Goal: Task Accomplishment & Management: Complete application form

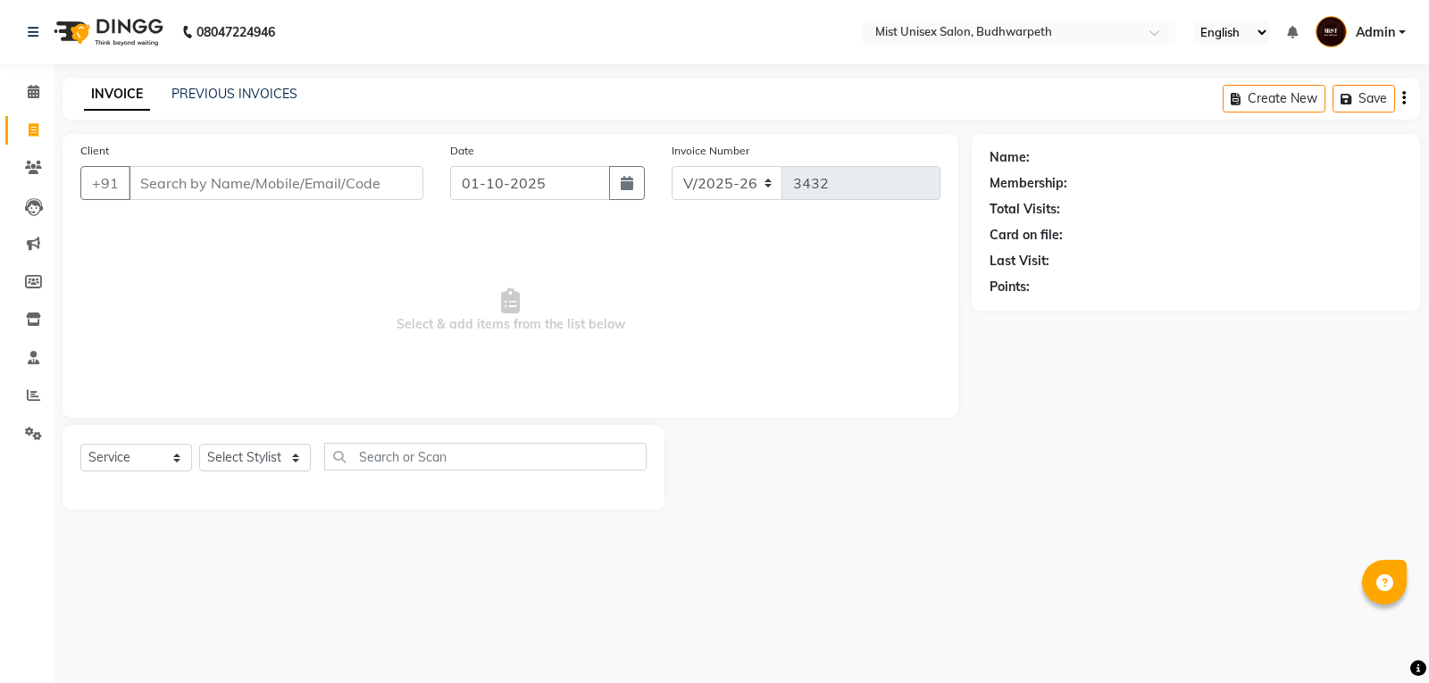
select select "5227"
select select "service"
click at [209, 99] on link "PREVIOUS INVOICES" at bounding box center [235, 94] width 126 height 16
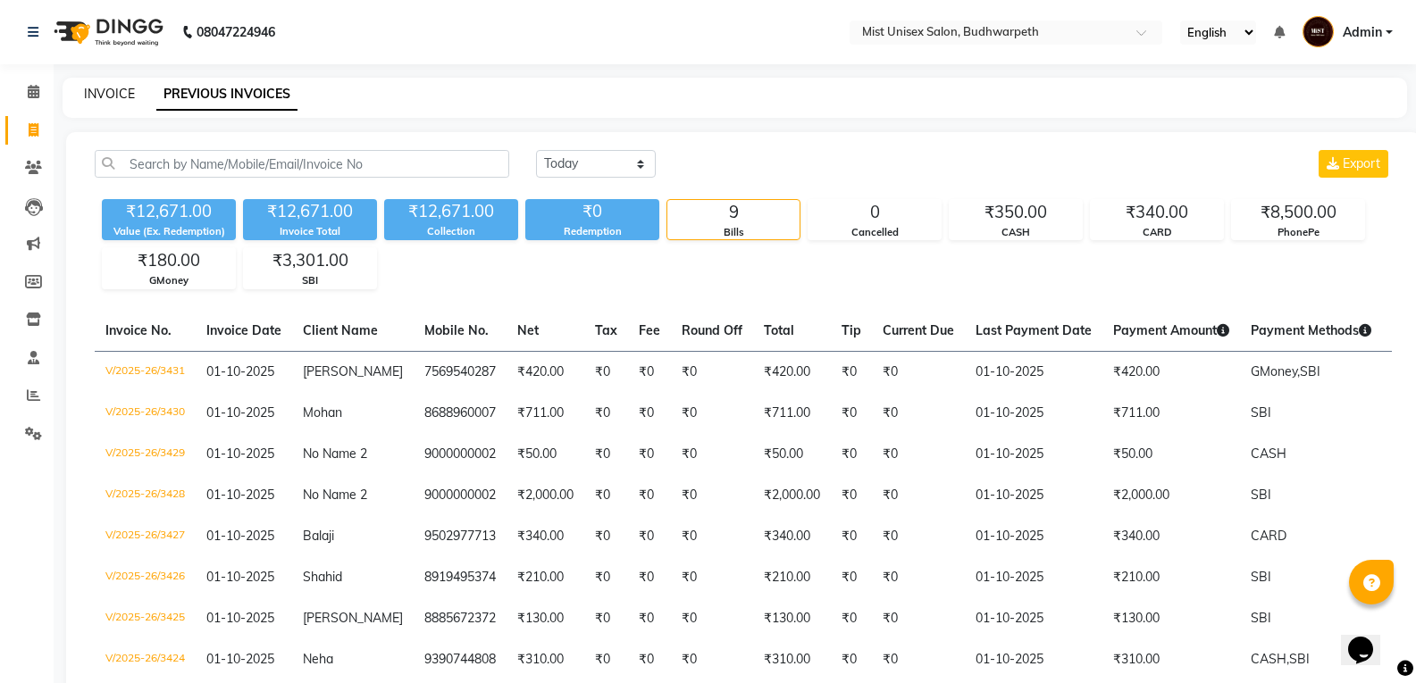
click at [126, 97] on link "INVOICE" at bounding box center [109, 94] width 51 height 16
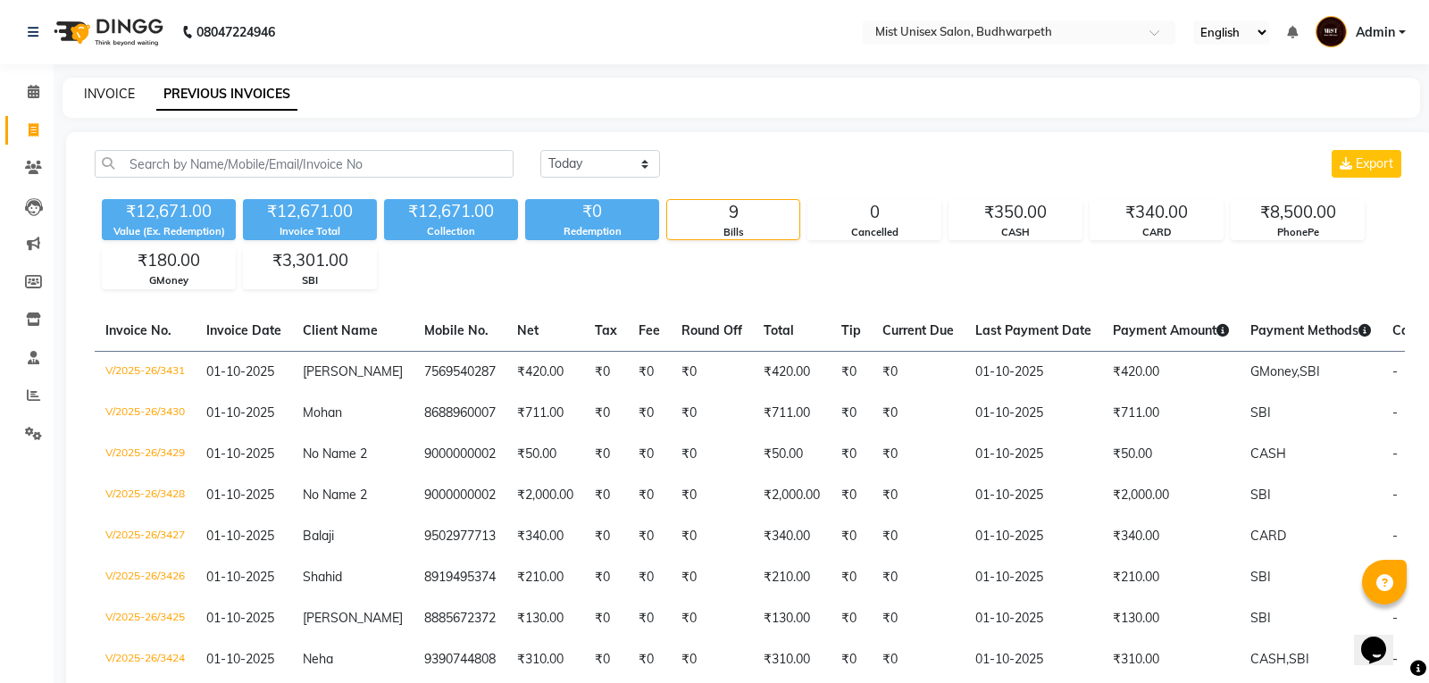
select select "5227"
select select "service"
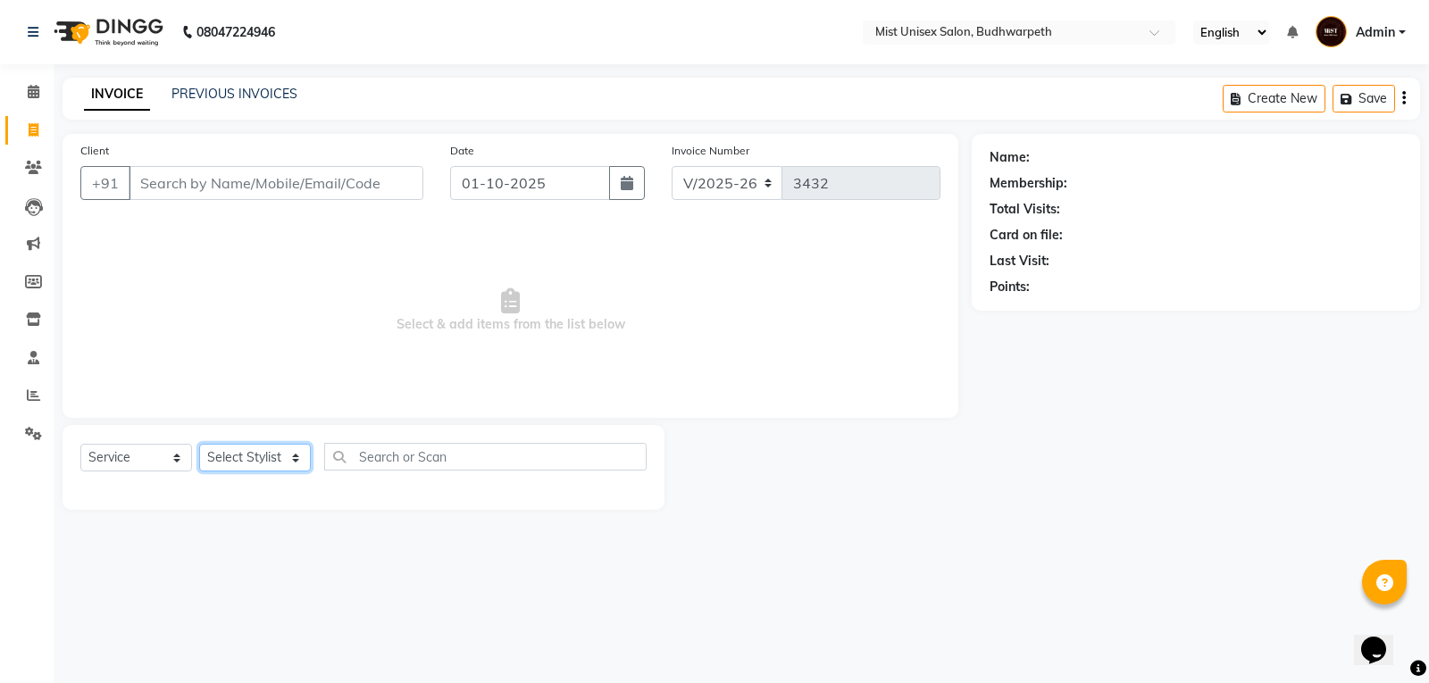
drag, startPoint x: 240, startPoint y: 466, endPoint x: 238, endPoint y: 451, distance: 15.4
click at [240, 466] on select "Select Stylist Abhi Ram GEETHA MADHURI Jyothi Kalpana Lakshmi Madhu Malleshwari…" at bounding box center [255, 458] width 112 height 28
select select "87456"
click at [199, 444] on select "Select Stylist Abhi Ram GEETHA MADHURI Jyothi Kalpana Lakshmi Madhu Malleshwari…" at bounding box center [255, 458] width 112 height 28
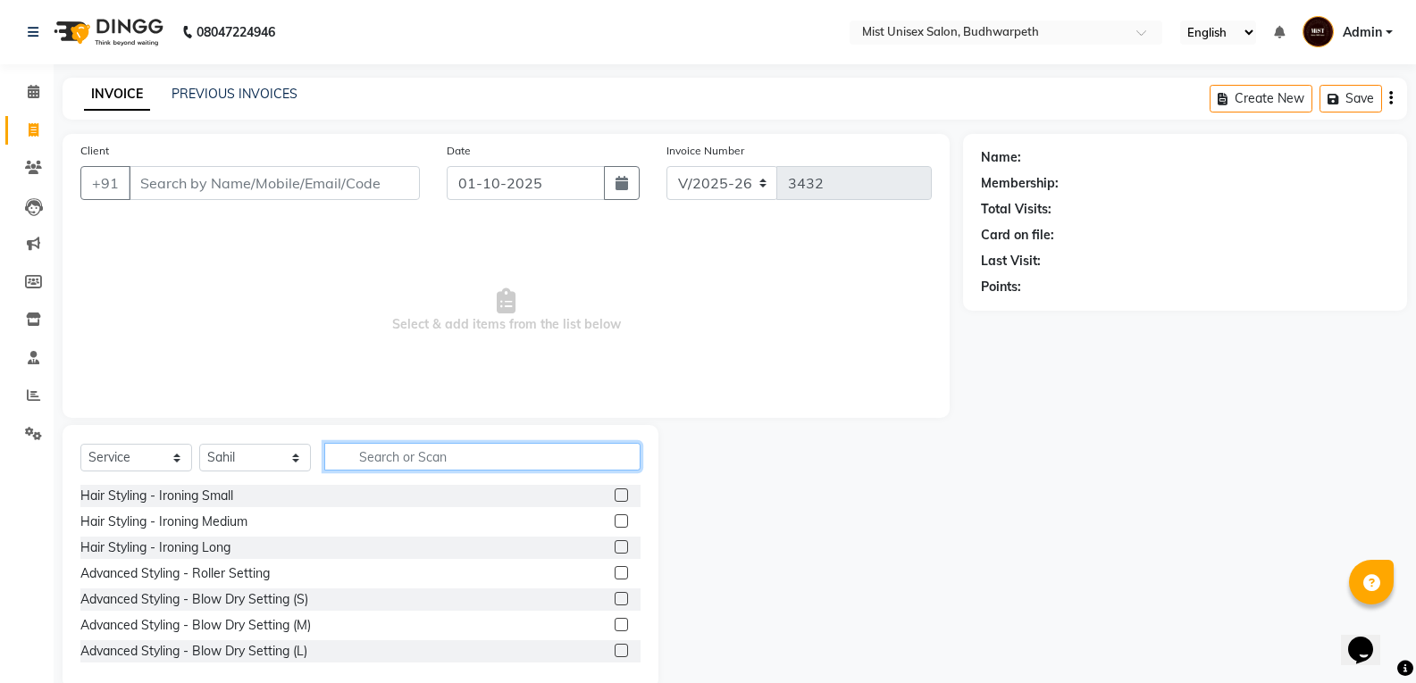
click at [387, 449] on input "text" at bounding box center [482, 457] width 316 height 28
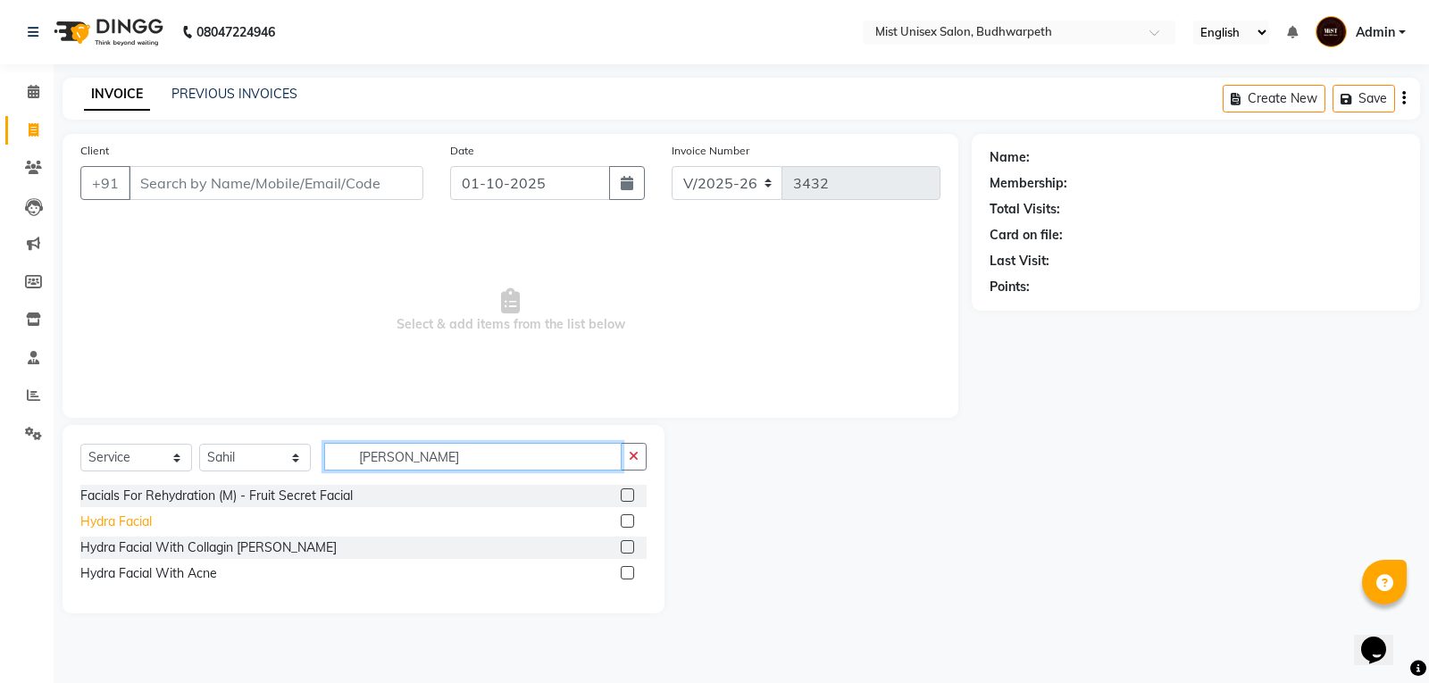
type input "Hydra Faci"
click at [116, 525] on div "Hydra Facial" at bounding box center [115, 522] width 71 height 19
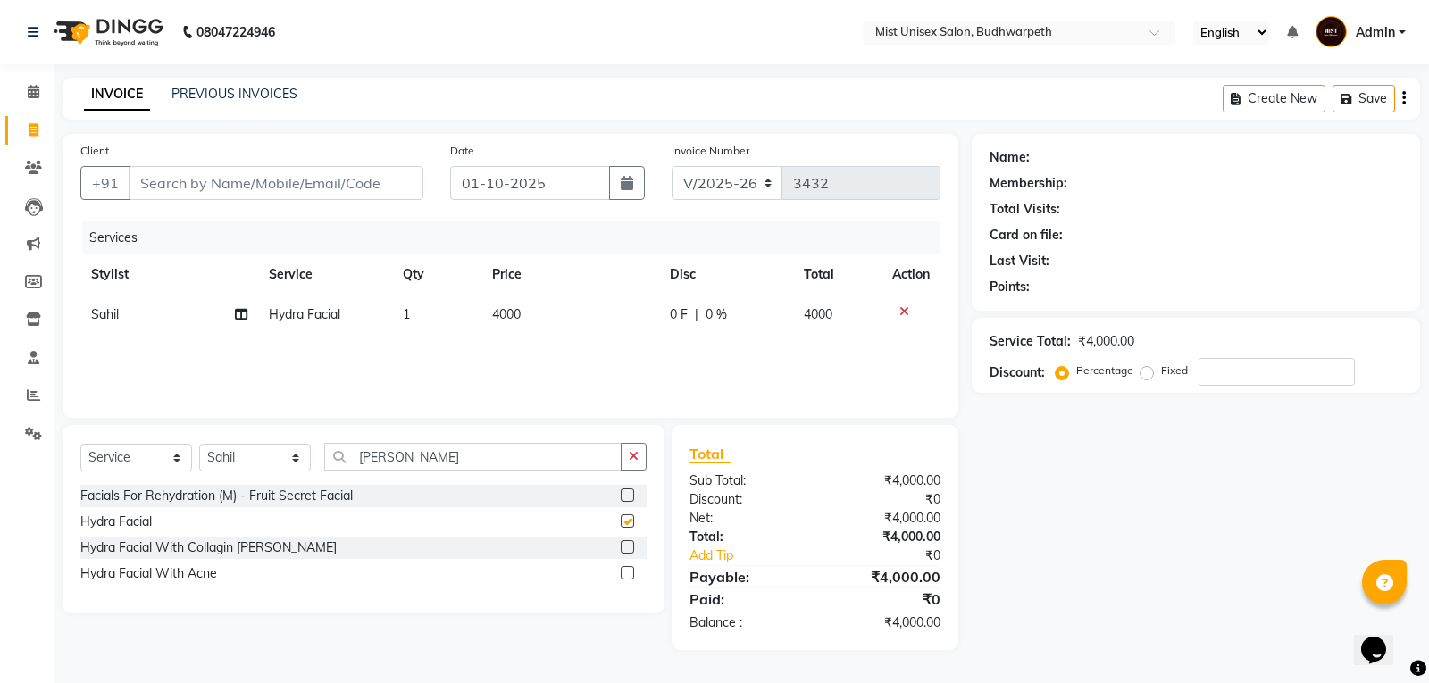
checkbox input "false"
click at [505, 320] on span "4000" at bounding box center [506, 314] width 29 height 16
select select "87456"
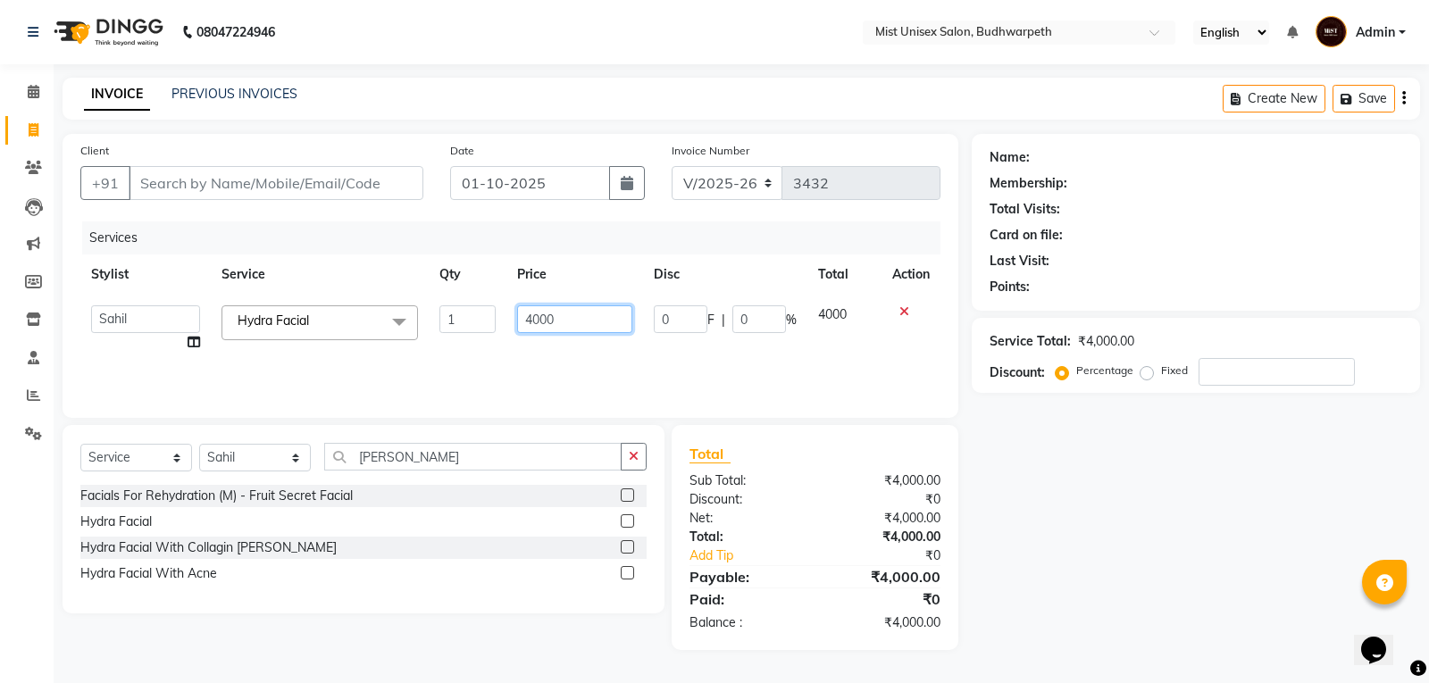
click at [541, 319] on input "4000" at bounding box center [574, 319] width 115 height 28
type input "3500"
click at [552, 371] on div "Services Stylist Service Qty Price Disc Total Action Abhi Ram GEETHA MADHURI Jy…" at bounding box center [510, 311] width 860 height 179
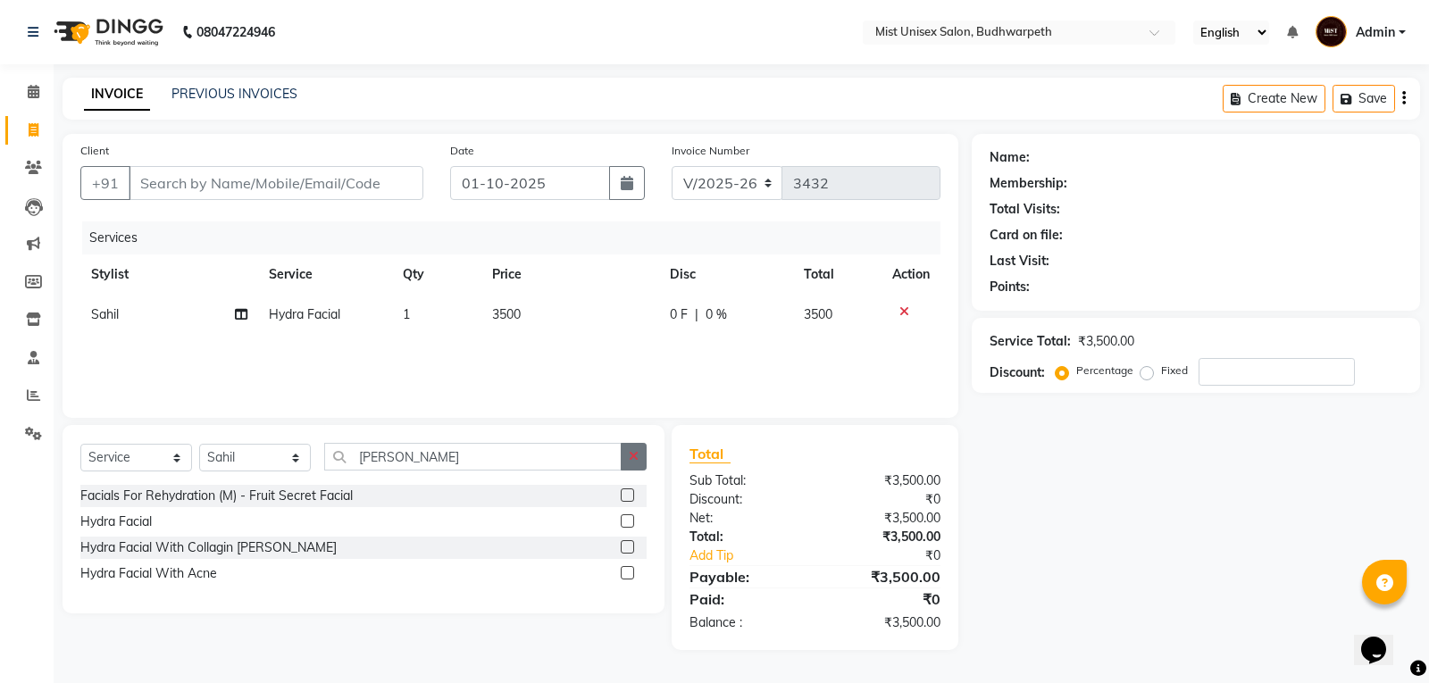
click at [631, 462] on icon "button" at bounding box center [634, 456] width 10 height 13
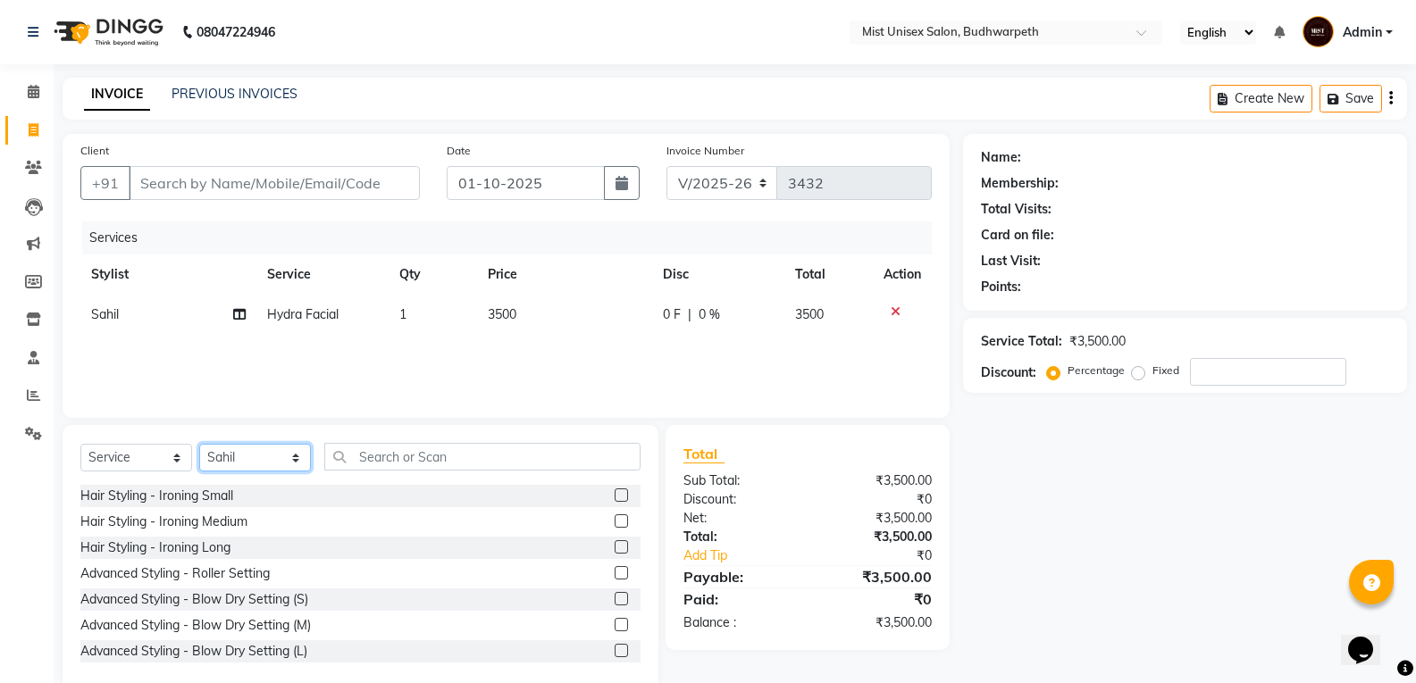
click at [271, 453] on select "Select Stylist Abhi Ram GEETHA MADHURI Jyothi Kalpana Lakshmi Madhu Malleshwari…" at bounding box center [255, 458] width 112 height 28
click at [244, 314] on icon at bounding box center [239, 314] width 13 height 13
select select "87456"
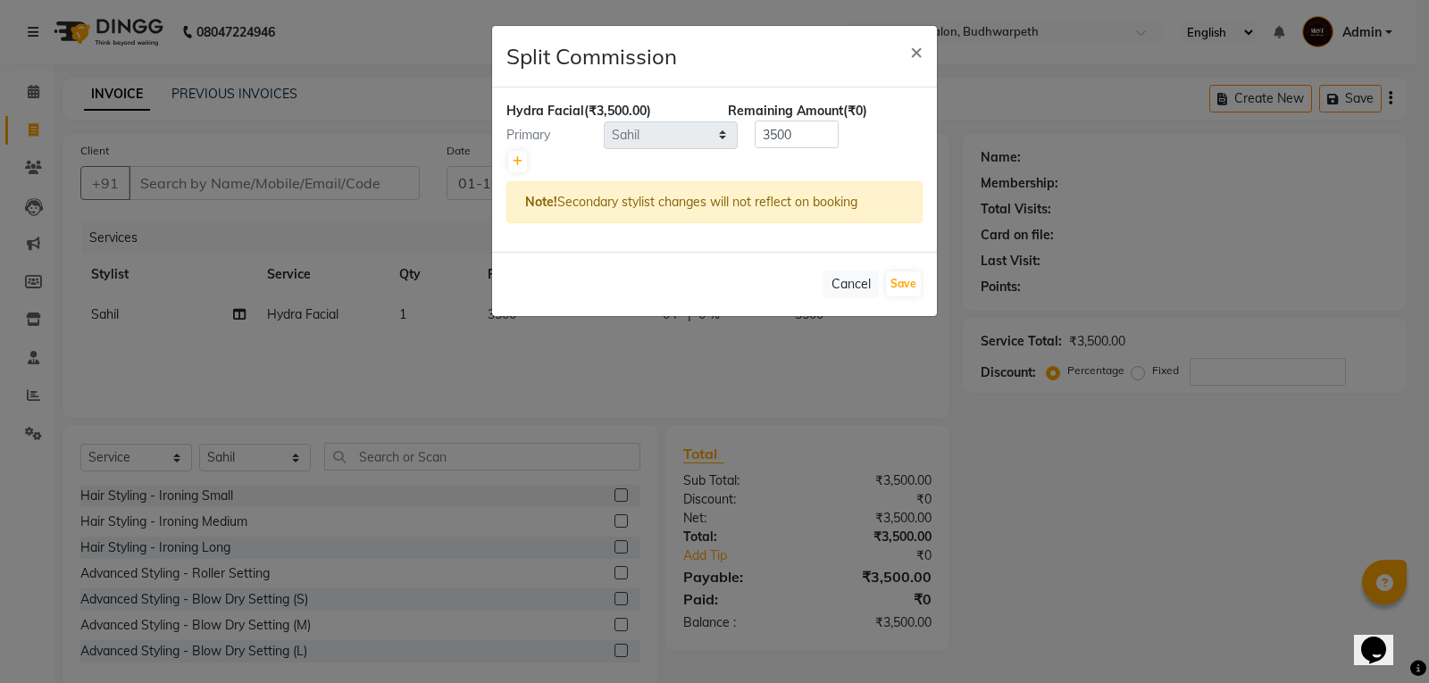
click at [189, 395] on ngb-modal-window "Split Commission × Hydra Facial (₹3,500.00) Remaining Amount (₹0) Primary Selec…" at bounding box center [714, 341] width 1429 height 683
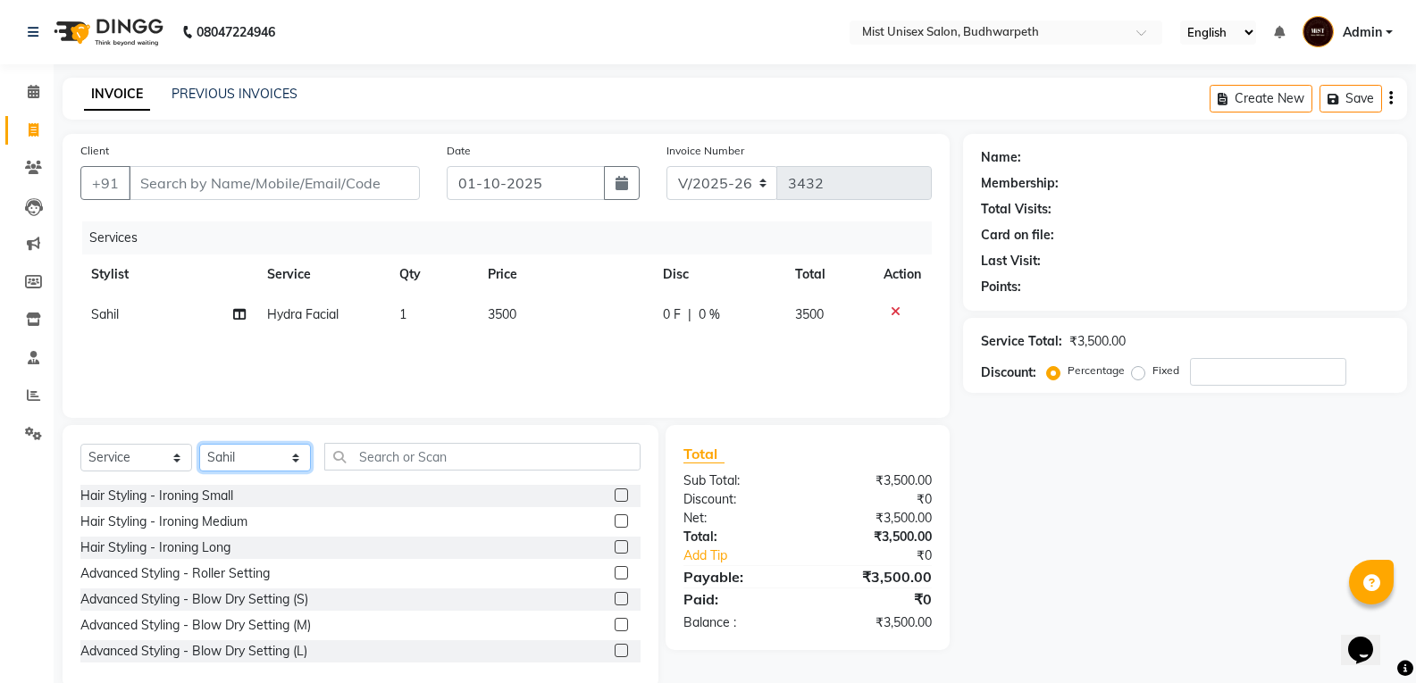
drag, startPoint x: 276, startPoint y: 464, endPoint x: 270, endPoint y: 451, distance: 14.8
click at [276, 464] on select "Select Stylist Abhi Ram GEETHA MADHURI Jyothi Kalpana Lakshmi Madhu Malleshwari…" at bounding box center [255, 458] width 112 height 28
select select "43912"
click at [199, 444] on select "Select Stylist Abhi Ram GEETHA MADHURI Jyothi Kalpana Lakshmi Madhu Malleshwari…" at bounding box center [255, 458] width 112 height 28
click at [372, 455] on input "text" at bounding box center [482, 457] width 316 height 28
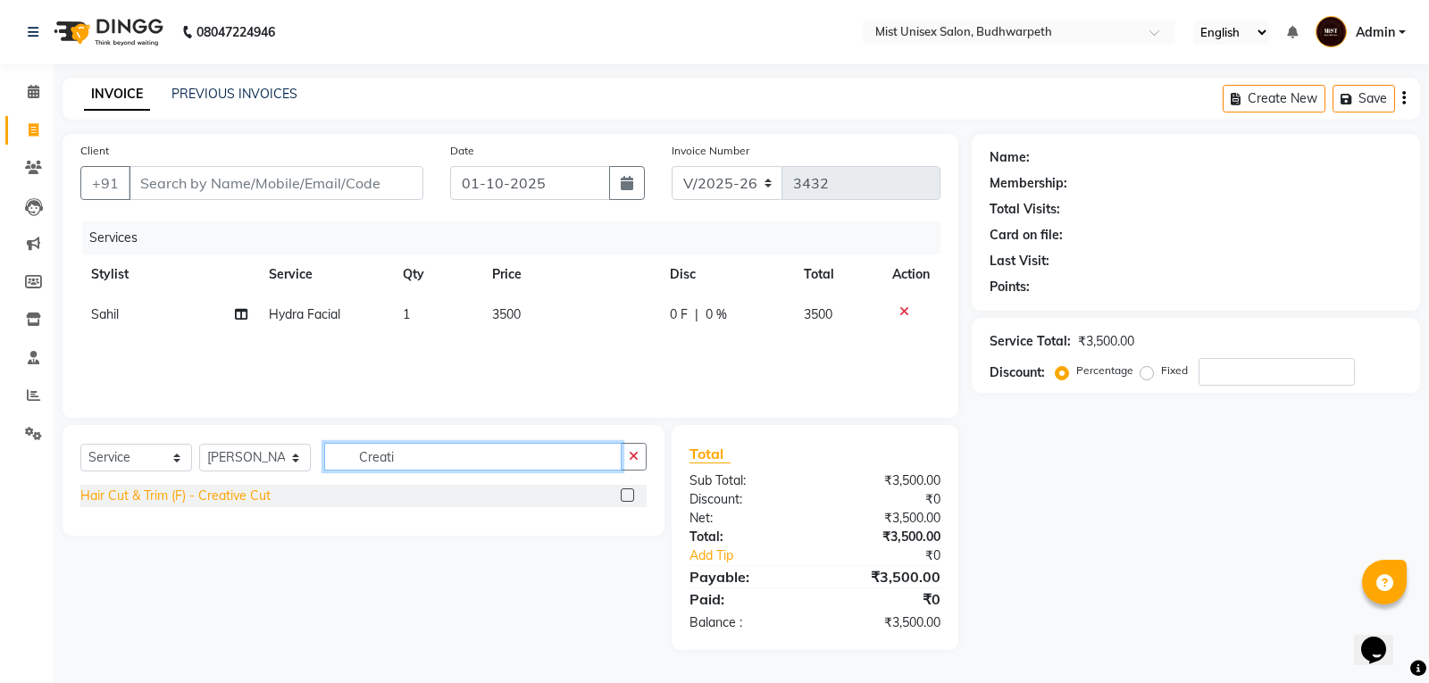
type input "Creati"
click at [245, 492] on div "Hair Cut & Trim (F) - Creative Cut" at bounding box center [175, 496] width 190 height 19
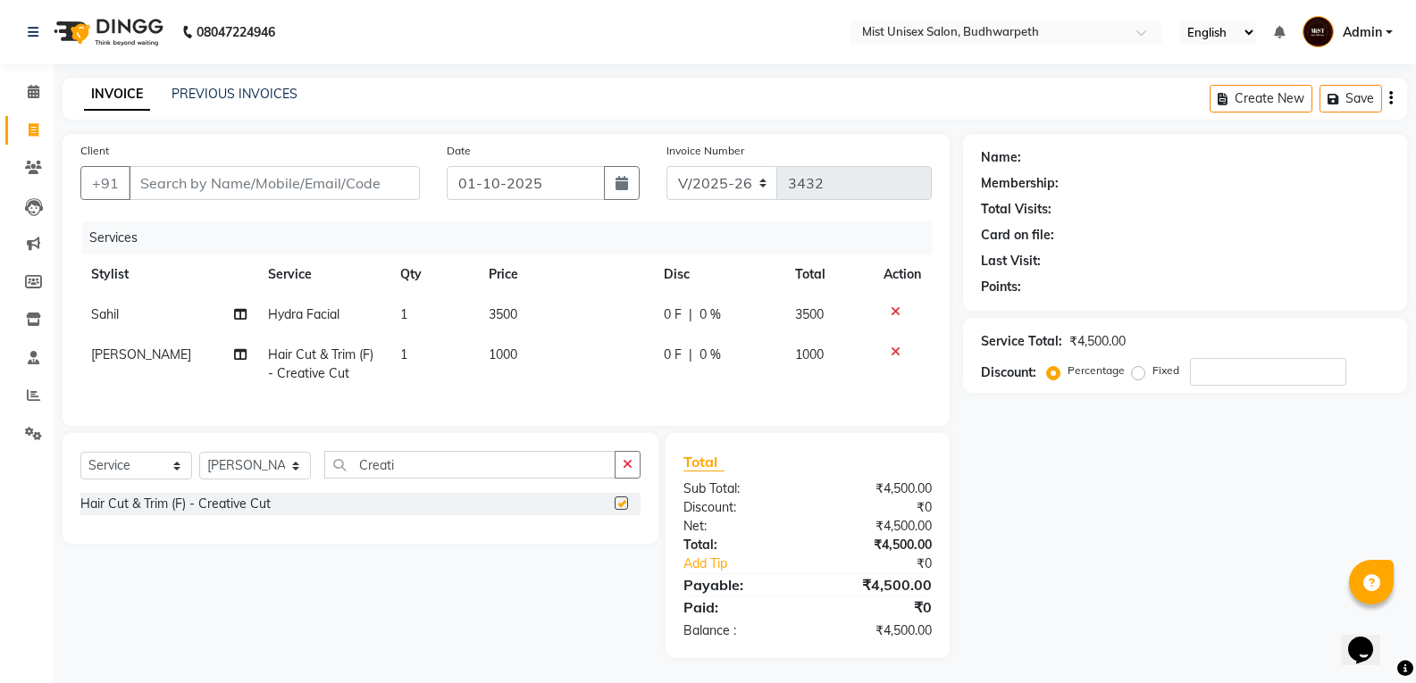
checkbox input "false"
click at [620, 477] on button "button" at bounding box center [628, 465] width 26 height 28
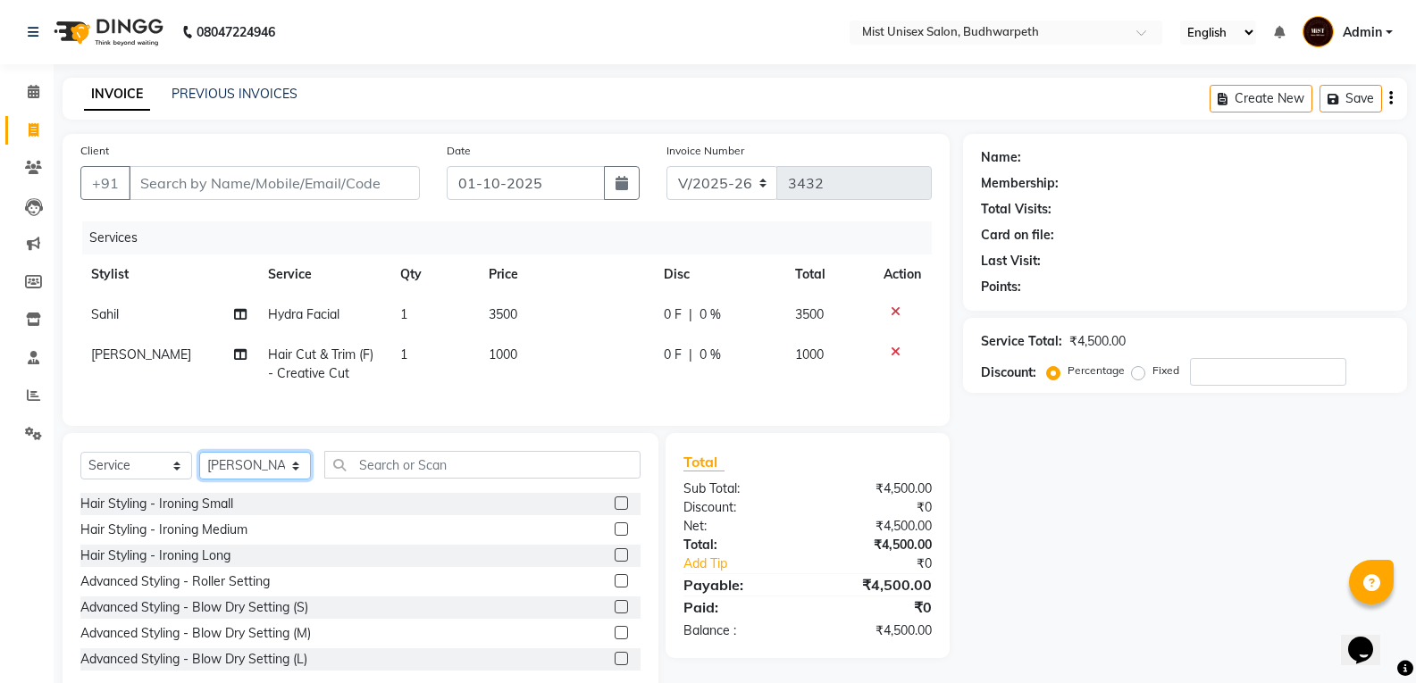
drag, startPoint x: 278, startPoint y: 478, endPoint x: 258, endPoint y: 473, distance: 20.4
click at [278, 478] on select "Select Stylist Abhi Ram GEETHA MADHURI Jyothi Kalpana Lakshmi Madhu Malleshwari…" at bounding box center [255, 466] width 112 height 28
select select "67596"
click at [199, 465] on select "Select Stylist Abhi Ram GEETHA MADHURI Jyothi Kalpana Lakshmi Madhu Malleshwari…" at bounding box center [255, 466] width 112 height 28
click at [361, 479] on input "text" at bounding box center [482, 465] width 316 height 28
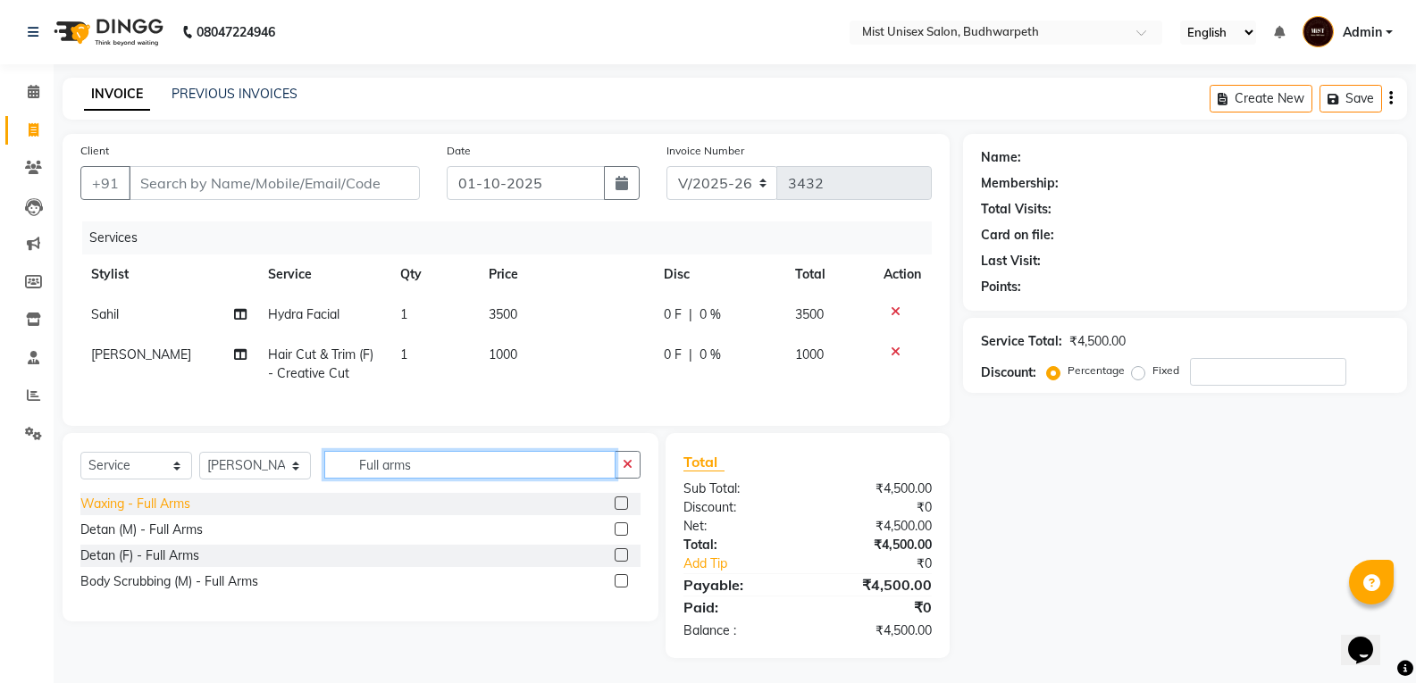
type input "Full arms"
click at [176, 514] on div "Waxing - Full Arms" at bounding box center [135, 504] width 110 height 19
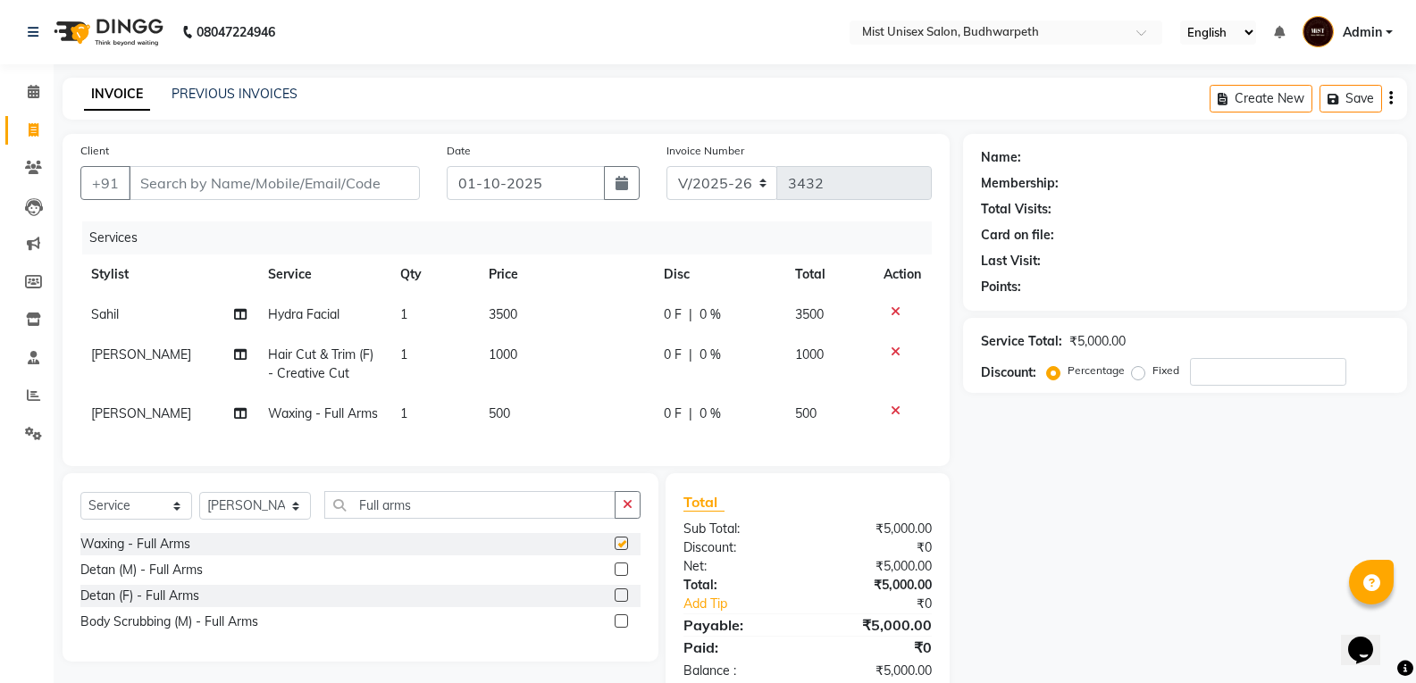
checkbox input "false"
click at [636, 533] on div "Select Service Product Membership Package Voucher Prepaid Gift Card Select Styl…" at bounding box center [360, 512] width 560 height 42
click at [632, 511] on icon "button" at bounding box center [628, 504] width 10 height 13
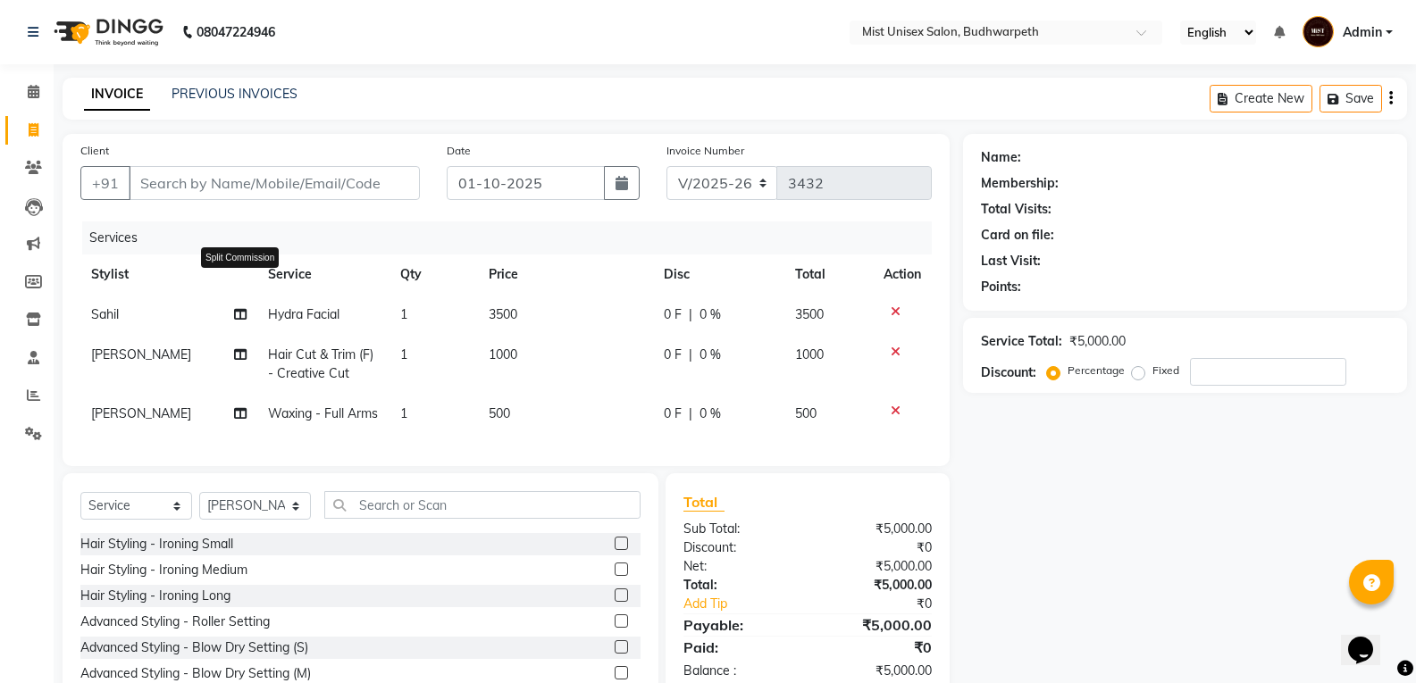
click at [239, 316] on icon at bounding box center [240, 314] width 13 height 13
select select "87456"
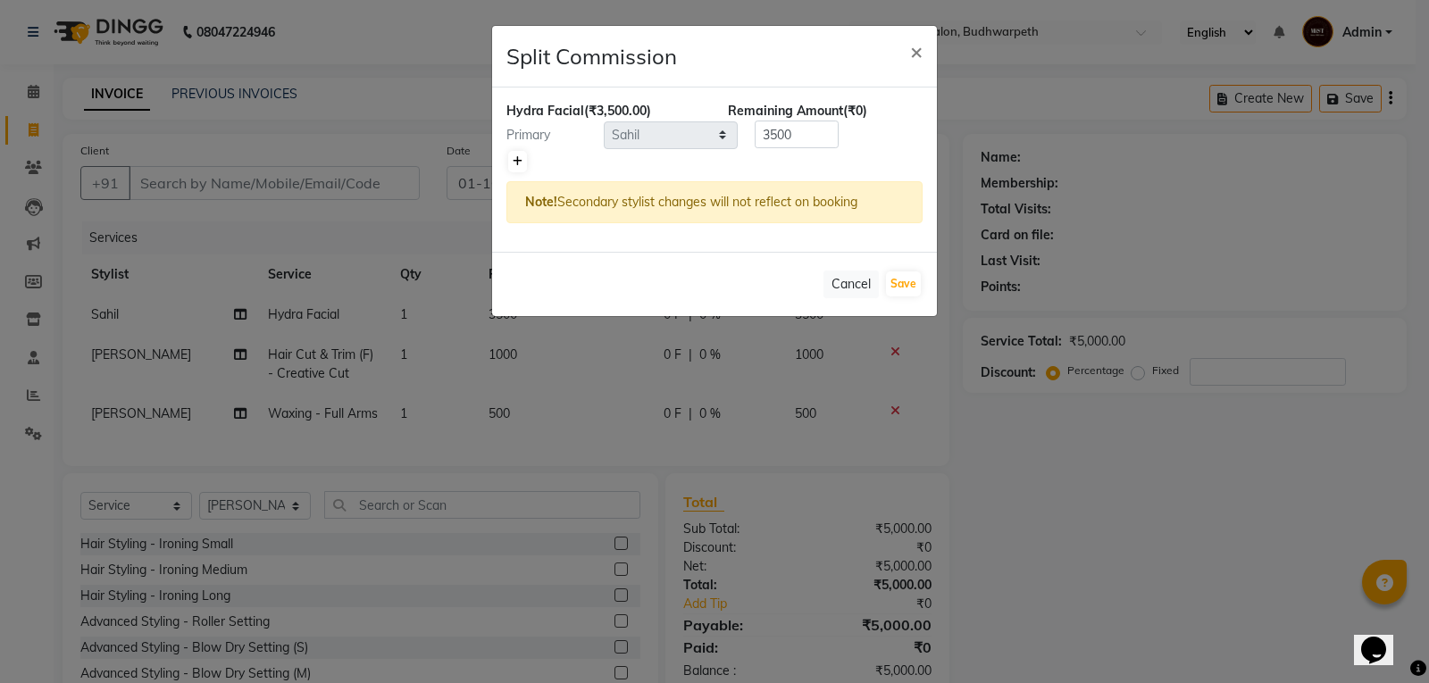
click at [518, 163] on icon at bounding box center [518, 161] width 10 height 11
type input "1750"
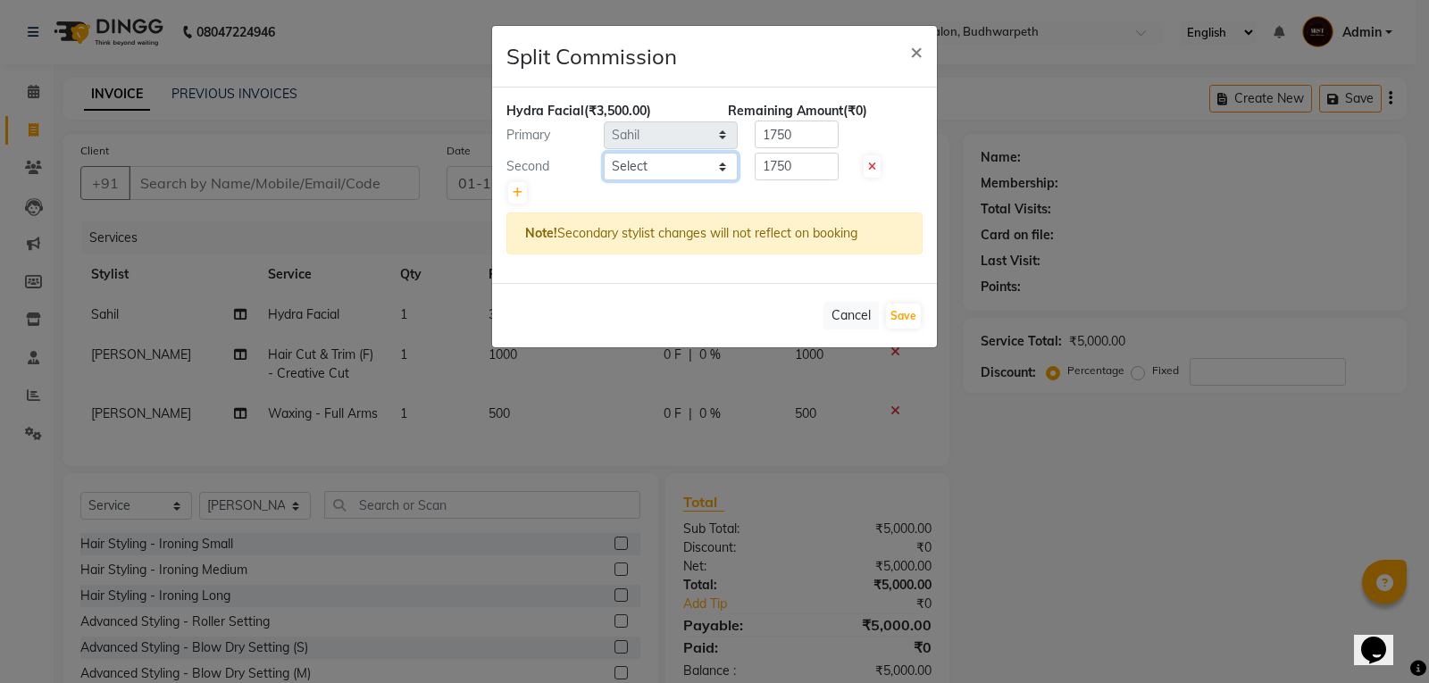
drag, startPoint x: 617, startPoint y: 159, endPoint x: 623, endPoint y: 177, distance: 18.7
click at [617, 159] on select "Select Abhi Ram GEETHA MADHURI Jyothi Kalpana Lakshmi Madhu Malleshwari Manohar…" at bounding box center [671, 167] width 134 height 28
select select "35495"
click at [604, 153] on select "Select Abhi Ram GEETHA MADHURI Jyothi Kalpana Lakshmi Madhu Malleshwari Manohar…" at bounding box center [671, 167] width 134 height 28
click at [806, 172] on input "1750" at bounding box center [797, 167] width 84 height 28
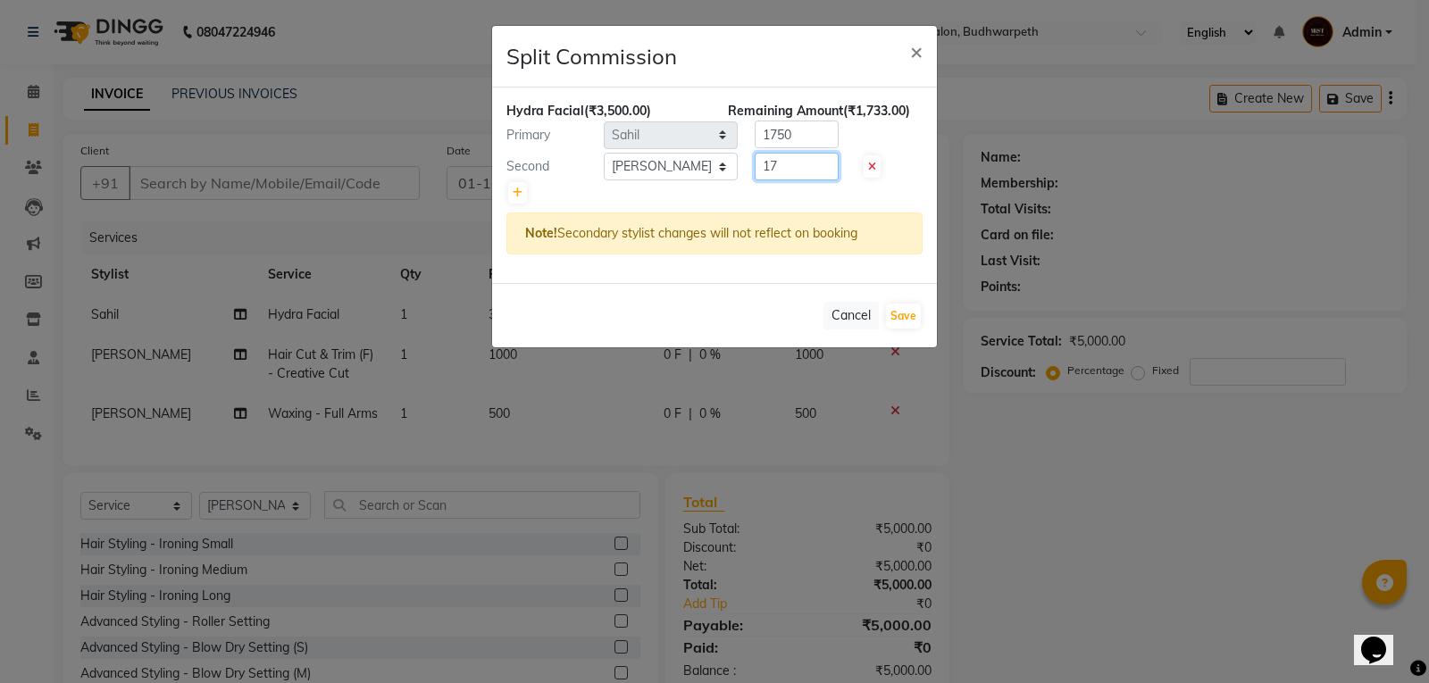
type input "1"
type input "2800"
click at [808, 139] on input "1750" at bounding box center [797, 135] width 84 height 28
type input "1"
type input "700"
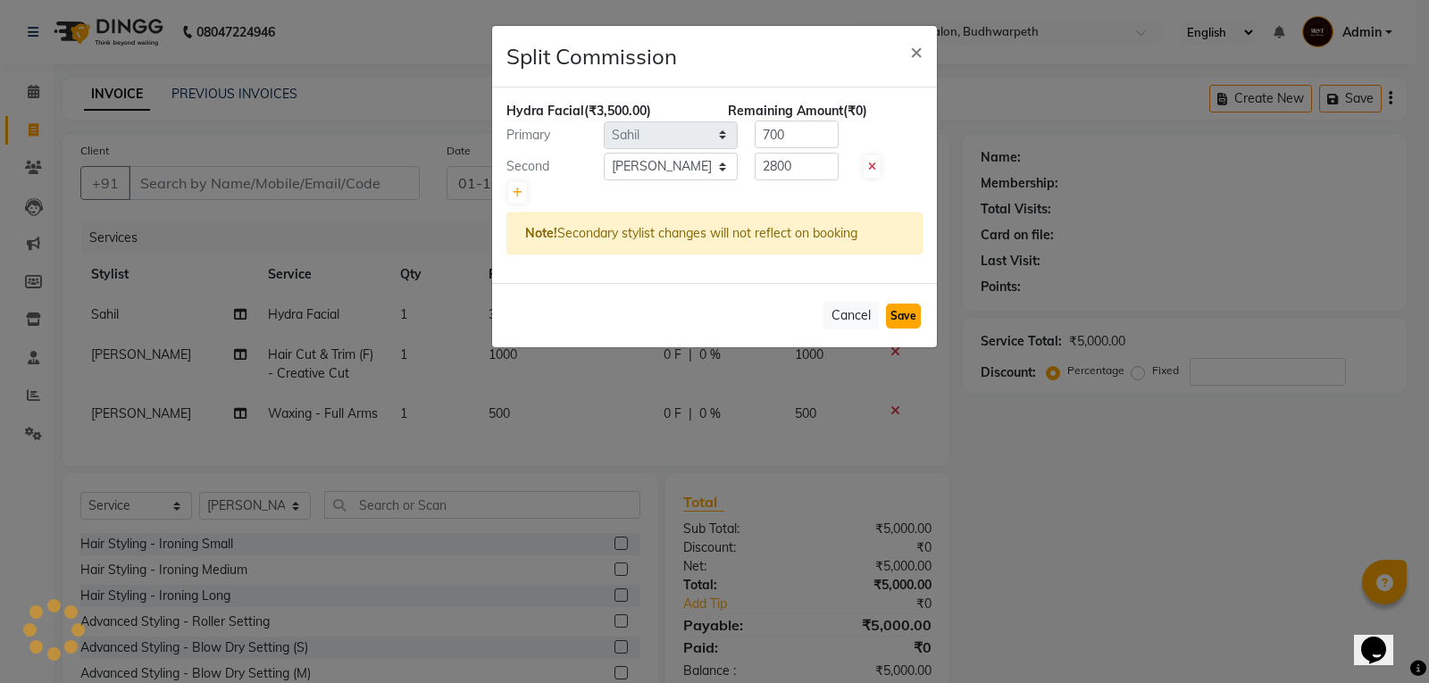
click at [910, 321] on button "Save" at bounding box center [903, 316] width 35 height 25
select select "Select"
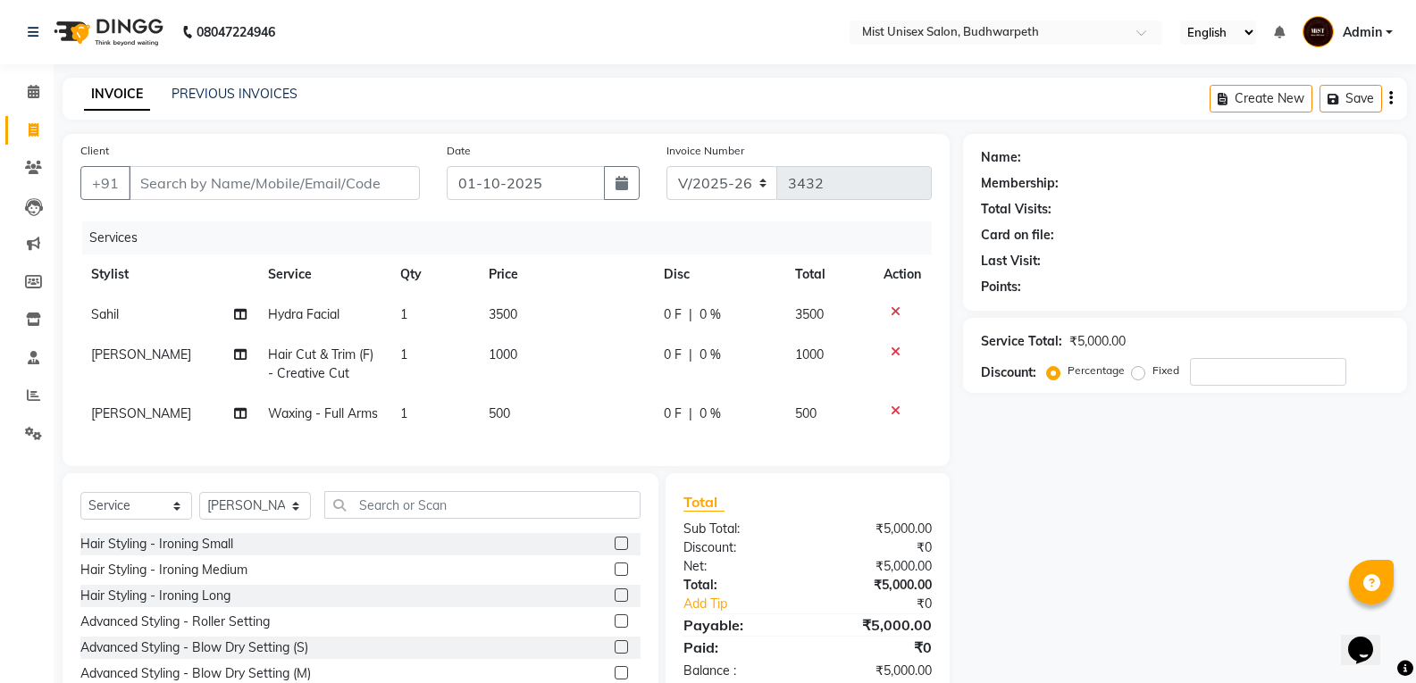
click at [1044, 432] on div "Name: Membership: Total Visits: Card on file: Last Visit: Points: Service Total…" at bounding box center [1191, 435] width 457 height 603
click at [249, 520] on select "Select Stylist Abhi Ram GEETHA MADHURI Jyothi Kalpana Lakshmi Madhu Malleshwari…" at bounding box center [255, 506] width 112 height 28
select select "70551"
click at [199, 520] on select "Select Stylist Abhi Ram GEETHA MADHURI Jyothi Kalpana Lakshmi Madhu Malleshwari…" at bounding box center [255, 506] width 112 height 28
click at [364, 519] on input "text" at bounding box center [482, 505] width 316 height 28
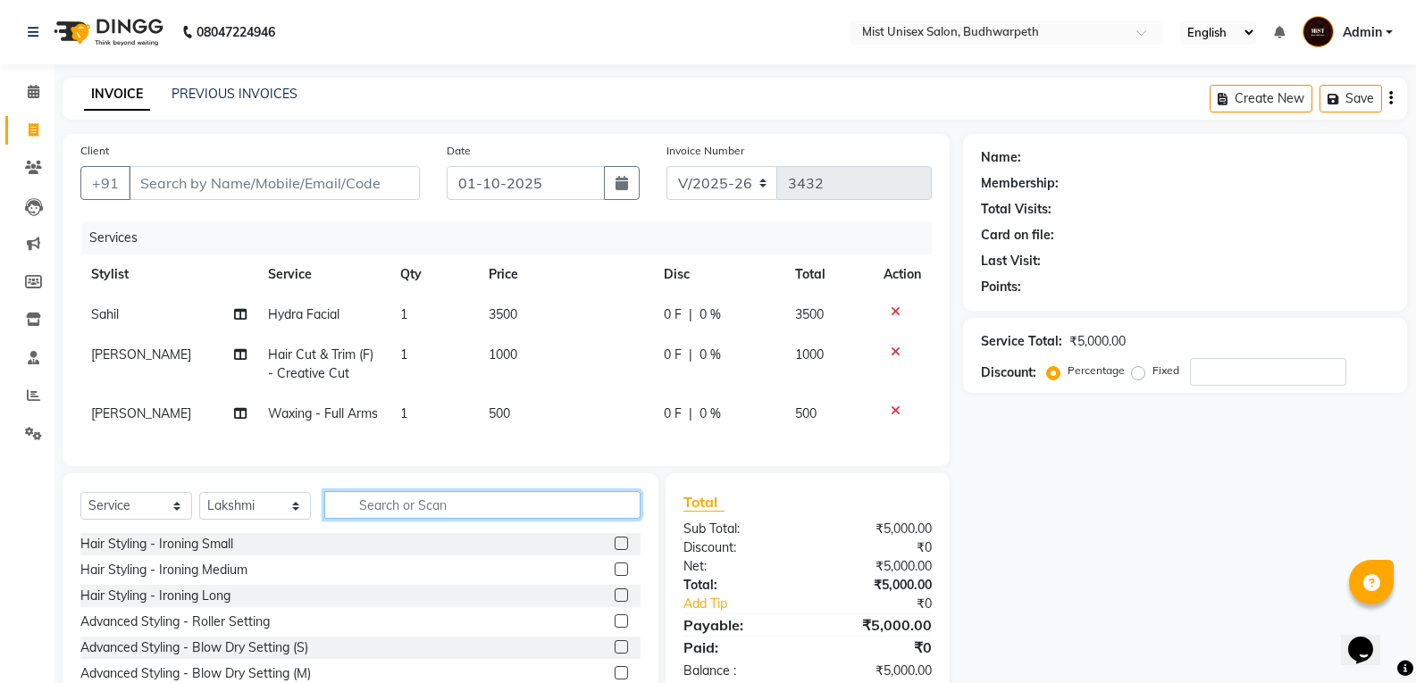
type input "L"
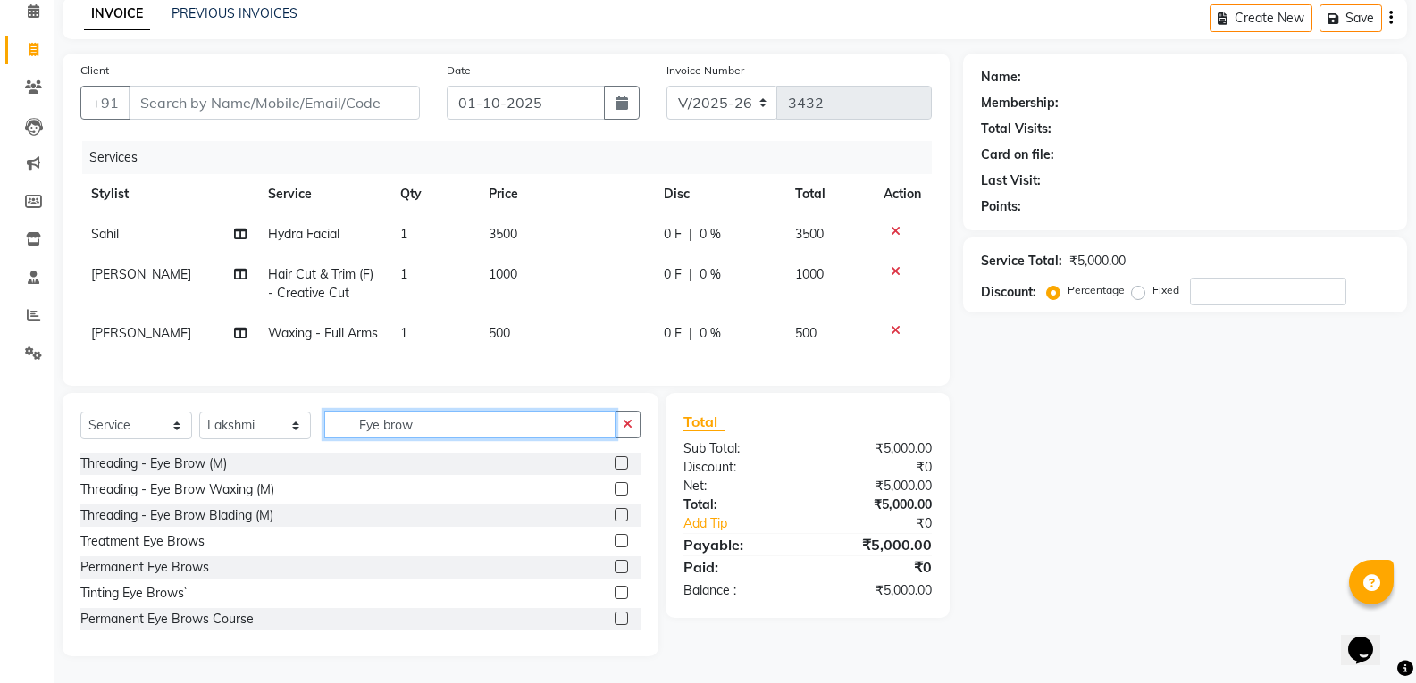
scroll to position [80, 0]
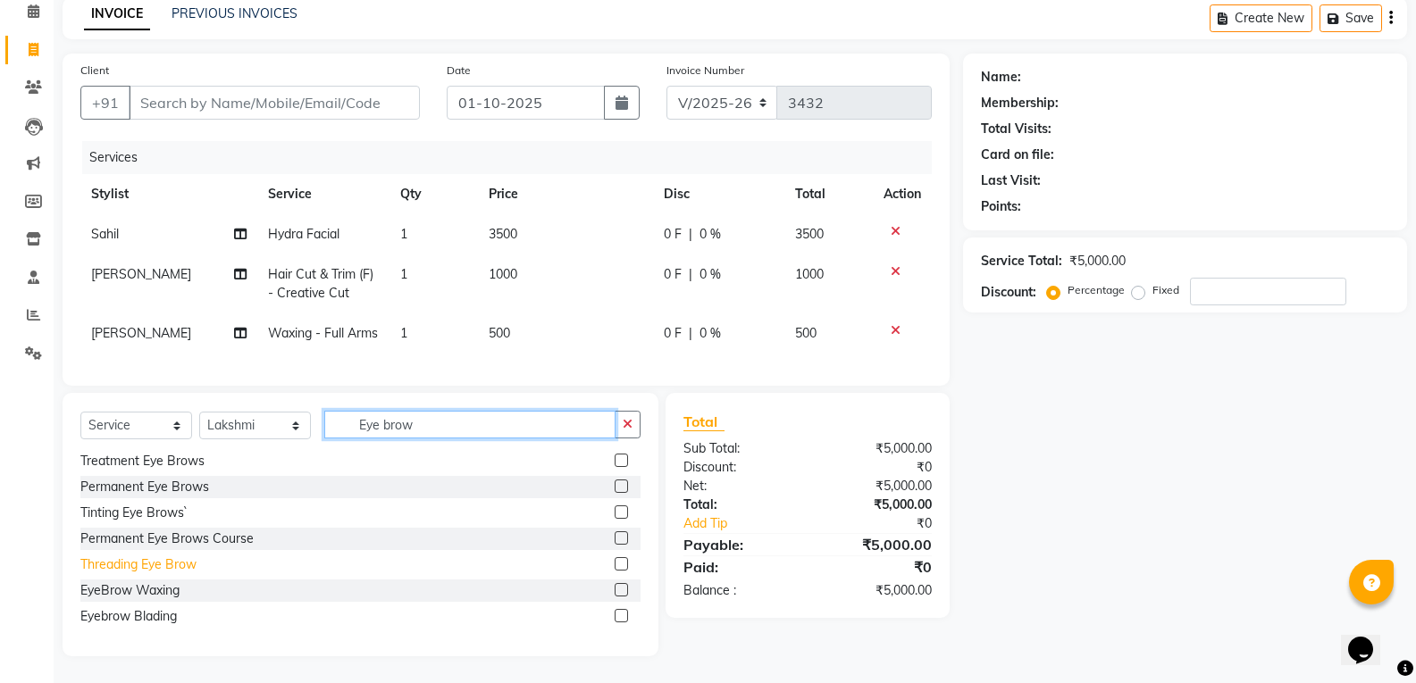
type input "Eye brow"
click at [183, 566] on div "Threading Eye Brow" at bounding box center [138, 565] width 116 height 19
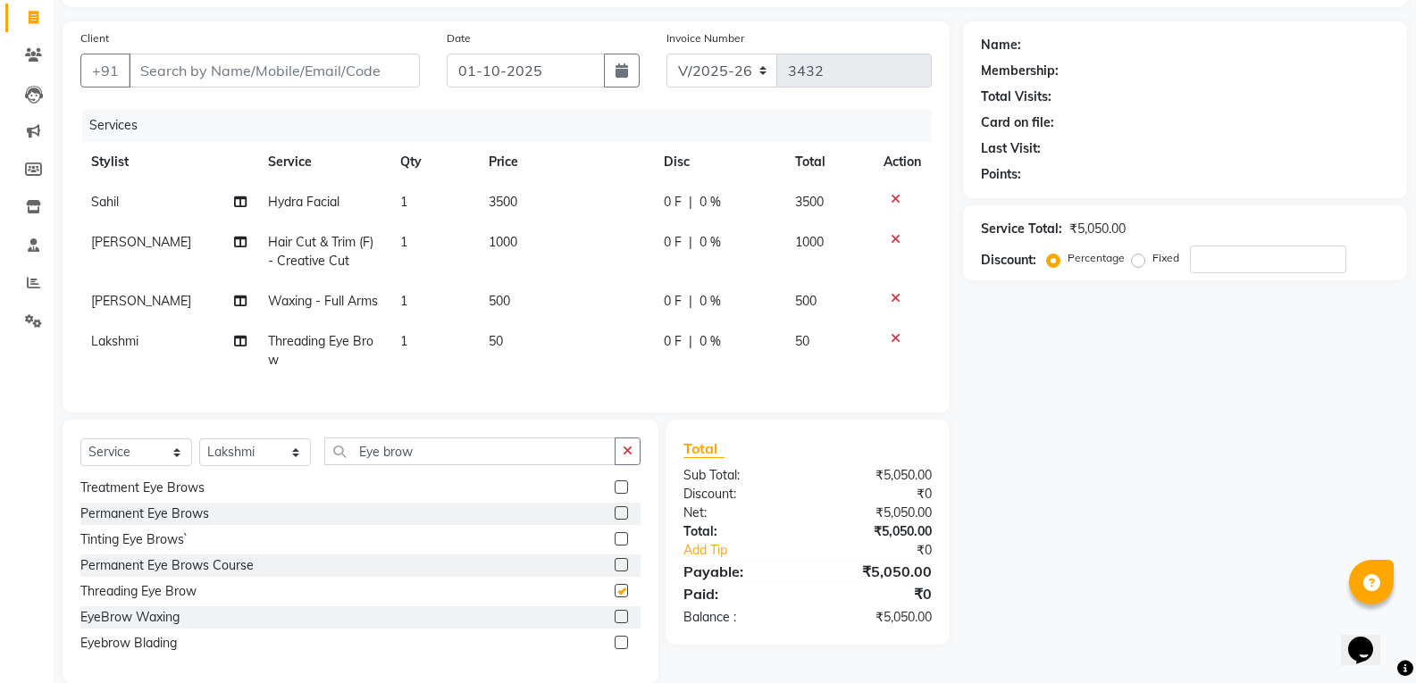
checkbox input "false"
drag, startPoint x: 627, startPoint y: 476, endPoint x: 419, endPoint y: 495, distance: 209.0
click at [628, 457] on icon "button" at bounding box center [628, 451] width 10 height 13
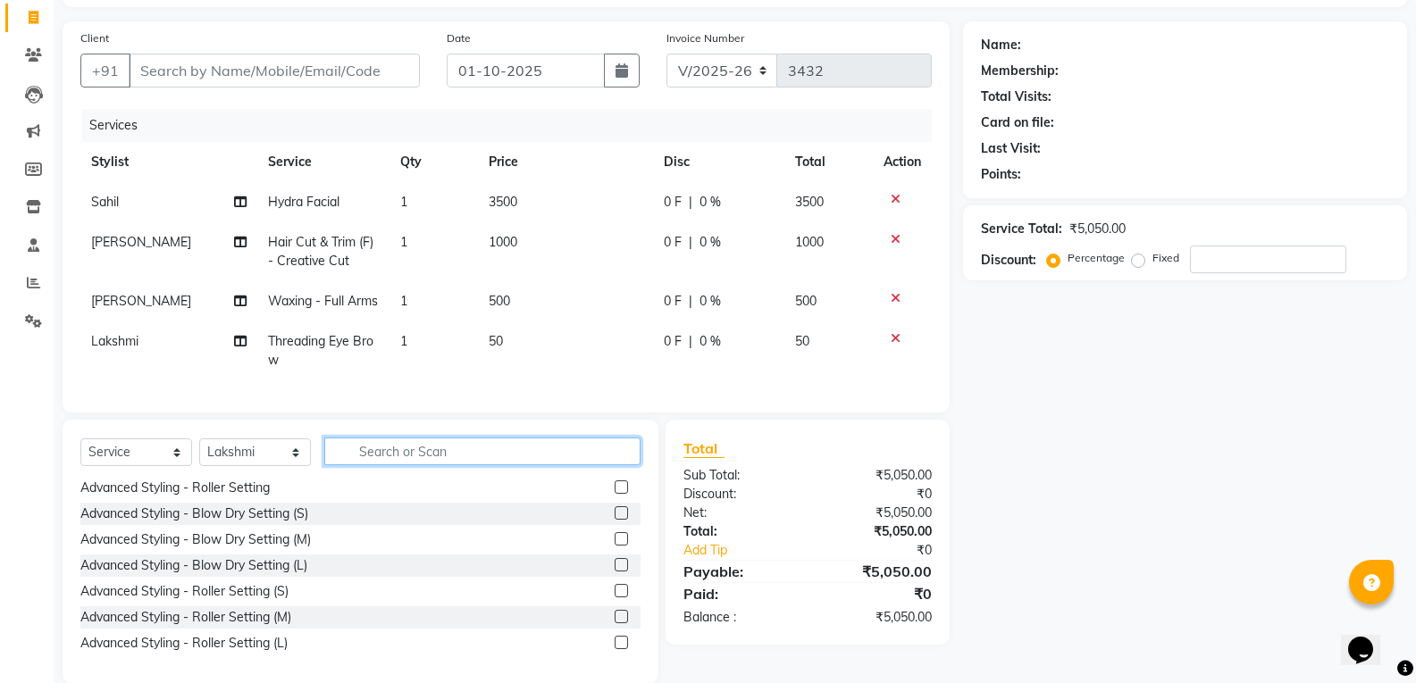
click at [411, 465] on input "text" at bounding box center [482, 452] width 316 height 28
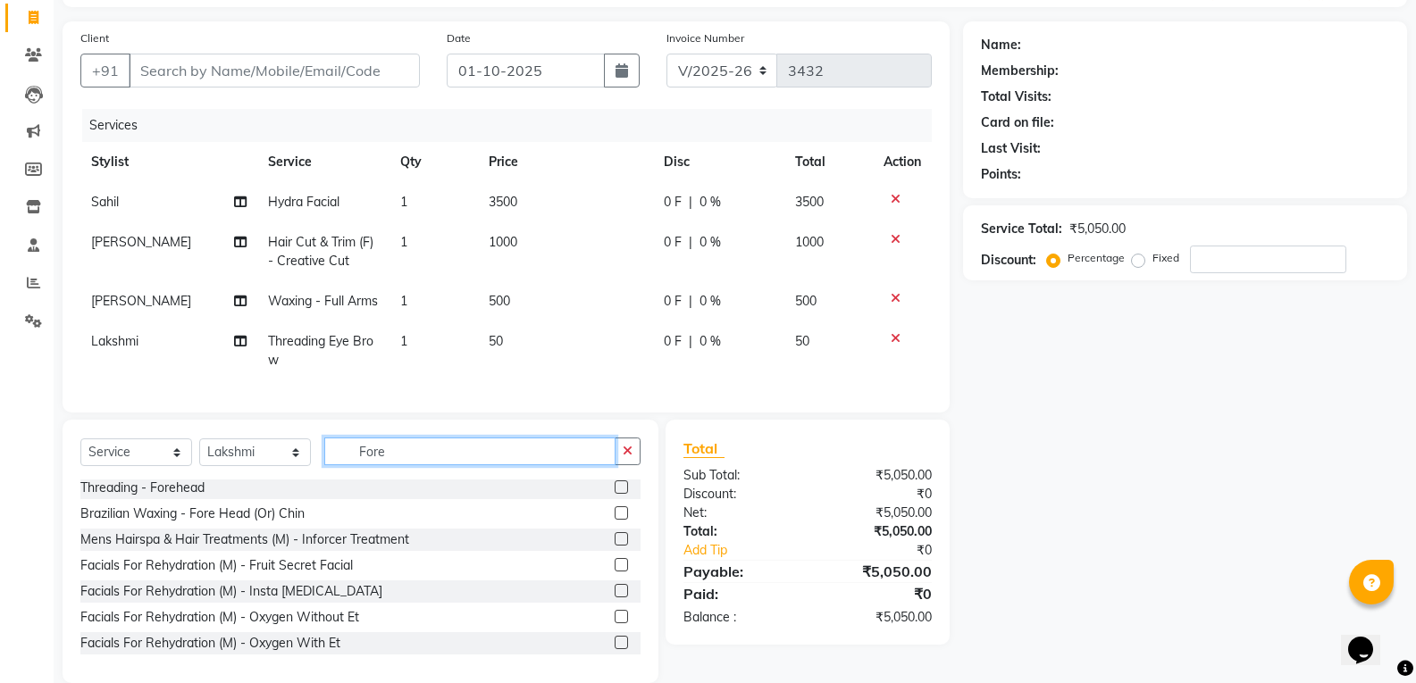
scroll to position [0, 0]
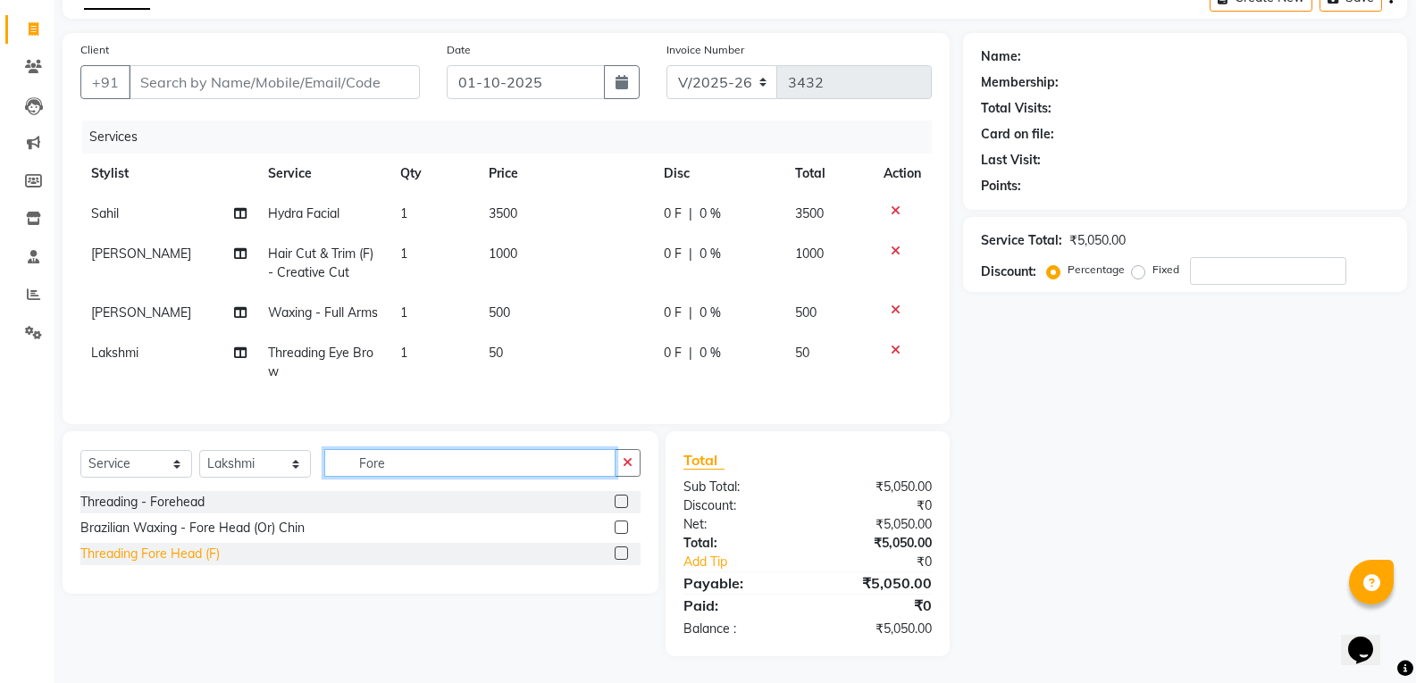
type input "Fore"
click at [220, 564] on div "Threading Fore Head (F)" at bounding box center [149, 554] width 139 height 19
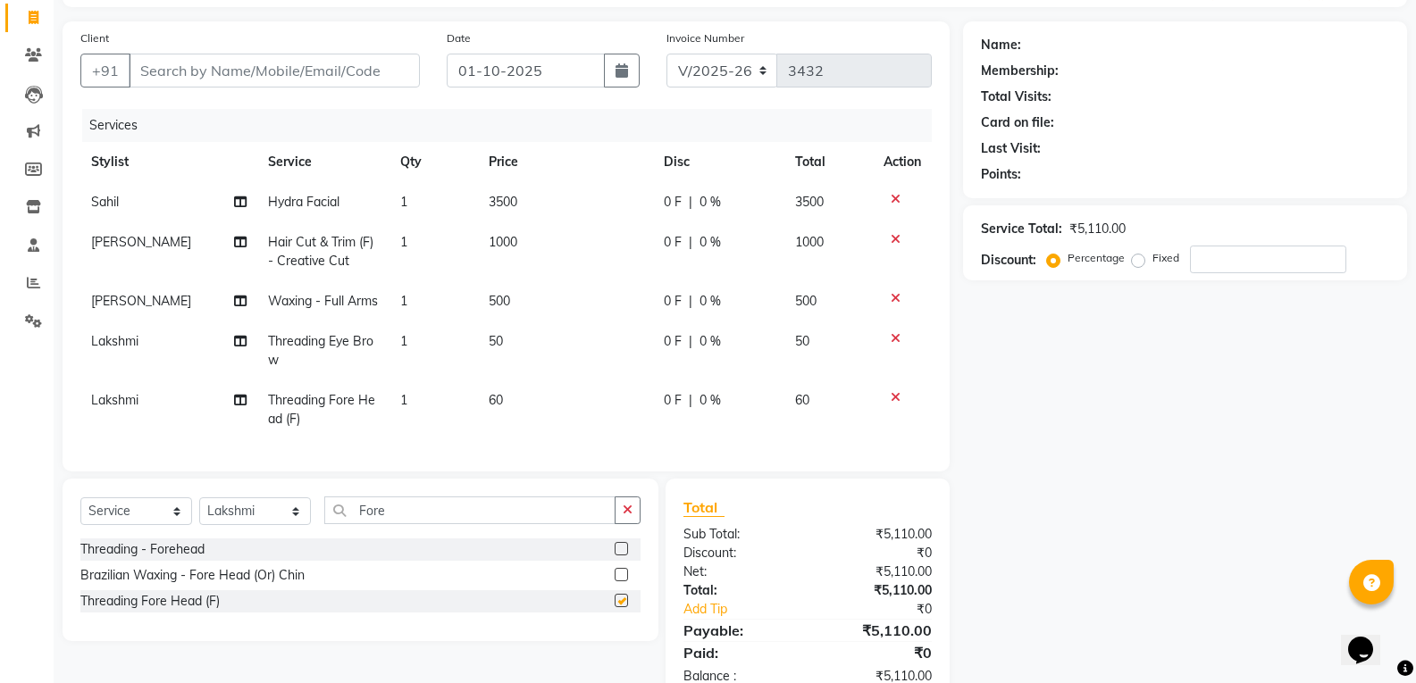
checkbox input "false"
click at [618, 524] on button "button" at bounding box center [628, 511] width 26 height 28
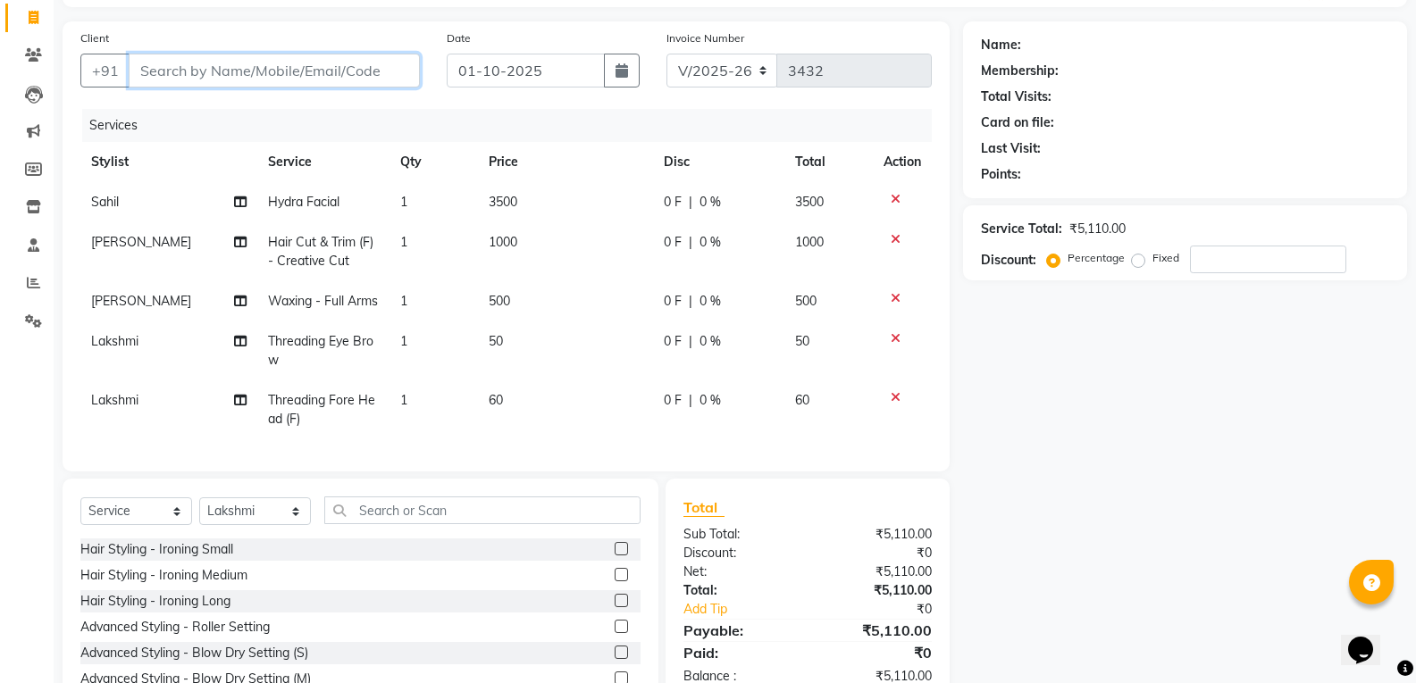
click at [175, 70] on input "Client" at bounding box center [274, 71] width 291 height 34
click at [188, 71] on input "Client" at bounding box center [274, 71] width 291 height 34
paste input "9902562021"
type input "9902562021"
type input "0"
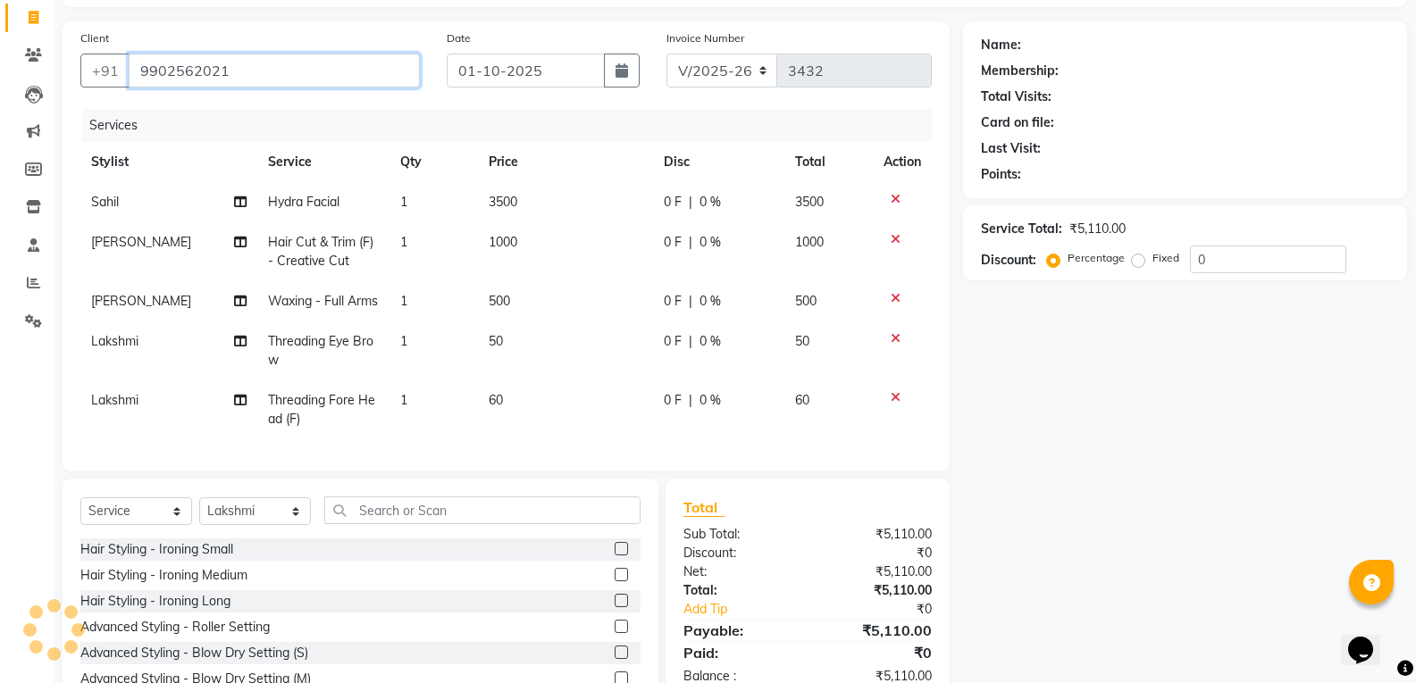
type input "9902562021"
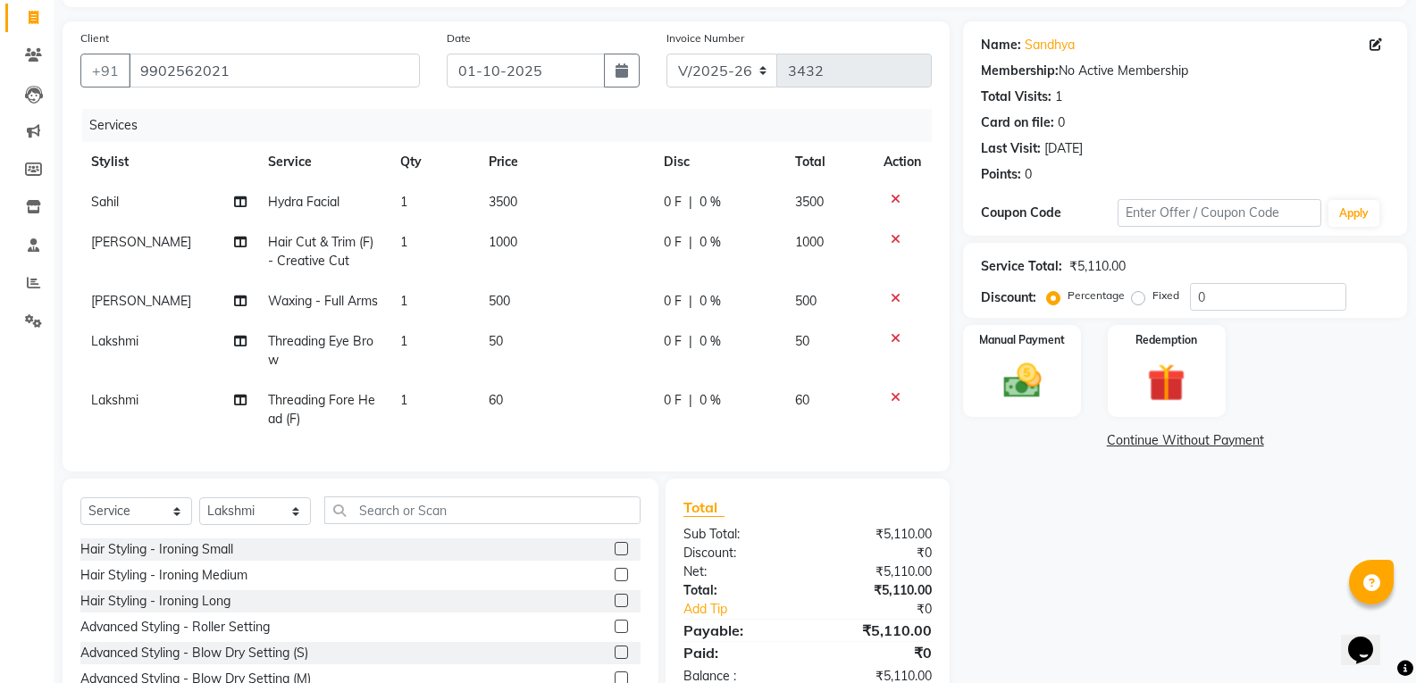
scroll to position [230, 0]
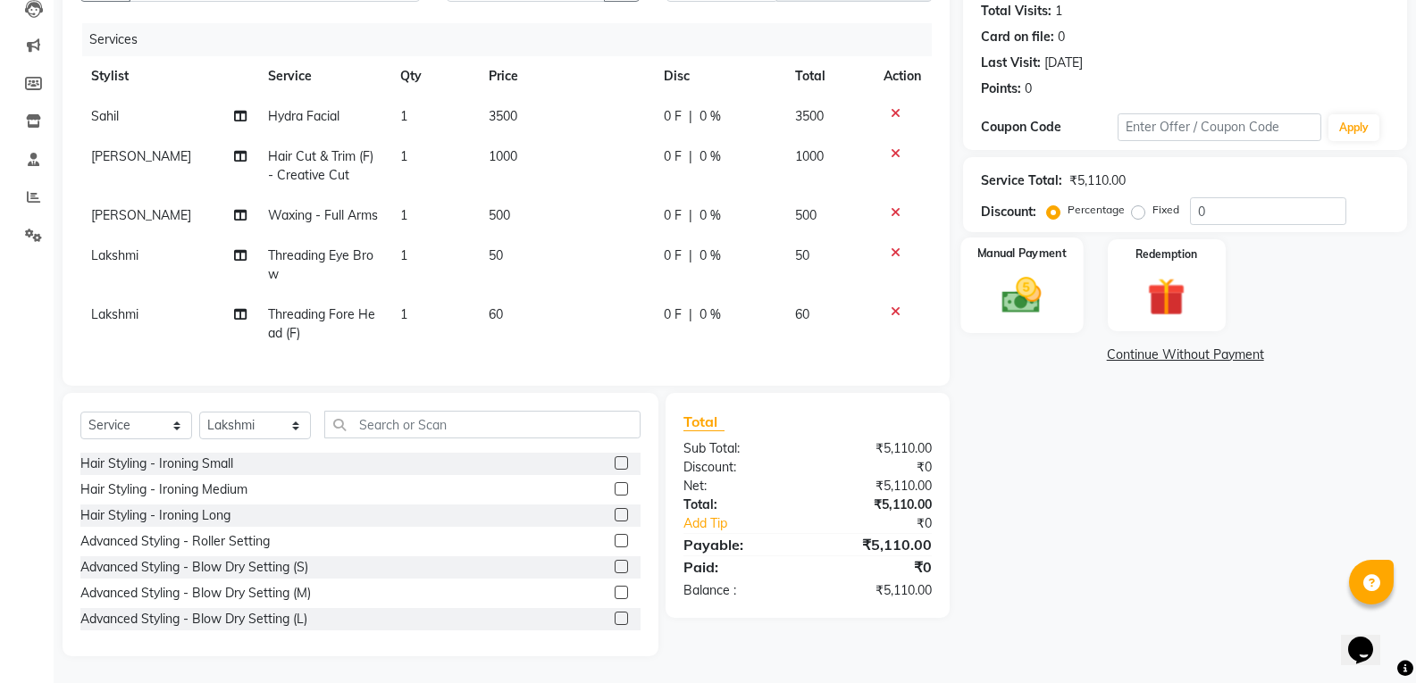
click at [1036, 272] on img at bounding box center [1021, 295] width 63 height 46
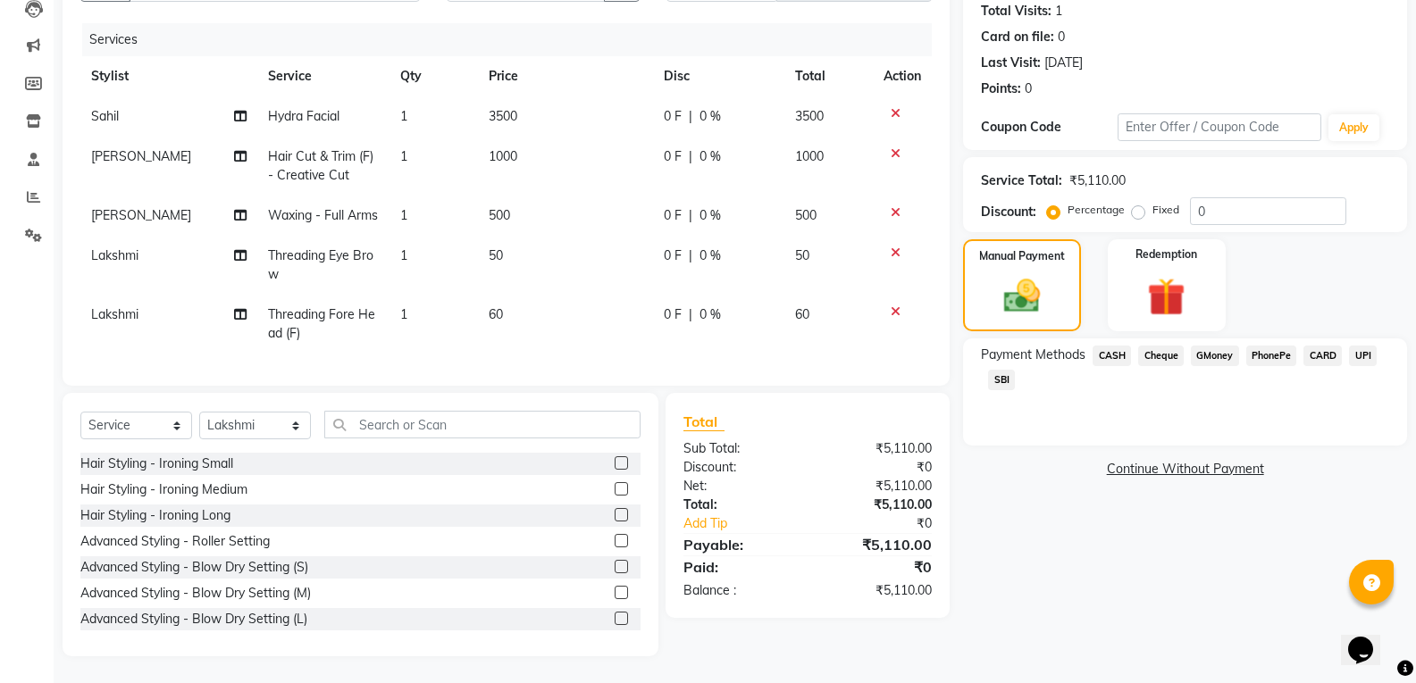
click at [1315, 346] on span "CARD" at bounding box center [1322, 356] width 38 height 21
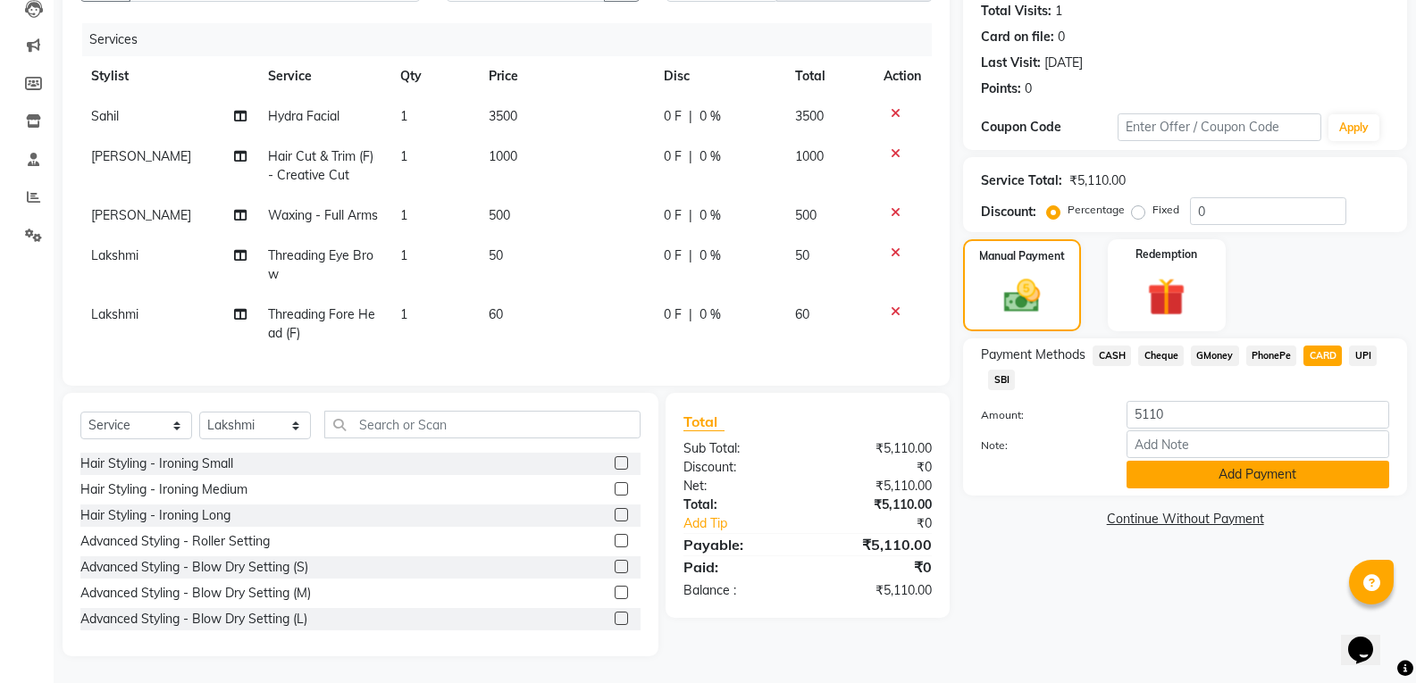
click at [1245, 461] on button "Add Payment" at bounding box center [1257, 475] width 263 height 28
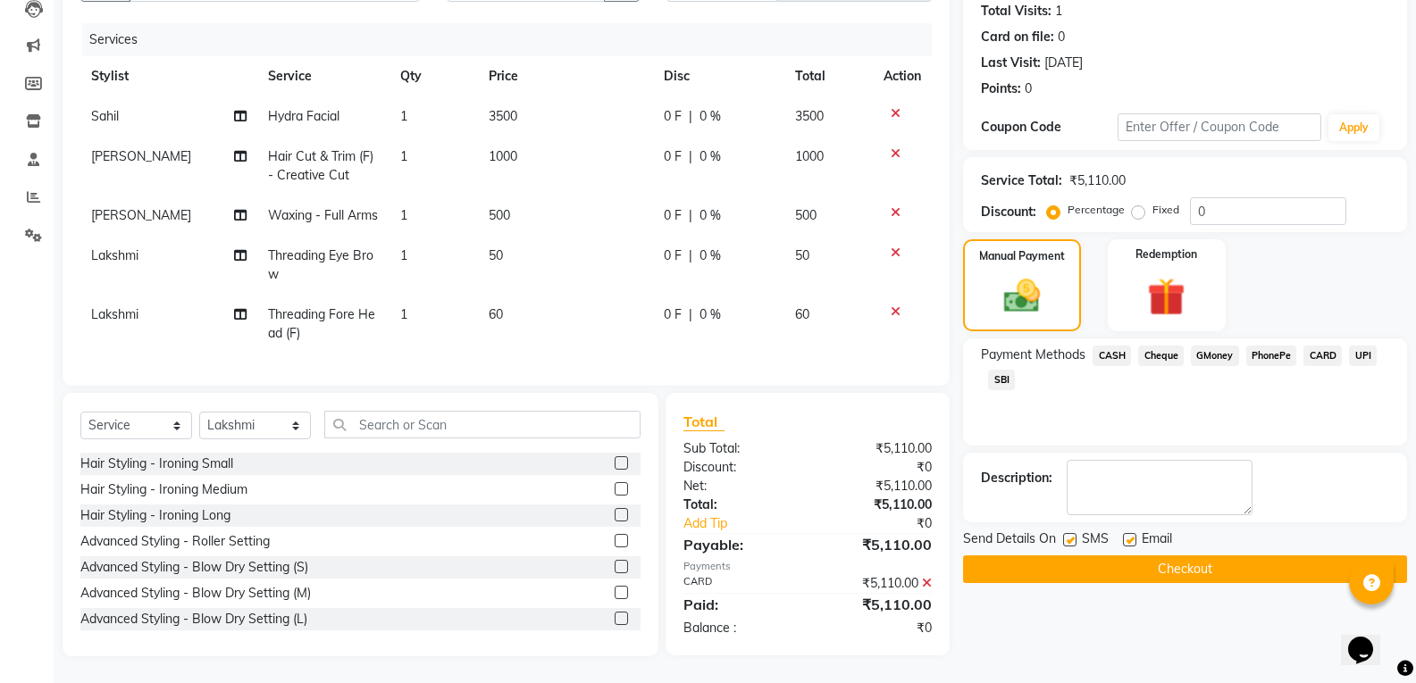
click at [1189, 556] on button "Checkout" at bounding box center [1185, 570] width 444 height 28
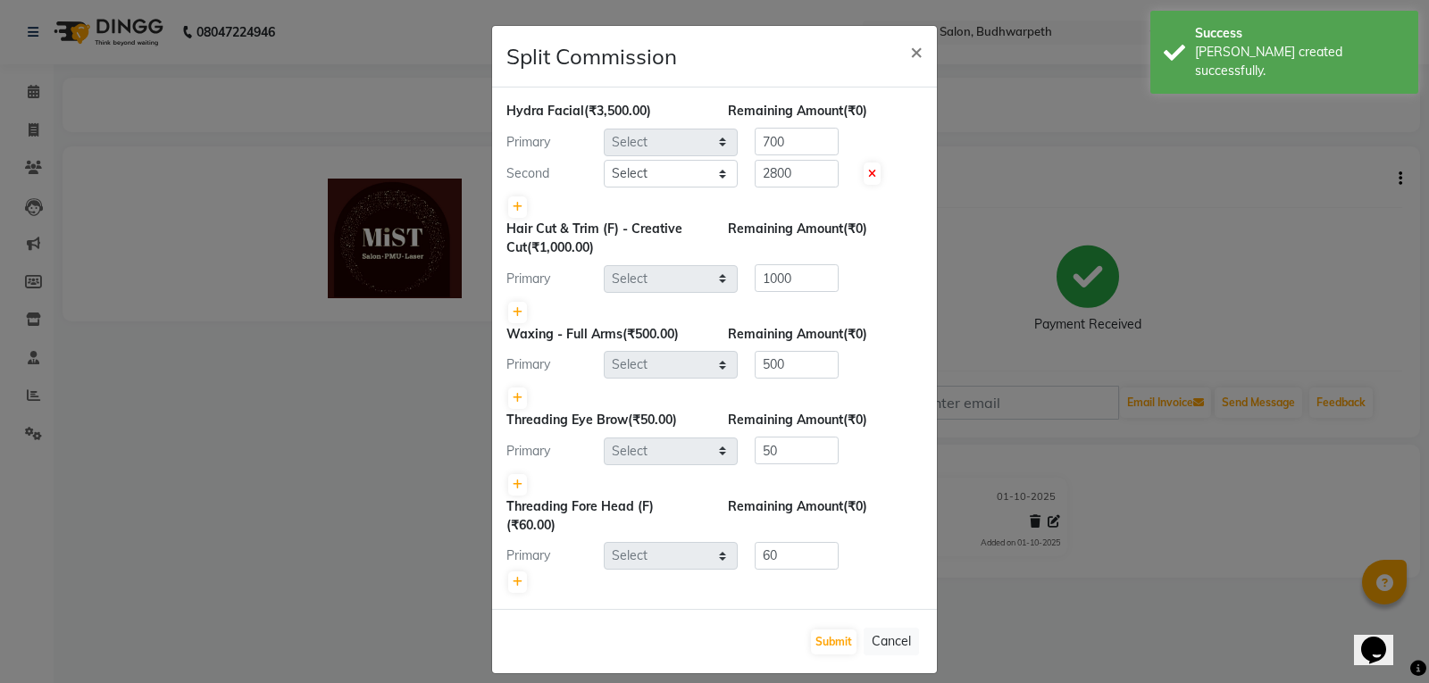
select select "87456"
select select "35495"
select select "43912"
select select "67596"
select select "70551"
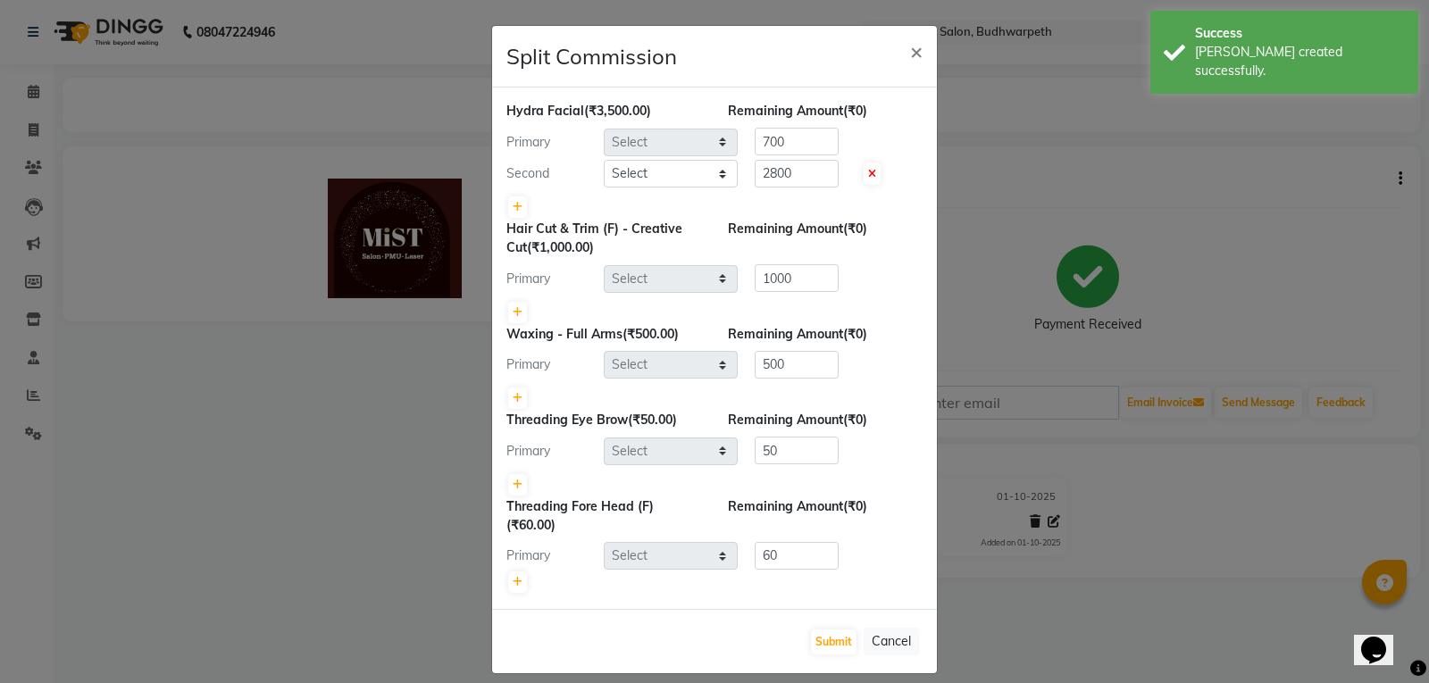
select select "70551"
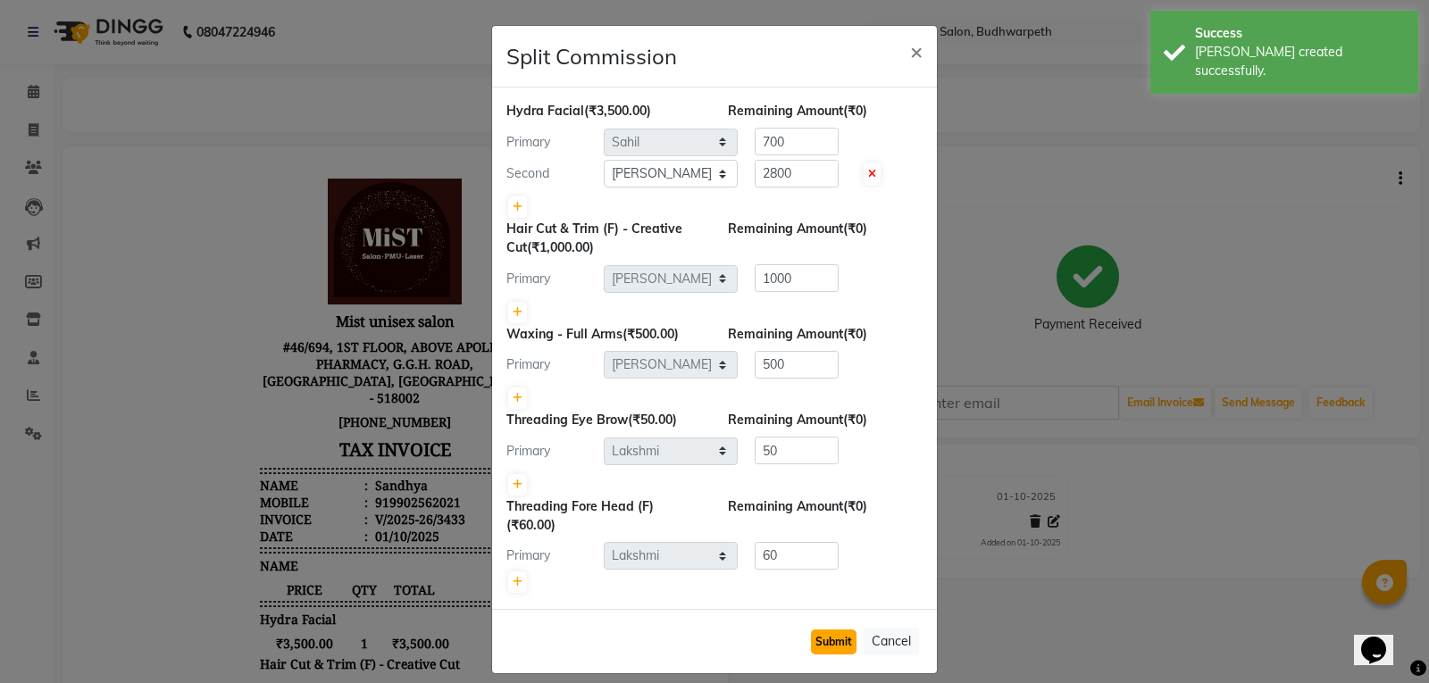
drag, startPoint x: 833, startPoint y: 640, endPoint x: 824, endPoint y: 641, distance: 9.0
click at [831, 641] on button "Submit" at bounding box center [834, 642] width 46 height 25
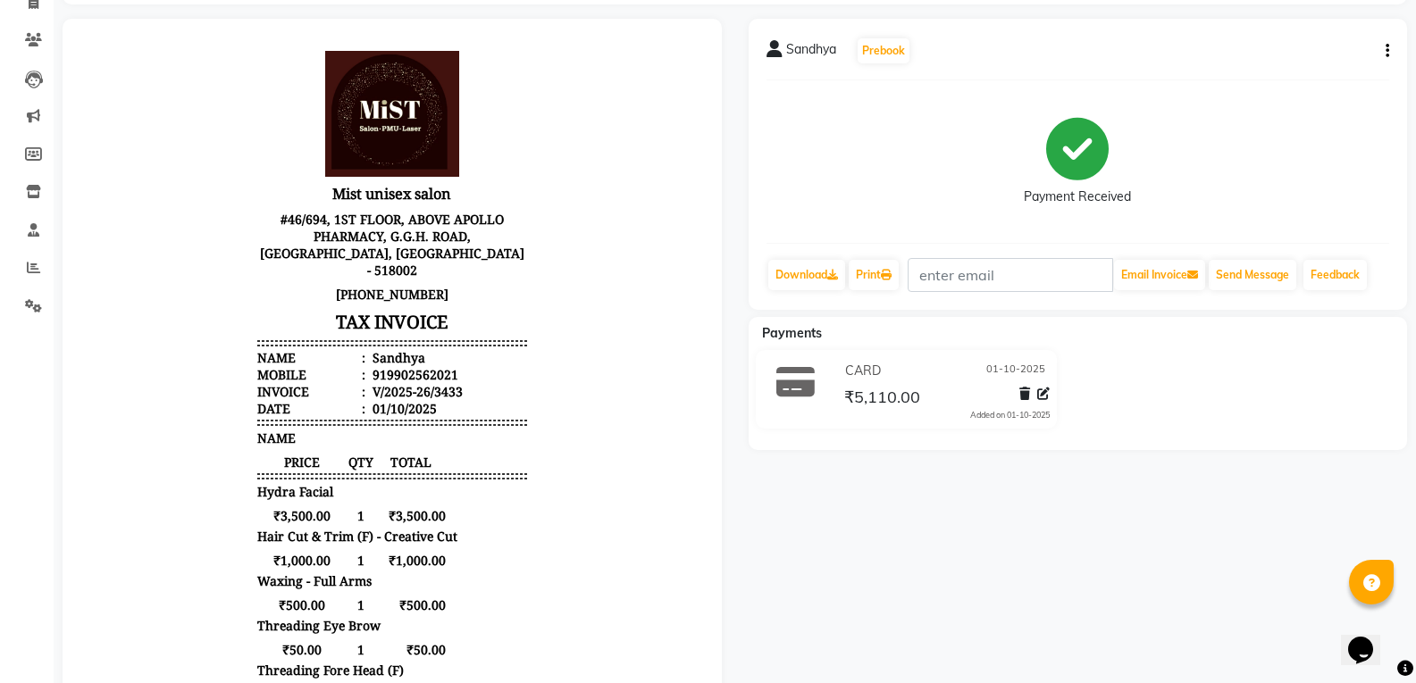
scroll to position [74, 0]
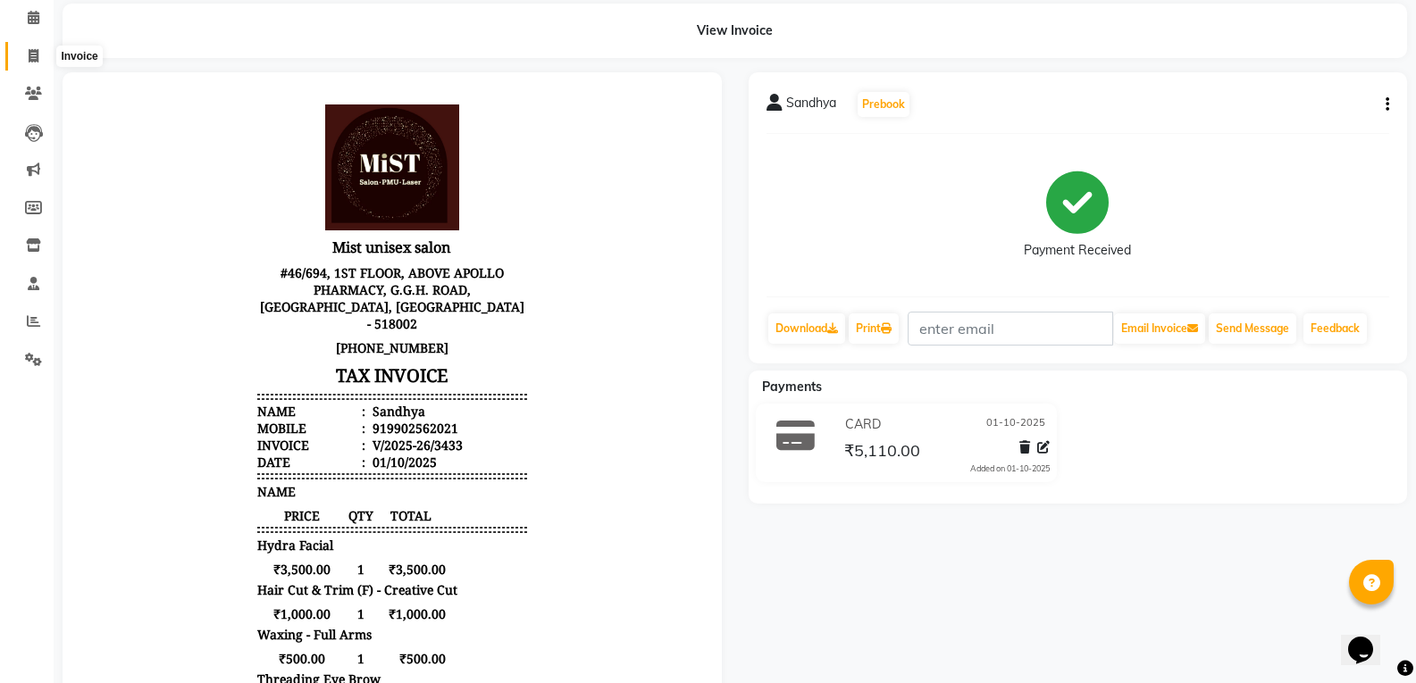
drag, startPoint x: 33, startPoint y: 55, endPoint x: 149, endPoint y: 64, distance: 116.5
click at [33, 55] on icon at bounding box center [34, 55] width 10 height 13
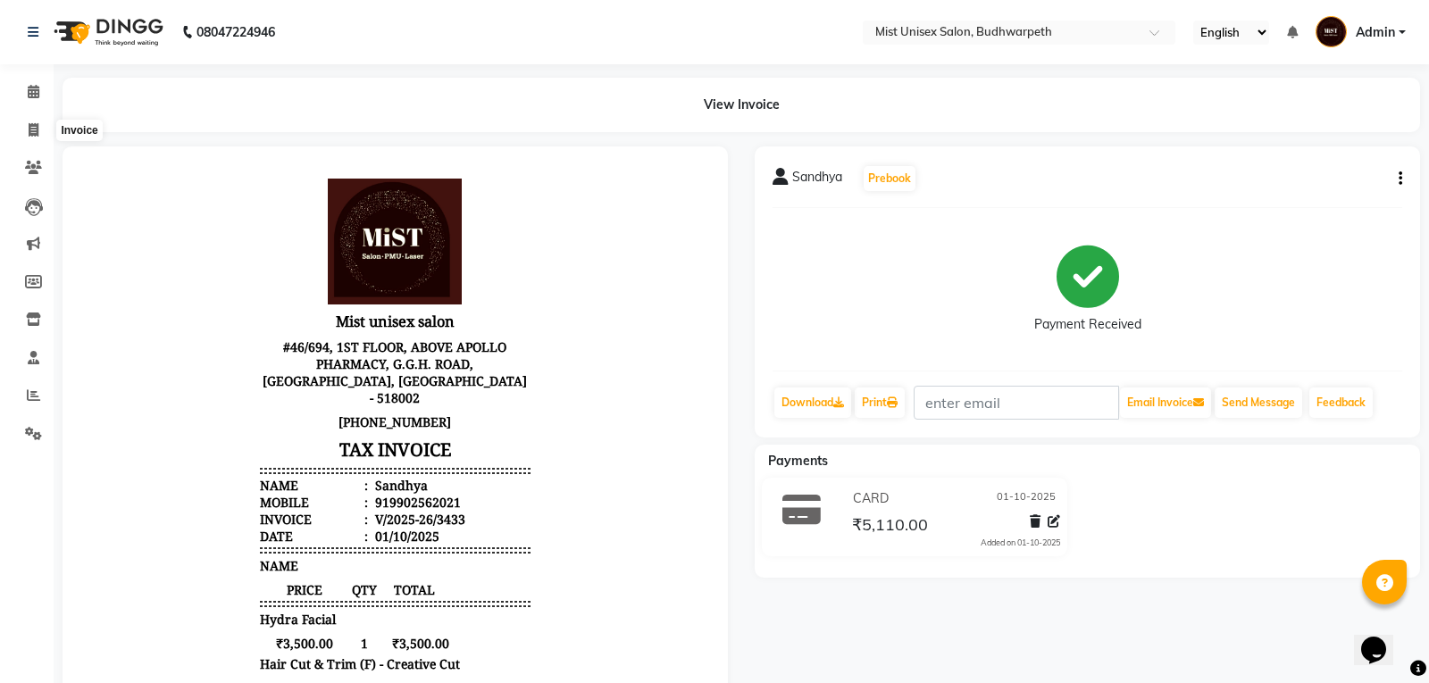
select select "5227"
select select "service"
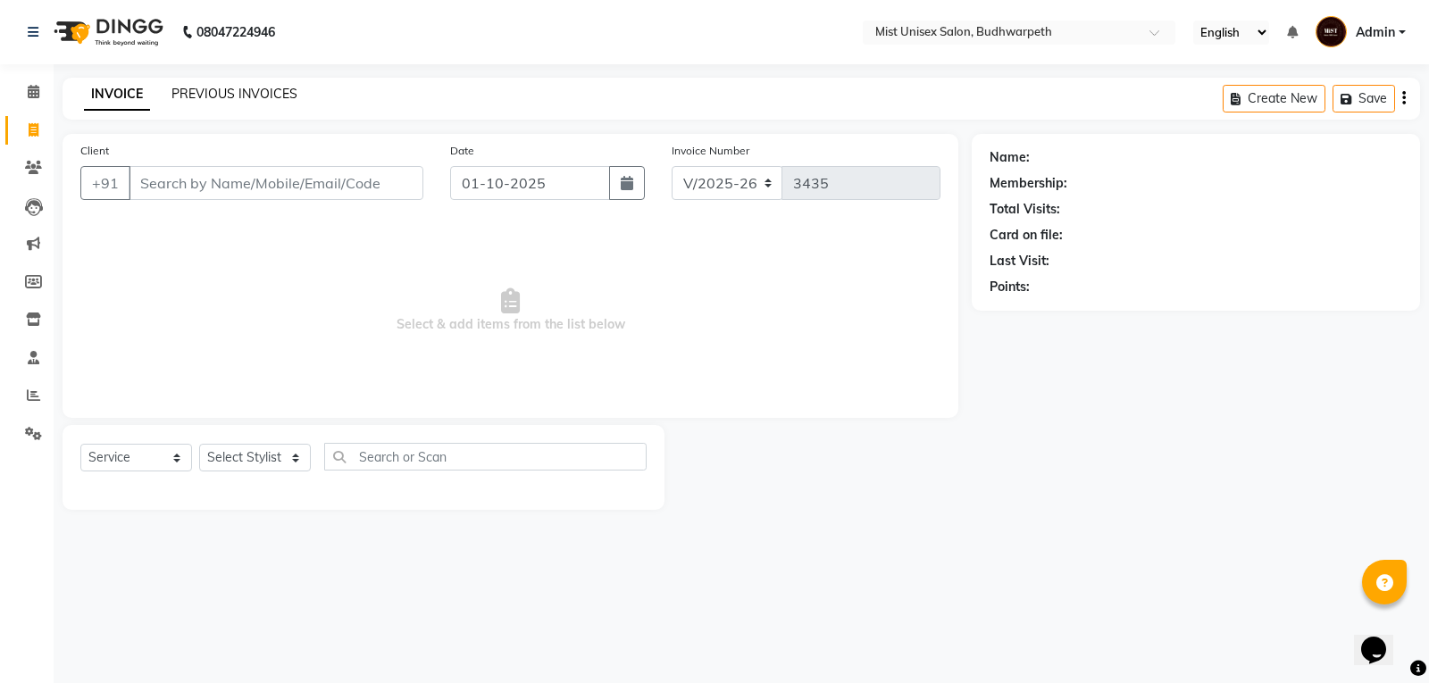
click at [207, 96] on link "PREVIOUS INVOICES" at bounding box center [235, 94] width 126 height 16
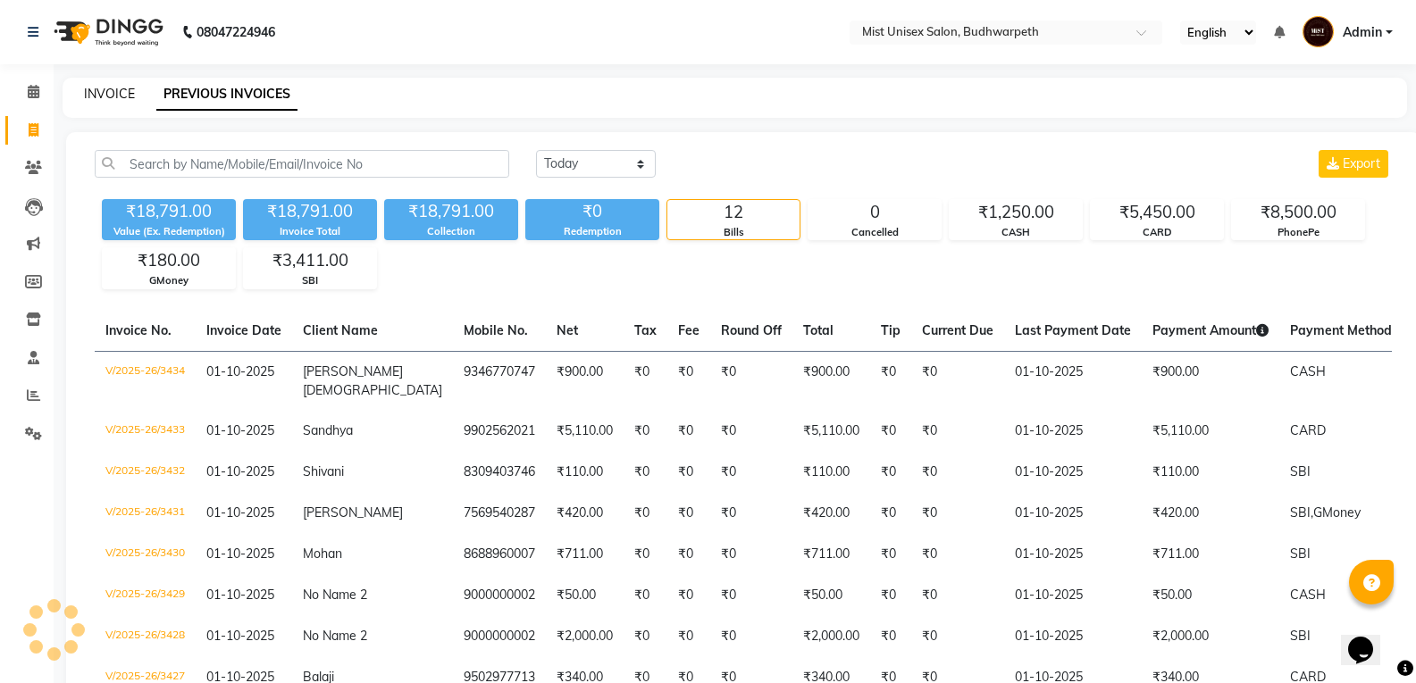
click at [130, 100] on link "INVOICE" at bounding box center [109, 94] width 51 height 16
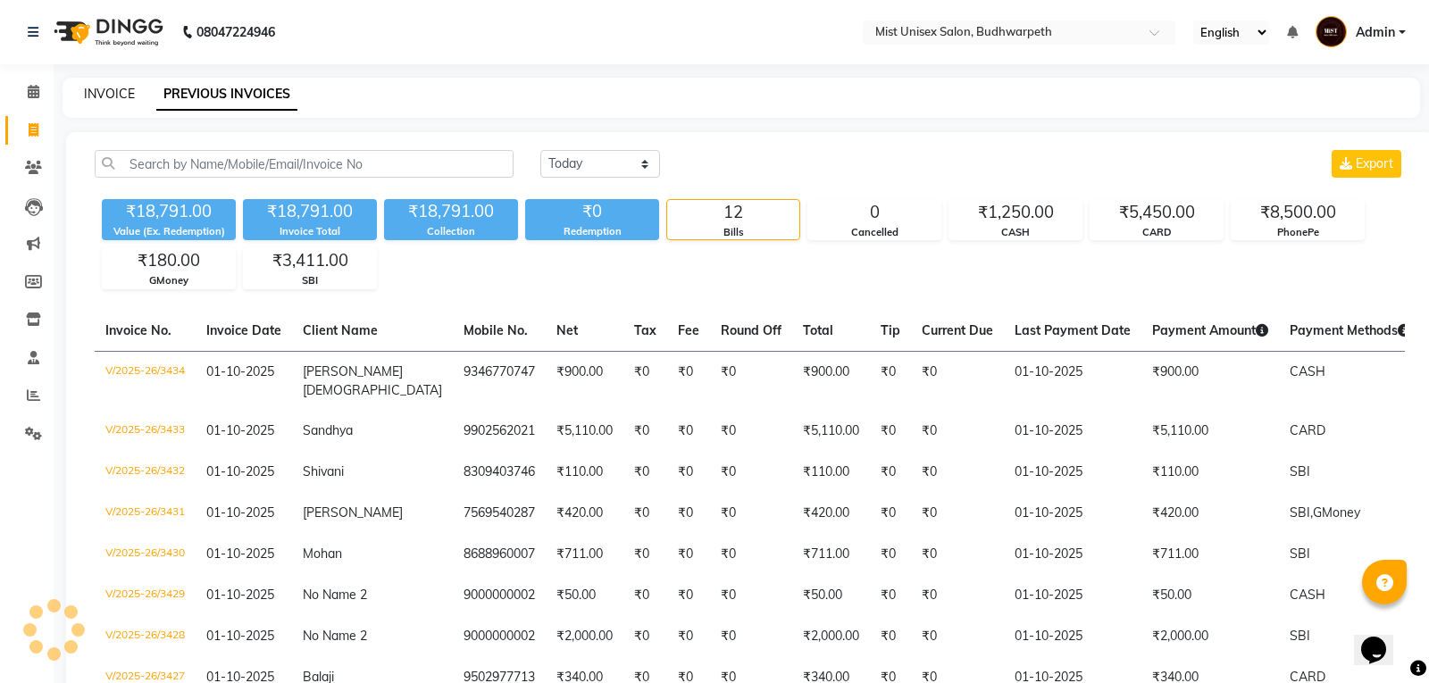
select select "5227"
select select "service"
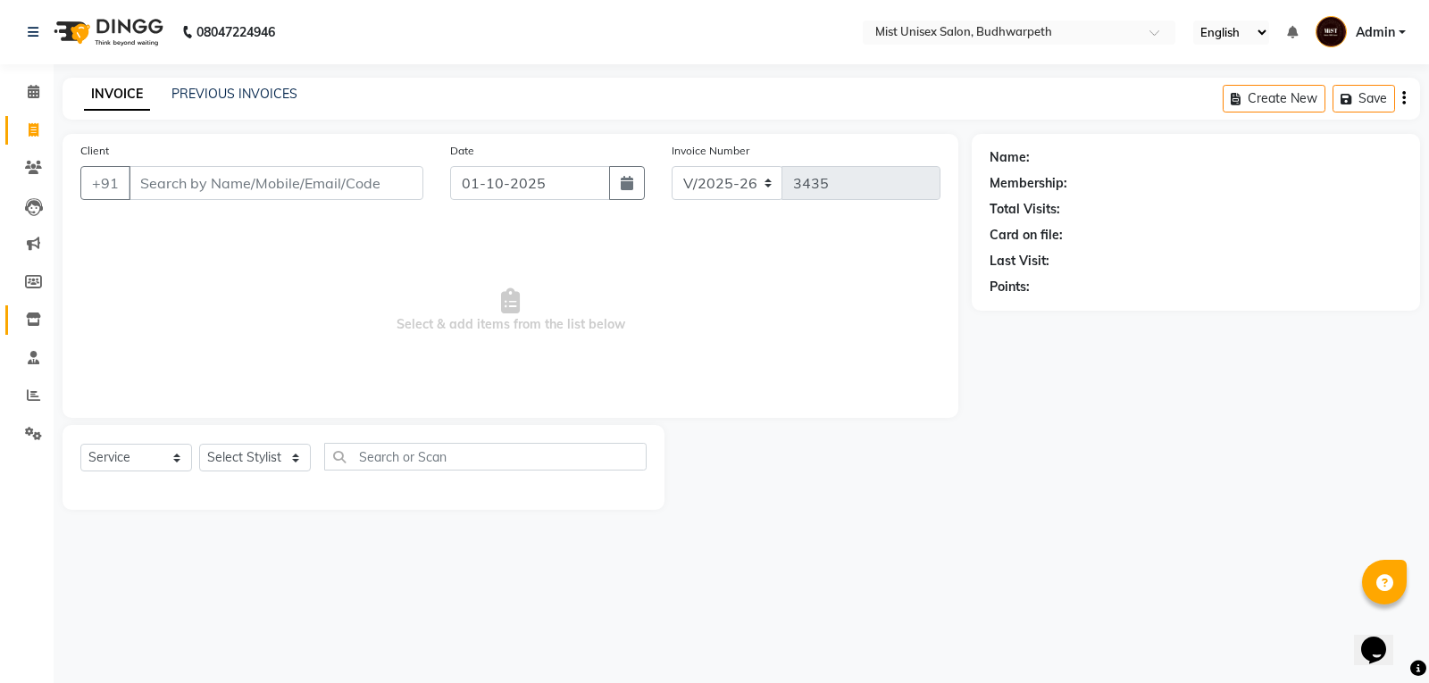
click at [37, 318] on icon at bounding box center [33, 319] width 15 height 13
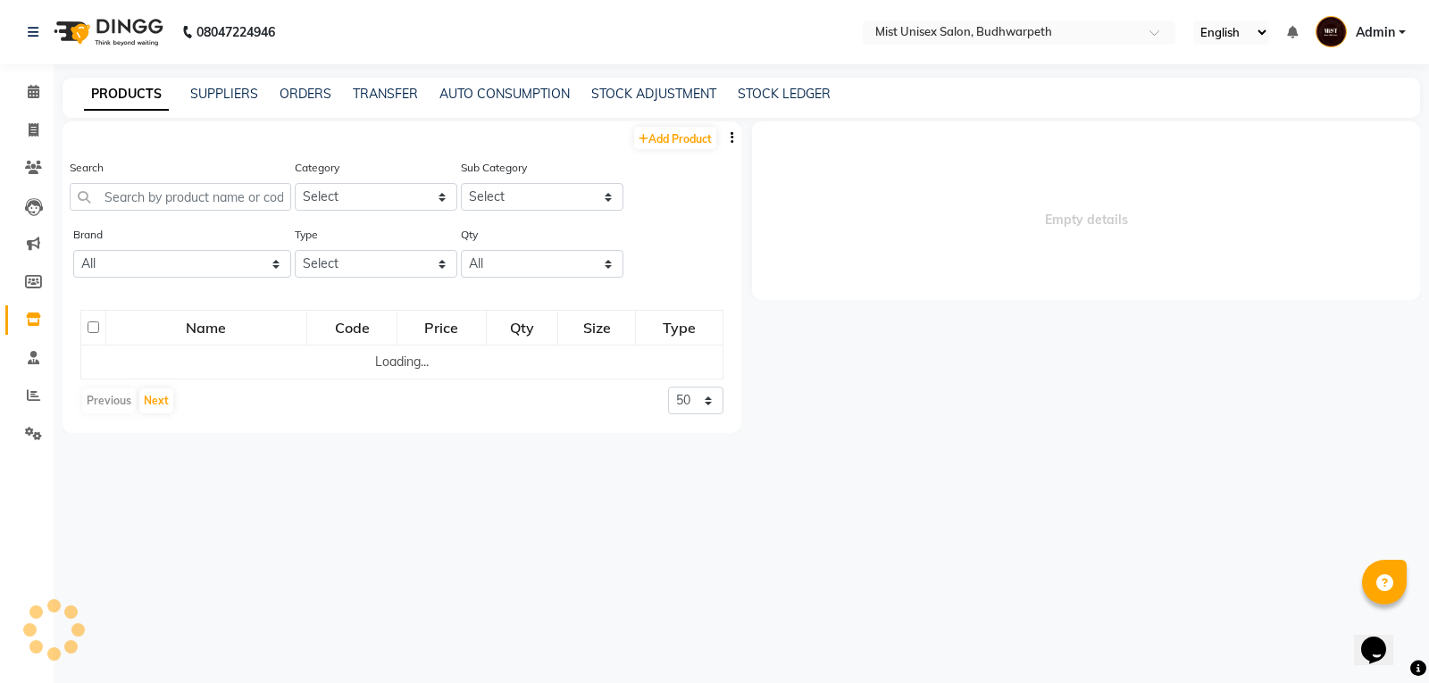
select select
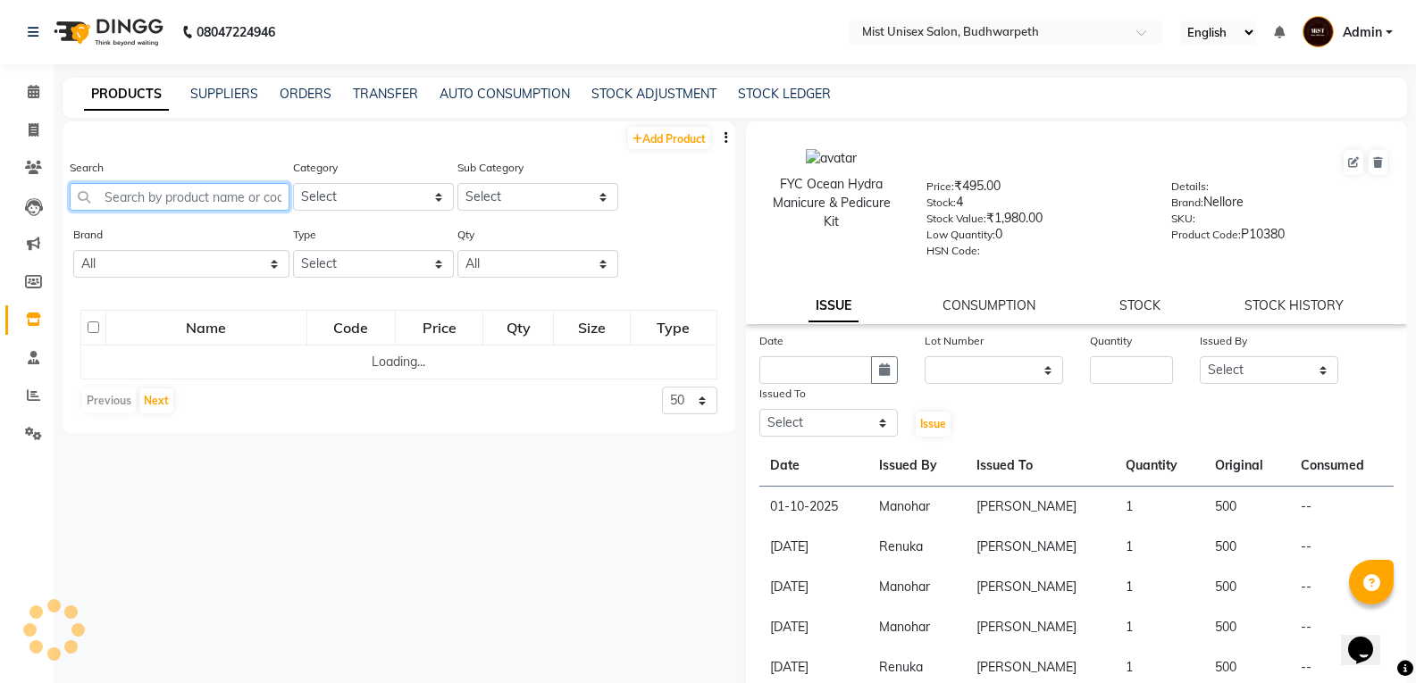
click at [121, 198] on input "text" at bounding box center [180, 197] width 220 height 28
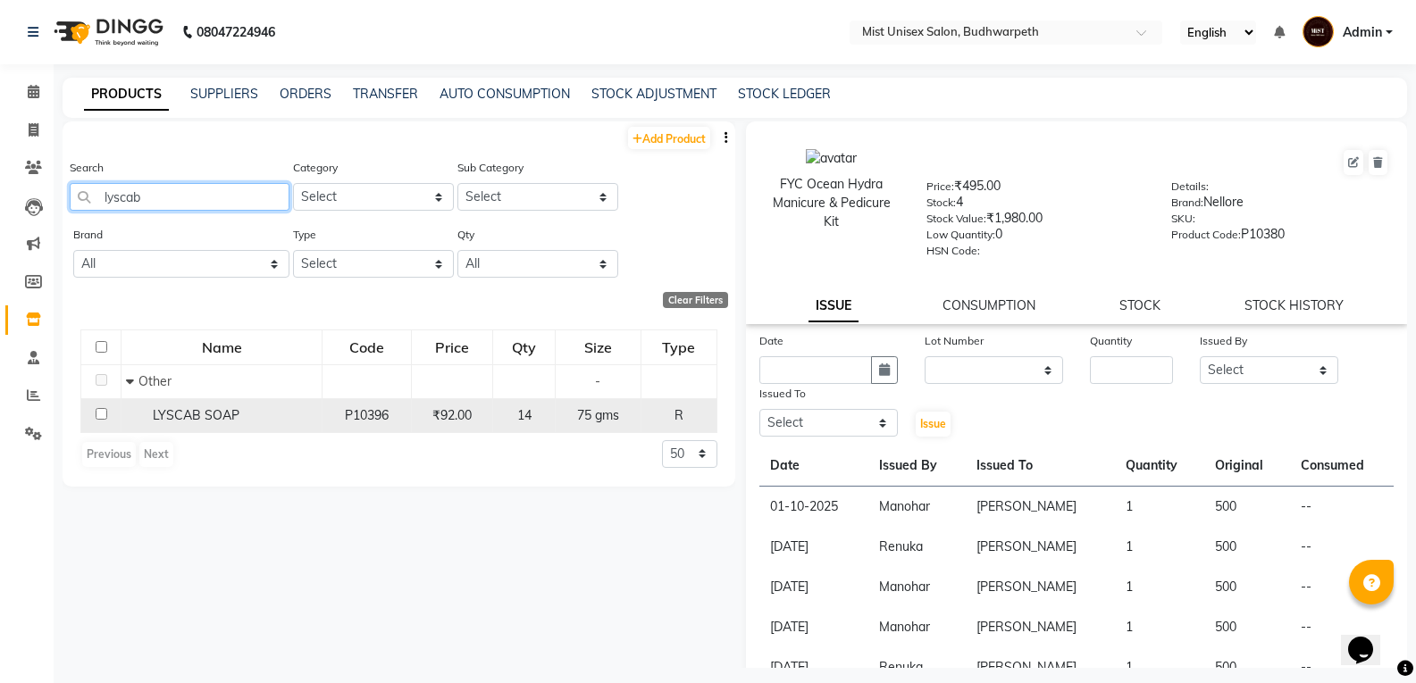
type input "lyscab"
click at [216, 423] on span "LYSCAB SOAP" at bounding box center [196, 415] width 87 height 16
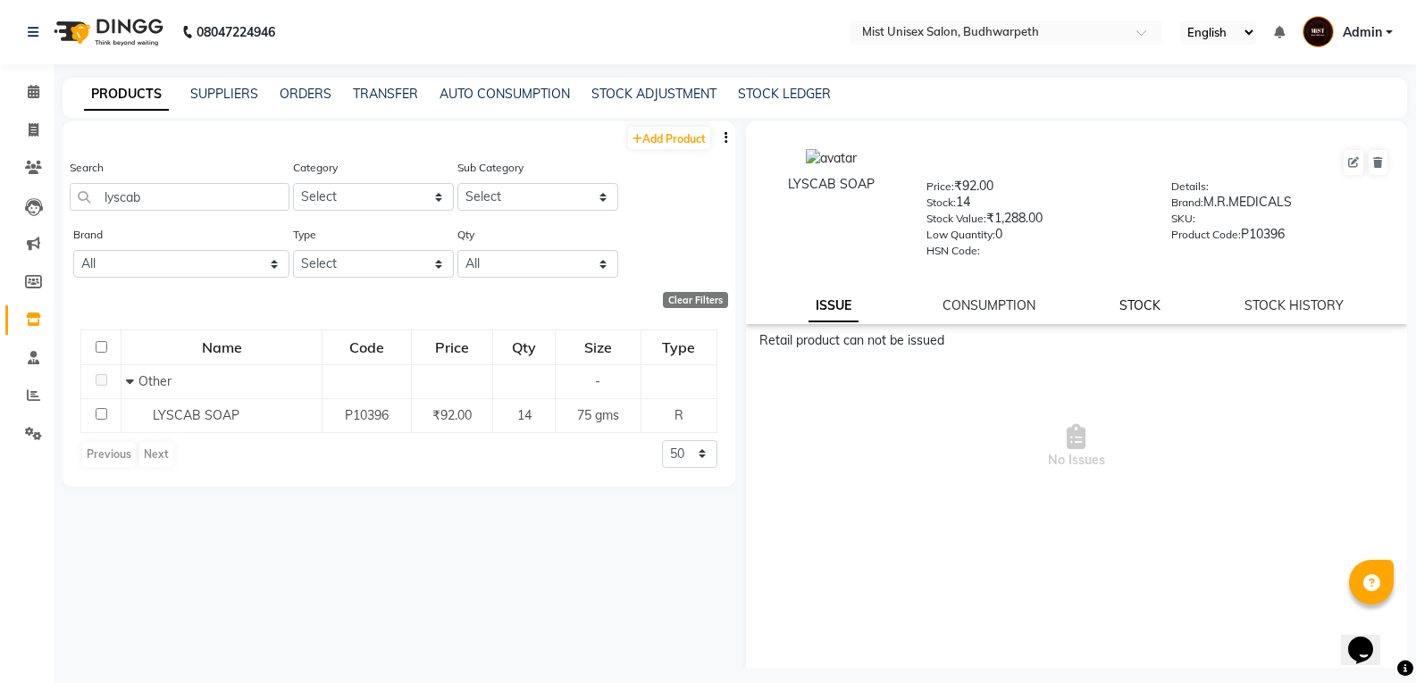
click at [1133, 309] on link "STOCK" at bounding box center [1139, 305] width 41 height 16
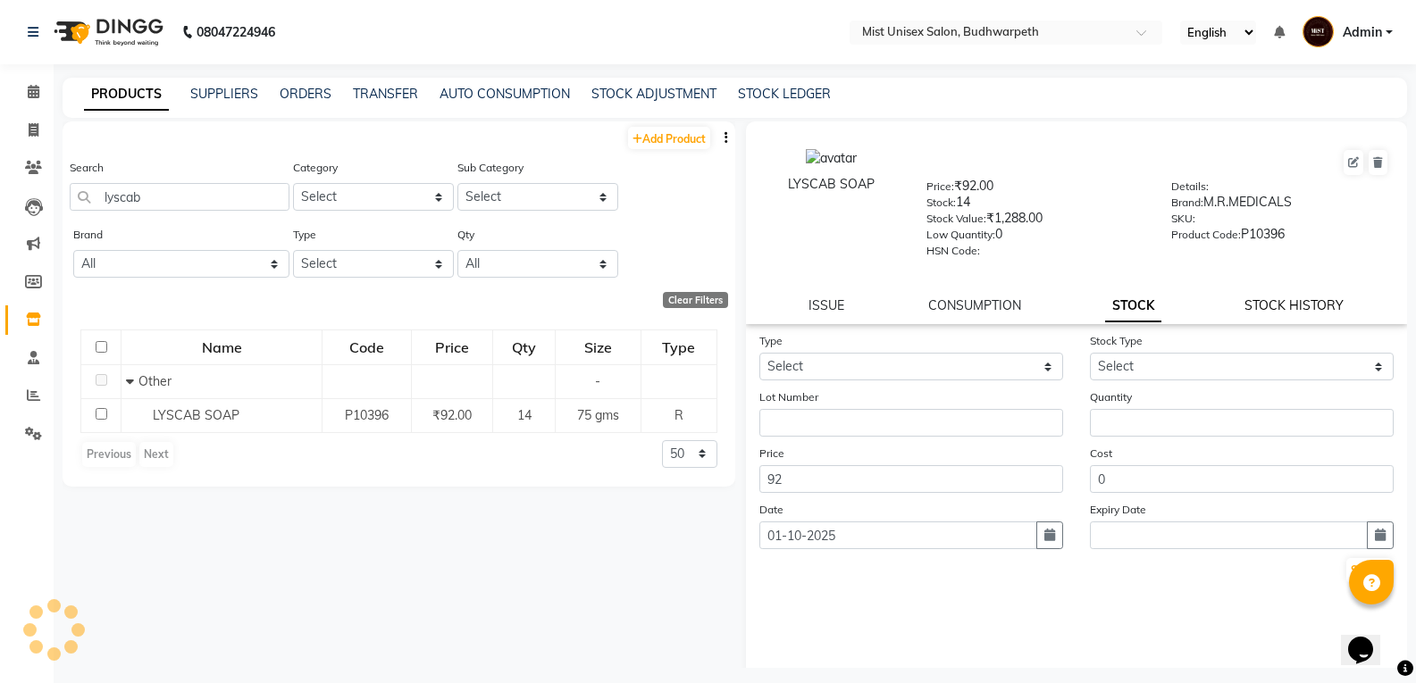
click at [1244, 304] on link "STOCK HISTORY" at bounding box center [1293, 305] width 99 height 16
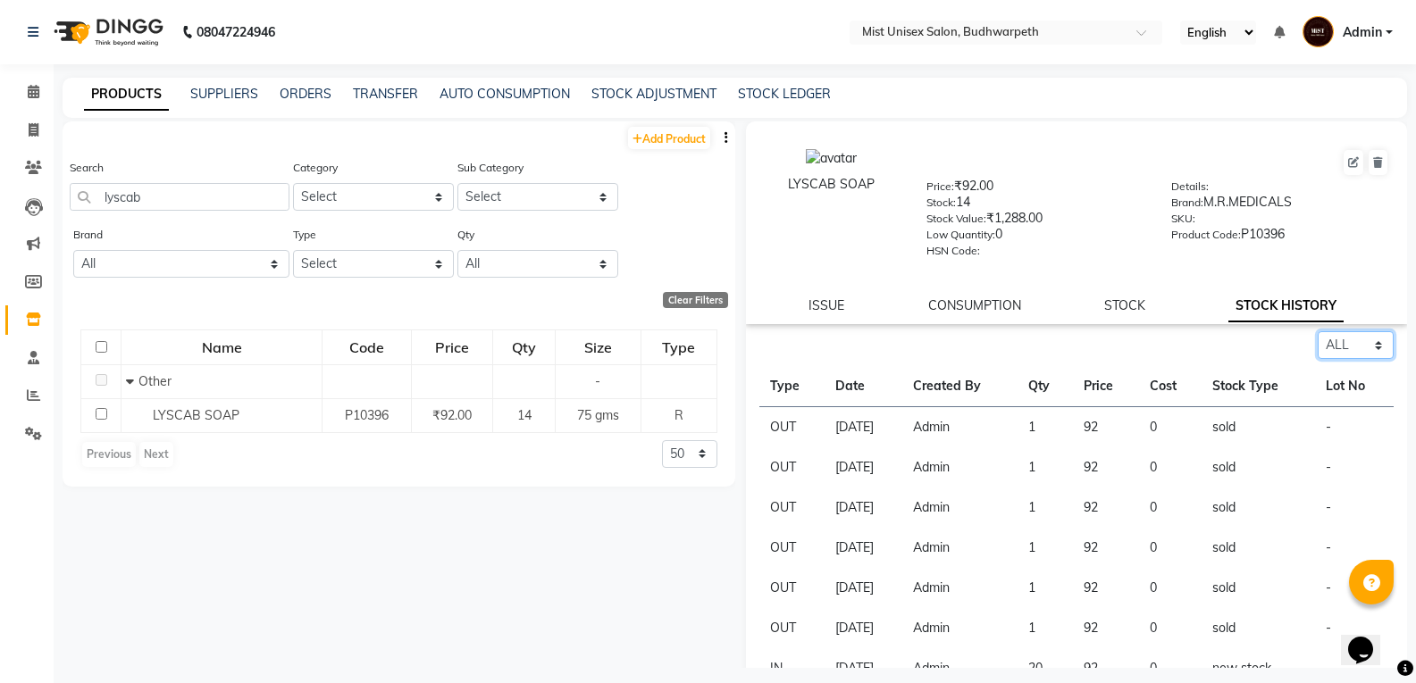
click at [1346, 350] on select "Select ALL IN OUT" at bounding box center [1356, 345] width 76 height 28
select select "out"
click at [1318, 331] on select "Select ALL IN OUT" at bounding box center [1356, 345] width 76 height 28
click at [32, 131] on icon at bounding box center [34, 129] width 10 height 13
select select "service"
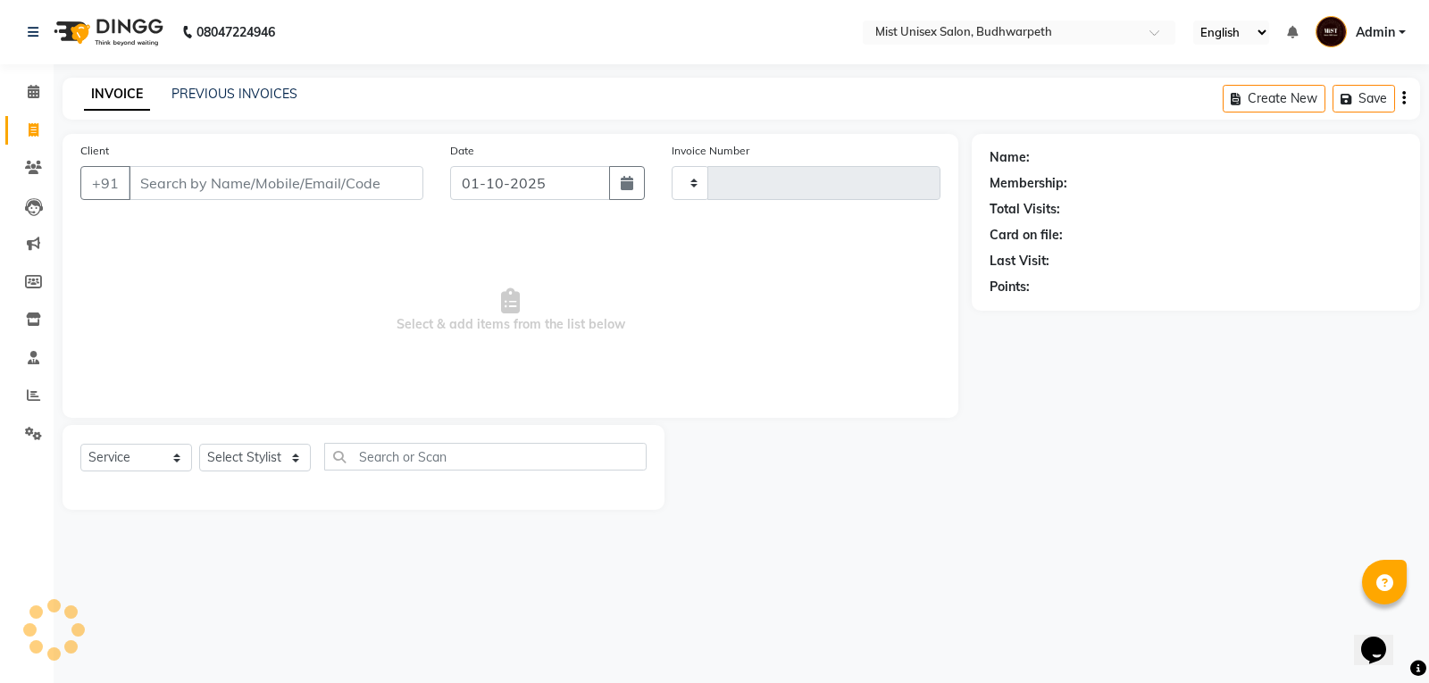
type input "3435"
select select "5227"
click at [238, 93] on link "PREVIOUS INVOICES" at bounding box center [235, 94] width 126 height 16
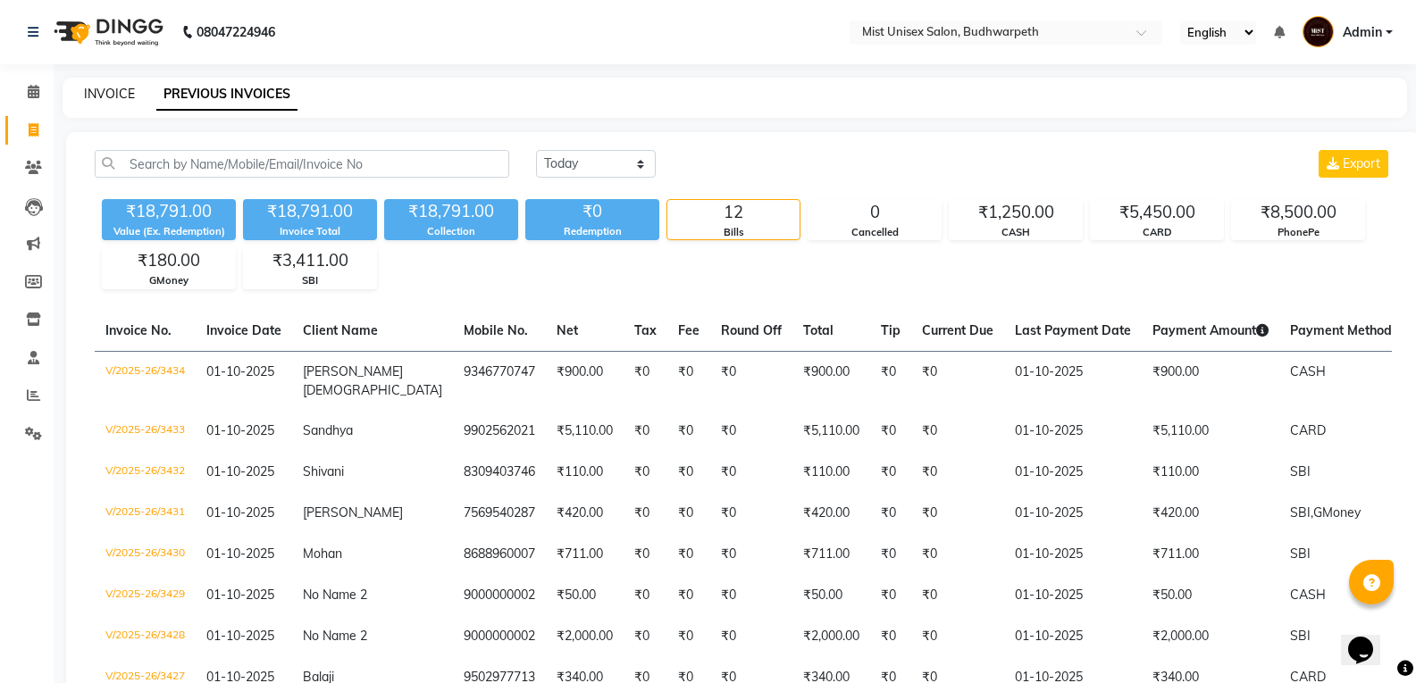
click at [95, 97] on link "INVOICE" at bounding box center [109, 94] width 51 height 16
select select "service"
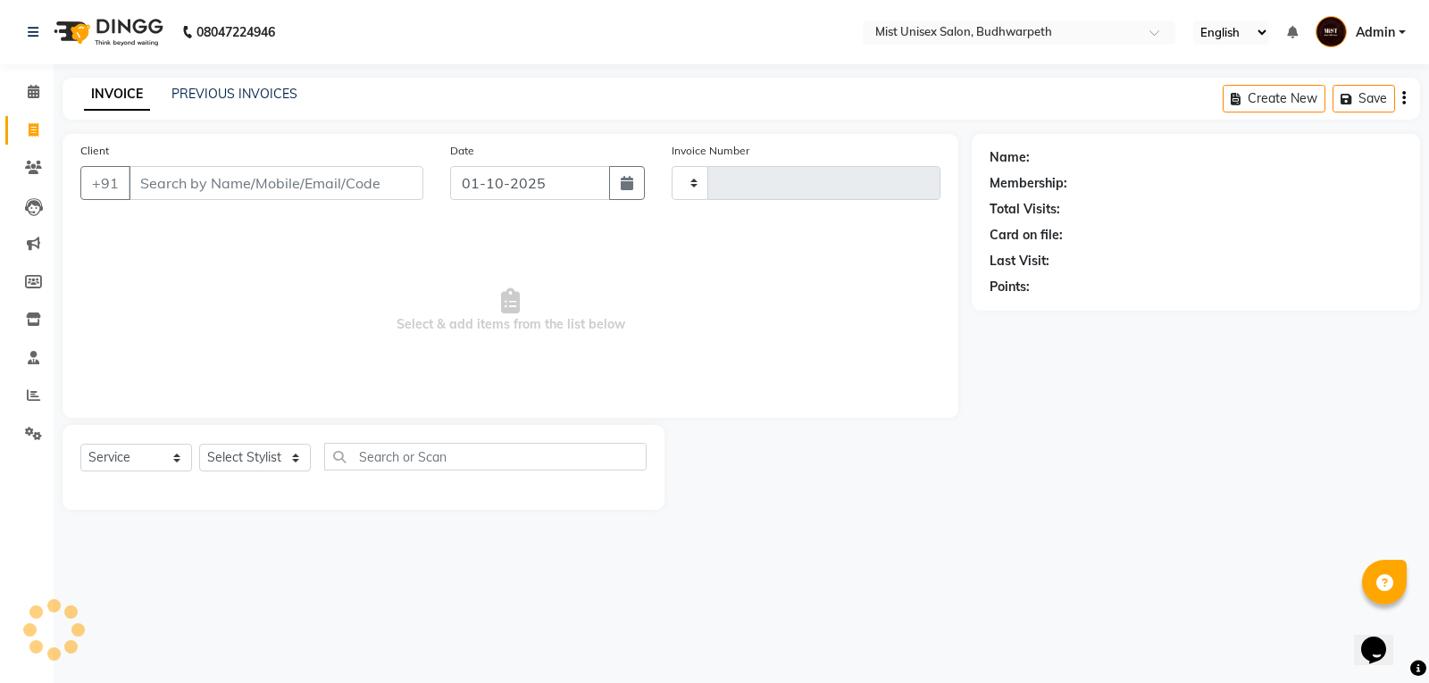
type input "3435"
select select "5227"
click at [256, 460] on select "Select Stylist Abhi Ram GEETHA MADHURI Jyothi Kalpana Lakshmi Madhu Malleshwari…" at bounding box center [255, 458] width 112 height 28
select select "66487"
click at [199, 444] on select "Select Stylist Abhi Ram GEETHA MADHURI Jyothi Kalpana Lakshmi Madhu Malleshwari…" at bounding box center [255, 458] width 112 height 28
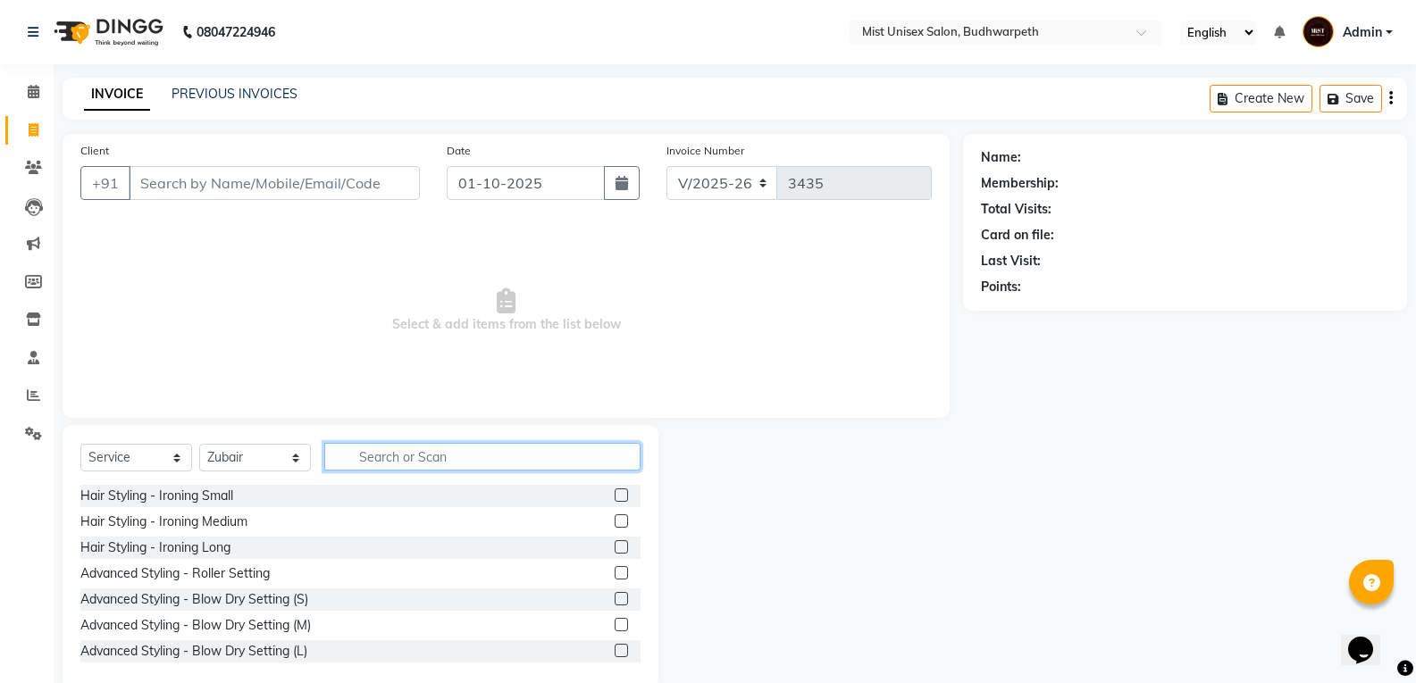
click at [380, 469] on input "text" at bounding box center [482, 457] width 316 height 28
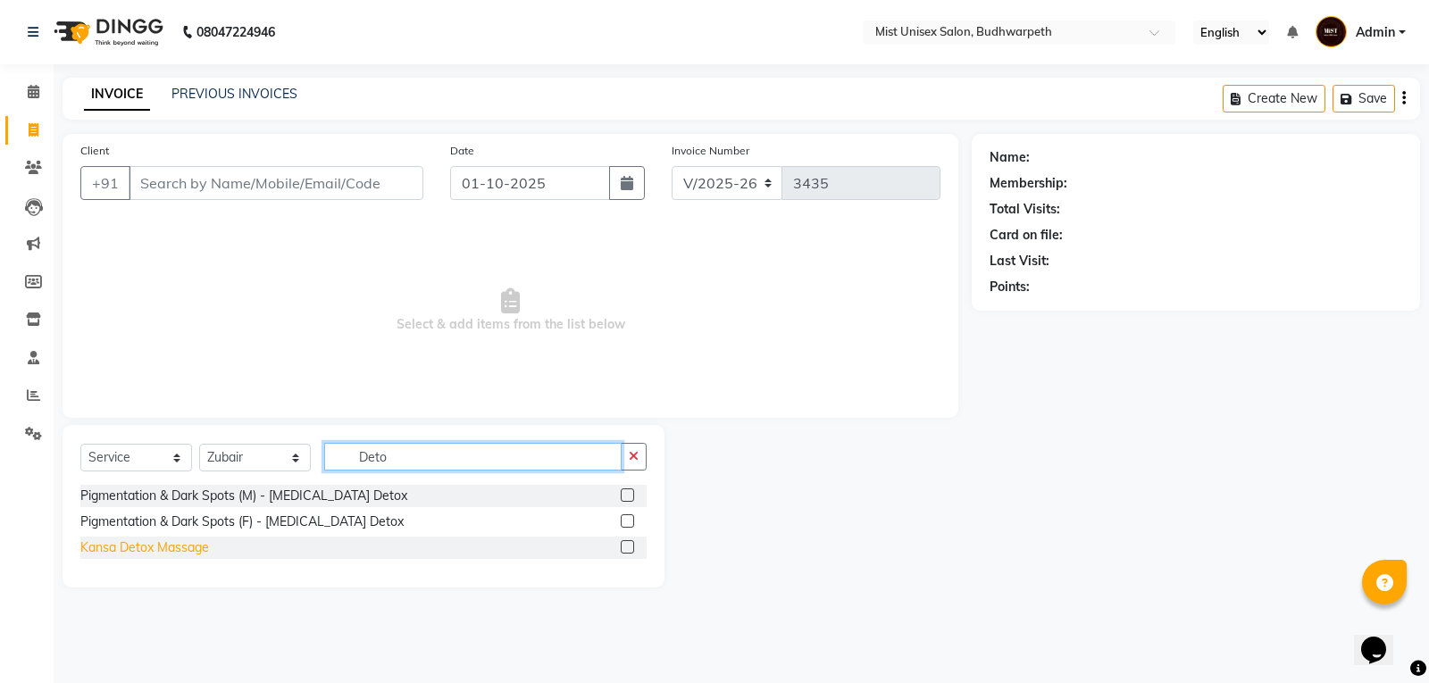
type input "Deto"
click at [185, 550] on div "Kansa Detox Massage" at bounding box center [144, 548] width 129 height 19
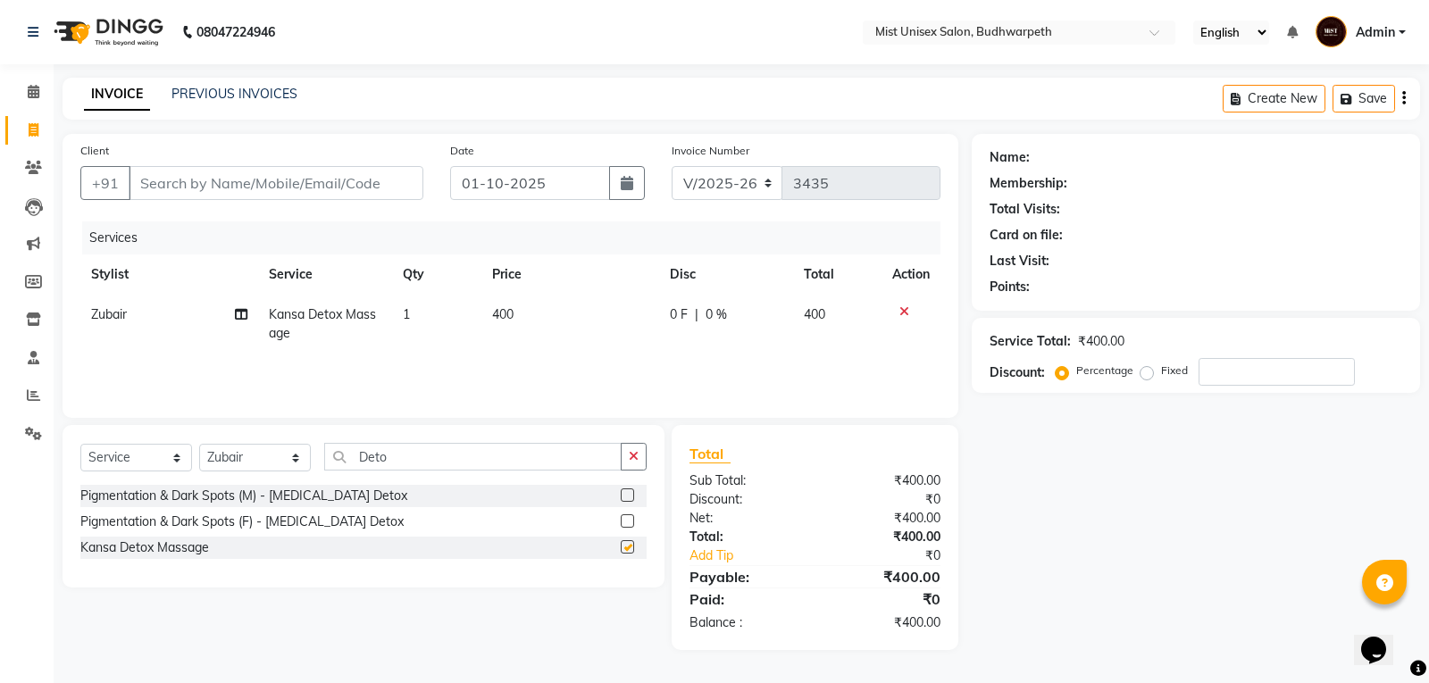
checkbox input "false"
drag, startPoint x: 629, startPoint y: 448, endPoint x: 347, endPoint y: 449, distance: 281.4
click at [623, 448] on button "button" at bounding box center [634, 457] width 26 height 28
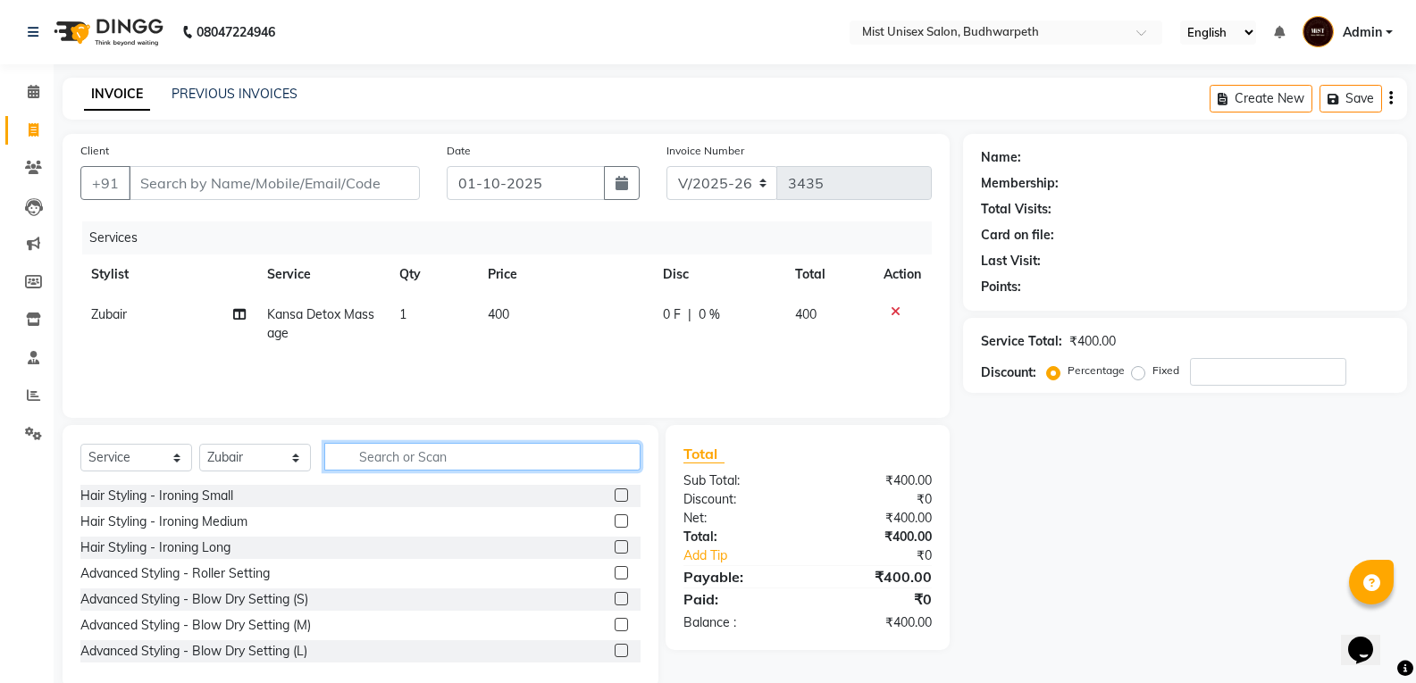
click at [400, 456] on input "text" at bounding box center [482, 457] width 316 height 28
type input "Hair cut"
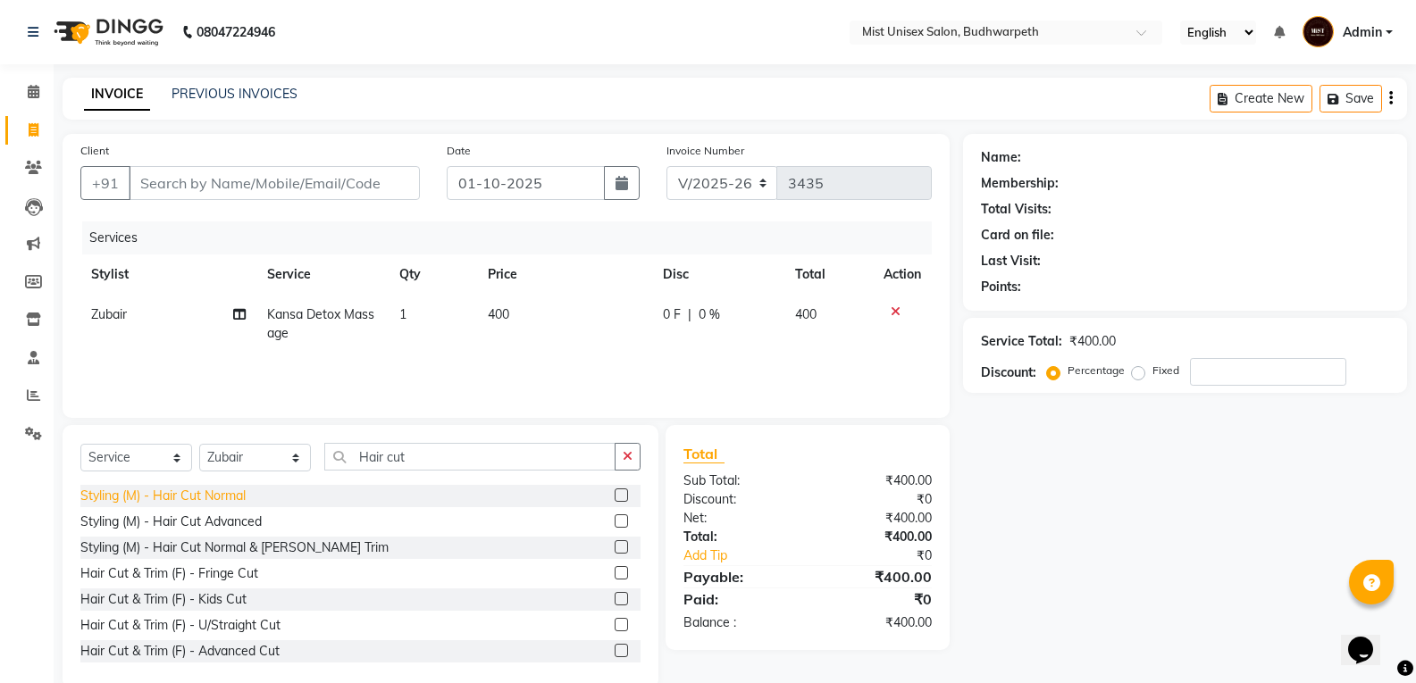
click at [223, 504] on div "Styling (M) - Hair Cut Normal" at bounding box center [162, 496] width 165 height 19
checkbox input "false"
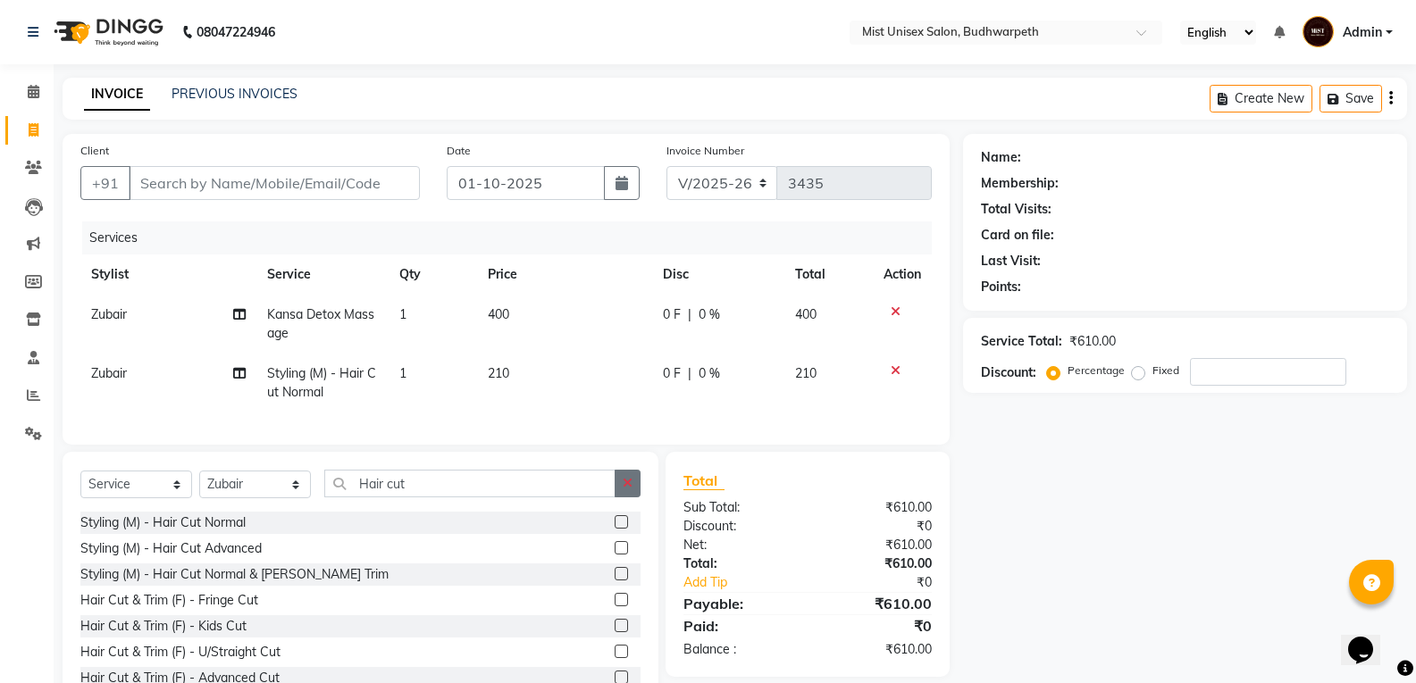
click at [615, 490] on button "button" at bounding box center [628, 484] width 26 height 28
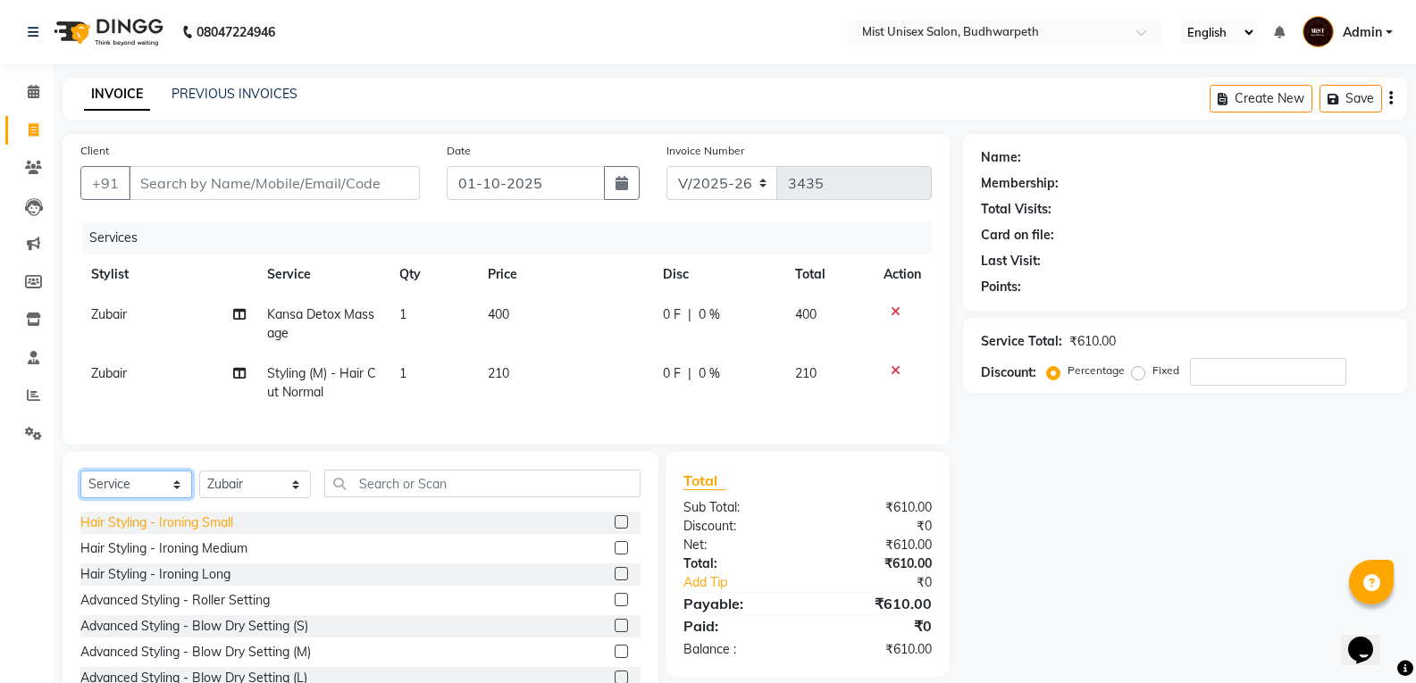
drag, startPoint x: 168, startPoint y: 506, endPoint x: 137, endPoint y: 531, distance: 40.6
click at [168, 498] on select "Select Service Product Membership Package Voucher Prepaid Gift Card" at bounding box center [136, 485] width 112 height 28
select select "product"
click at [80, 484] on select "Select Service Product Membership Package Voucher Prepaid Gift Card" at bounding box center [136, 485] width 112 height 28
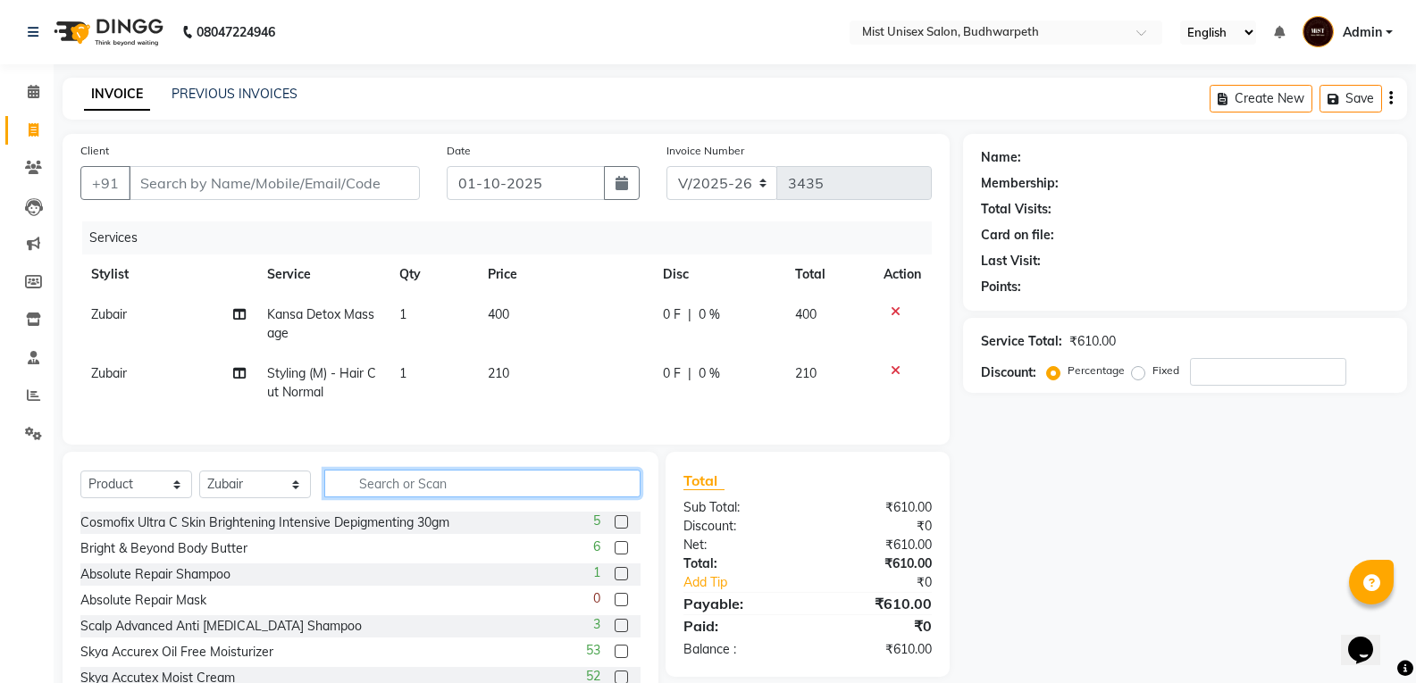
click at [382, 495] on input "text" at bounding box center [482, 484] width 316 height 28
type input "m"
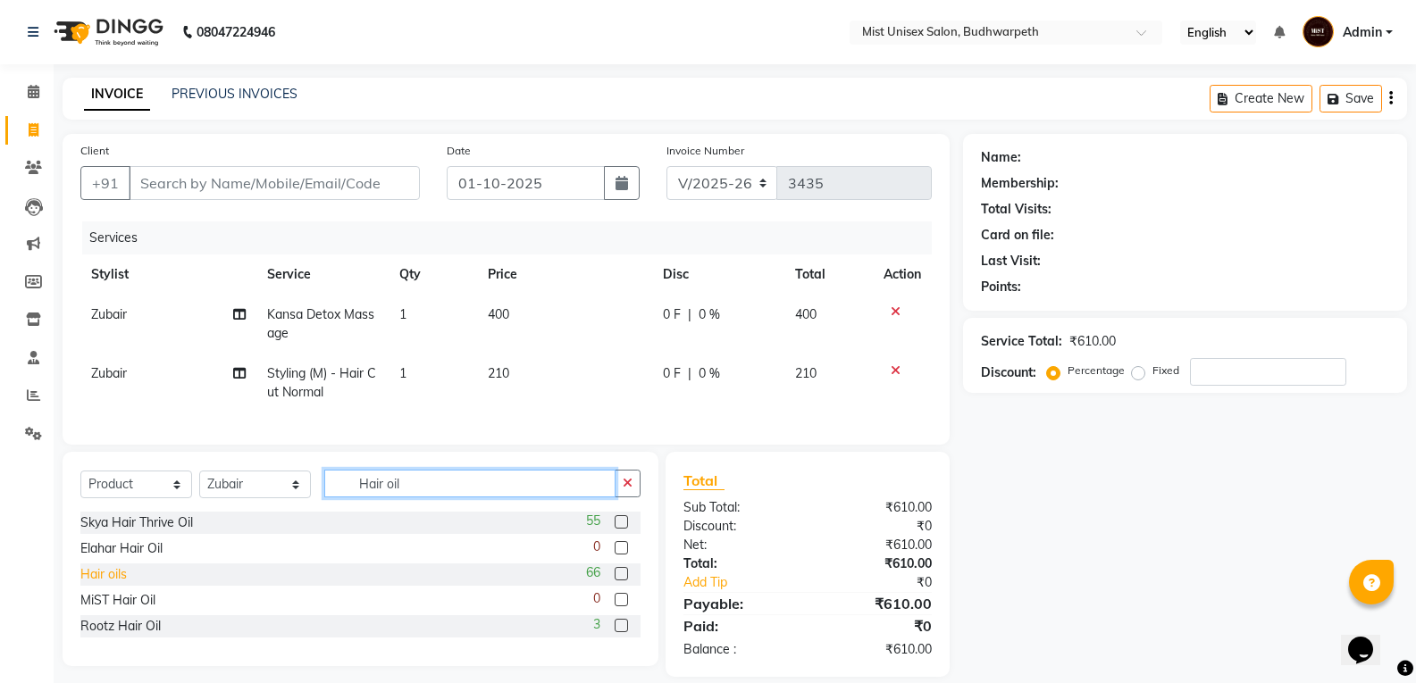
type input "Hair oil"
click at [113, 584] on div "Hair oils" at bounding box center [103, 574] width 46 height 19
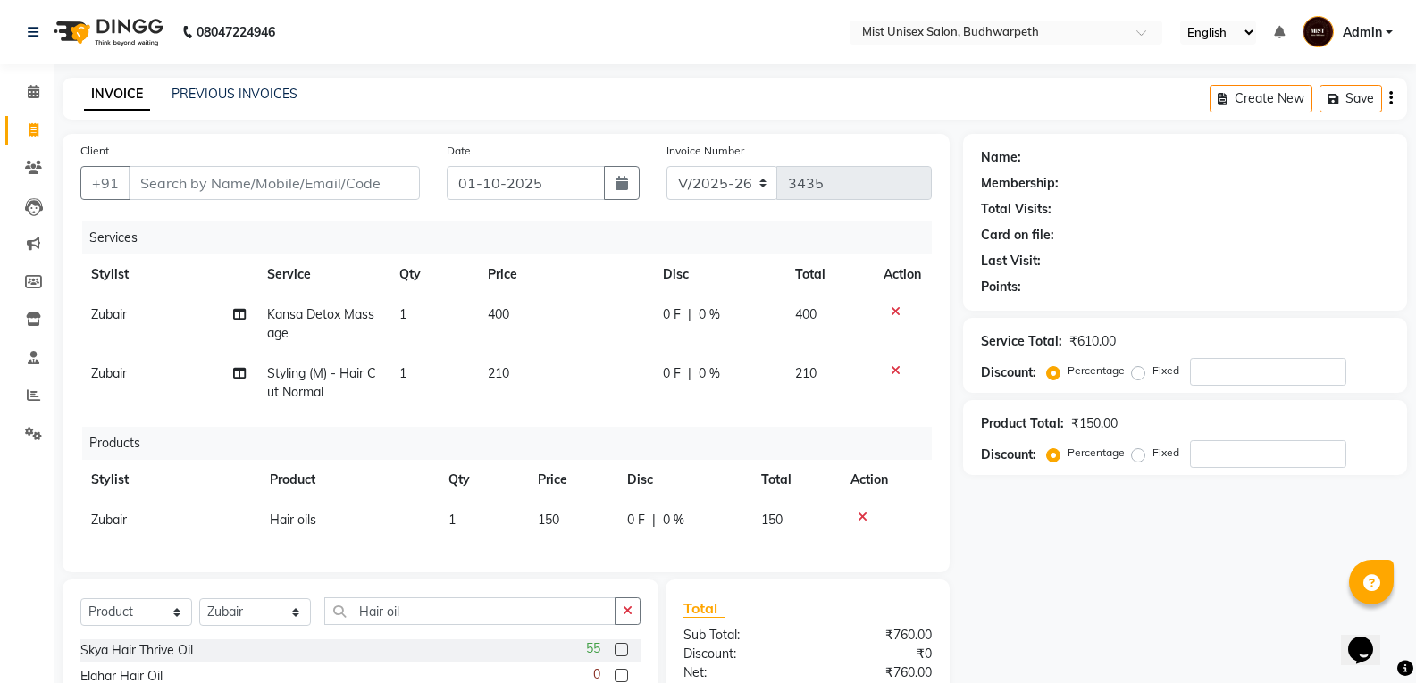
checkbox input "false"
click at [621, 625] on button "button" at bounding box center [628, 612] width 26 height 28
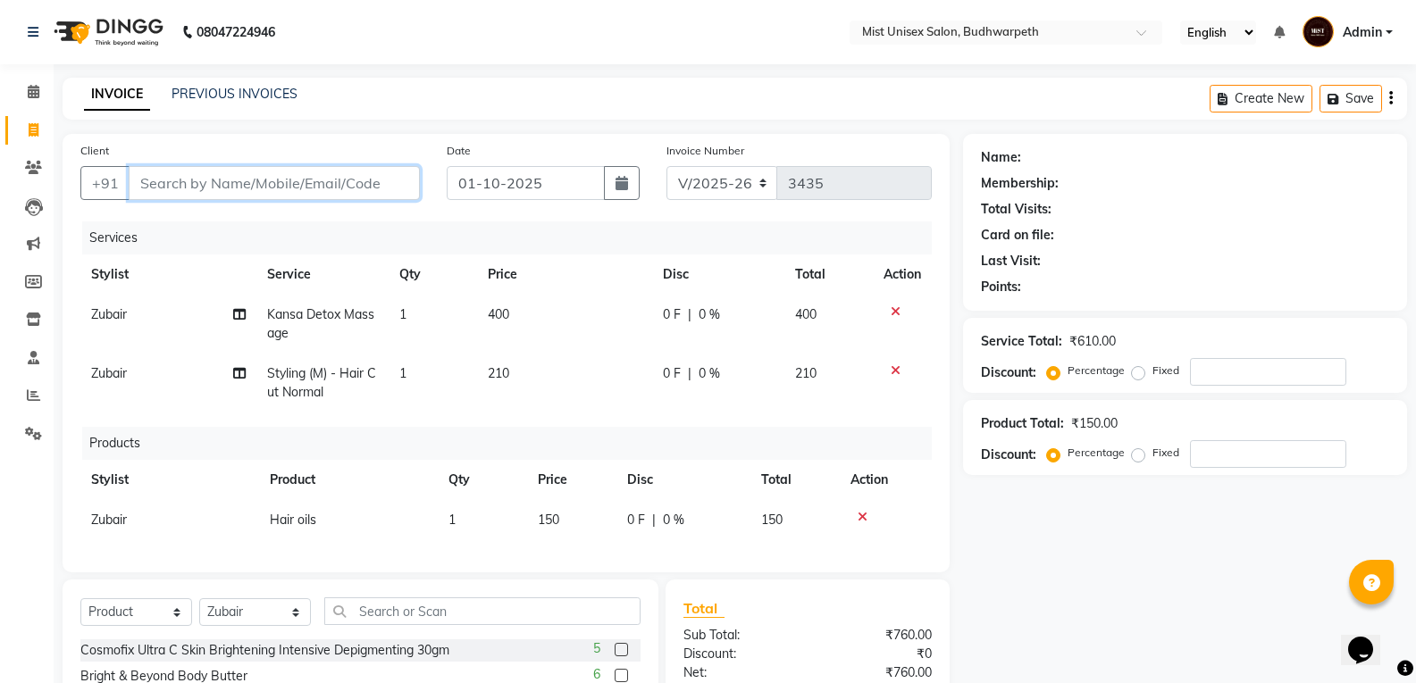
click at [193, 188] on input "Client" at bounding box center [274, 183] width 291 height 34
type input "9"
type input "0"
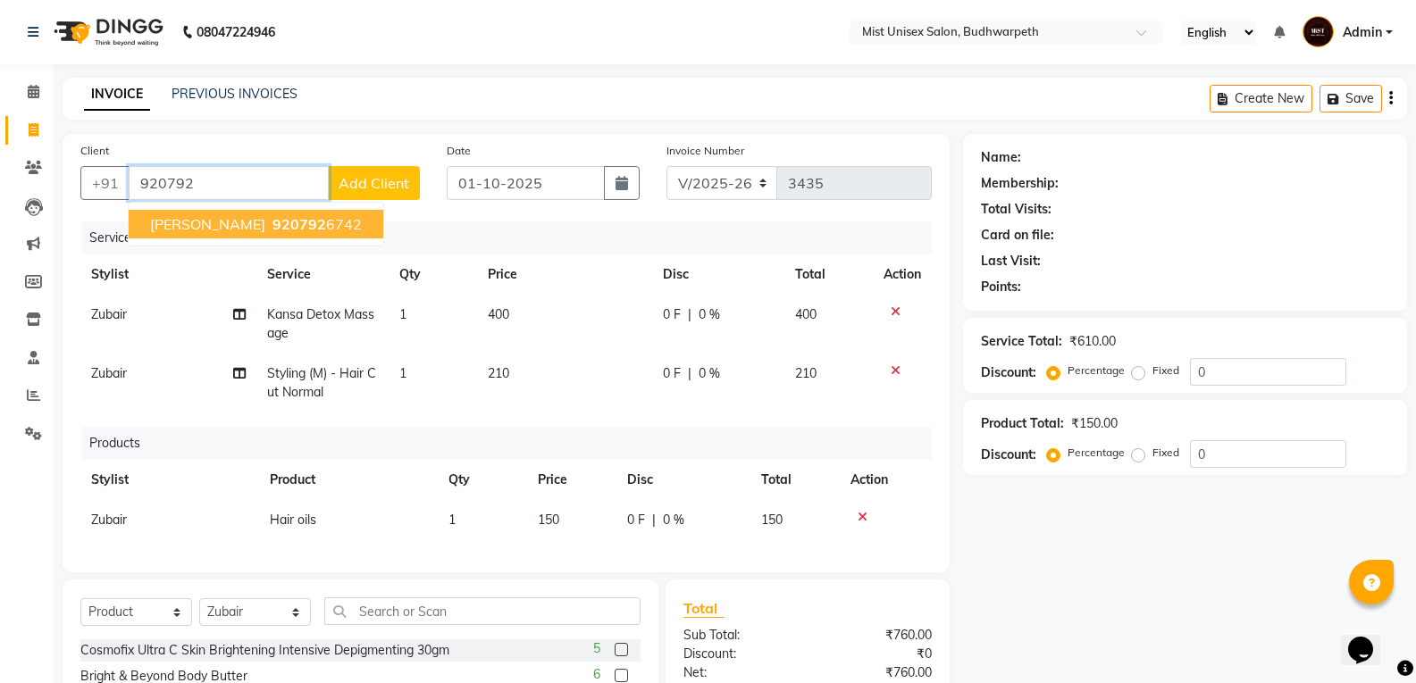
click at [185, 228] on span "Kelvin" at bounding box center [207, 224] width 115 height 18
type input "9207926742"
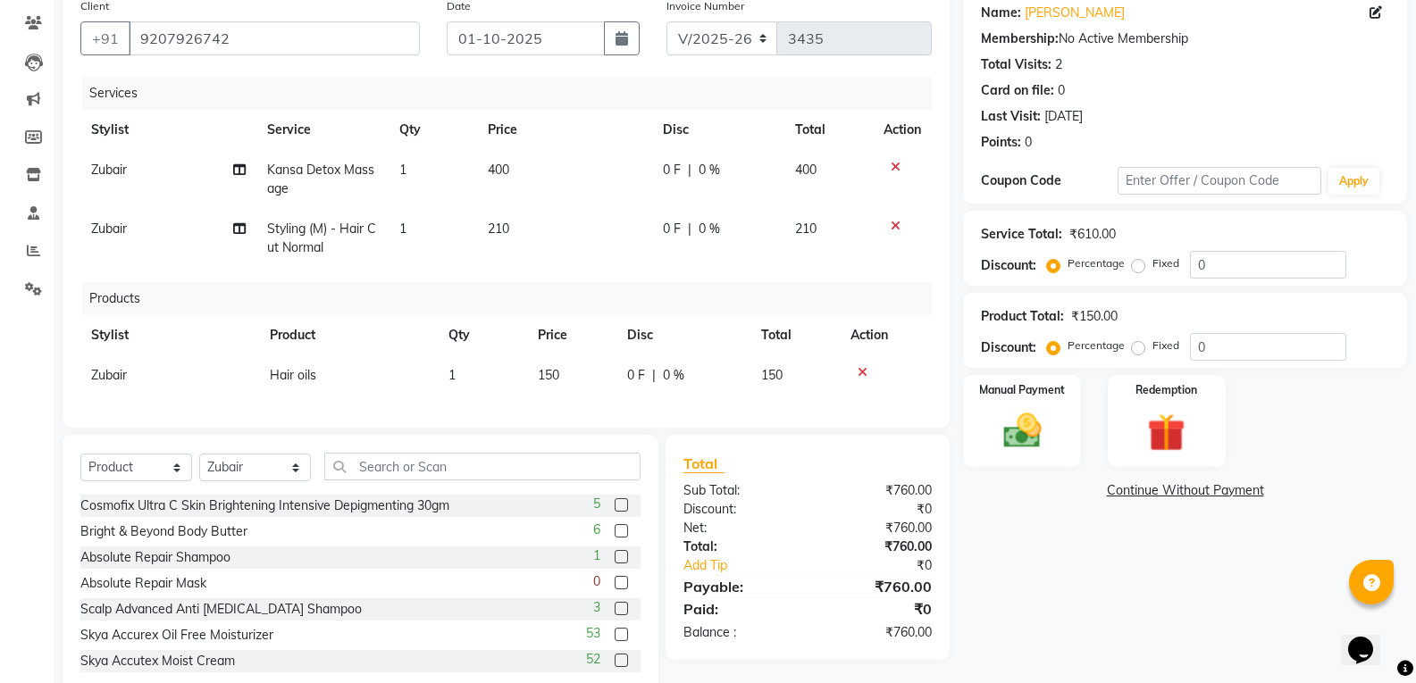
scroll to position [200, 0]
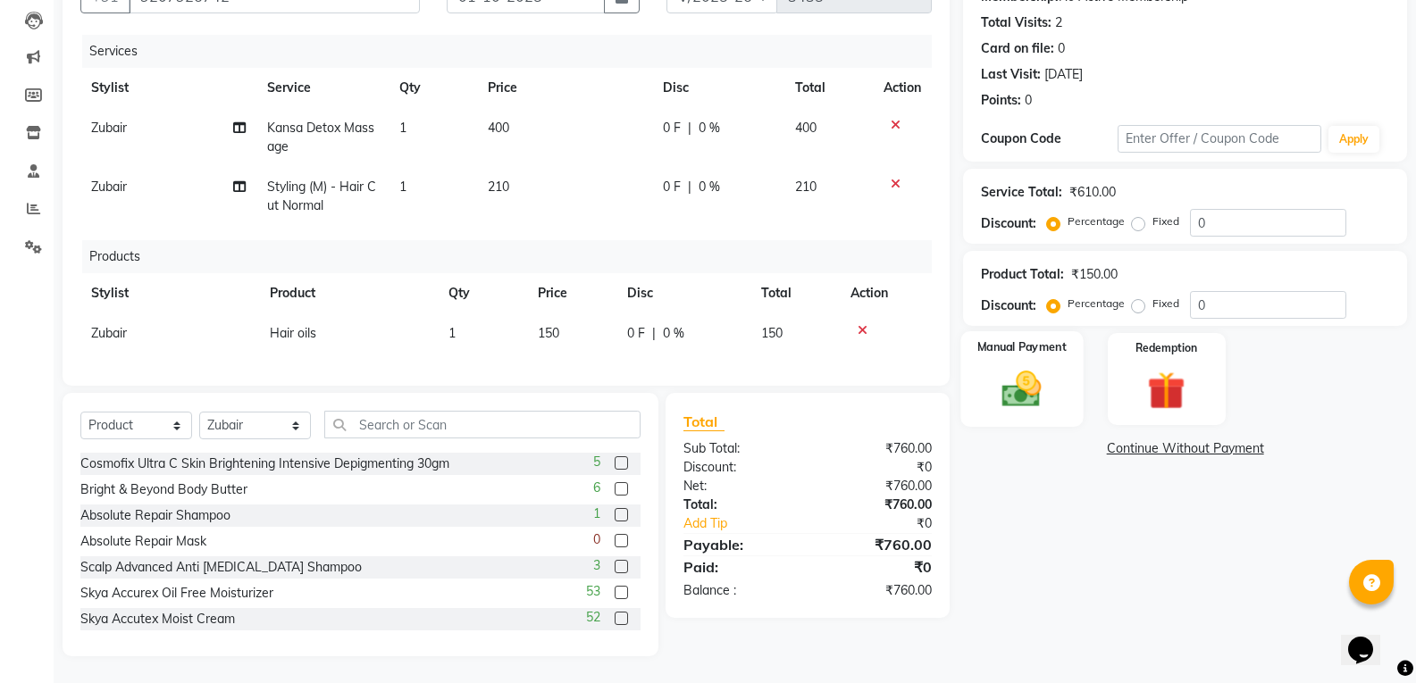
click at [1009, 379] on img at bounding box center [1021, 389] width 63 height 46
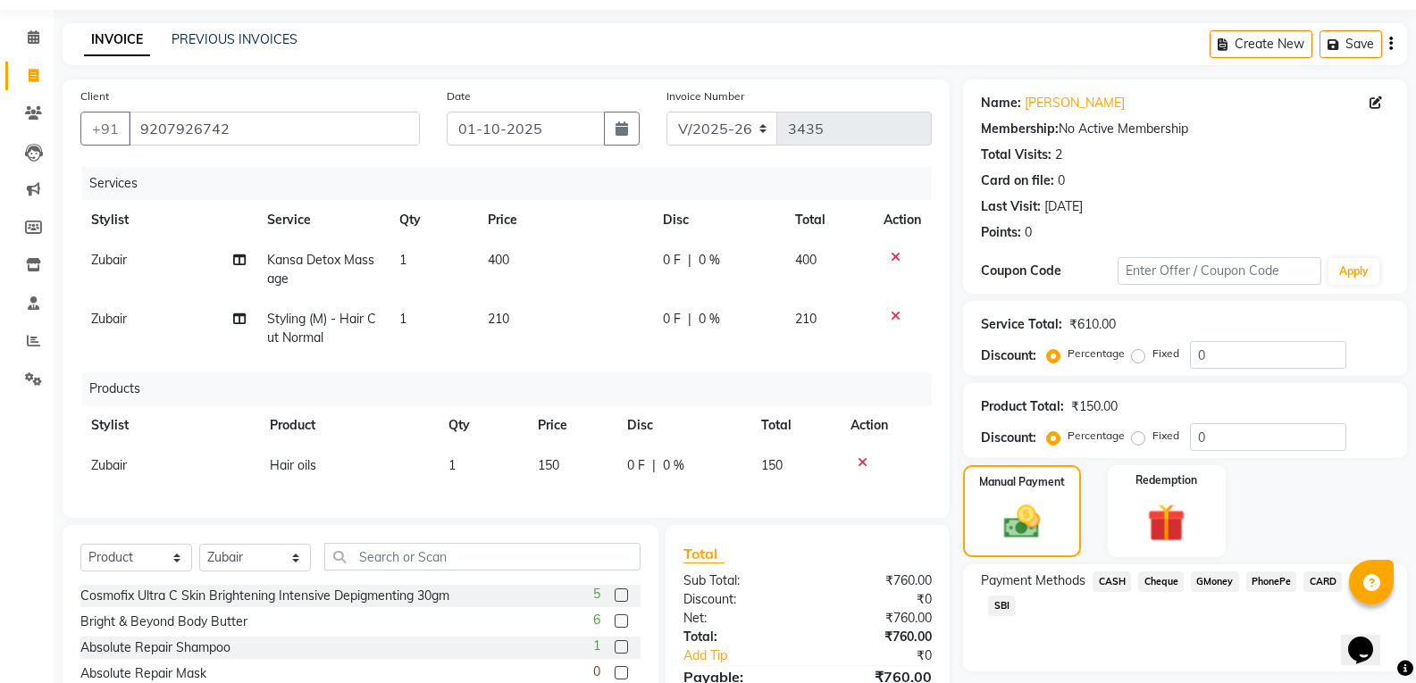
scroll to position [177, 0]
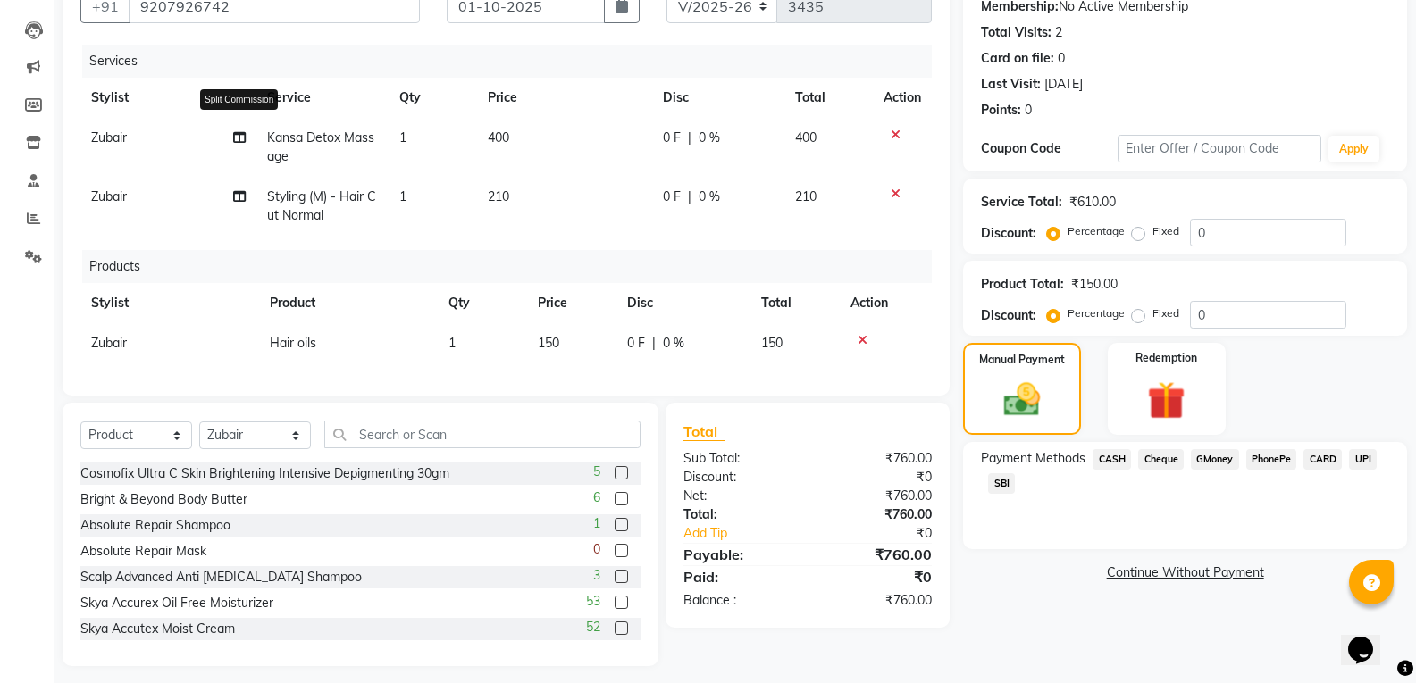
click at [245, 141] on icon at bounding box center [239, 137] width 13 height 13
select select "66487"
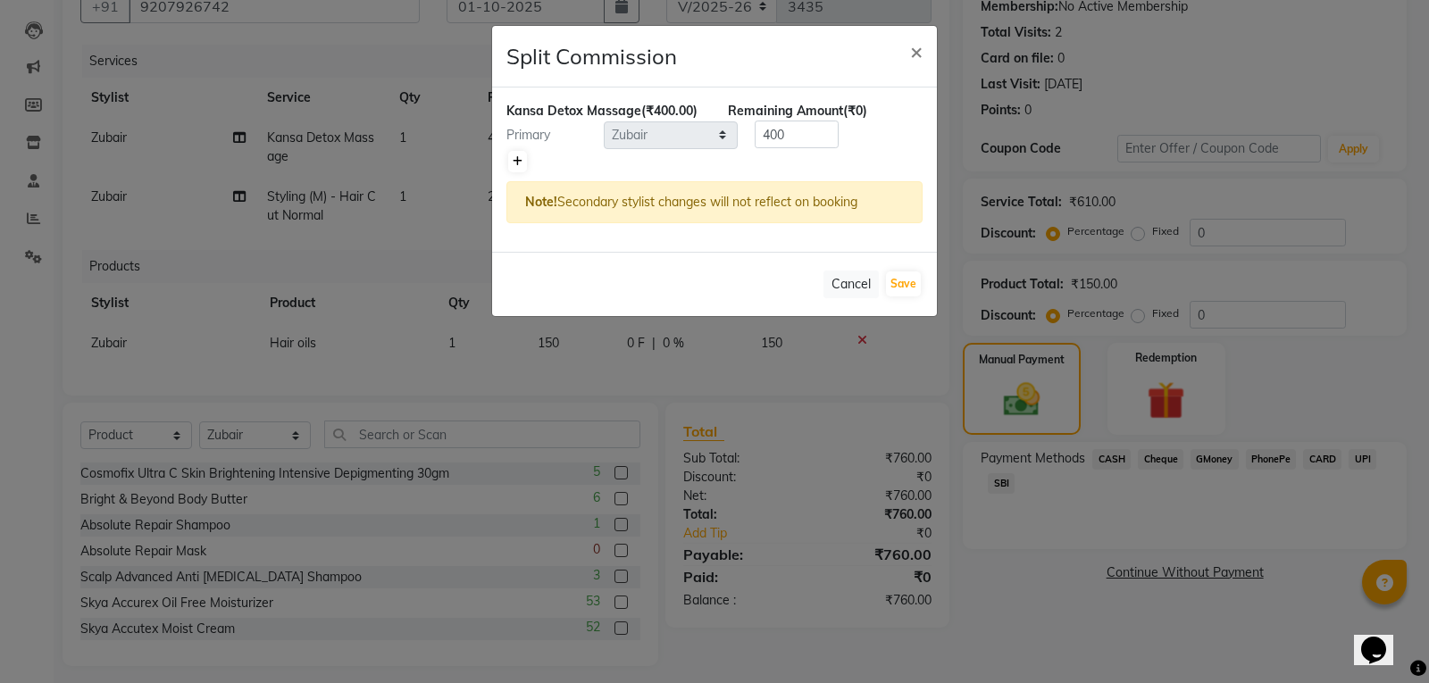
click at [525, 161] on link at bounding box center [517, 161] width 19 height 21
type input "200"
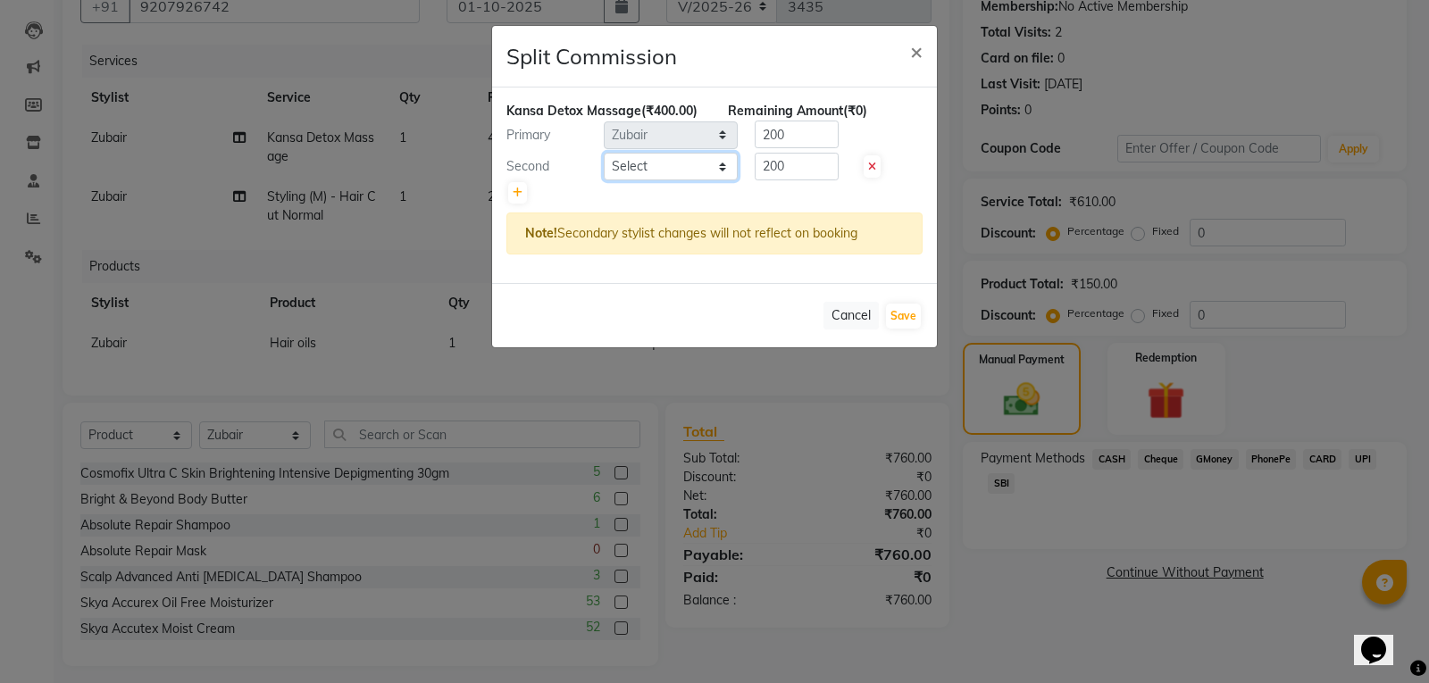
click at [647, 173] on select "Select Abhi Ram GEETHA MADHURI Jyothi Kalpana Lakshmi Madhu Malleshwari Manohar…" at bounding box center [671, 167] width 134 height 28
select select "35495"
click at [604, 153] on select "Select Abhi Ram GEETHA MADHURI Jyothi Kalpana Lakshmi Madhu Malleshwari Manohar…" at bounding box center [671, 167] width 134 height 28
click at [816, 138] on input "200" at bounding box center [797, 135] width 84 height 28
type input "2"
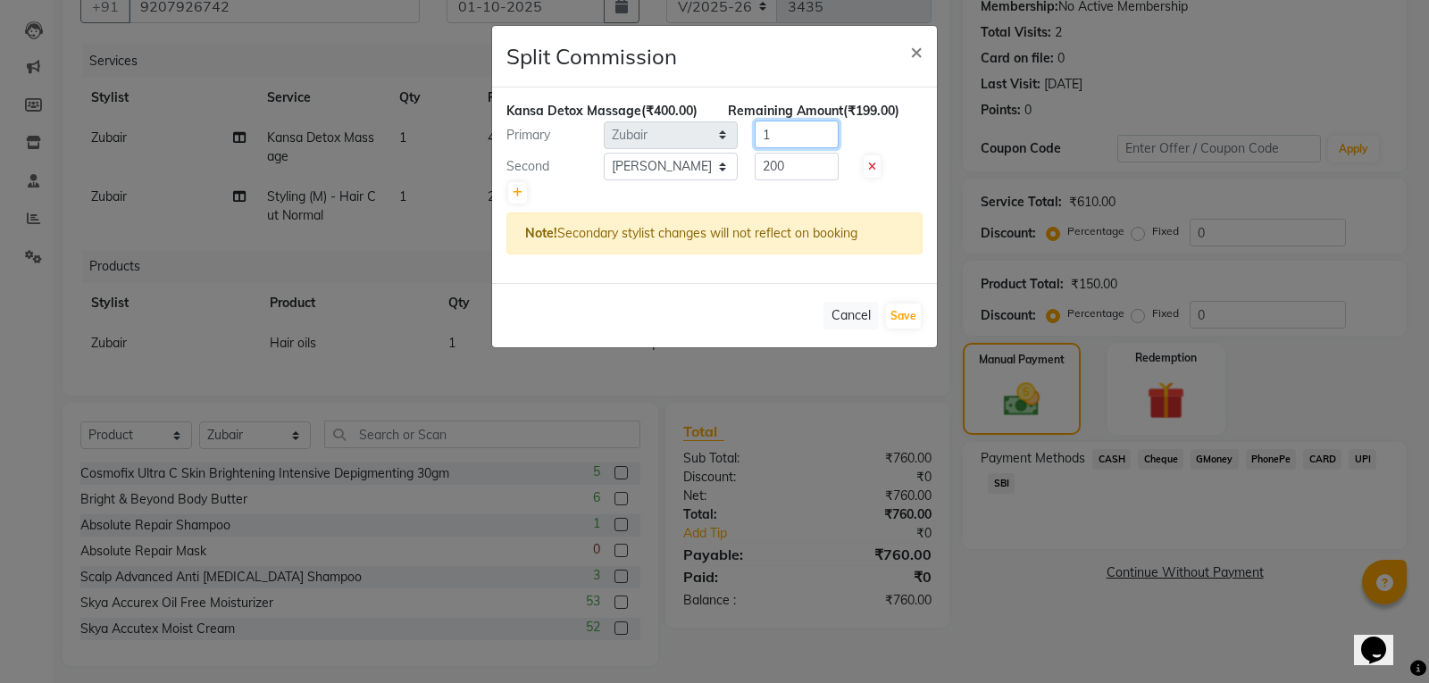
type input "1"
click at [818, 165] on input "200" at bounding box center [797, 167] width 84 height 28
type input "2"
type input "399"
click at [899, 310] on button "Save" at bounding box center [903, 316] width 35 height 25
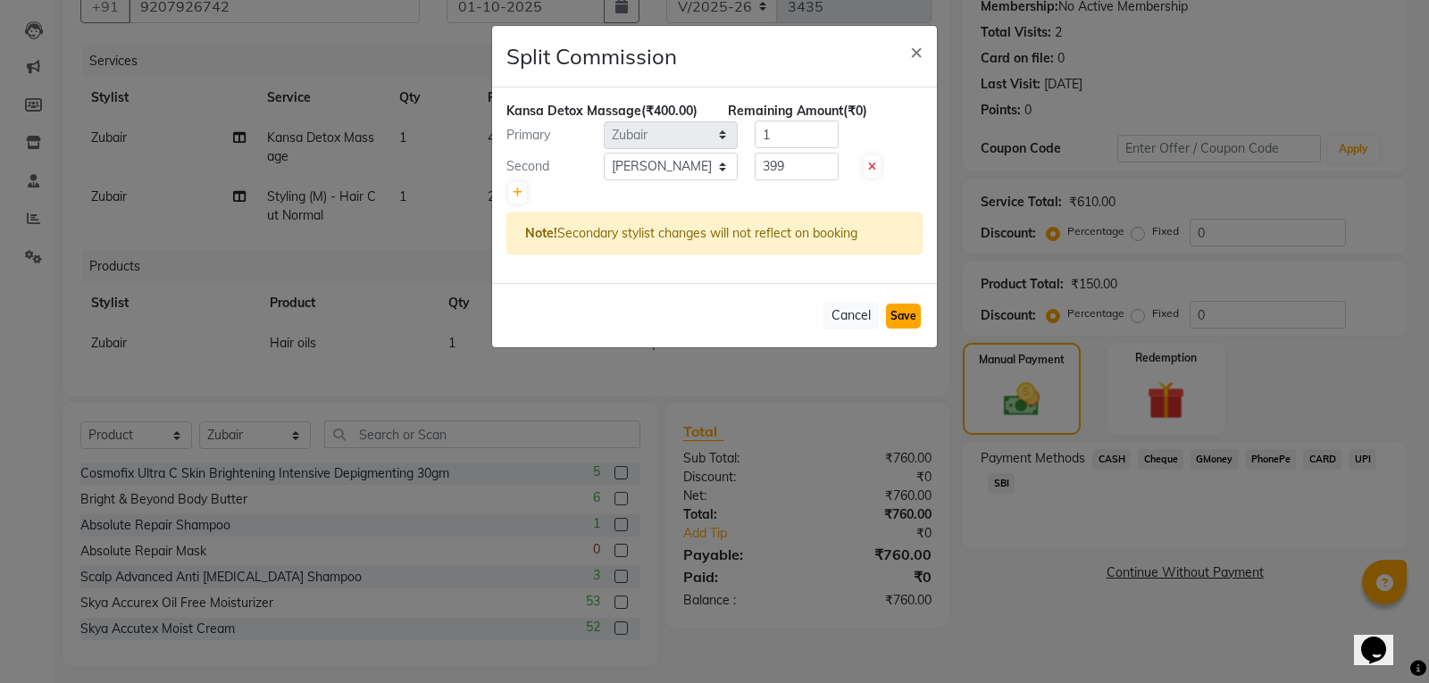
select select "Select"
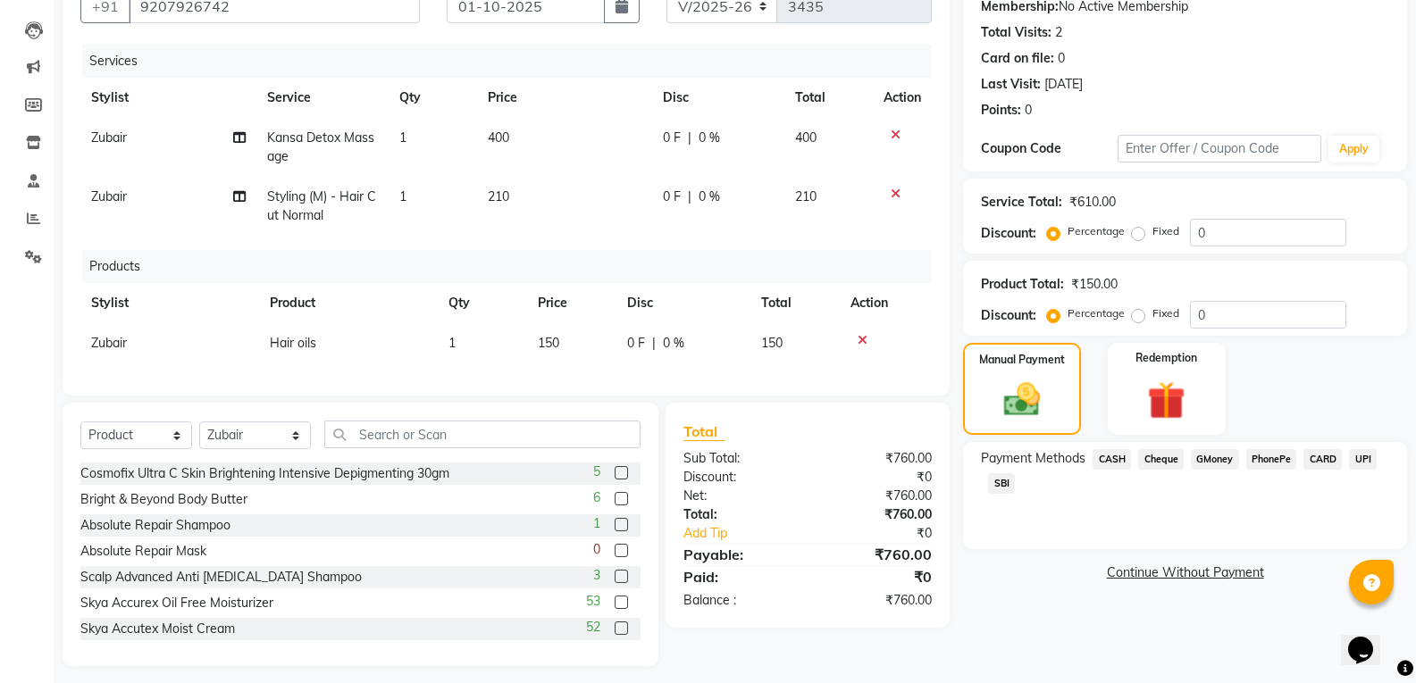
scroll to position [200, 0]
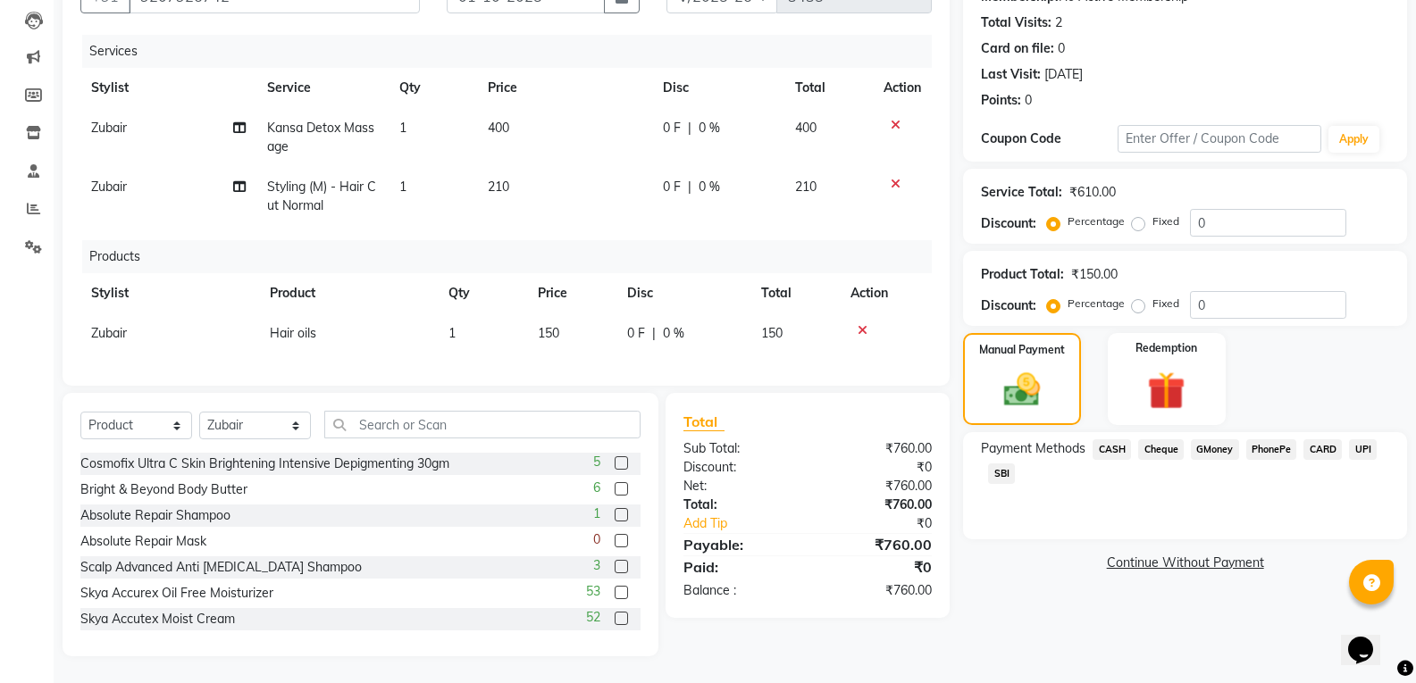
click at [1000, 464] on span "SBI" at bounding box center [1001, 474] width 27 height 21
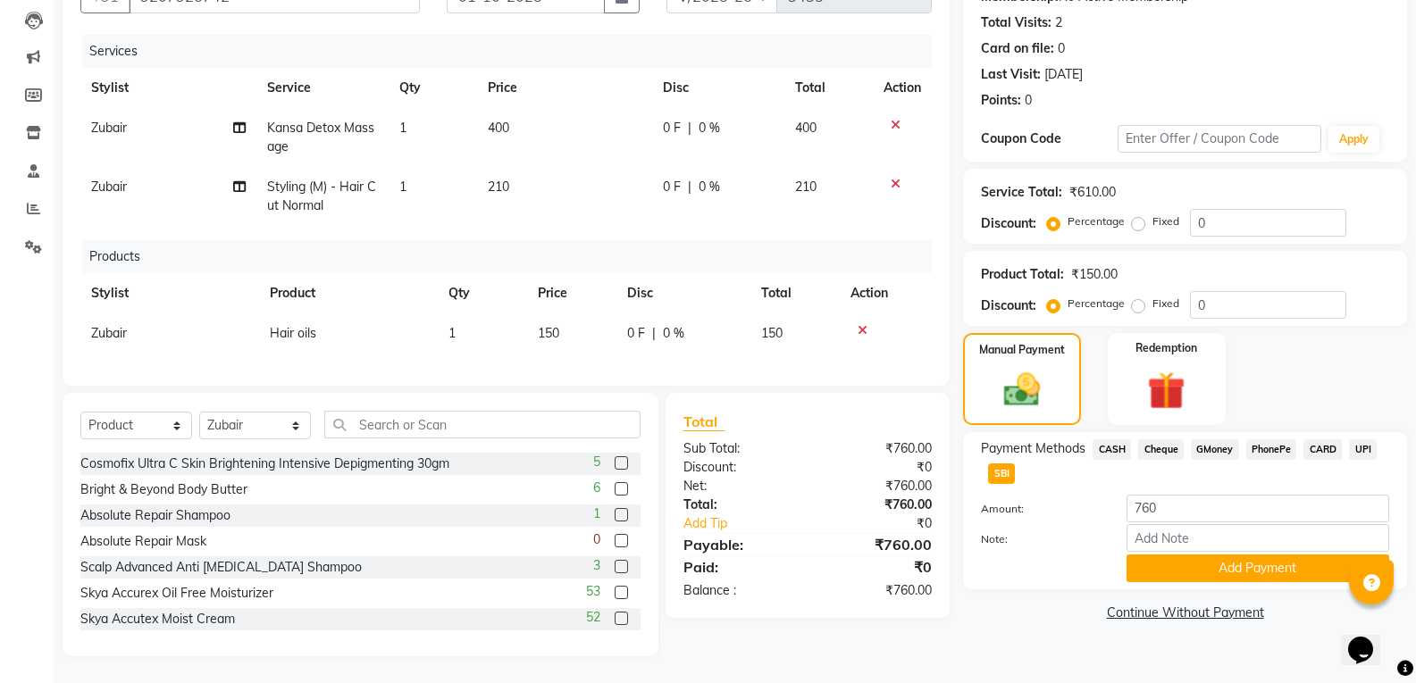
click at [1245, 569] on div "Payment Methods CASH Cheque GMoney PhonePe CARD UPI SBI Amount: 760 Note: Add P…" at bounding box center [1185, 510] width 444 height 157
click at [1251, 557] on button "Add Payment" at bounding box center [1257, 569] width 263 height 28
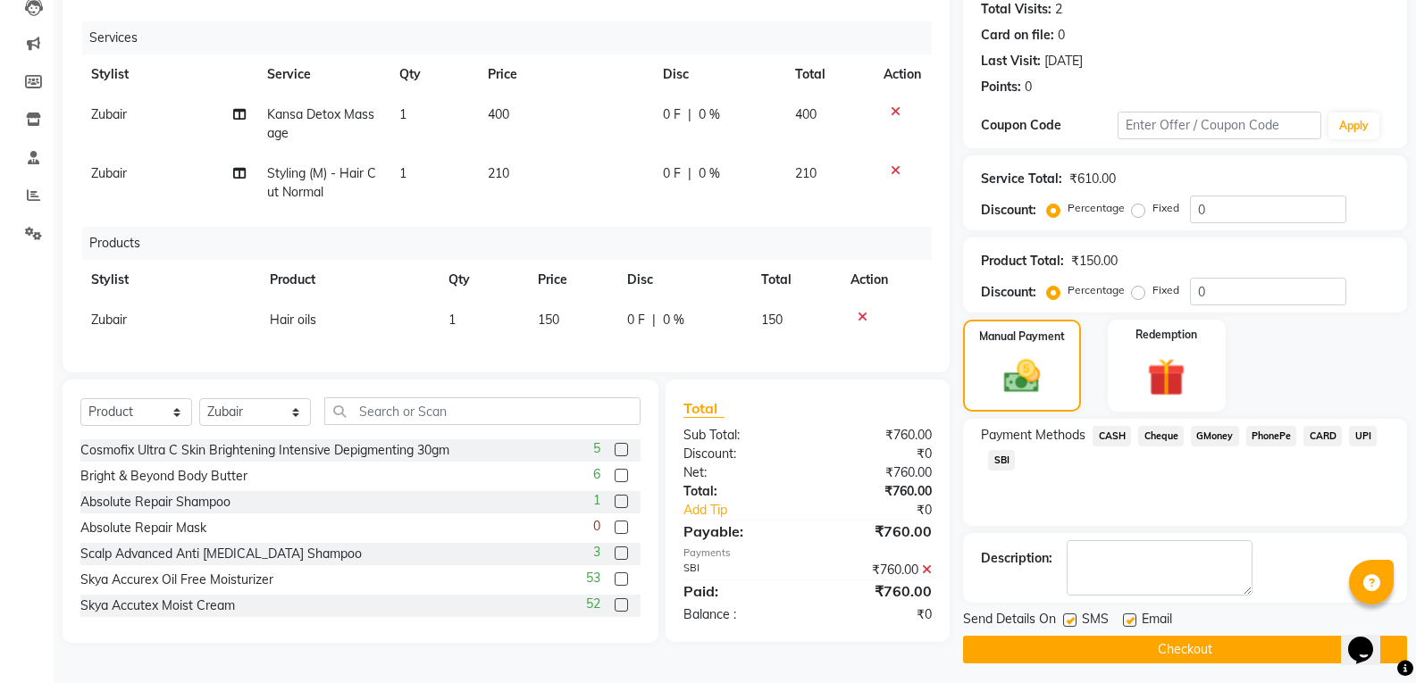
scroll to position [207, 0]
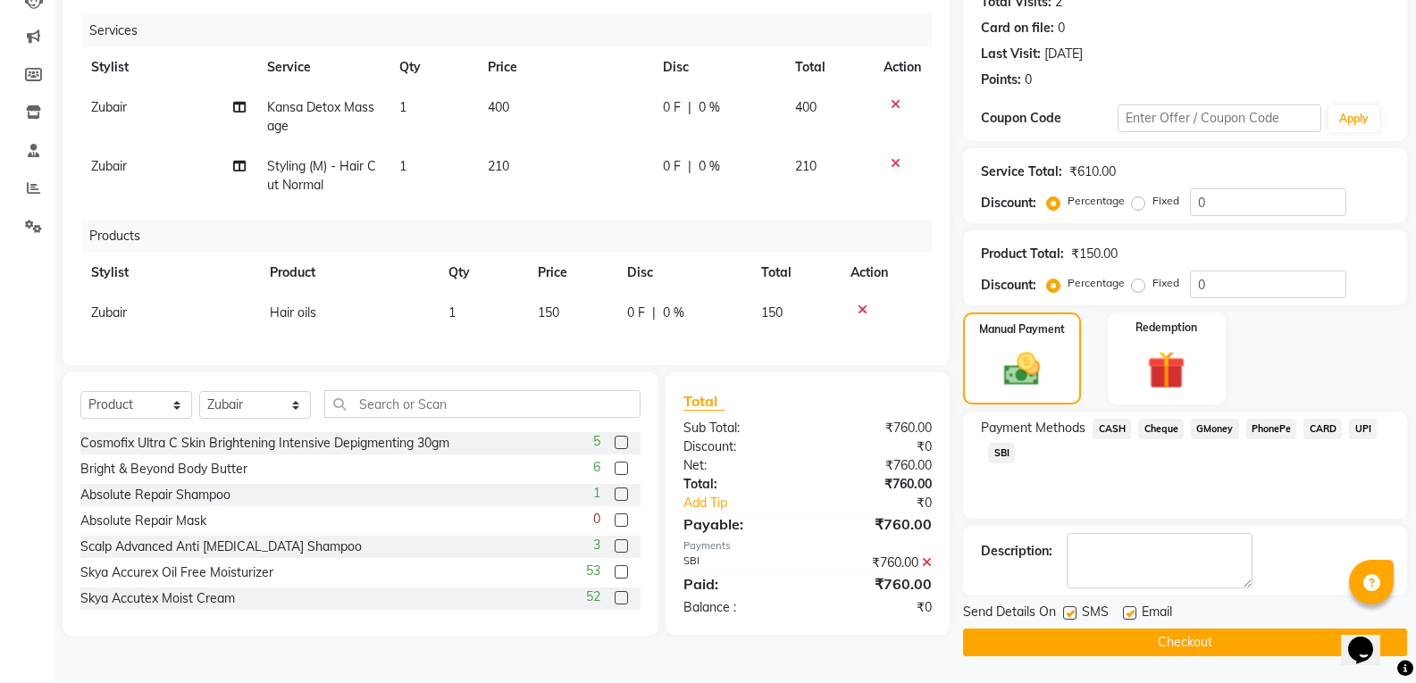
click at [927, 569] on icon at bounding box center [927, 563] width 10 height 13
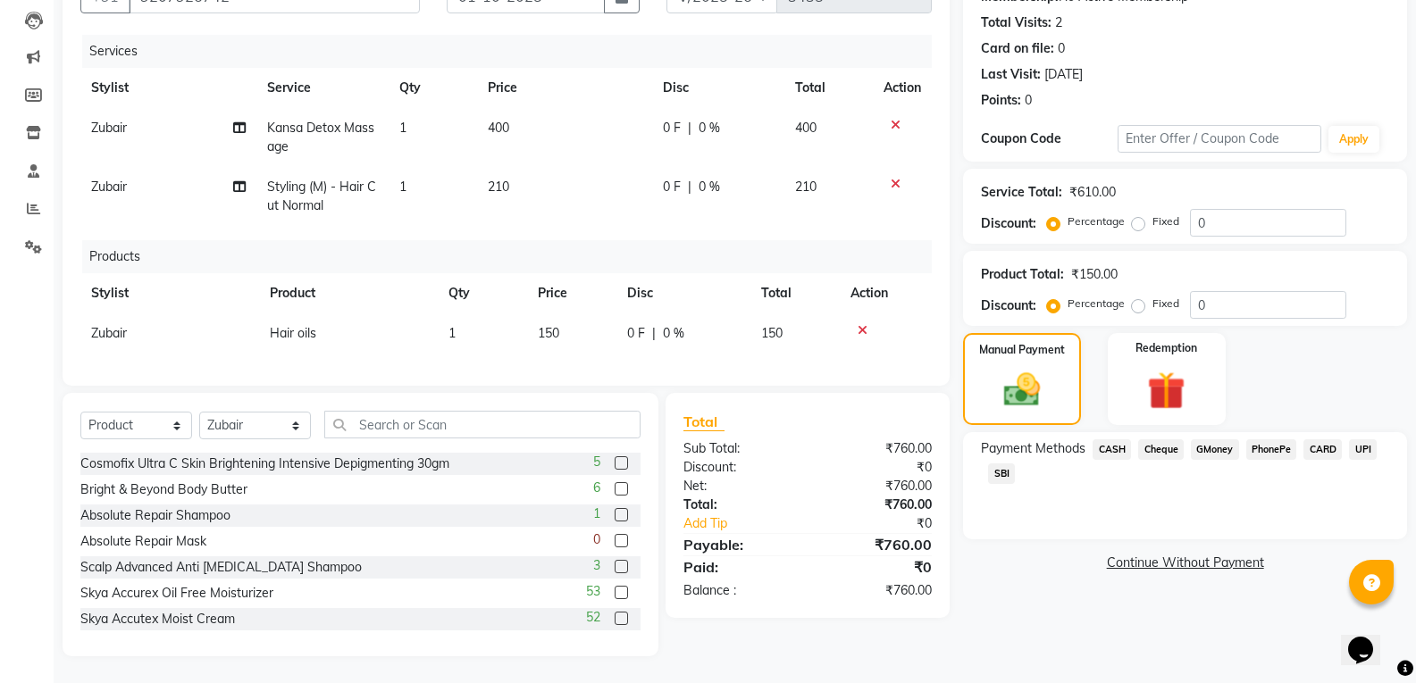
click at [1002, 464] on span "SBI" at bounding box center [1001, 474] width 27 height 21
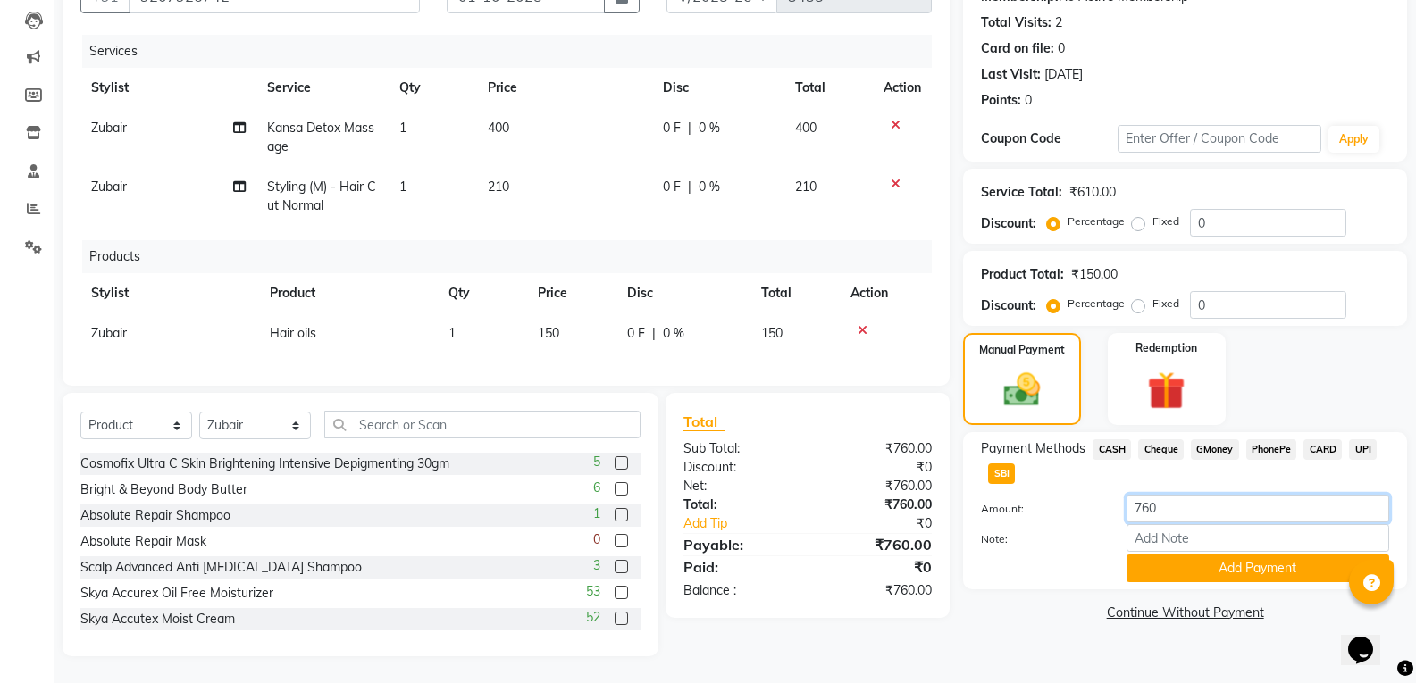
click at [1167, 495] on input "760" at bounding box center [1257, 509] width 263 height 28
type input "780"
click at [1169, 555] on button "Add Payment" at bounding box center [1257, 569] width 263 height 28
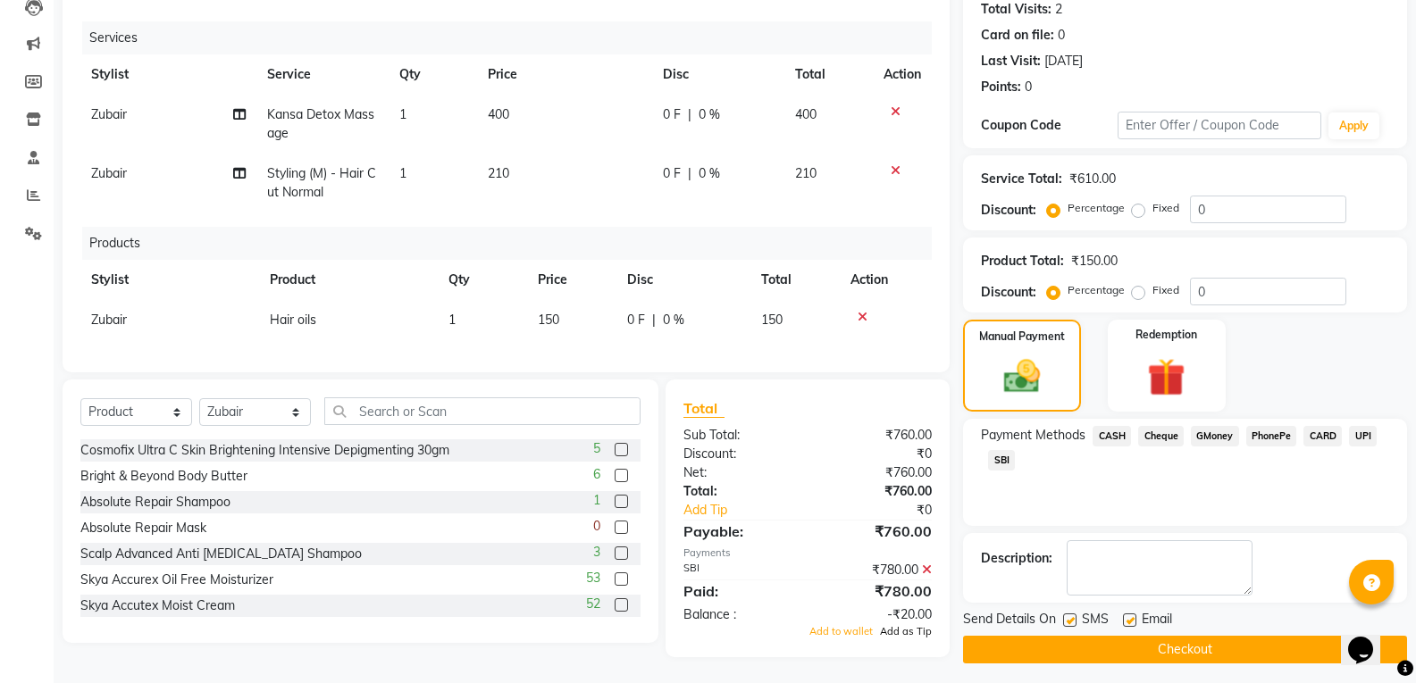
click at [913, 638] on span "Add as Tip" at bounding box center [906, 631] width 52 height 13
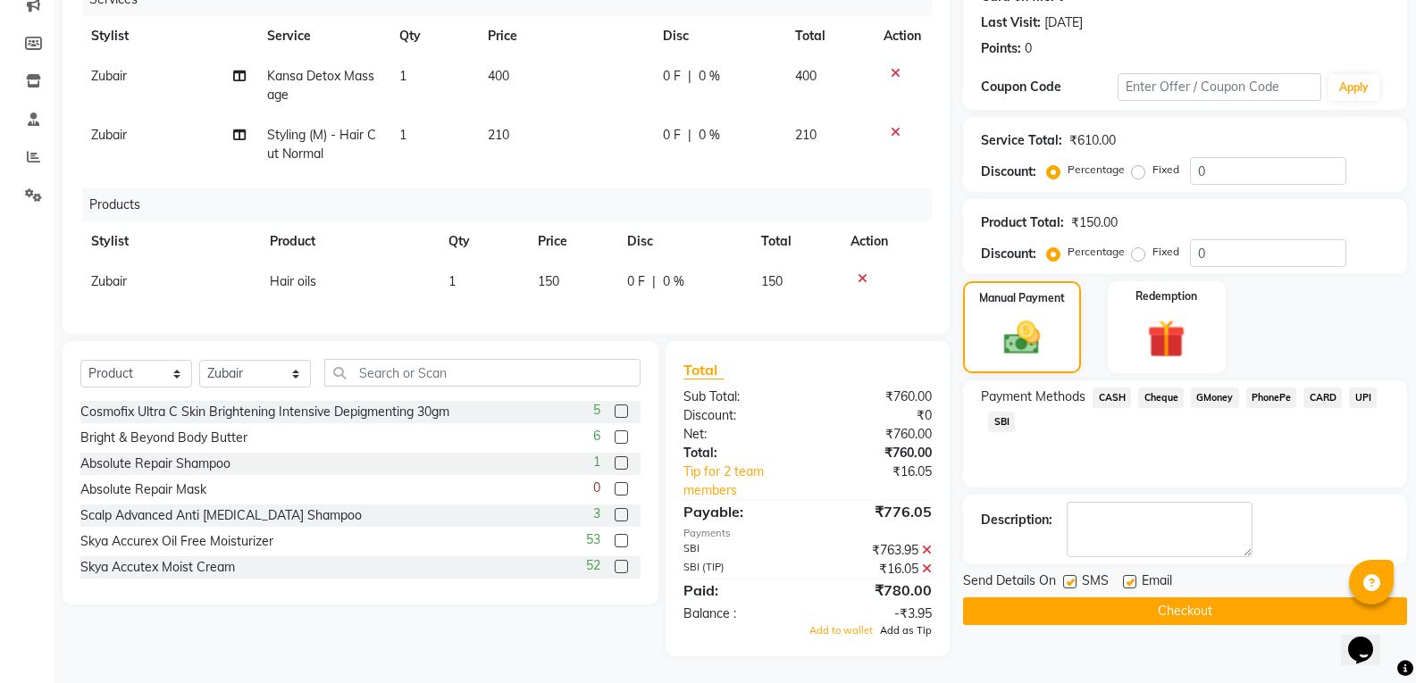
click at [914, 632] on span "Add as Tip" at bounding box center [906, 630] width 52 height 13
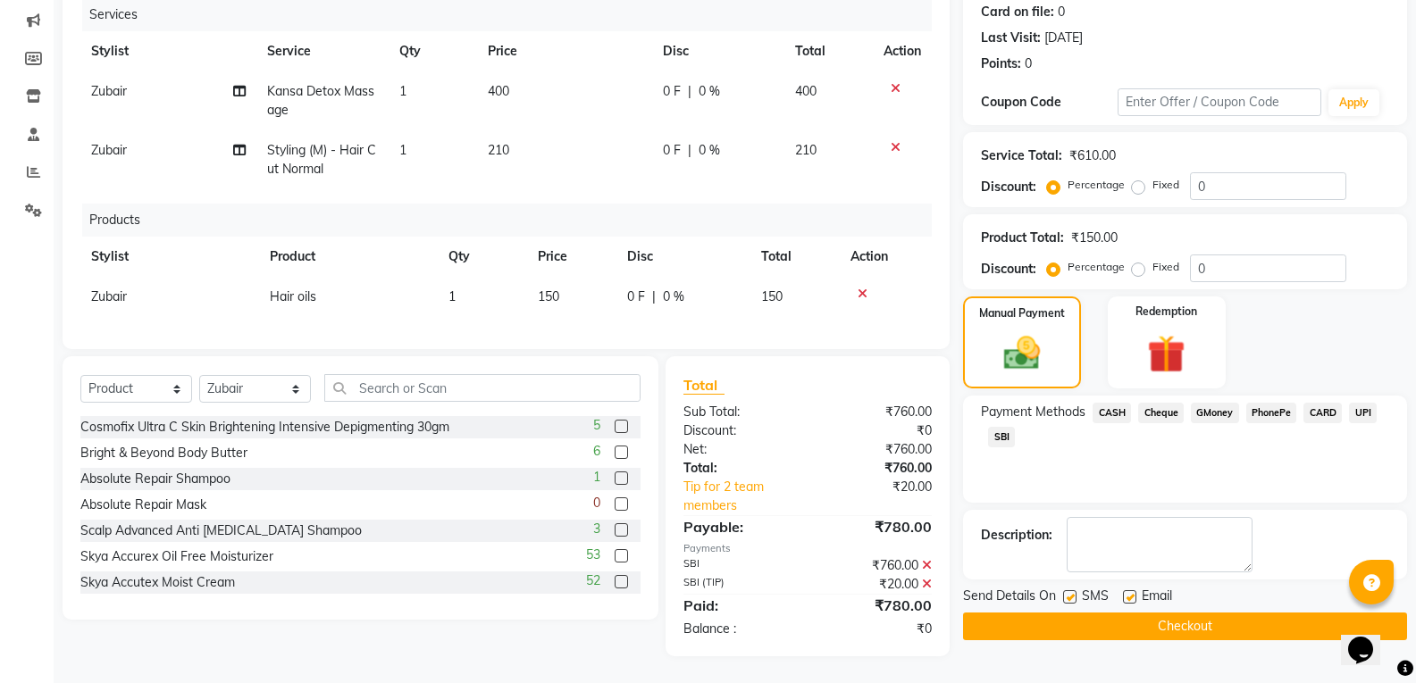
click at [1030, 614] on button "Checkout" at bounding box center [1185, 627] width 444 height 28
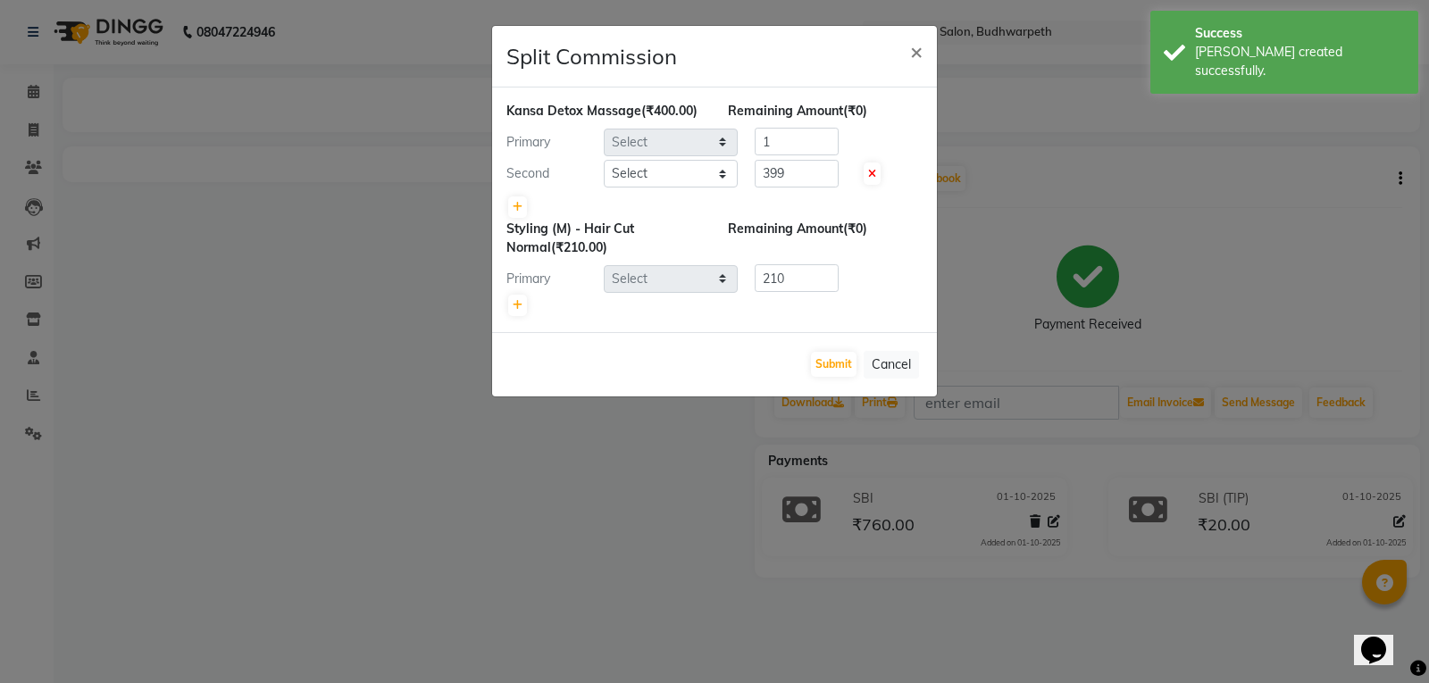
select select "66487"
select select "35495"
select select "66487"
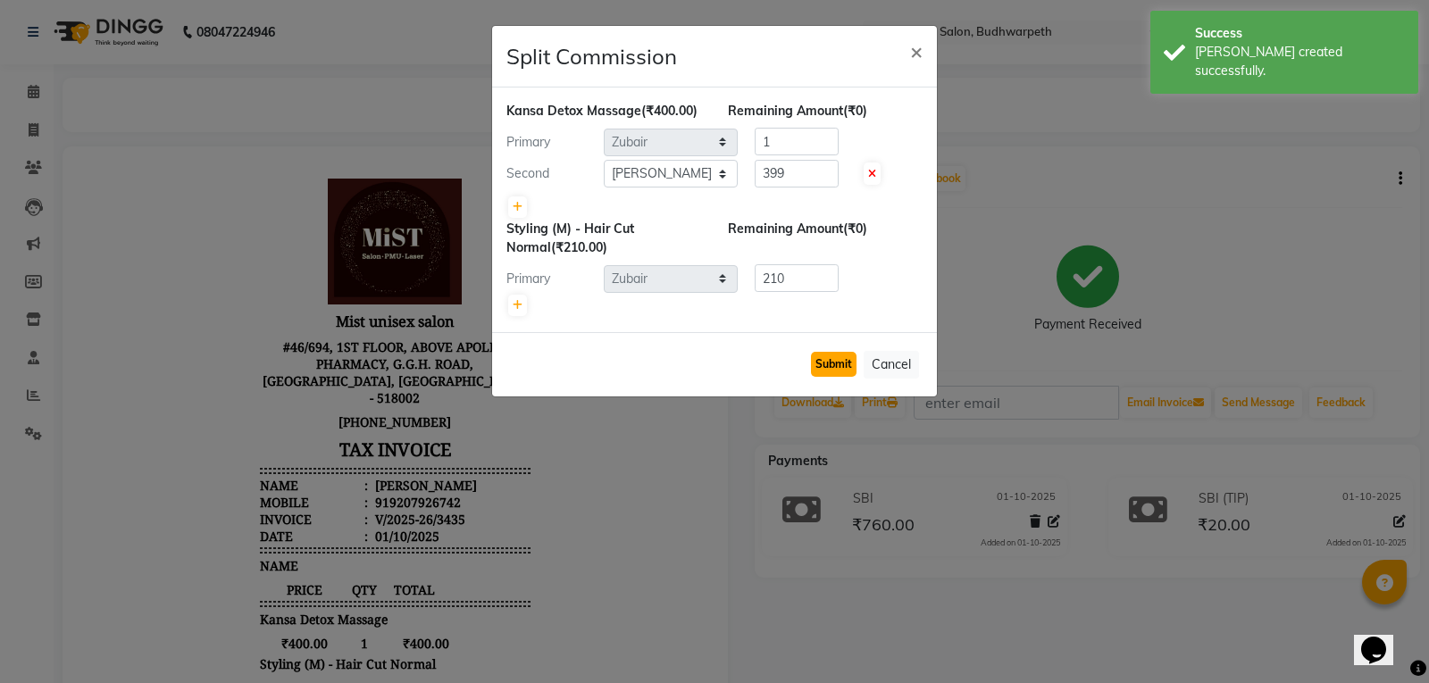
click at [851, 371] on button "Submit" at bounding box center [834, 364] width 46 height 25
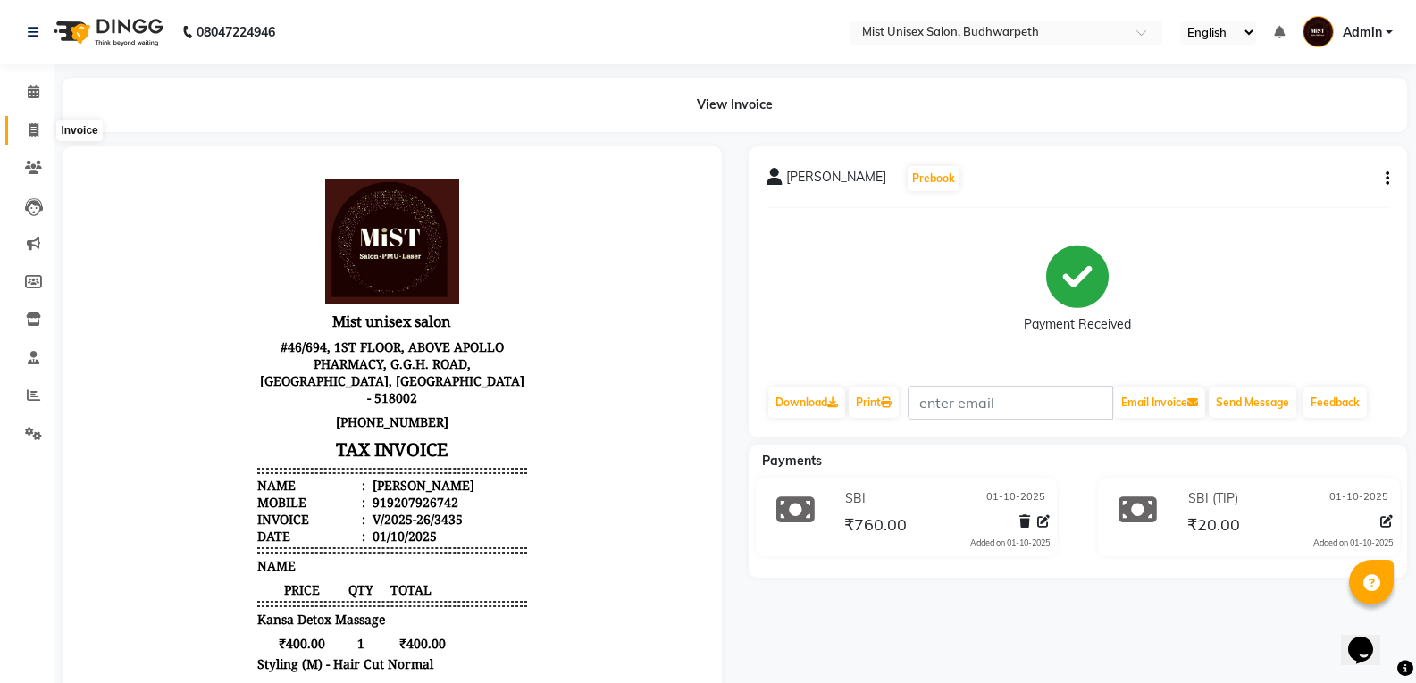
drag, startPoint x: 24, startPoint y: 121, endPoint x: 90, endPoint y: 135, distance: 67.4
click at [24, 121] on span at bounding box center [33, 131] width 31 height 21
select select "5227"
select select "service"
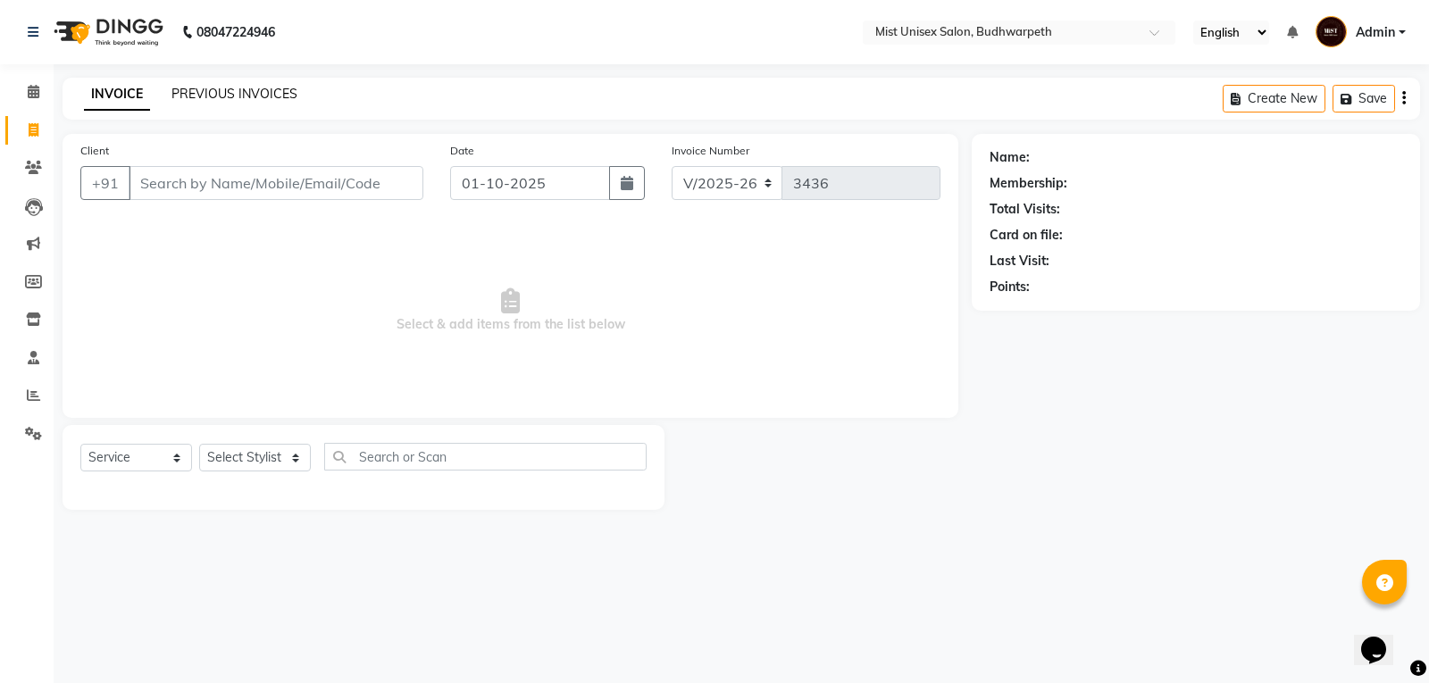
click at [212, 97] on link "PREVIOUS INVOICES" at bounding box center [235, 94] width 126 height 16
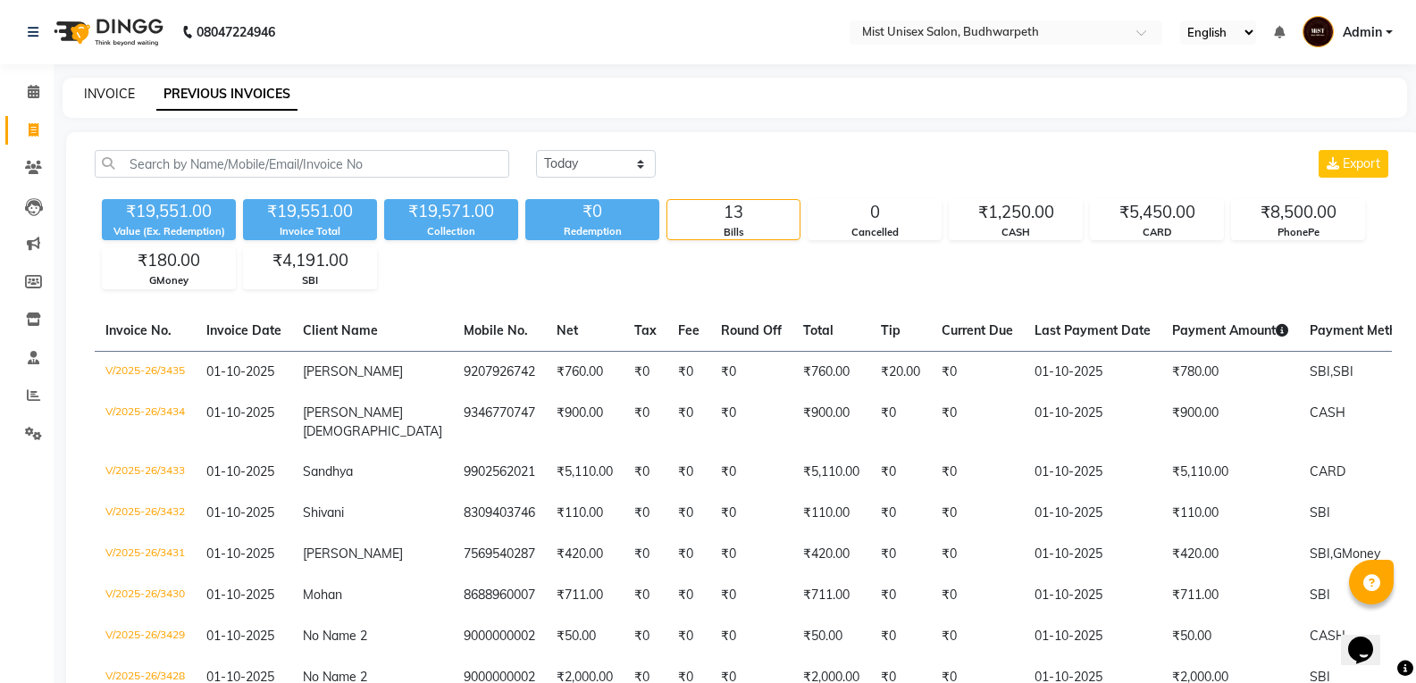
click at [107, 90] on link "INVOICE" at bounding box center [109, 94] width 51 height 16
select select "service"
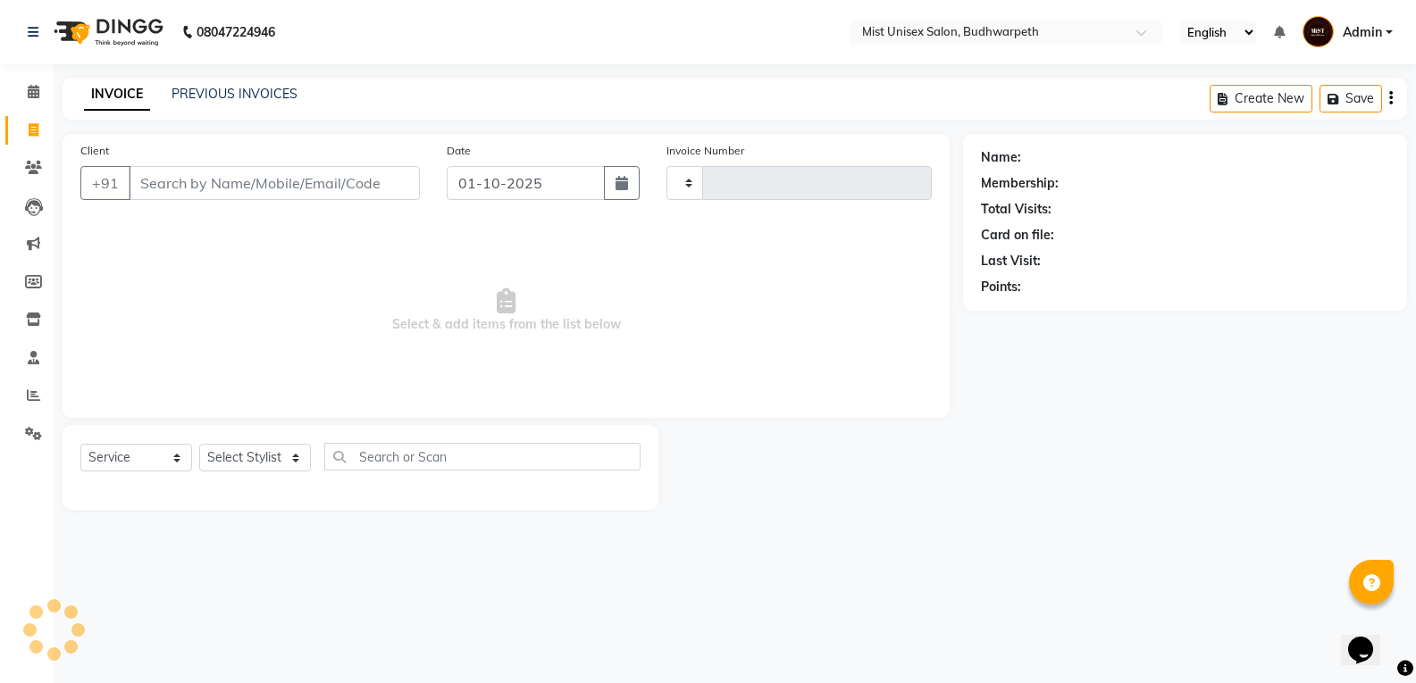
type input "3436"
select select "5227"
drag, startPoint x: 38, startPoint y: 126, endPoint x: 46, endPoint y: 107, distance: 20.4
click at [38, 126] on icon at bounding box center [34, 129] width 10 height 13
select select "5227"
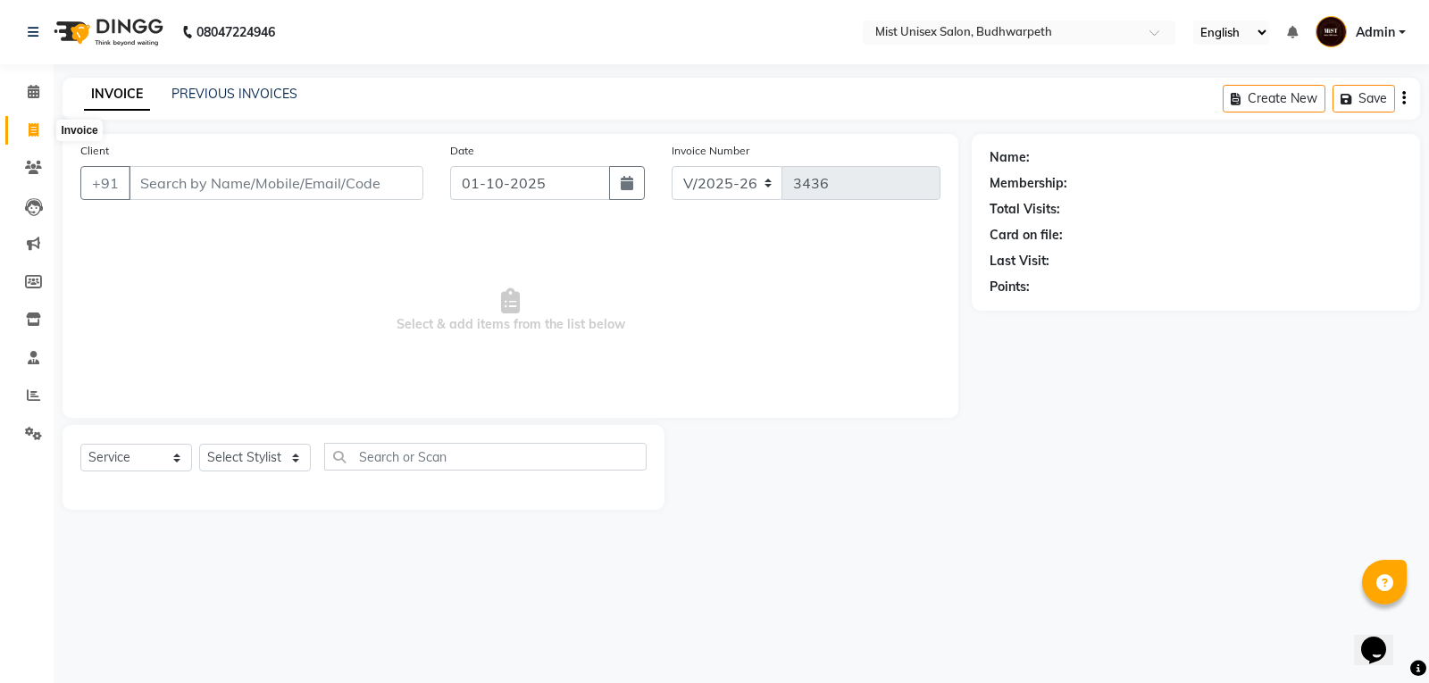
select select "service"
select select "5227"
select select "service"
select select "5227"
select select "service"
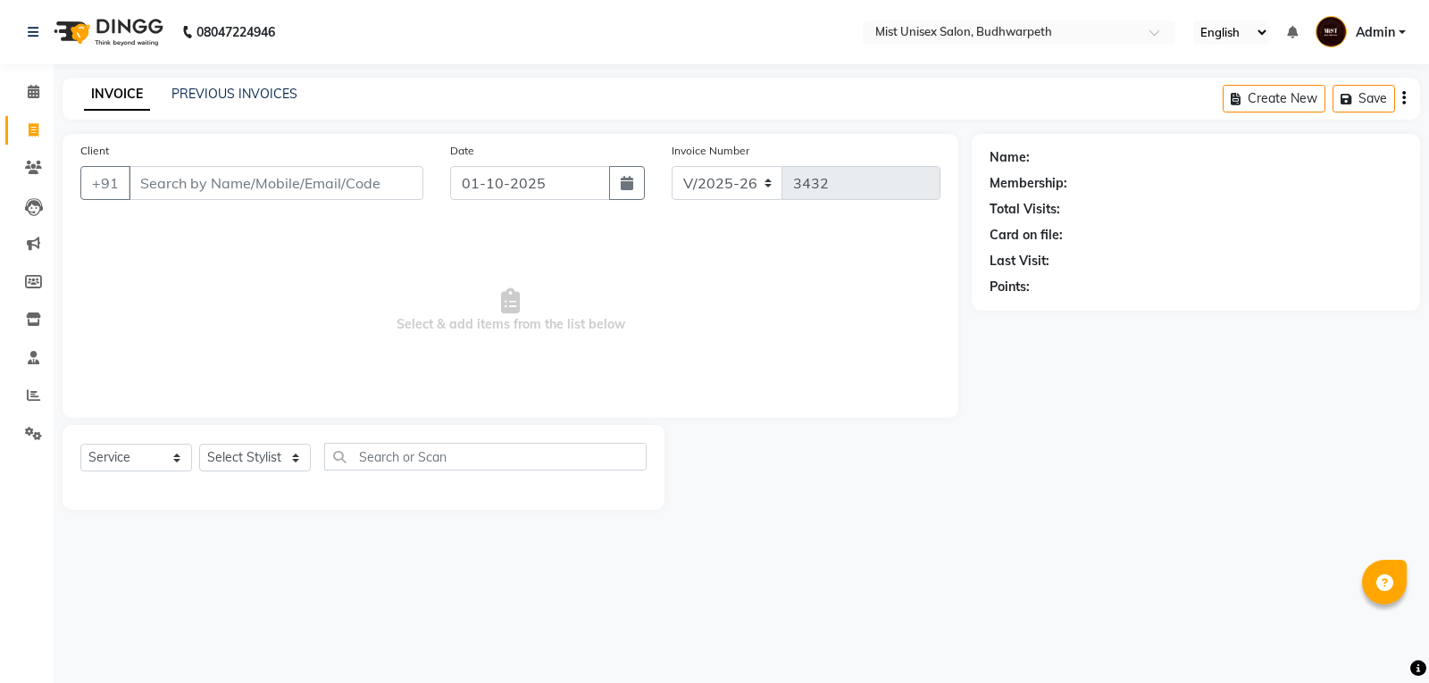
select select "5227"
select select "service"
click at [258, 468] on select "Select Stylist Abhi Ram [PERSON_NAME] [PERSON_NAME] Lakshmi Madhu [PERSON_NAME]…" at bounding box center [255, 458] width 112 height 28
select select "67596"
click at [199, 444] on select "Select Stylist Abhi Ram [PERSON_NAME] [PERSON_NAME] Lakshmi Madhu [PERSON_NAME]…" at bounding box center [255, 458] width 112 height 28
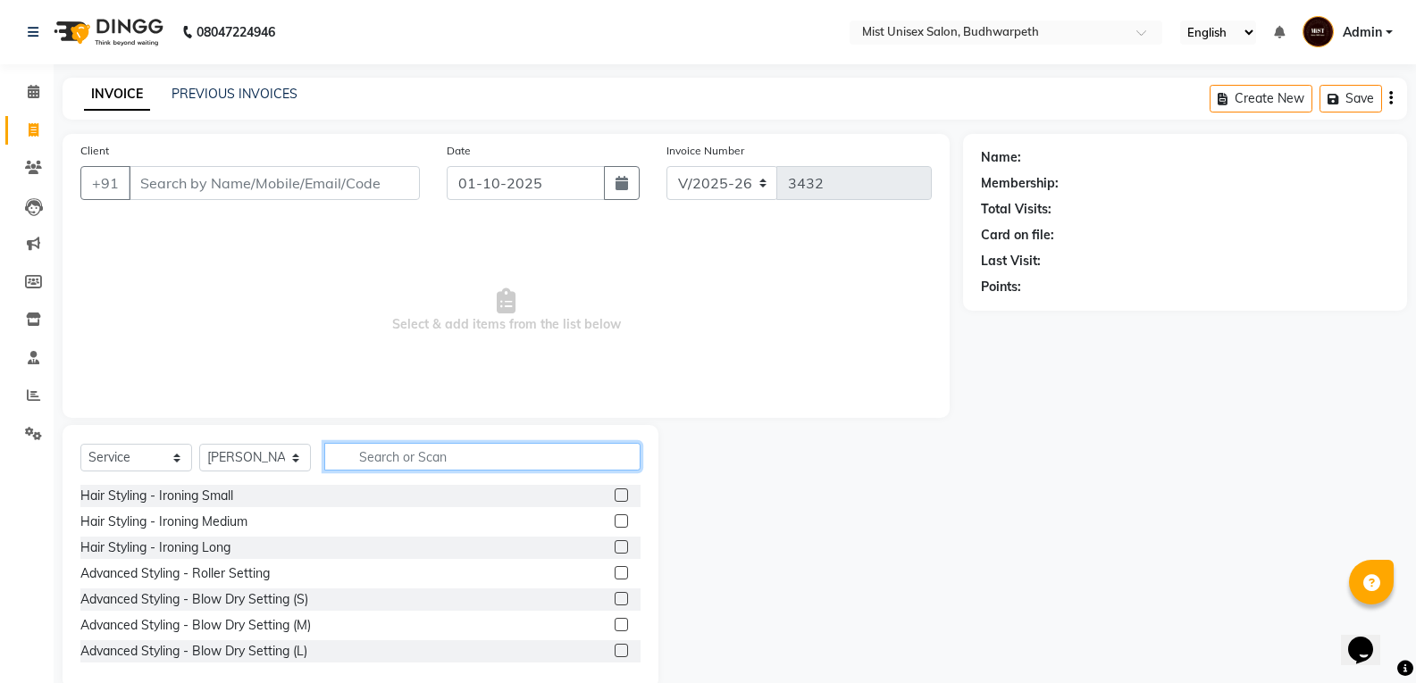
click at [367, 456] on input "text" at bounding box center [482, 457] width 316 height 28
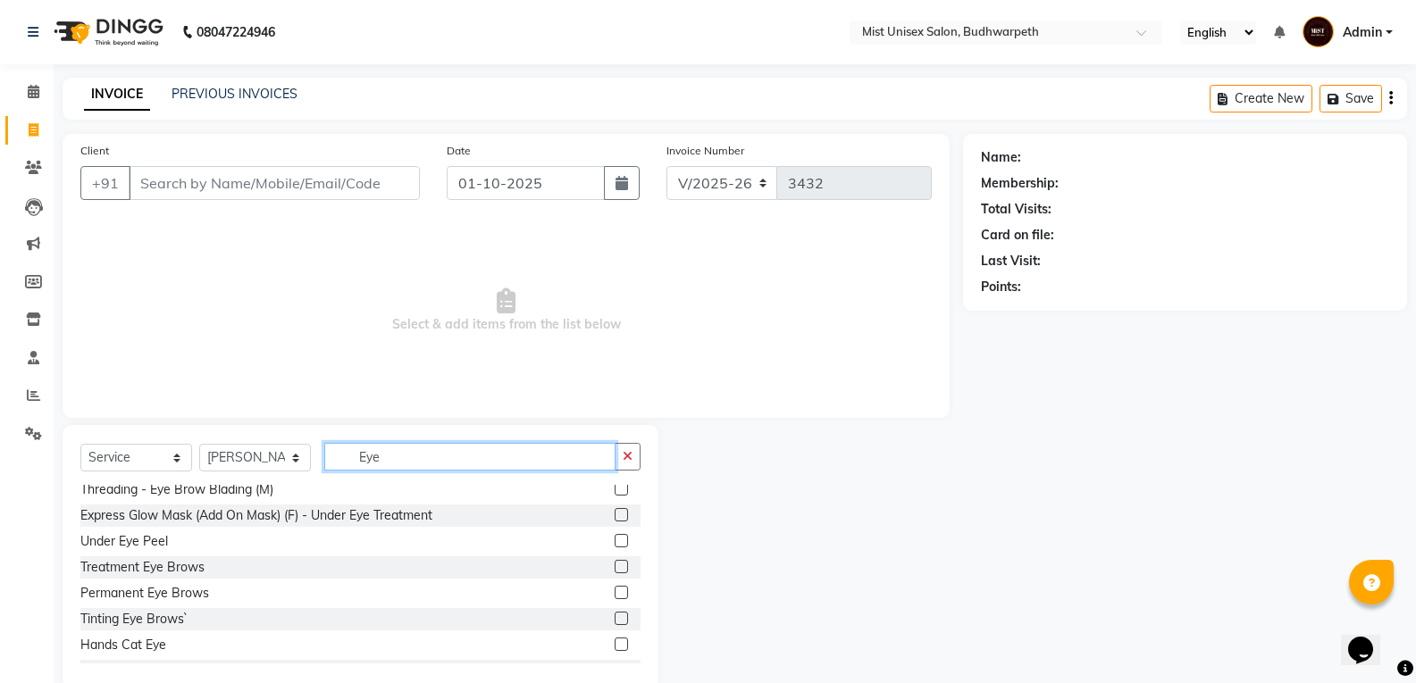
scroll to position [184, 0]
type input "Eye"
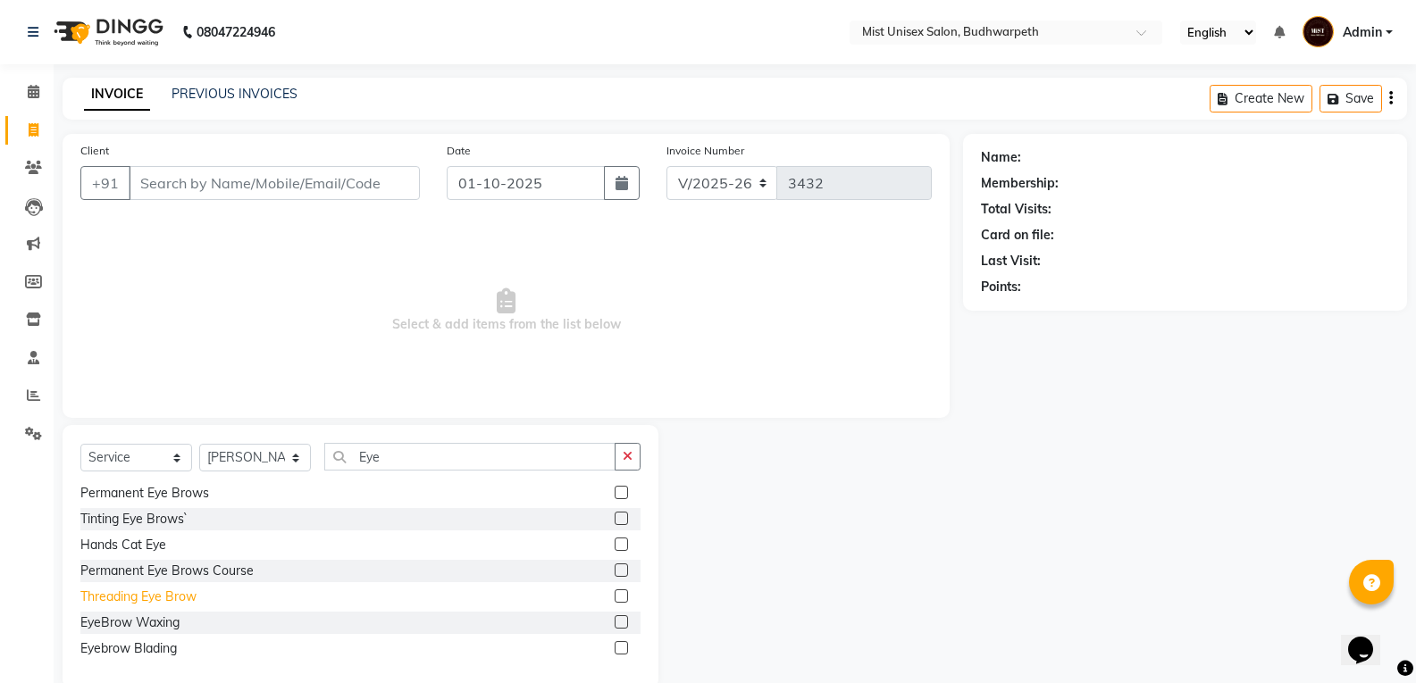
click at [110, 600] on div "Threading Eye Brow" at bounding box center [138, 597] width 116 height 19
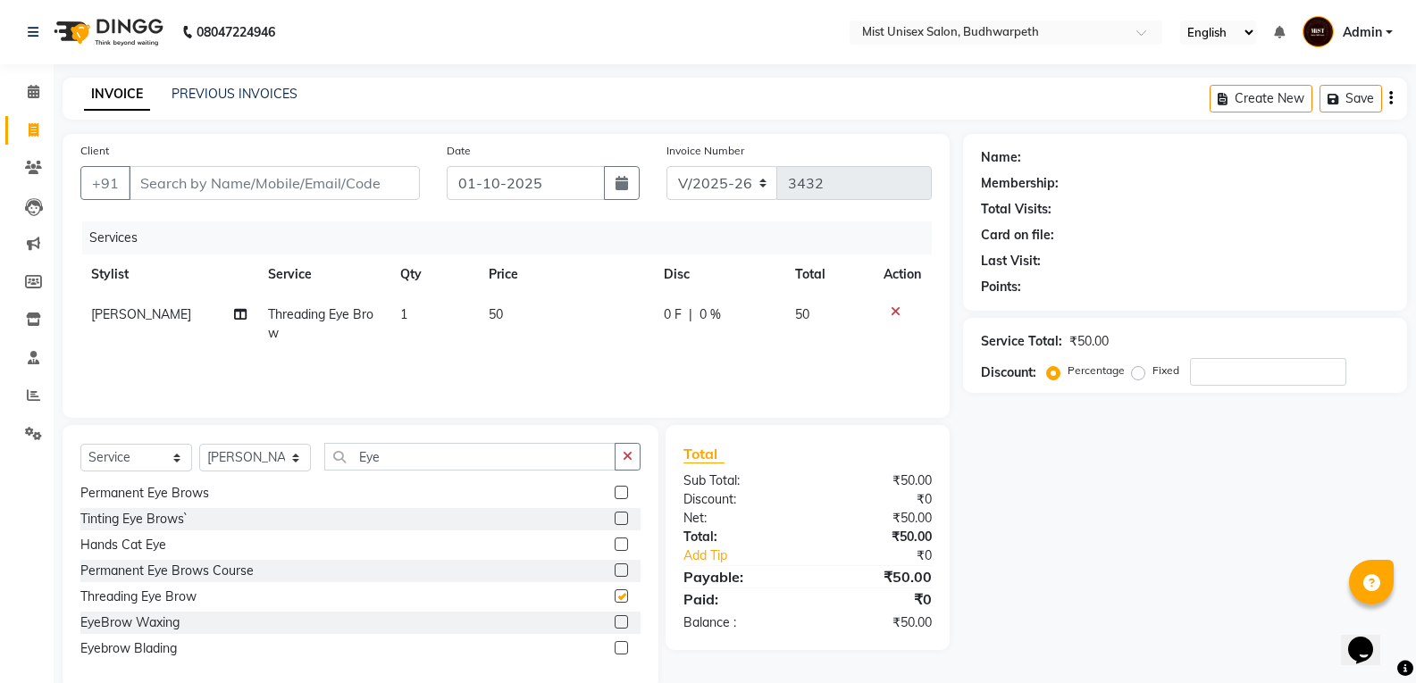
checkbox input "false"
click at [627, 455] on icon "button" at bounding box center [628, 456] width 10 height 13
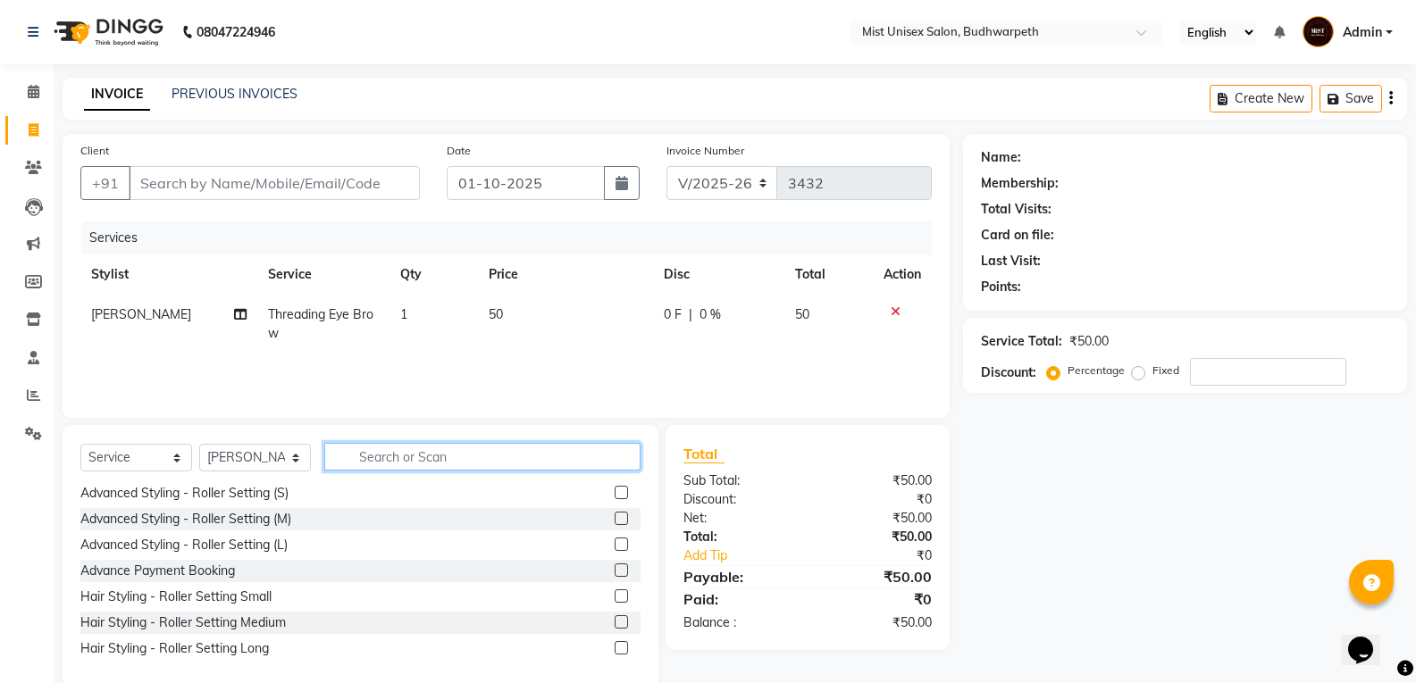
click at [495, 456] on input "text" at bounding box center [482, 457] width 316 height 28
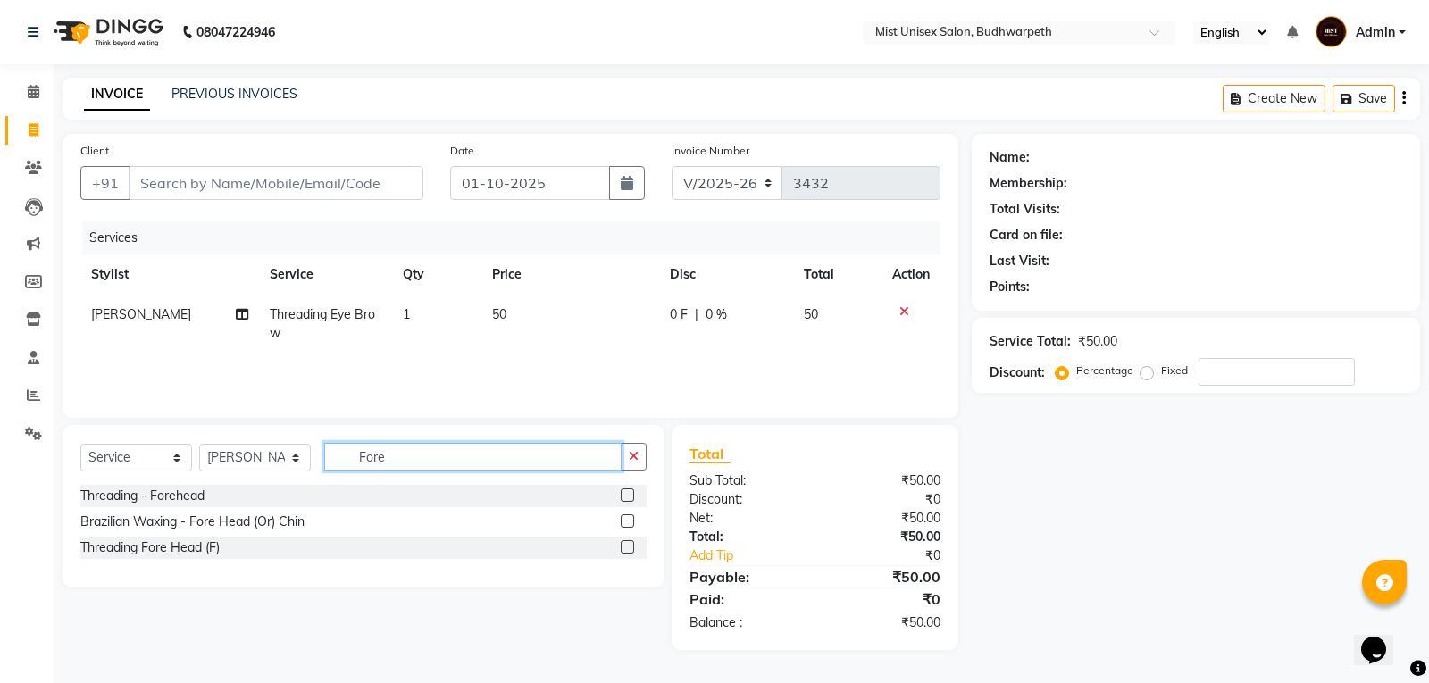
scroll to position [0, 0]
type input "Fore"
click at [172, 555] on div "Threading Fore Head (F)" at bounding box center [149, 548] width 139 height 19
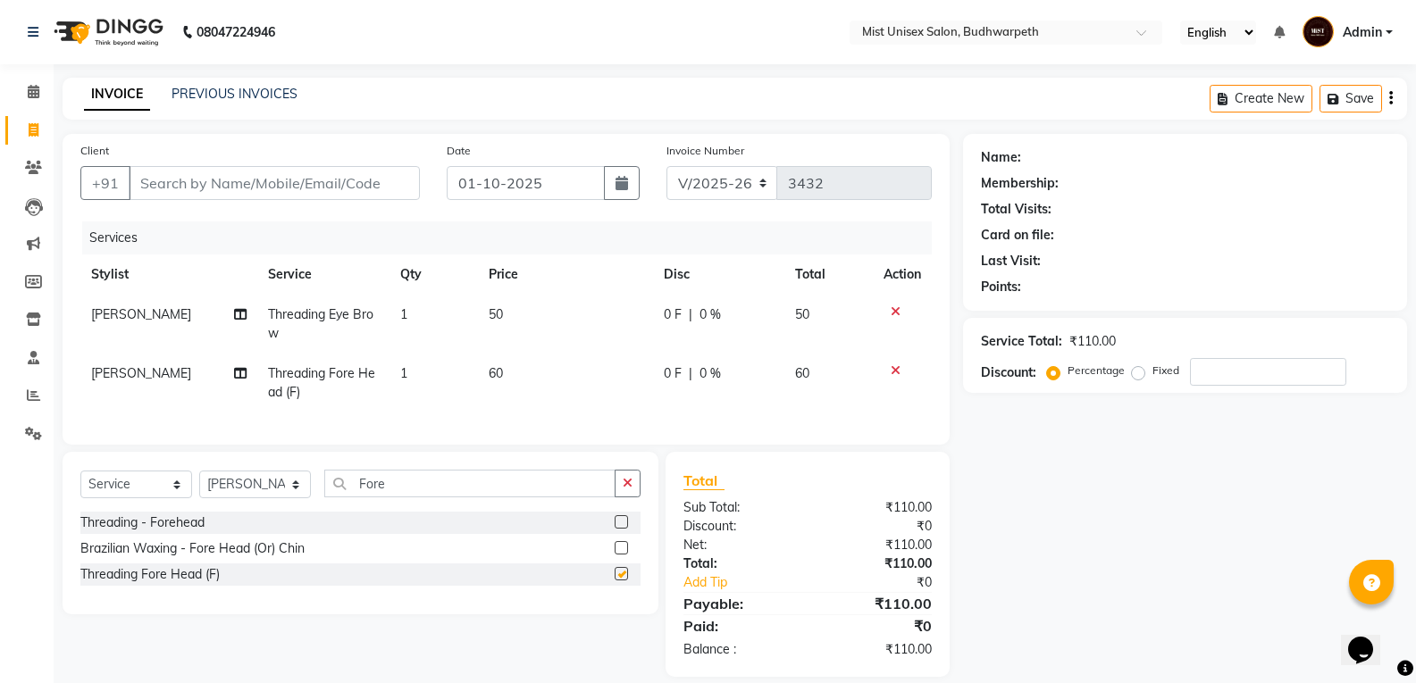
checkbox input "false"
click at [230, 173] on input "Client" at bounding box center [274, 183] width 291 height 34
type input "8"
type input "0"
type input "8309403746"
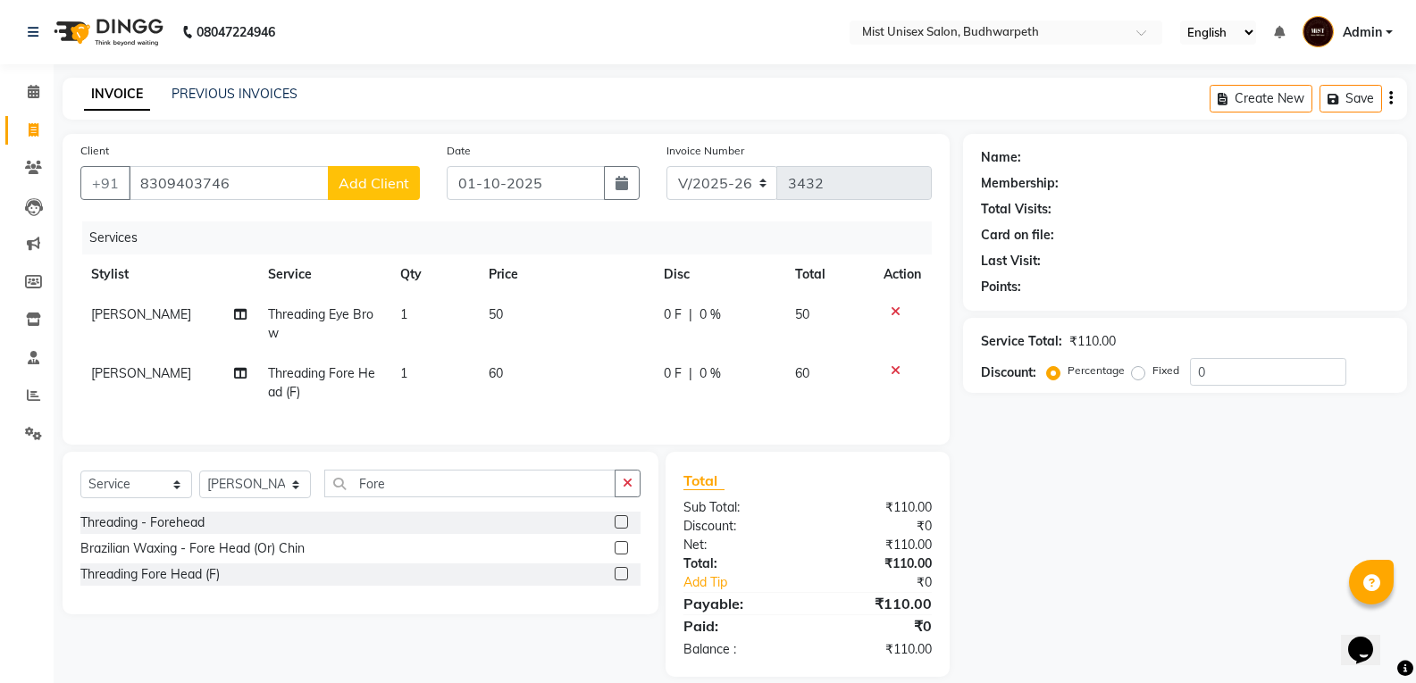
click at [370, 179] on span "Add Client" at bounding box center [374, 183] width 71 height 18
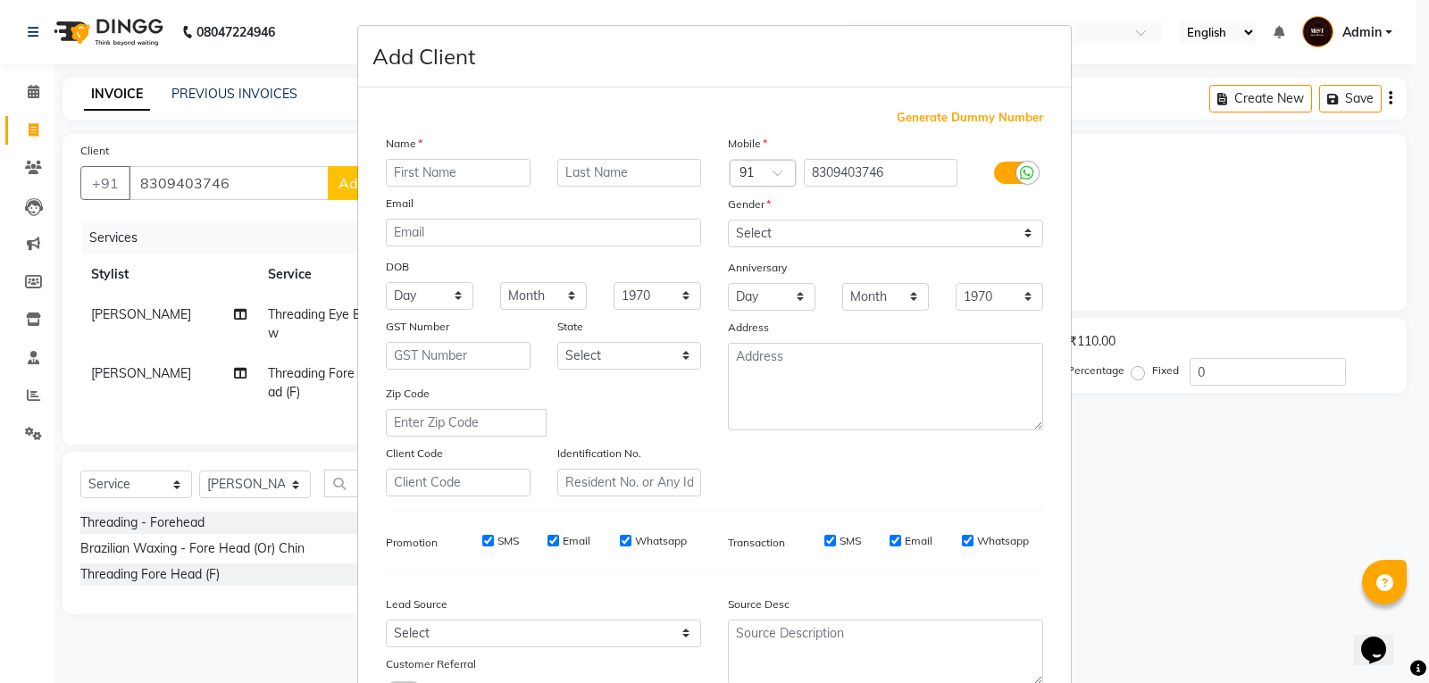
click at [402, 172] on input "text" at bounding box center [458, 173] width 145 height 28
type input "Shivani"
click at [834, 229] on select "Select Male Female Other Prefer Not To Say" at bounding box center [885, 234] width 315 height 28
select select "female"
click at [728, 220] on select "Select Male Female Other Prefer Not To Say" at bounding box center [885, 234] width 315 height 28
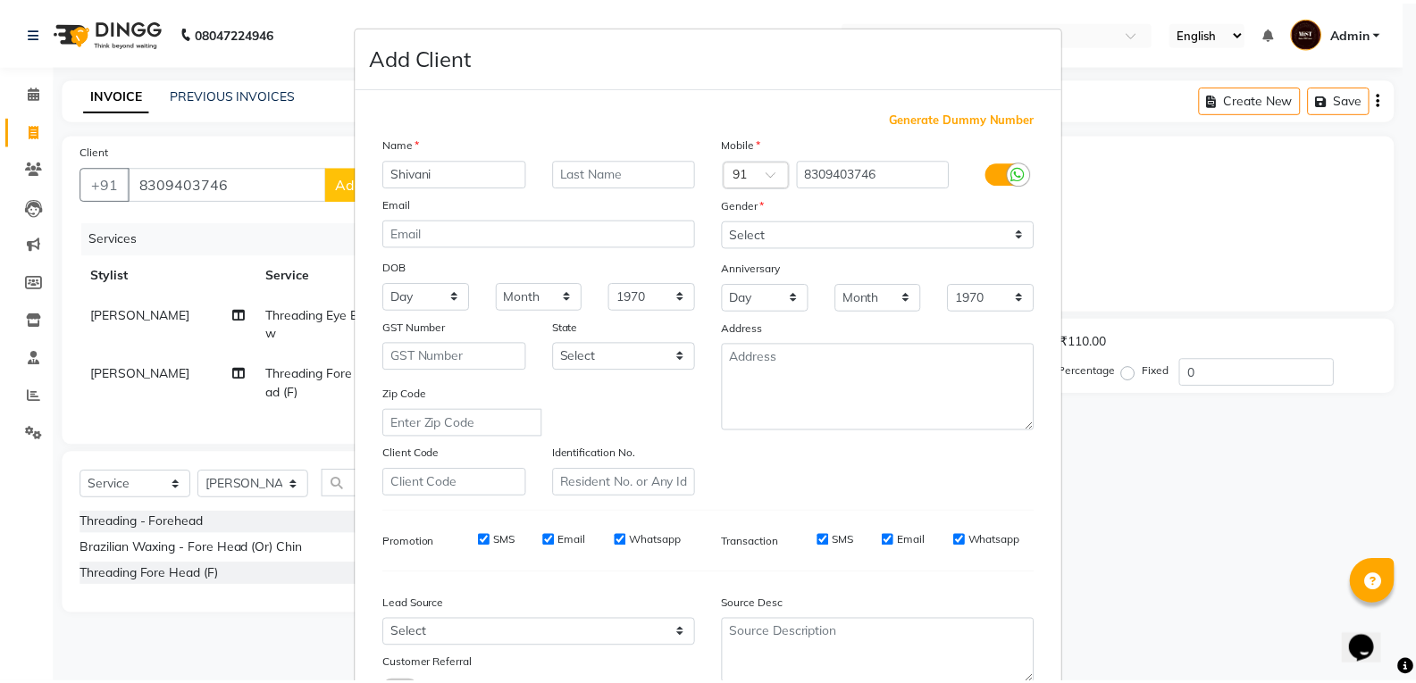
scroll to position [141, 0]
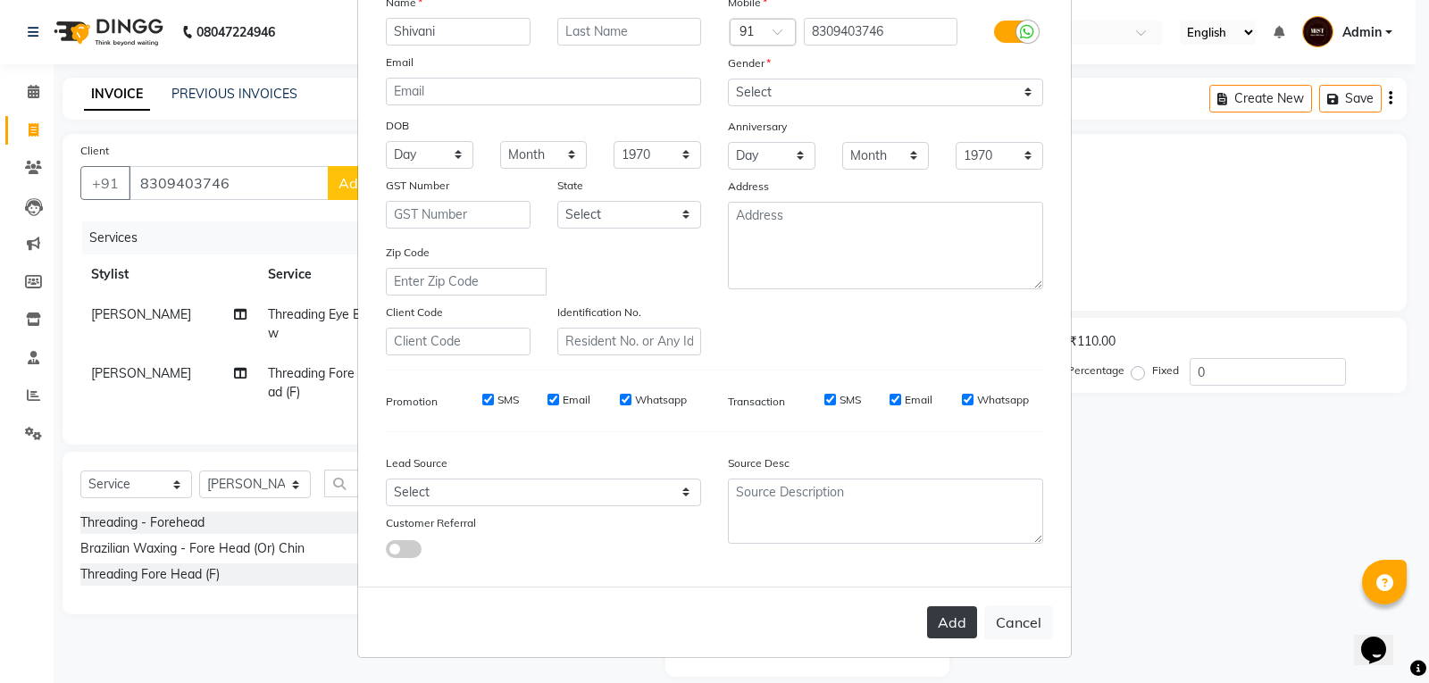
click at [949, 612] on button "Add" at bounding box center [952, 623] width 50 height 32
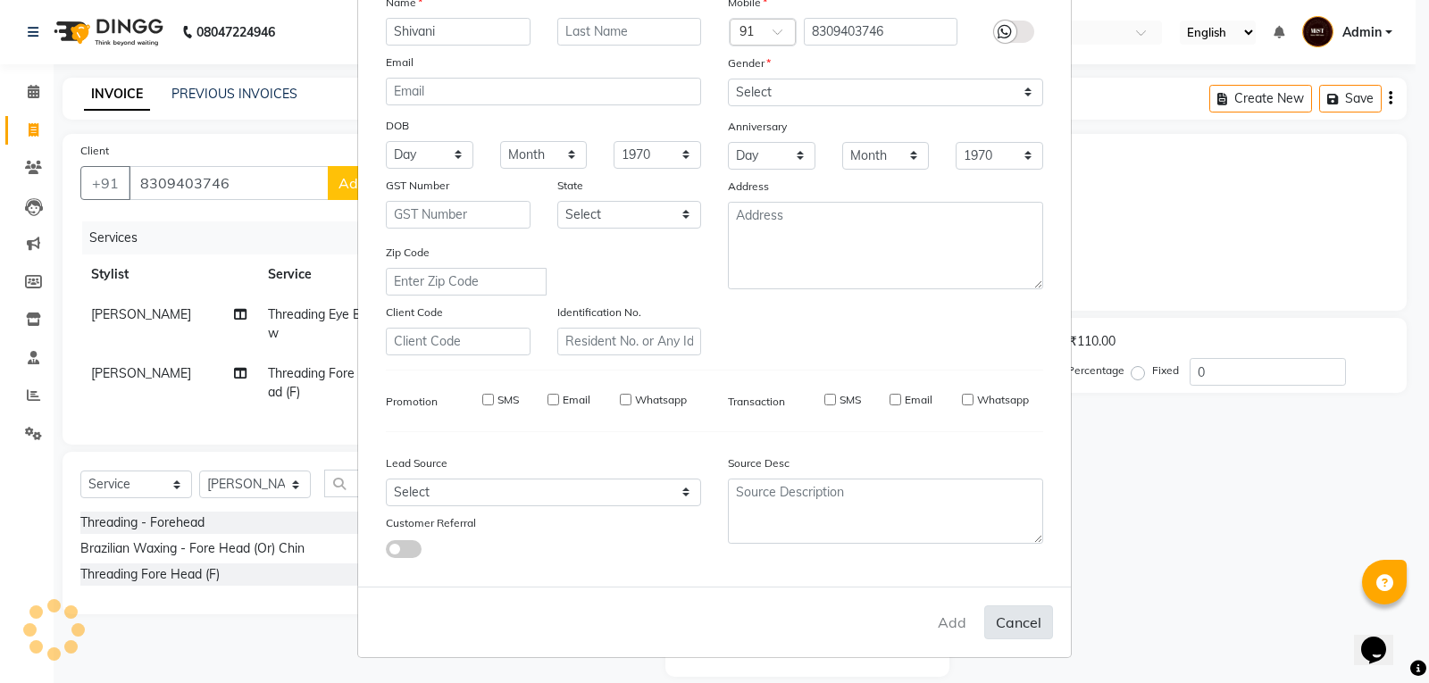
select select
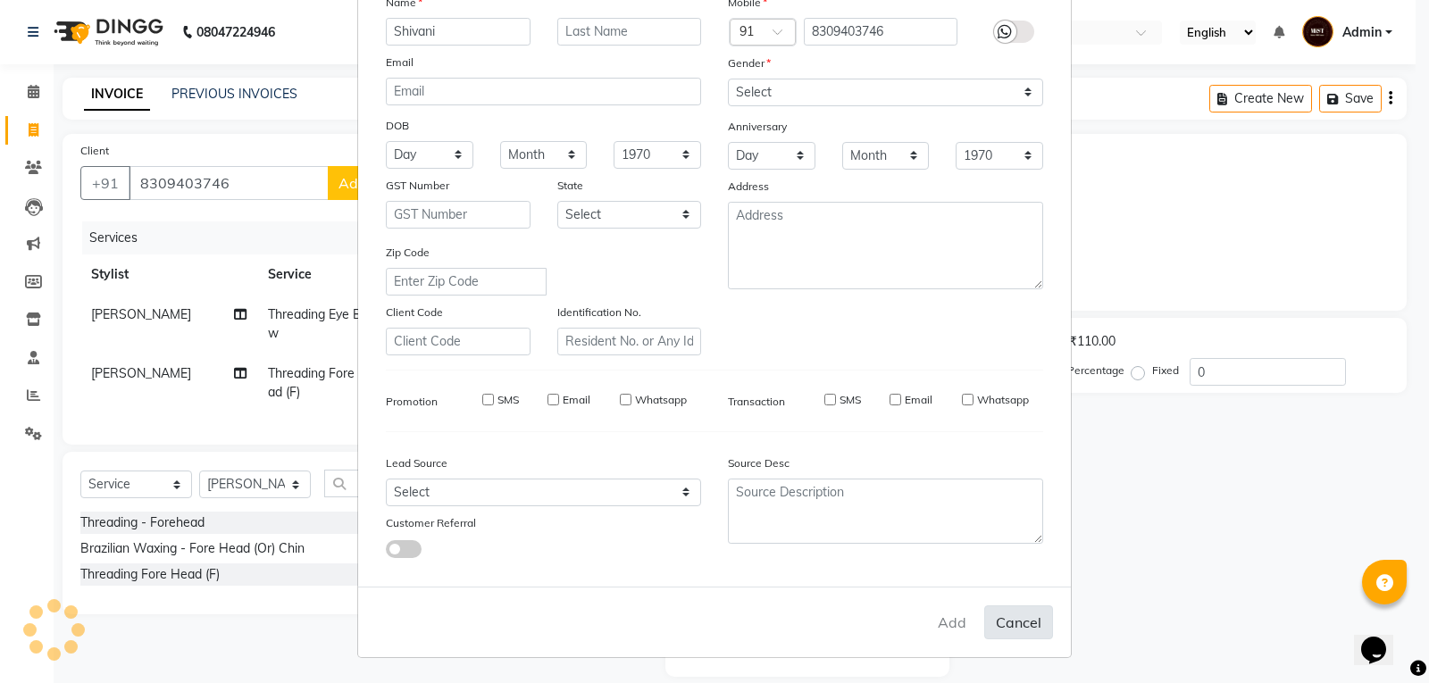
select select
checkbox input "false"
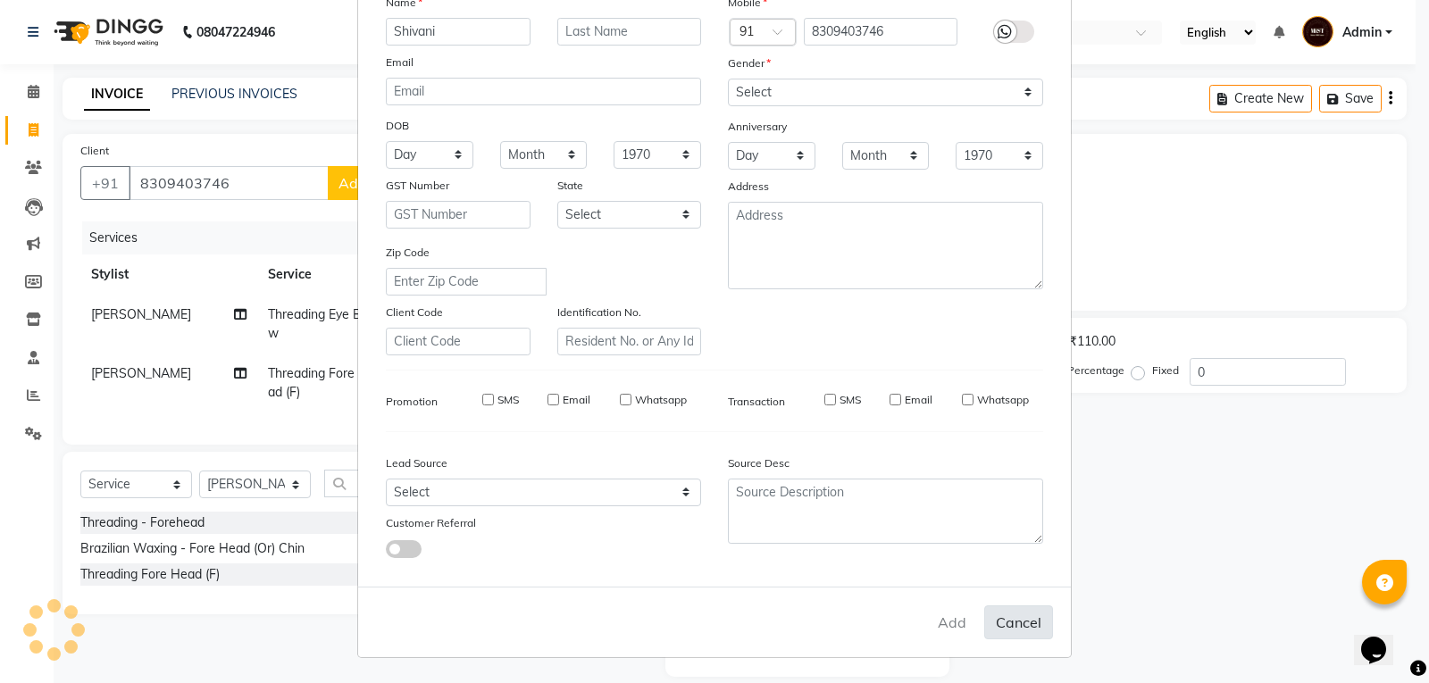
checkbox input "false"
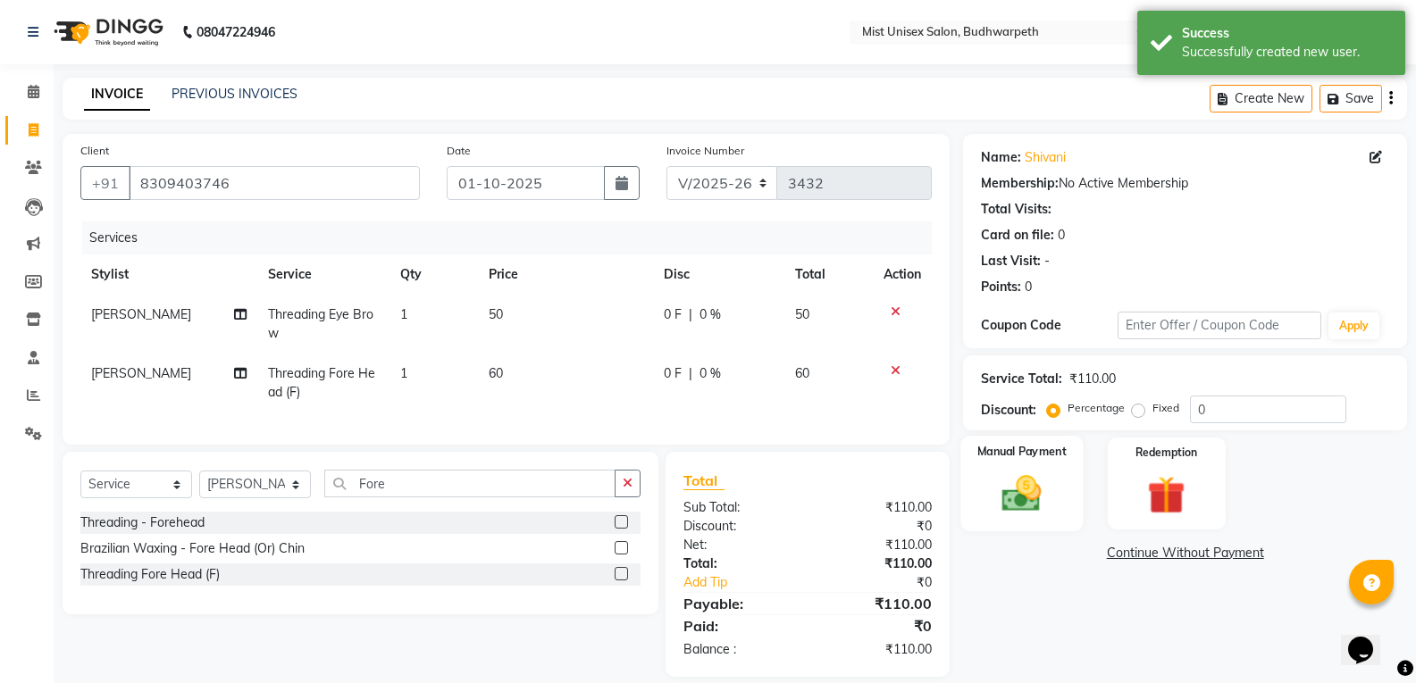
click at [1038, 498] on img at bounding box center [1021, 494] width 63 height 46
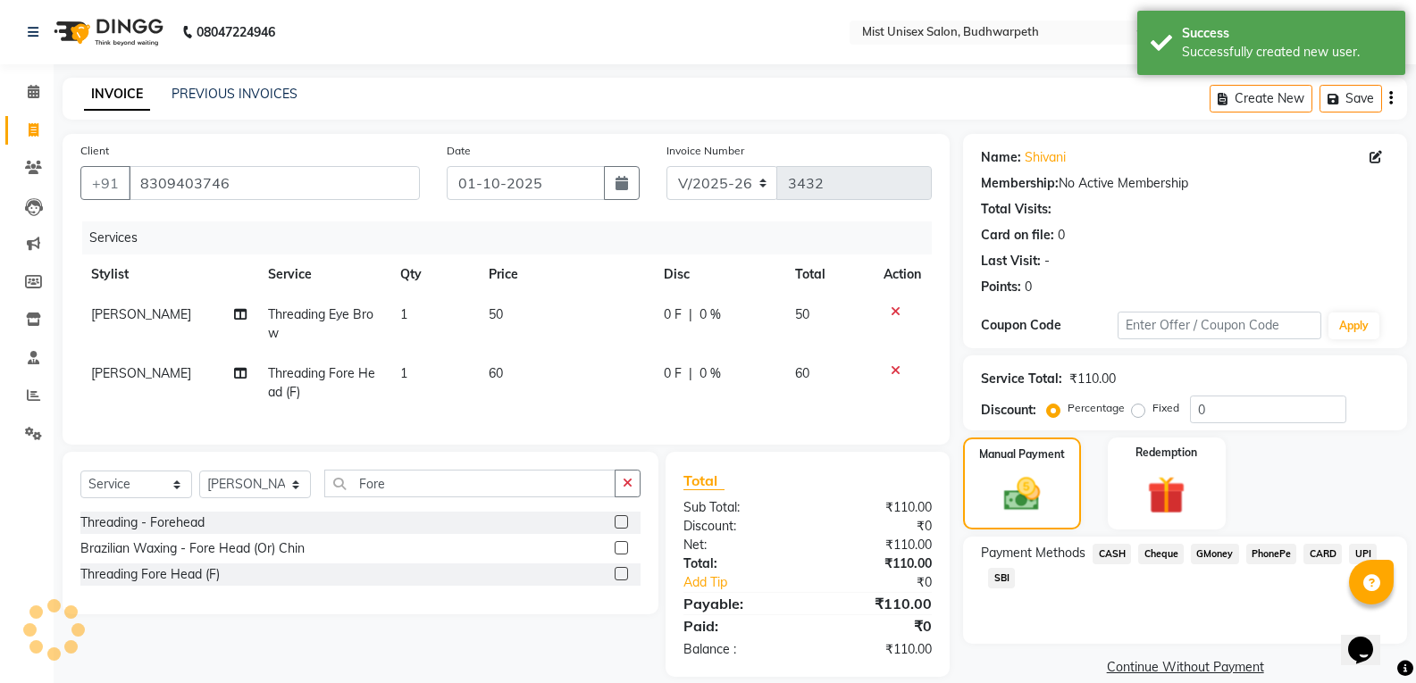
scroll to position [34, 0]
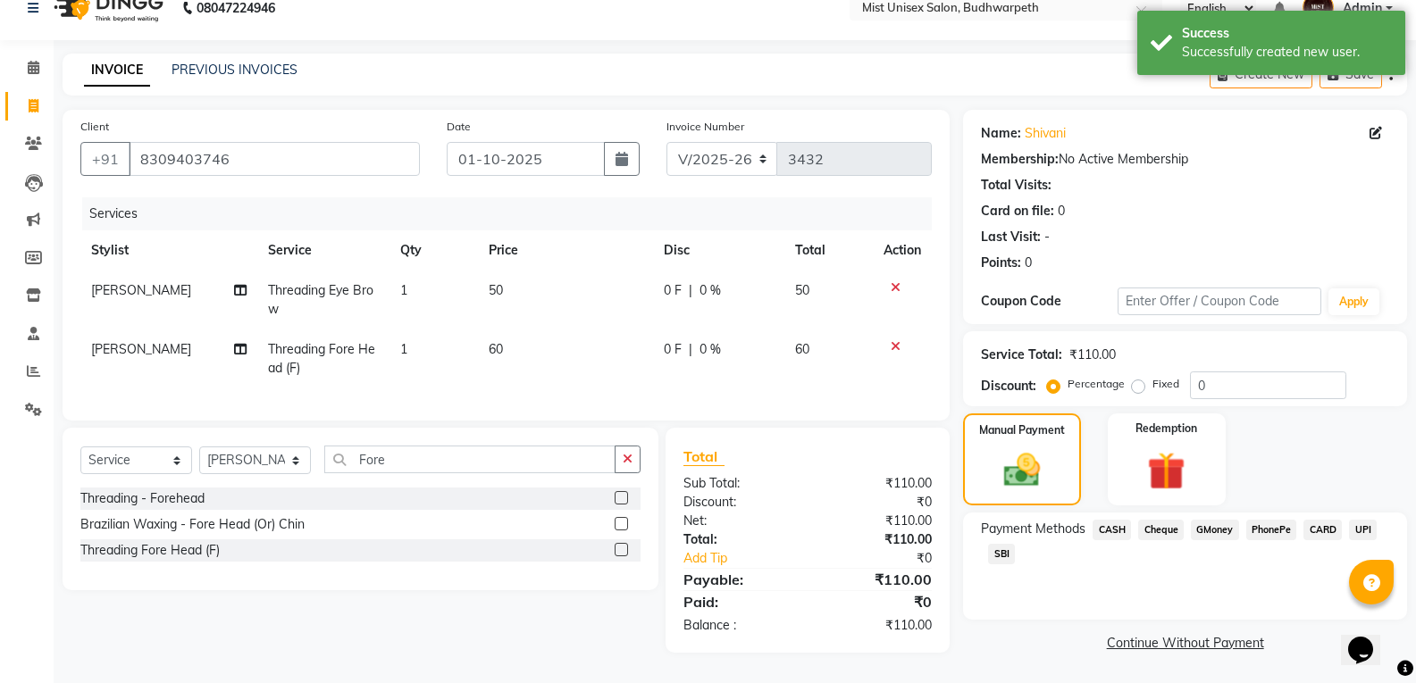
click at [1007, 544] on span "SBI" at bounding box center [1001, 554] width 27 height 21
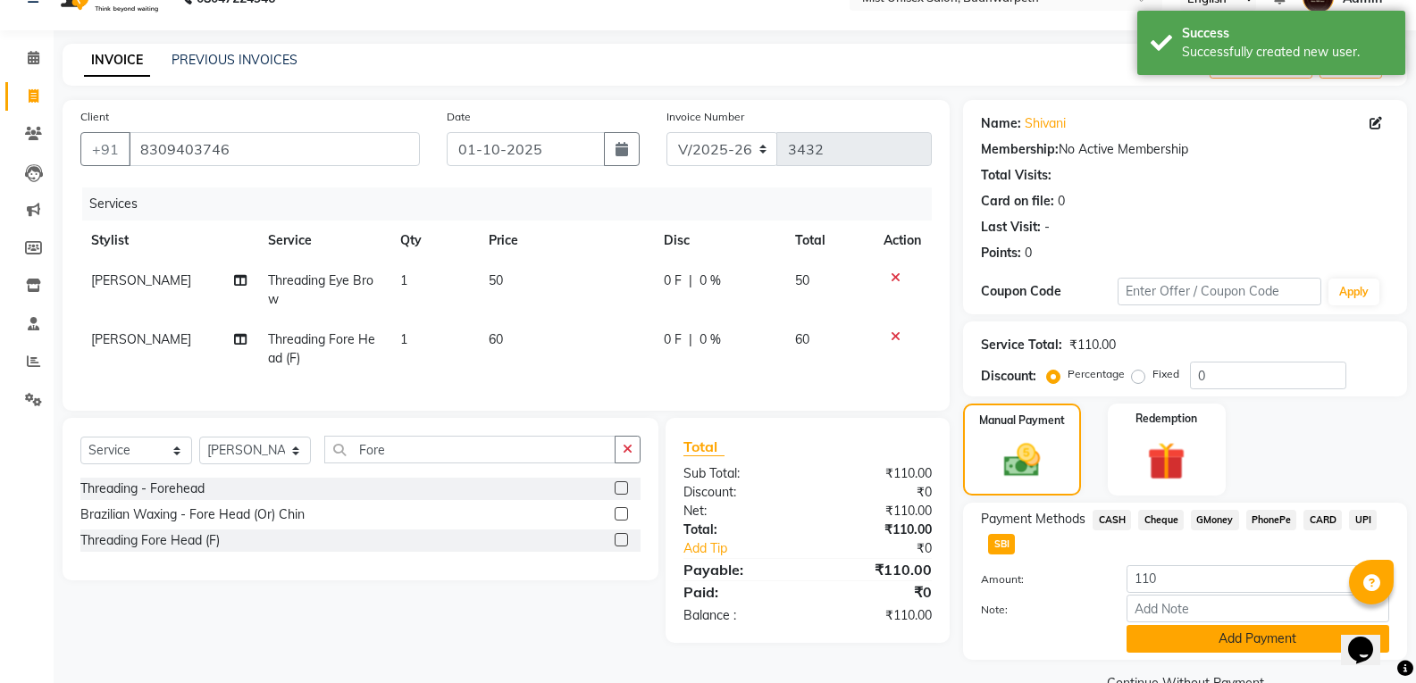
click at [1190, 626] on button "Add Payment" at bounding box center [1257, 639] width 263 height 28
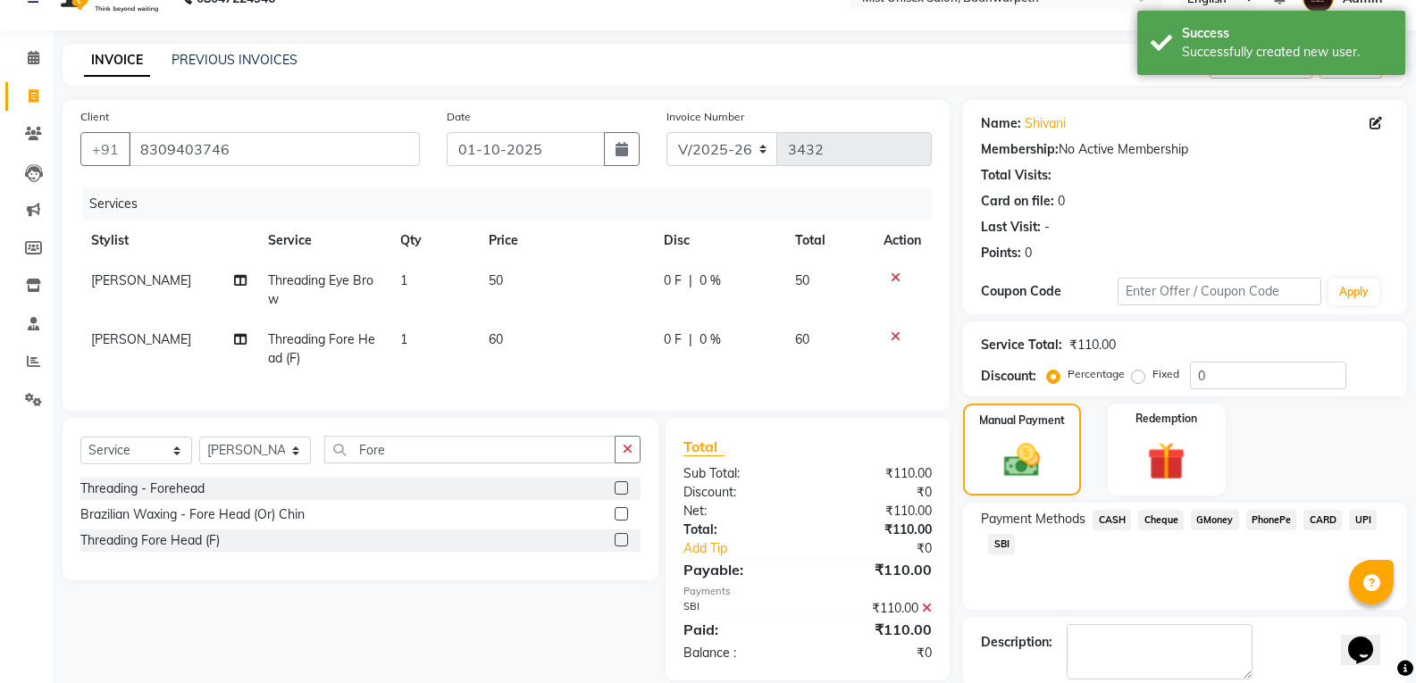
scroll to position [125, 0]
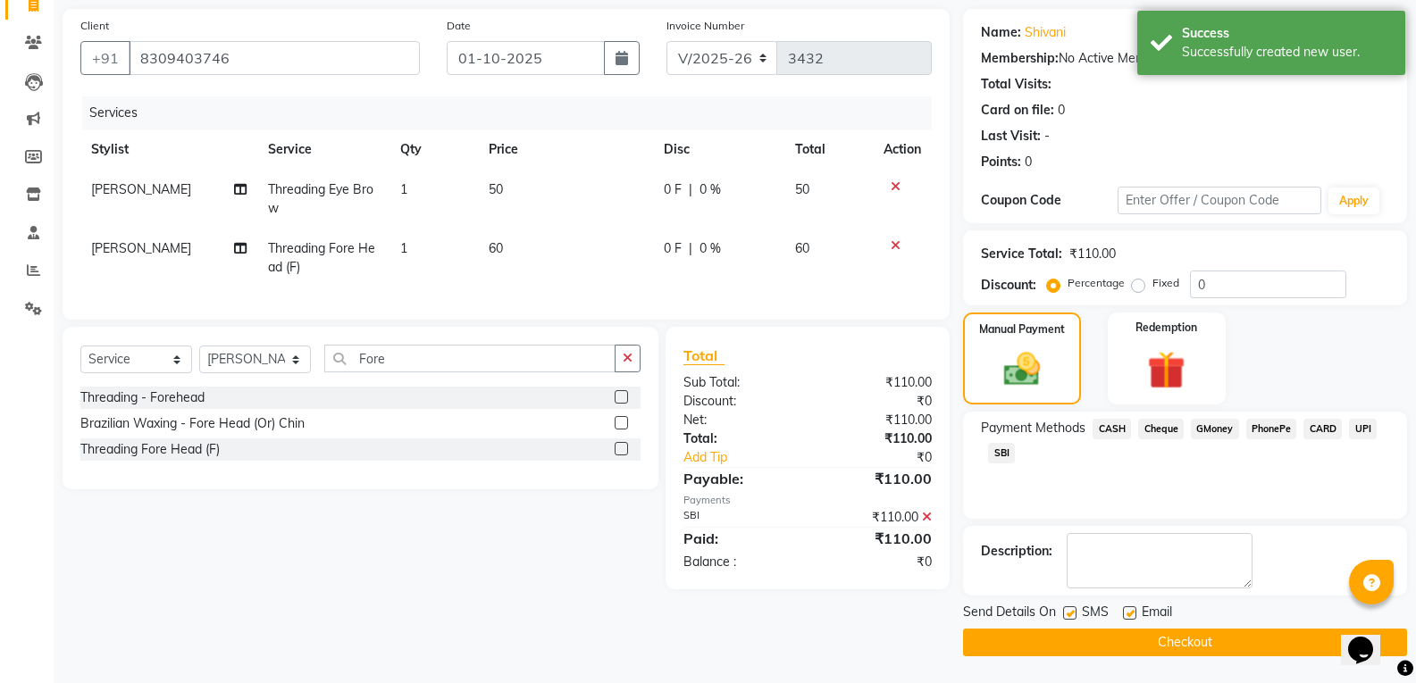
click at [1204, 644] on button "Checkout" at bounding box center [1185, 643] width 444 height 28
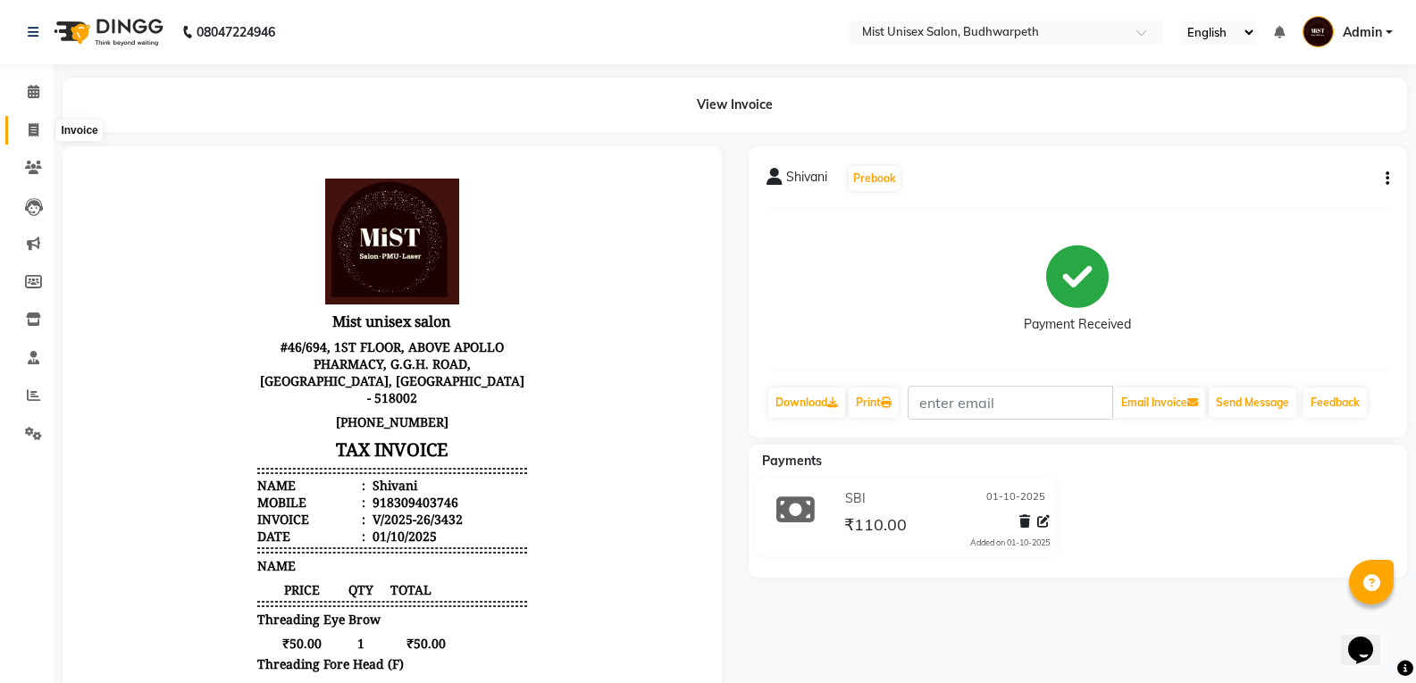
click at [32, 130] on icon at bounding box center [34, 129] width 10 height 13
select select "service"
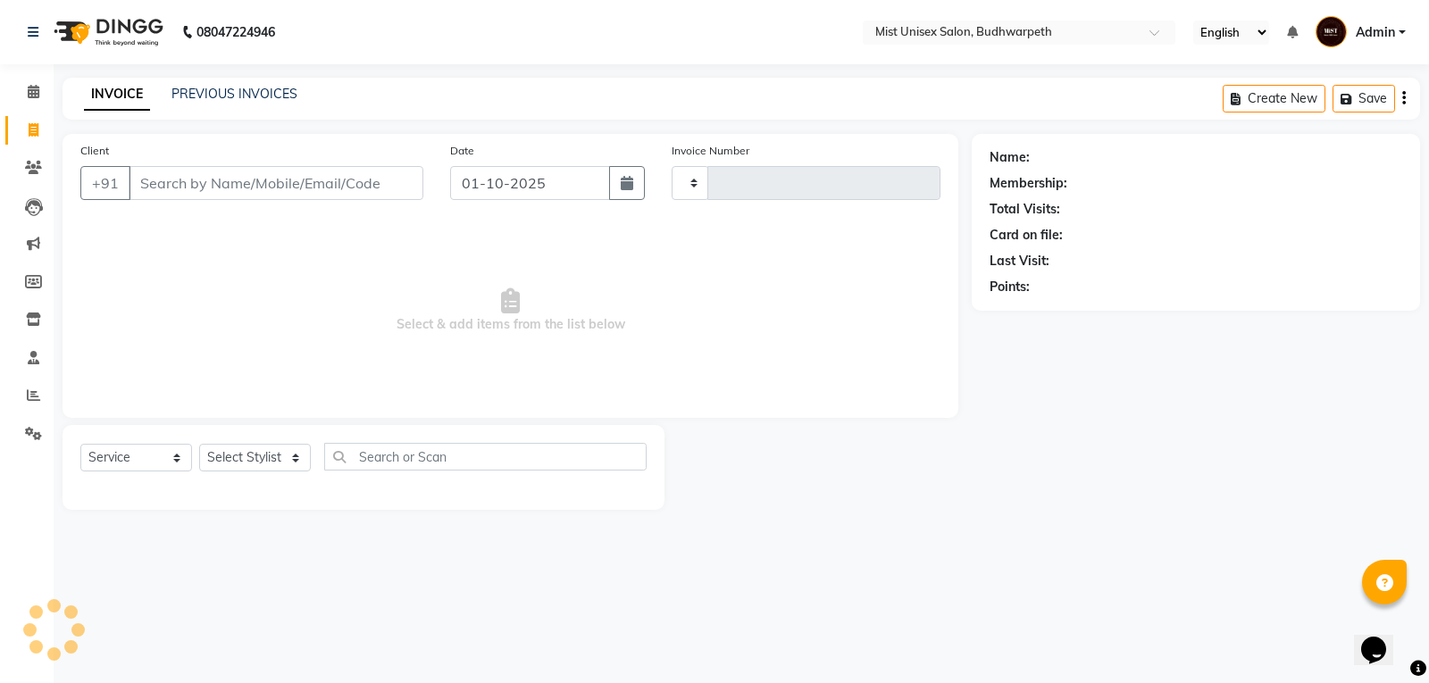
type input "3433"
select select "5227"
click at [197, 98] on link "PREVIOUS INVOICES" at bounding box center [235, 94] width 126 height 16
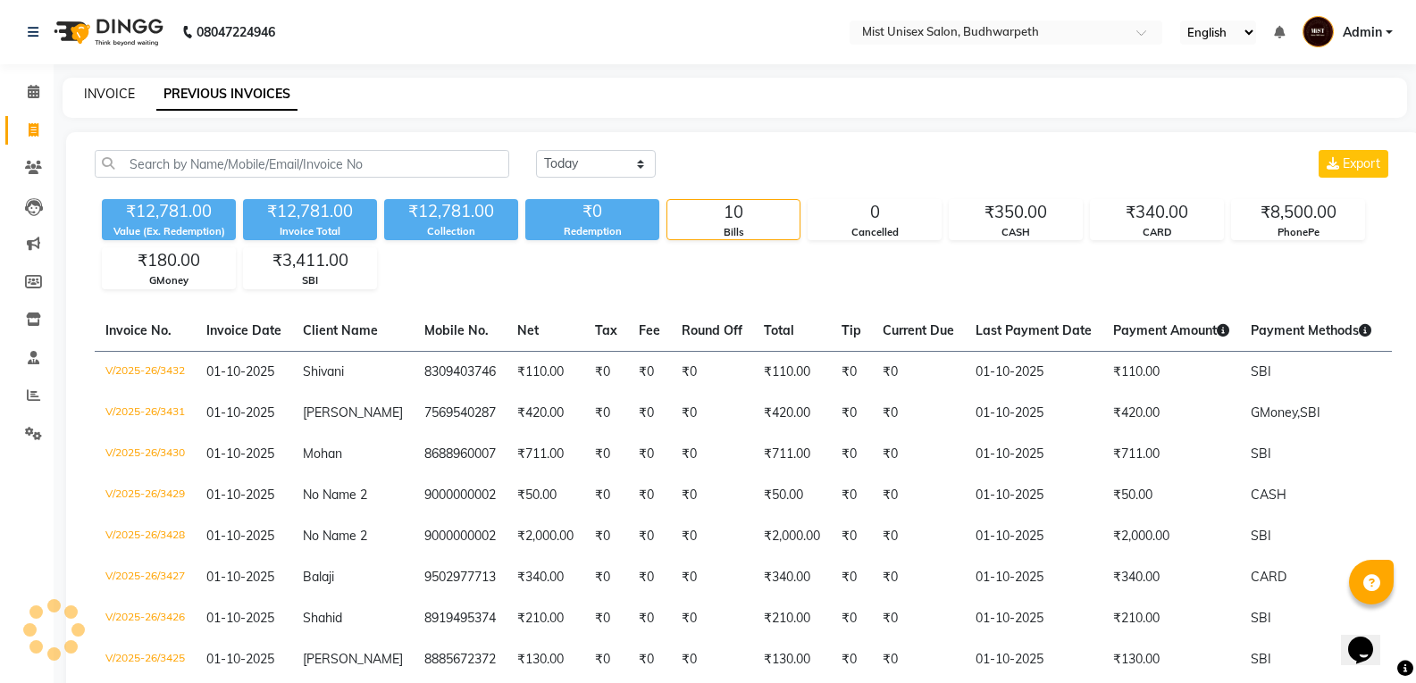
click at [111, 88] on link "INVOICE" at bounding box center [109, 94] width 51 height 16
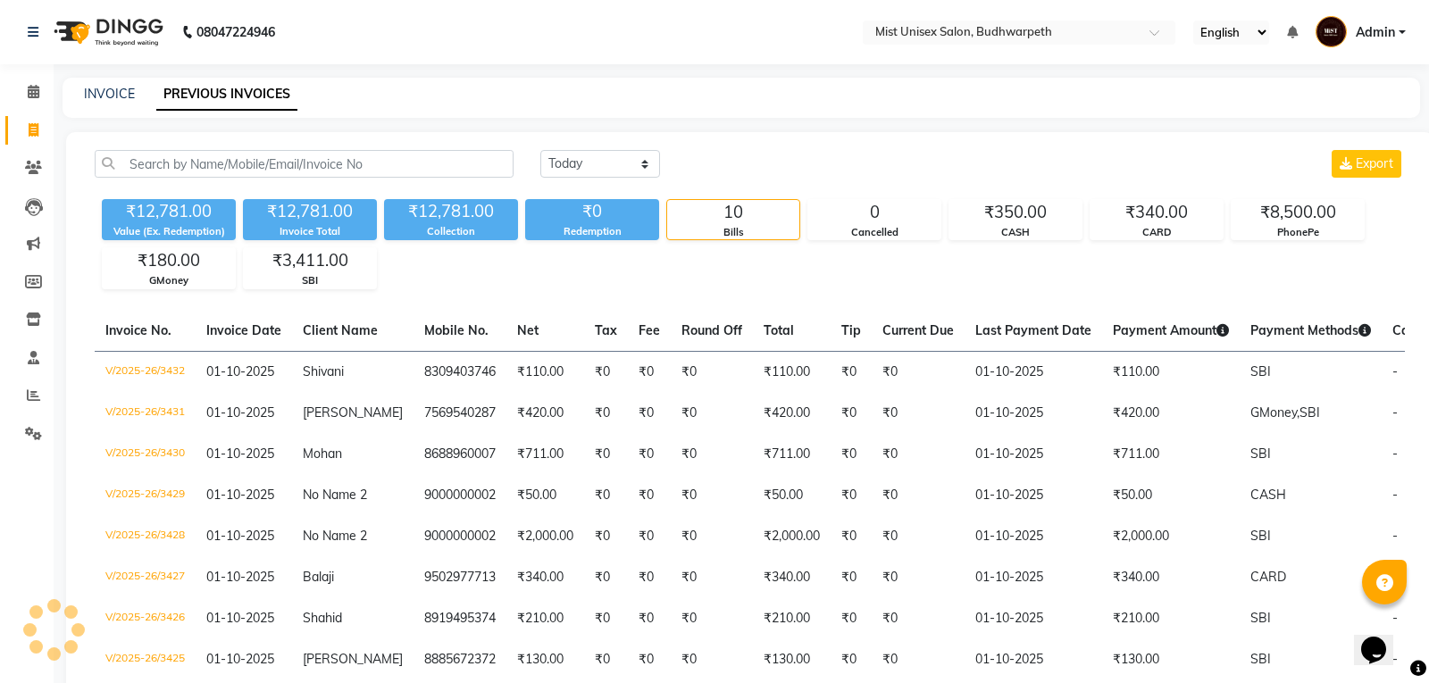
select select "5227"
select select "service"
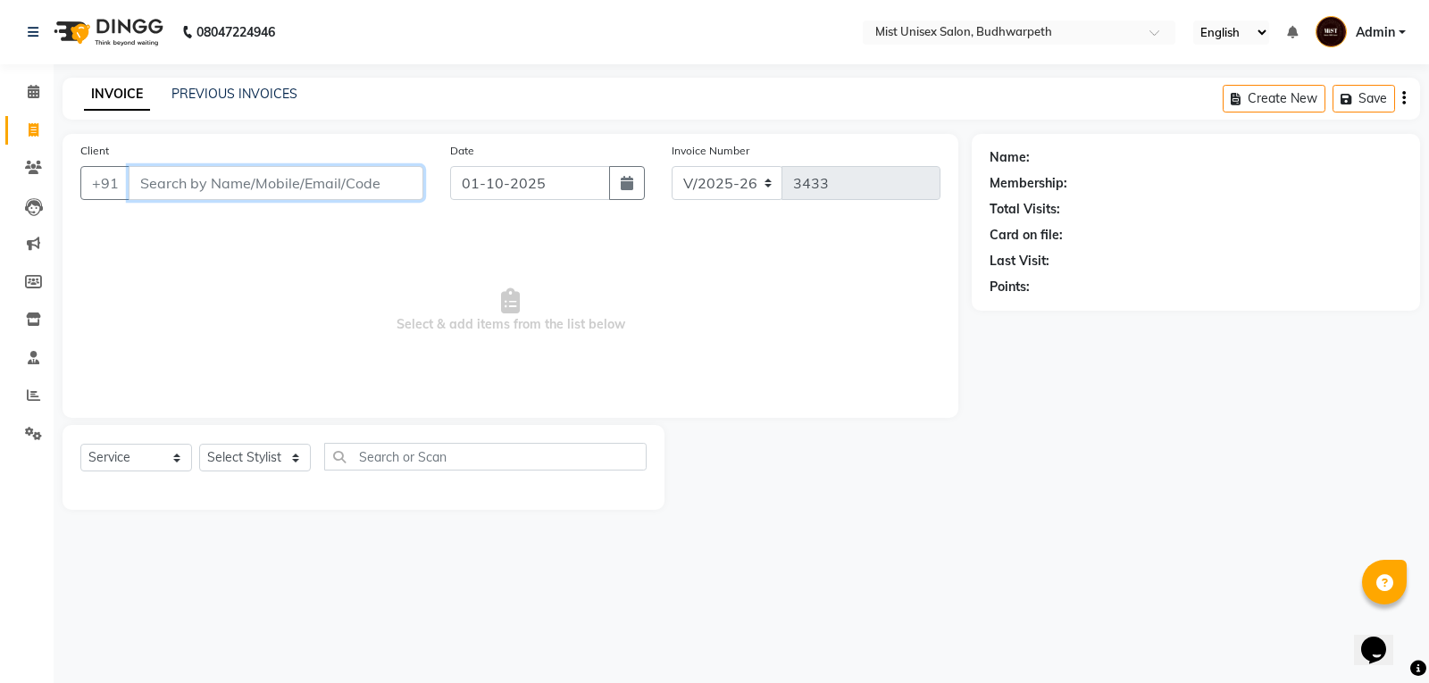
click at [237, 188] on input "Client" at bounding box center [276, 183] width 295 height 34
click at [281, 187] on input "99602562021" at bounding box center [231, 183] width 204 height 34
click at [166, 181] on input "99602562021" at bounding box center [231, 183] width 204 height 34
type input "9902562021"
click at [292, 191] on input "9902562021" at bounding box center [276, 183] width 295 height 34
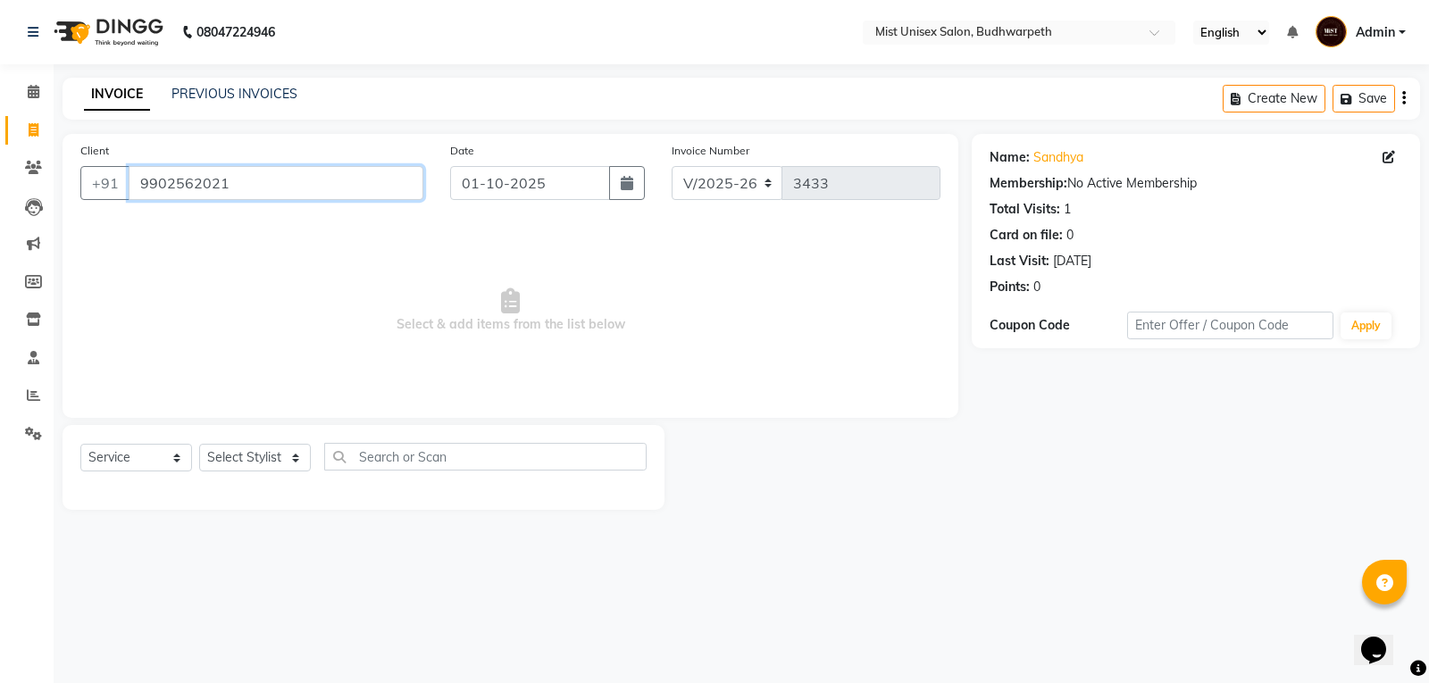
click at [292, 191] on input "9902562021" at bounding box center [276, 183] width 295 height 34
click at [1035, 163] on link "Sandhya" at bounding box center [1059, 157] width 50 height 19
click at [216, 88] on link "PREVIOUS INVOICES" at bounding box center [235, 94] width 126 height 16
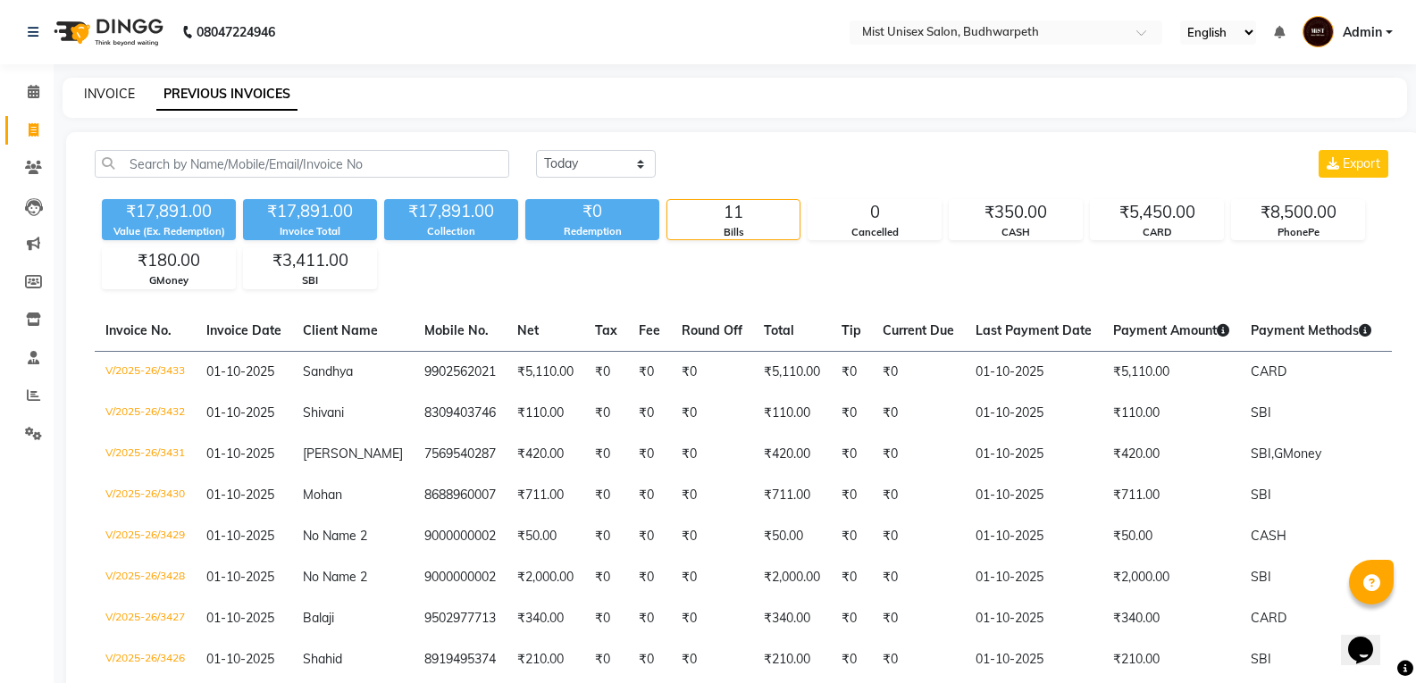
click at [102, 97] on link "INVOICE" at bounding box center [109, 94] width 51 height 16
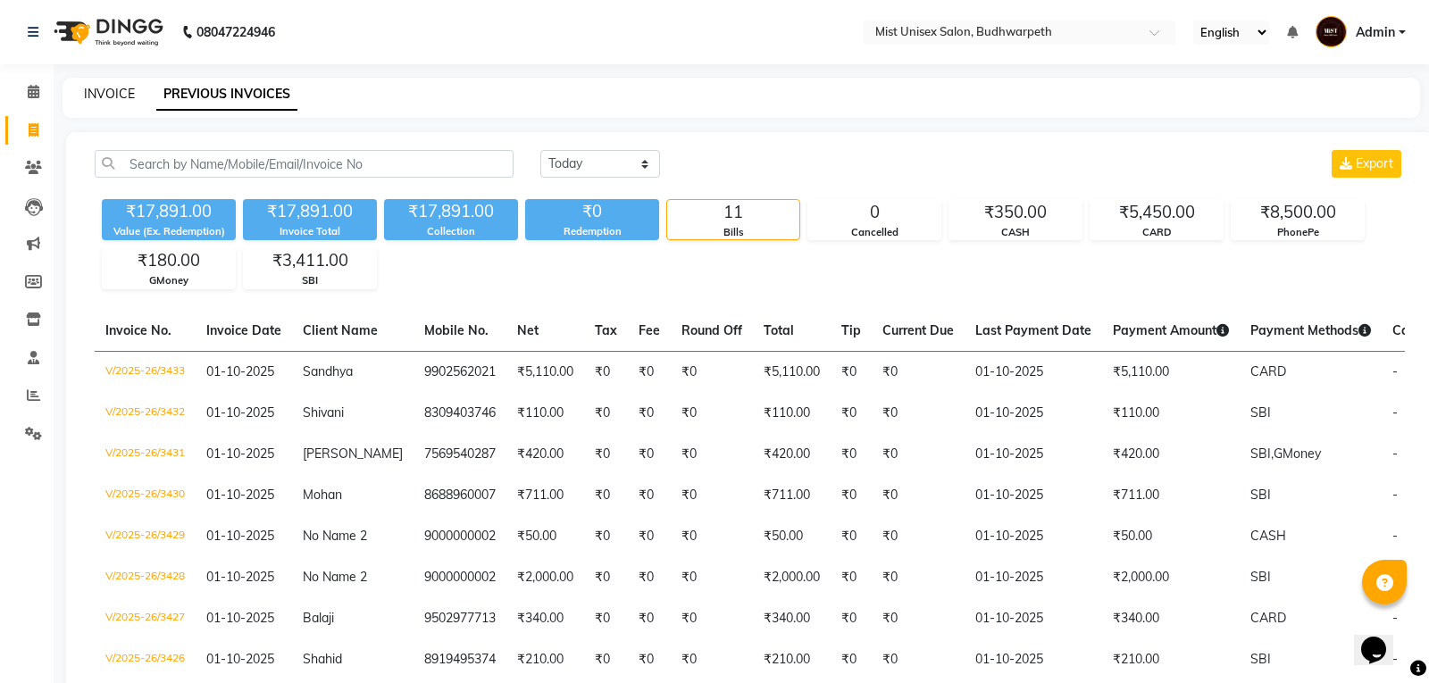
select select "5227"
select select "service"
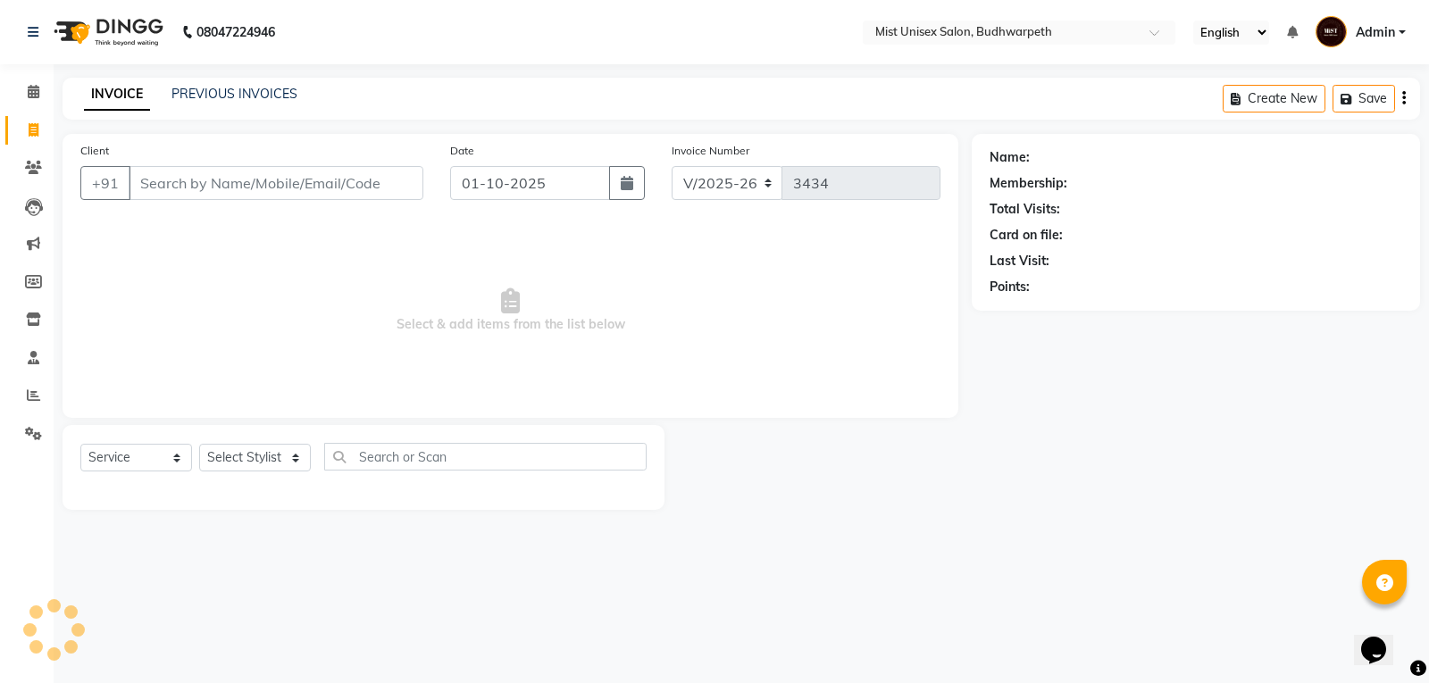
click at [171, 190] on input "Client" at bounding box center [276, 183] width 295 height 34
type input "9346770747"
click at [368, 181] on span "Add Client" at bounding box center [377, 183] width 71 height 18
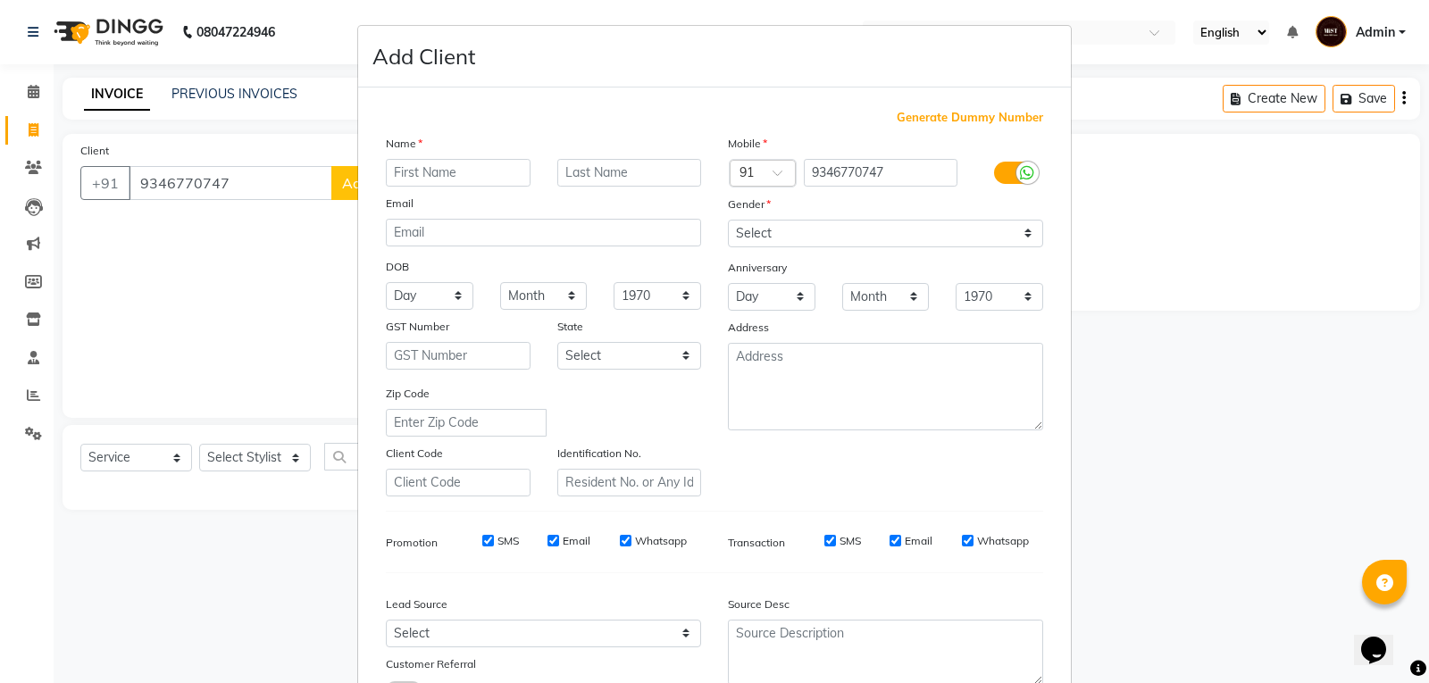
click at [398, 180] on input "text" at bounding box center [458, 173] width 145 height 28
type input "Rama Krishna"
click at [783, 239] on select "Select Male Female Other Prefer Not To Say" at bounding box center [885, 234] width 315 height 28
select select "male"
click at [728, 220] on select "Select Male Female Other Prefer Not To Say" at bounding box center [885, 234] width 315 height 28
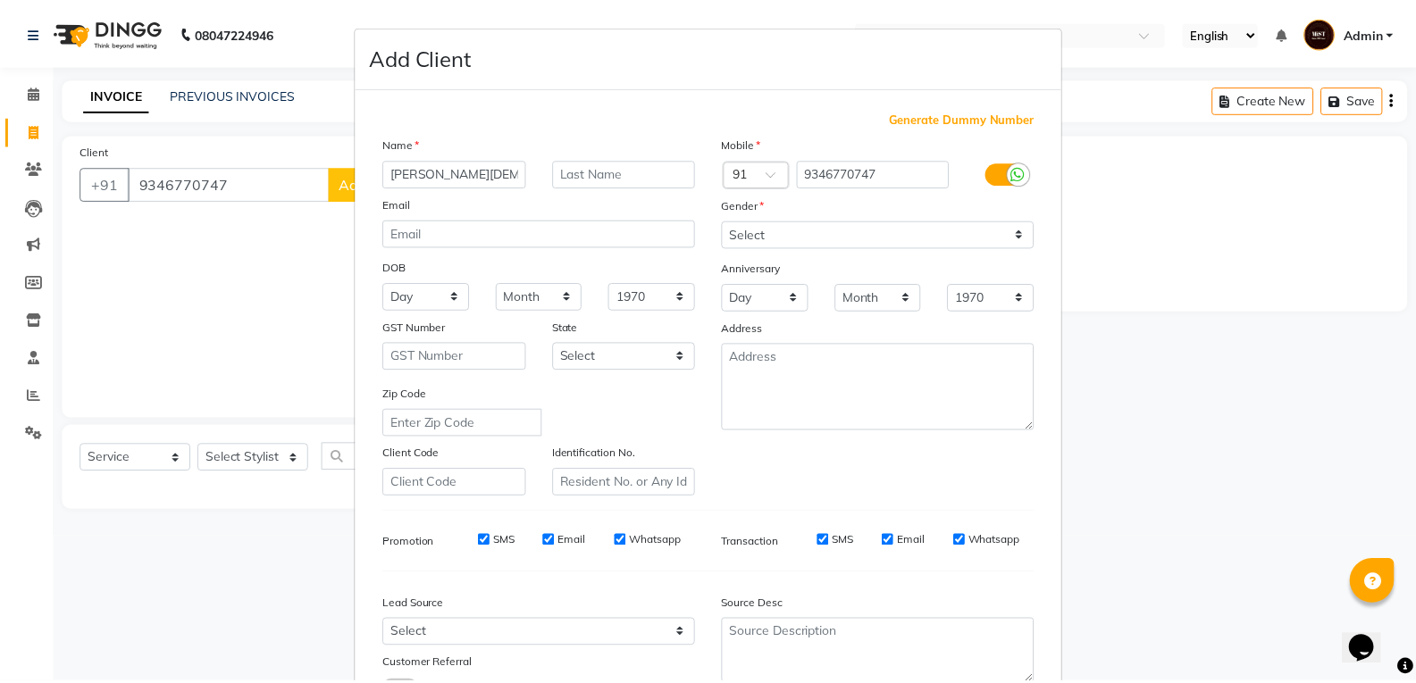
scroll to position [141, 0]
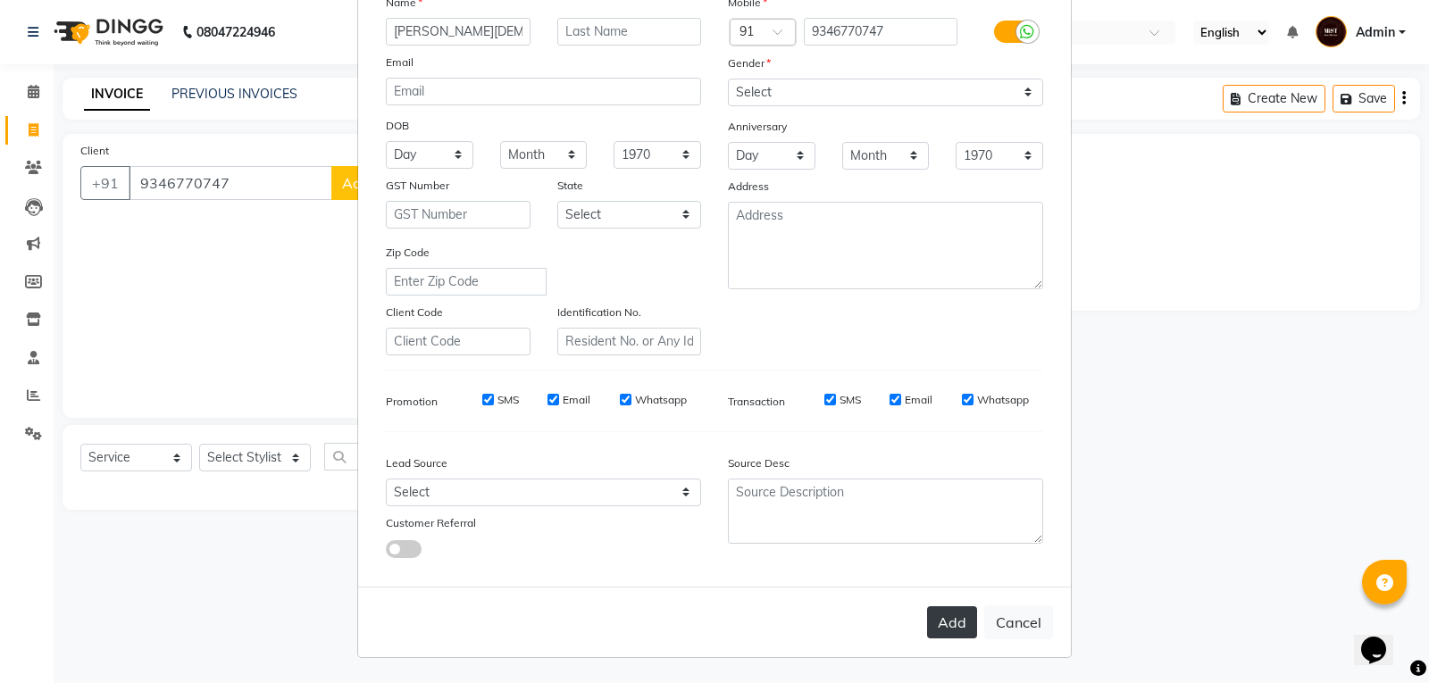
click at [929, 616] on button "Add" at bounding box center [952, 623] width 50 height 32
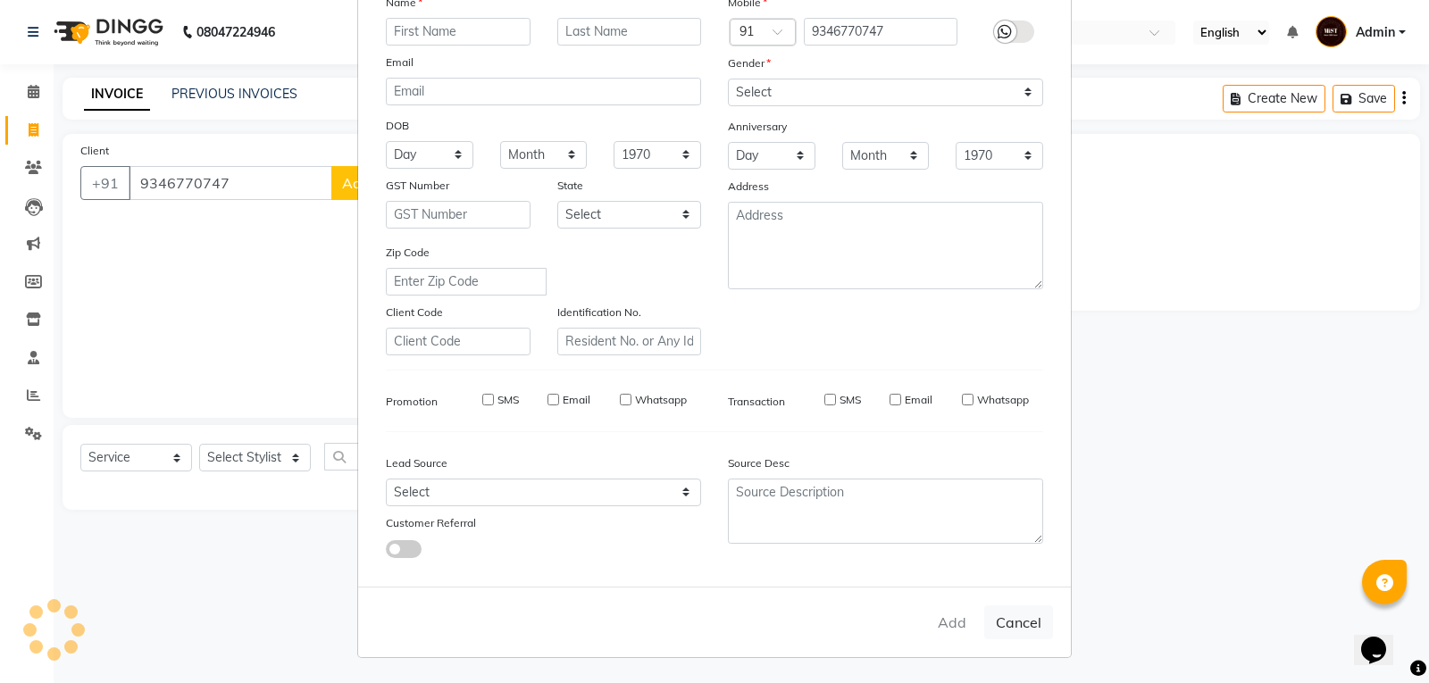
select select
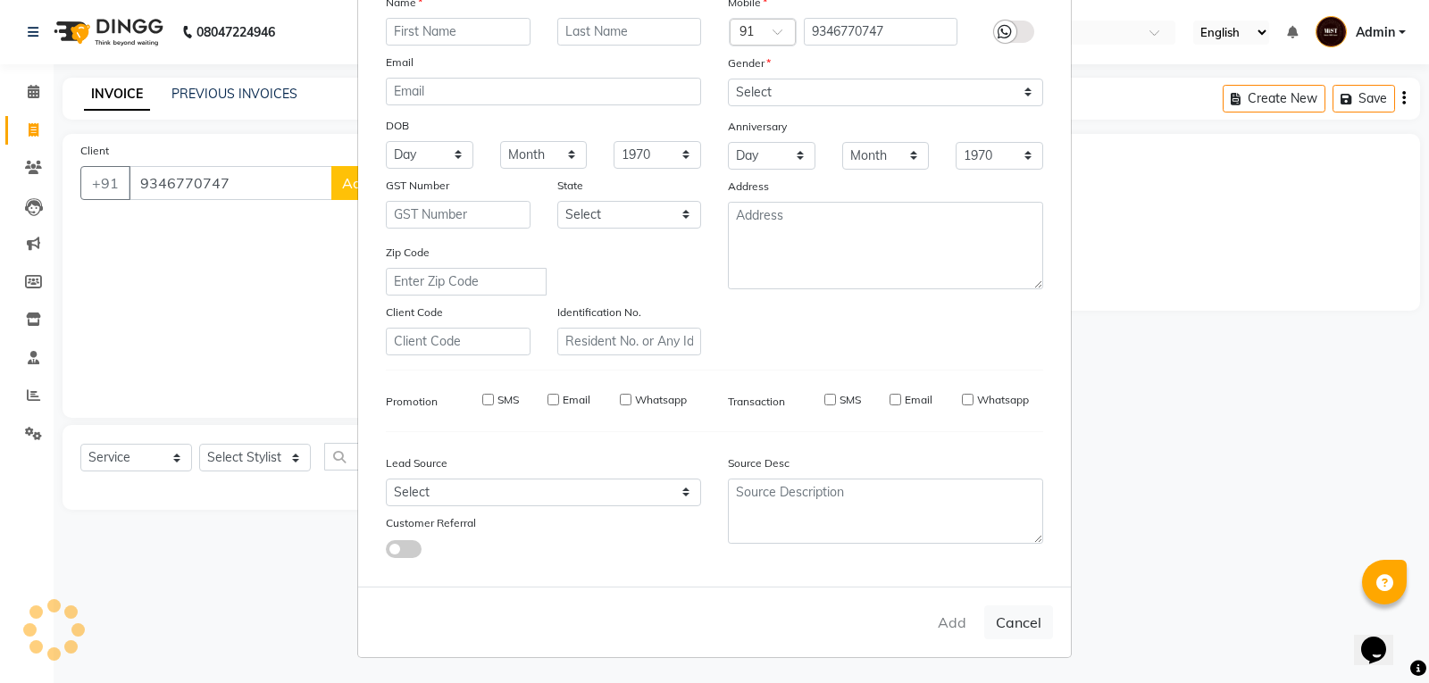
select select
checkbox input "false"
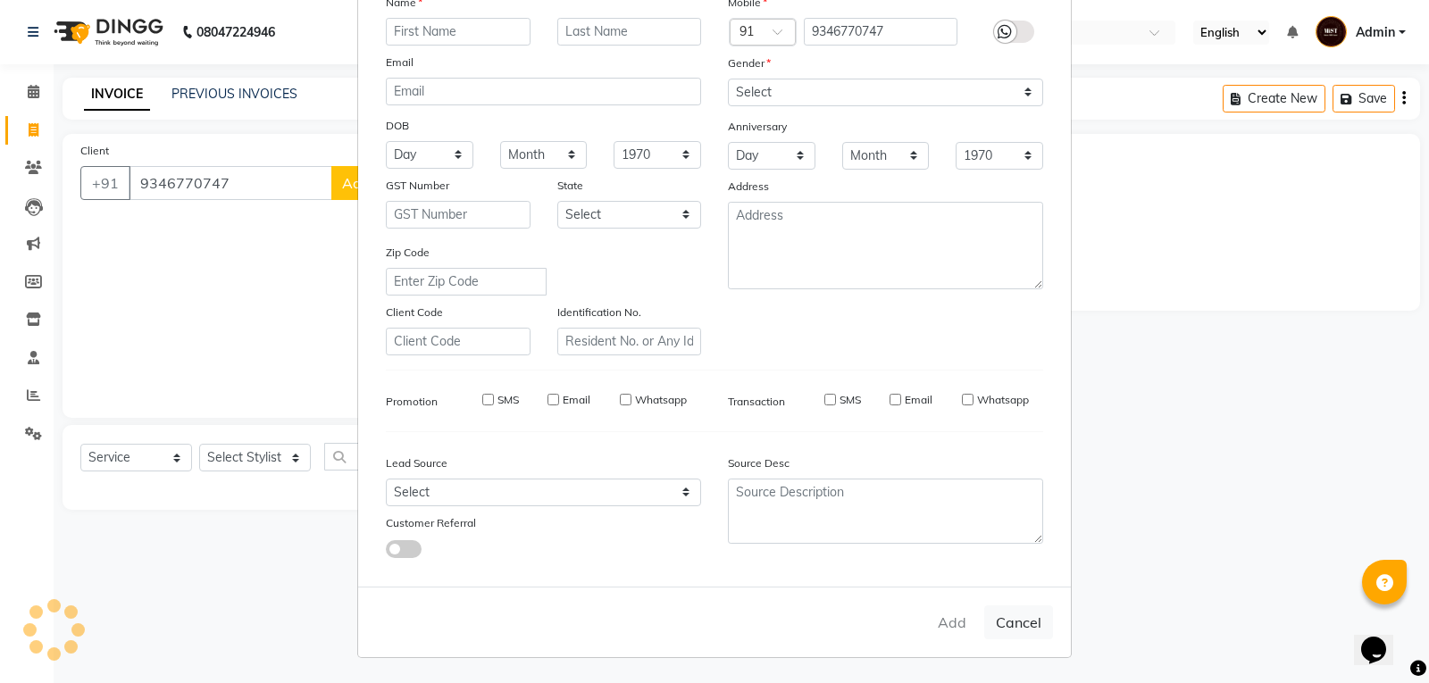
checkbox input "false"
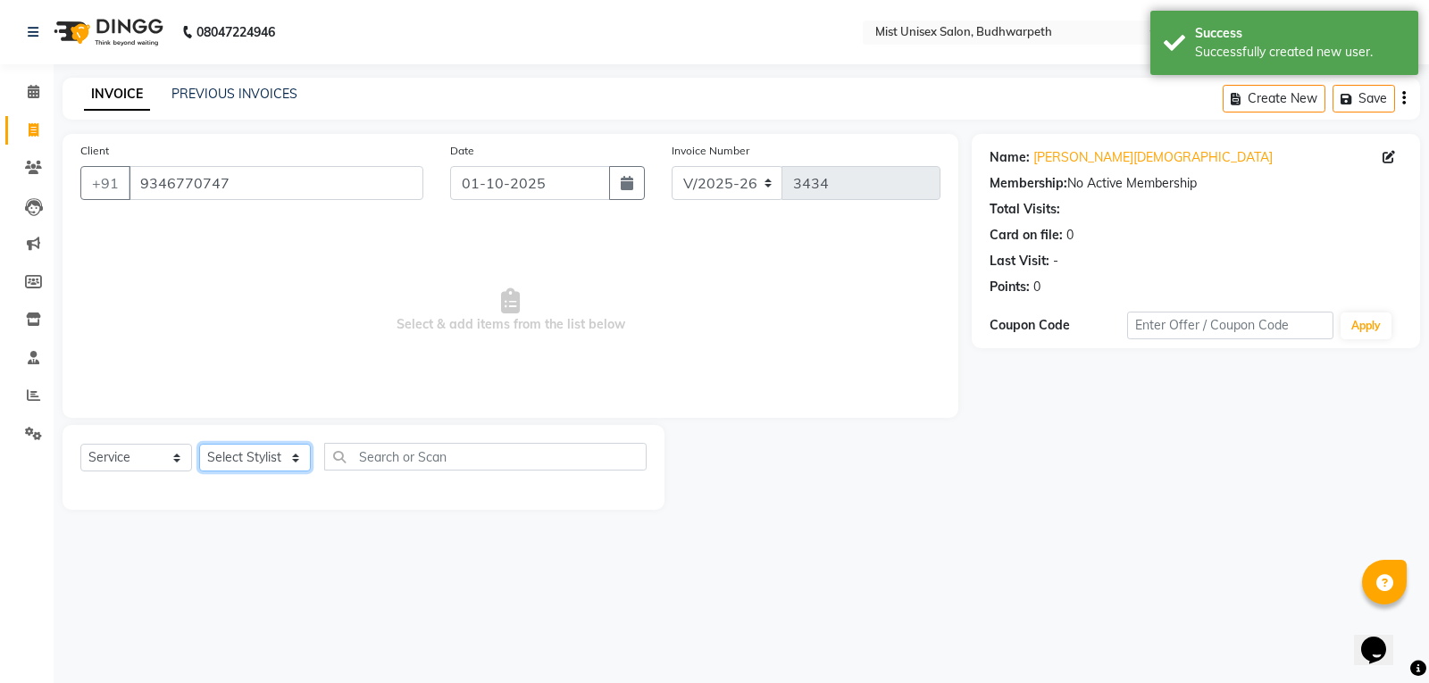
click at [234, 465] on select "Select Stylist Abhi Ram GEETHA MADHURI Jyothi Kalpana Lakshmi Madhu Malleshwari…" at bounding box center [255, 458] width 112 height 28
select select "35495"
click at [199, 444] on select "Select Stylist Abhi Ram GEETHA MADHURI Jyothi Kalpana Lakshmi Madhu Malleshwari…" at bounding box center [255, 458] width 112 height 28
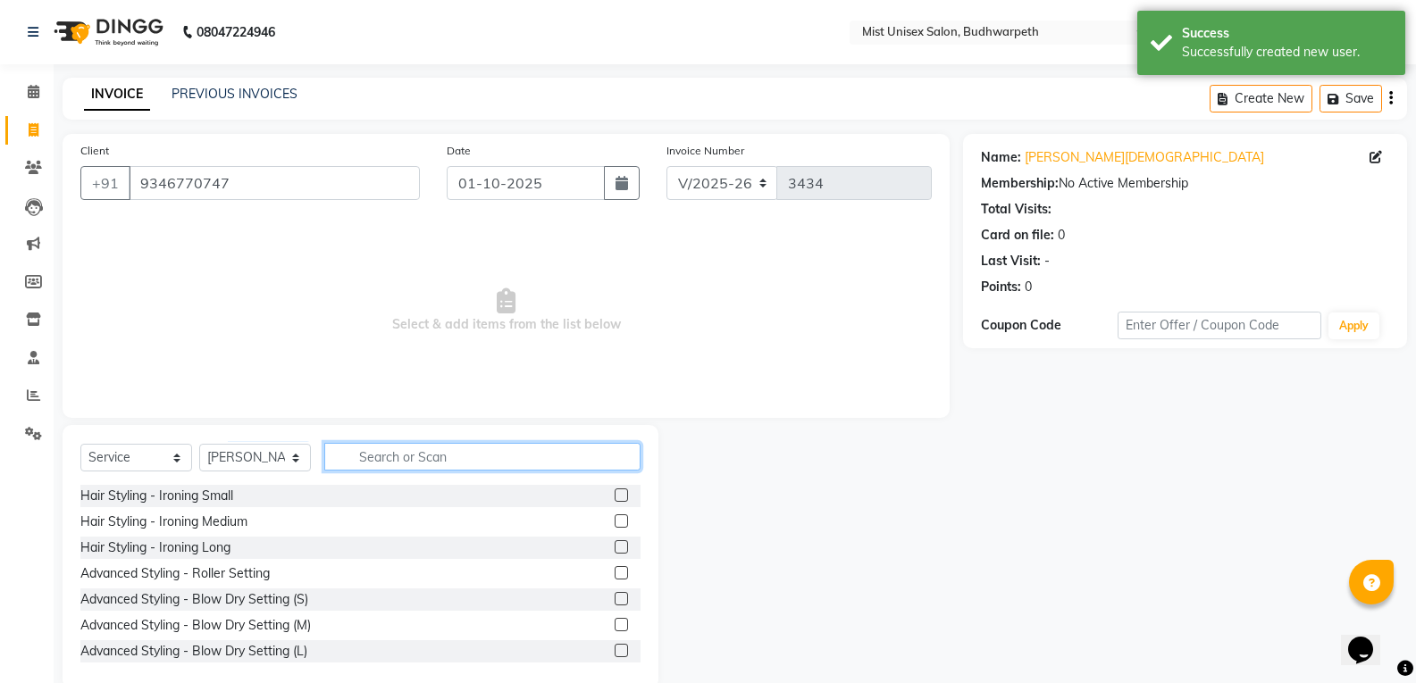
click at [371, 464] on input "text" at bounding box center [482, 457] width 316 height 28
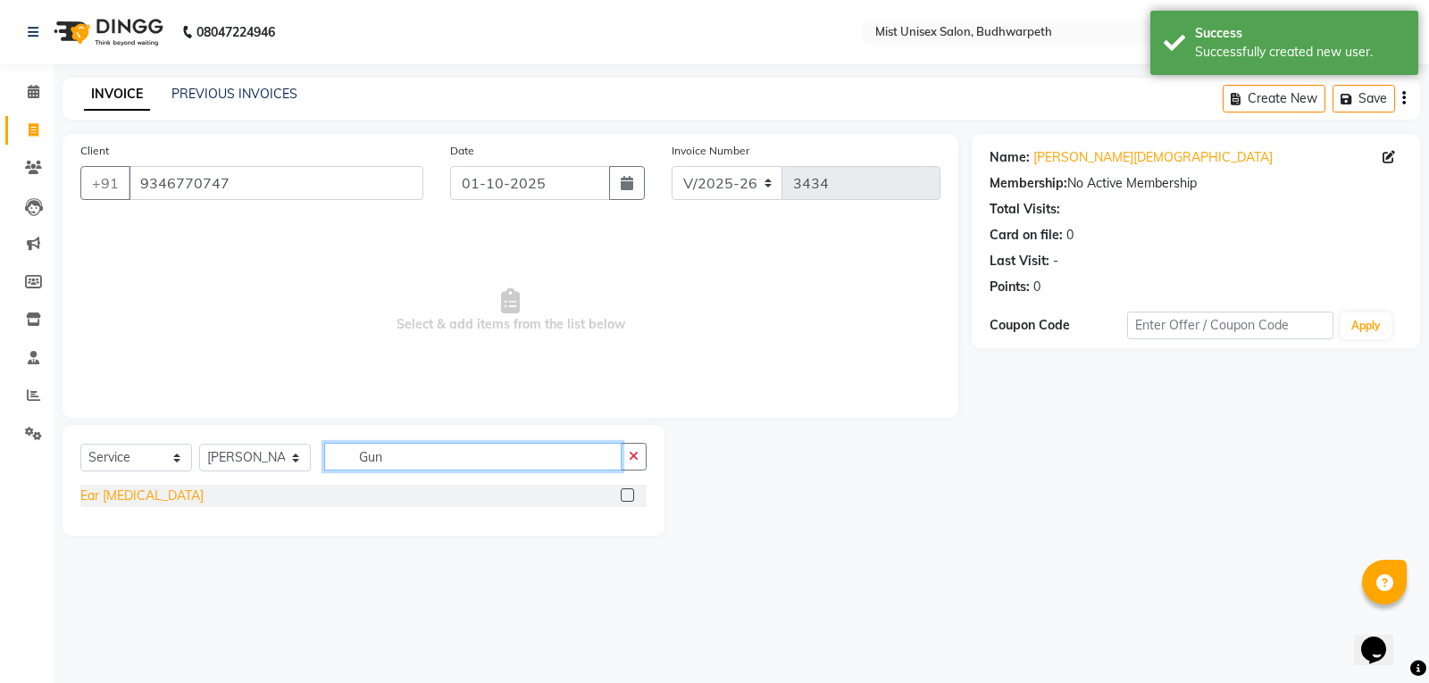
type input "Gun"
click at [121, 492] on div "Ear Gunshot" at bounding box center [141, 496] width 123 height 19
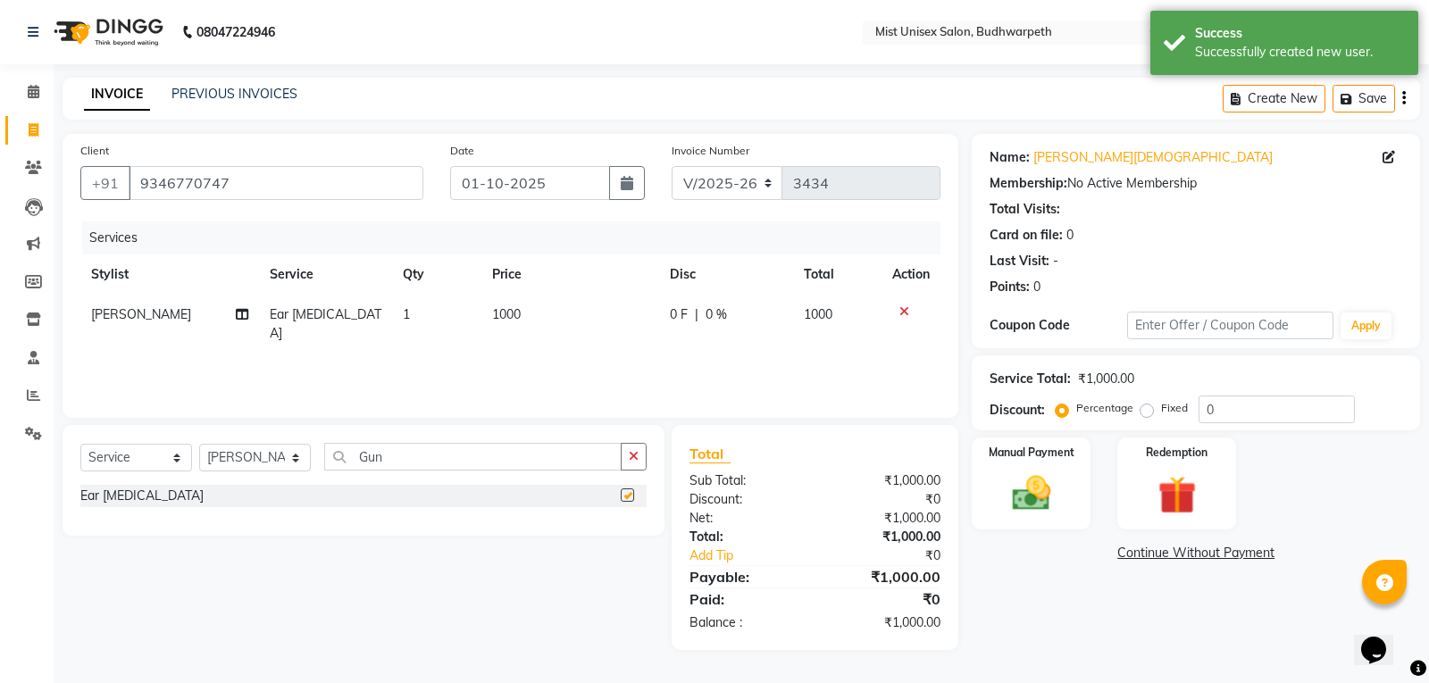
checkbox input "false"
click at [633, 452] on icon "button" at bounding box center [634, 456] width 10 height 13
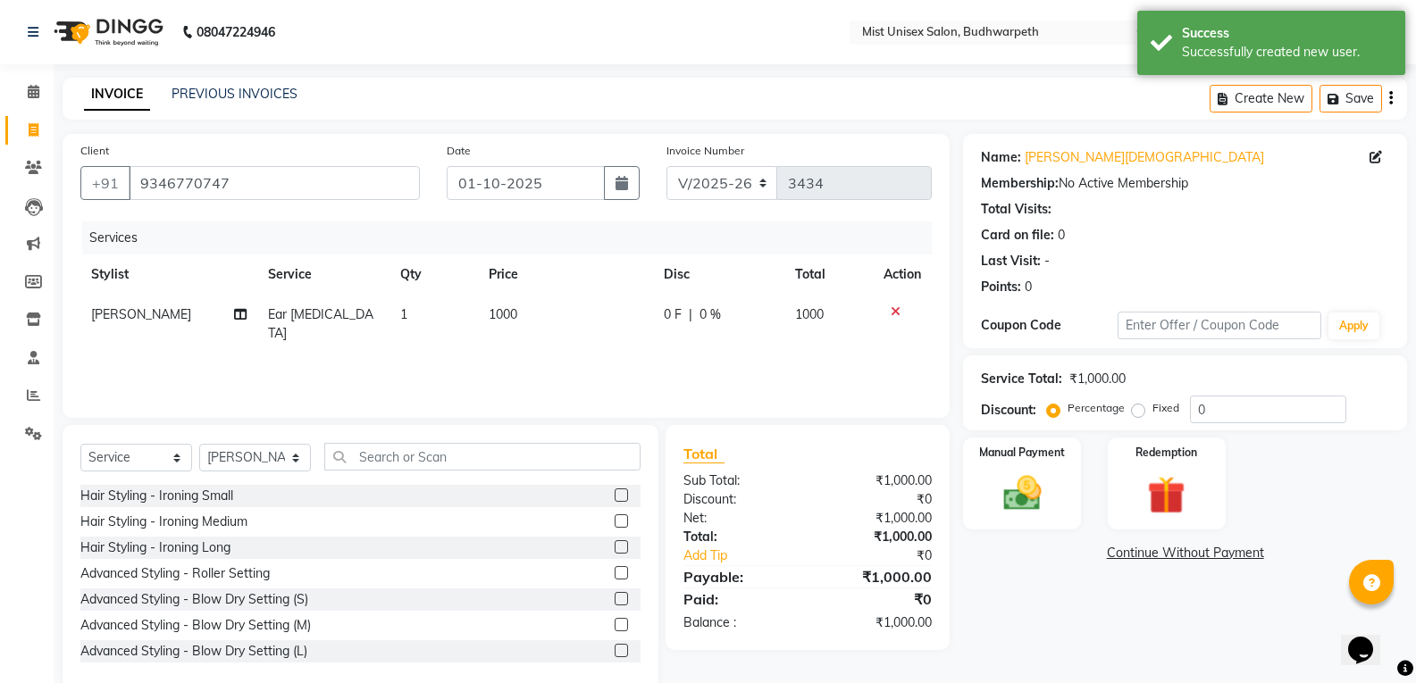
click at [704, 414] on div "Client +91 9346770747 Date 01-10-2025 Invoice Number V/2025 V/2025-26 3434 Serv…" at bounding box center [506, 276] width 887 height 284
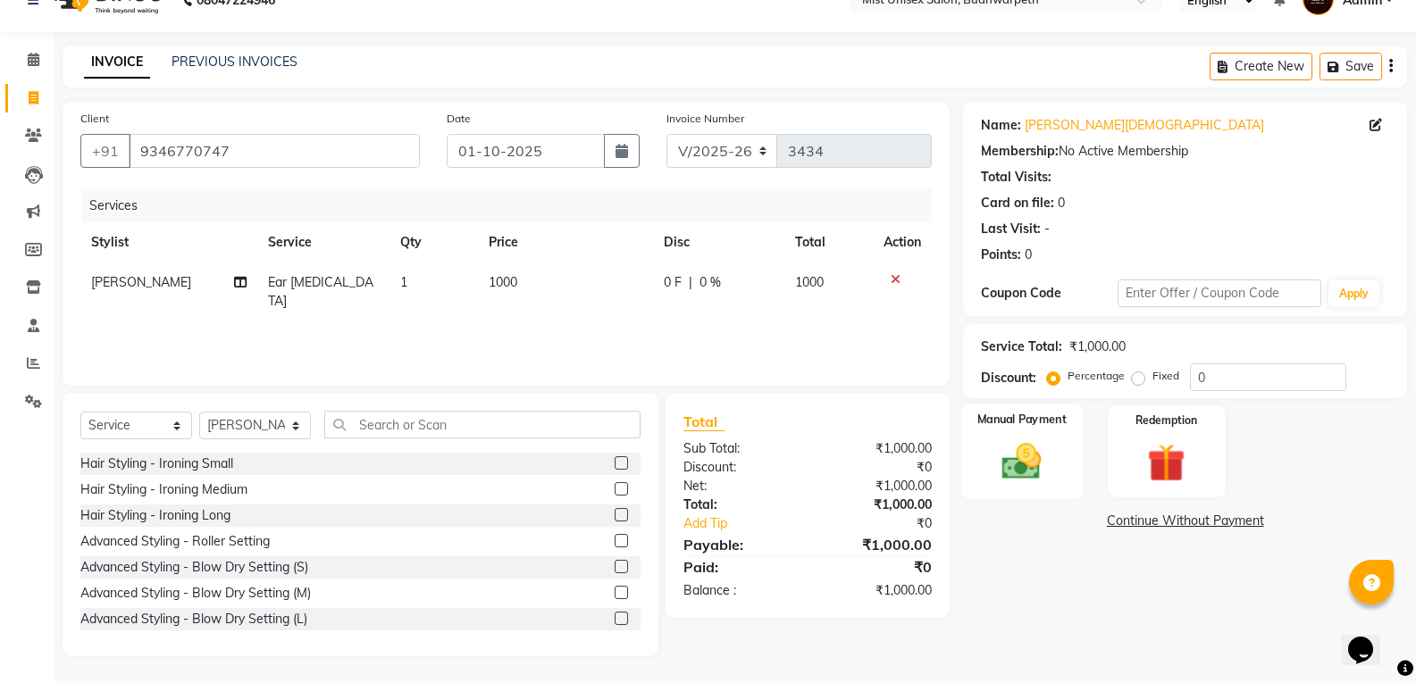
click at [1018, 477] on img at bounding box center [1021, 462] width 63 height 46
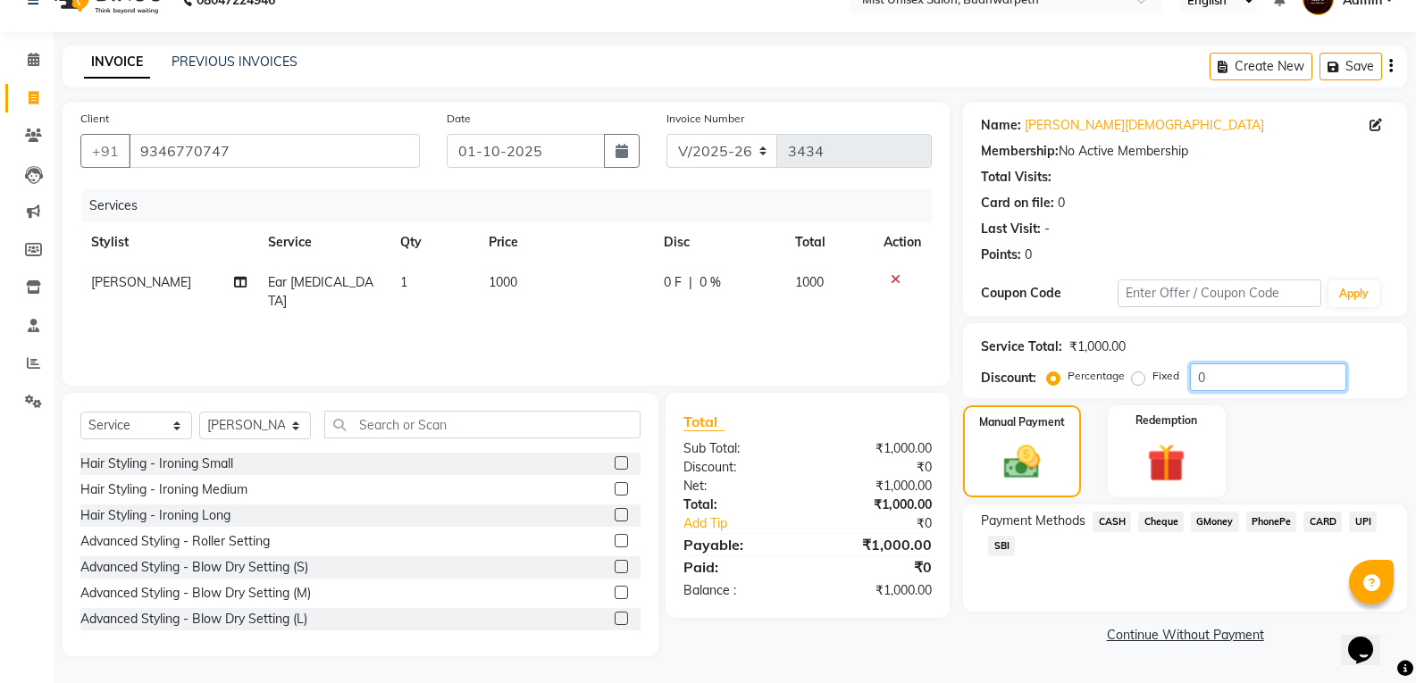
click at [1218, 375] on input "0" at bounding box center [1268, 378] width 156 height 28
type input "10"
click at [1004, 620] on div "Name: Rama Krishna Membership: No Active Membership Total Visits: Card on file:…" at bounding box center [1191, 379] width 457 height 555
click at [1109, 517] on span "CASH" at bounding box center [1111, 522] width 38 height 21
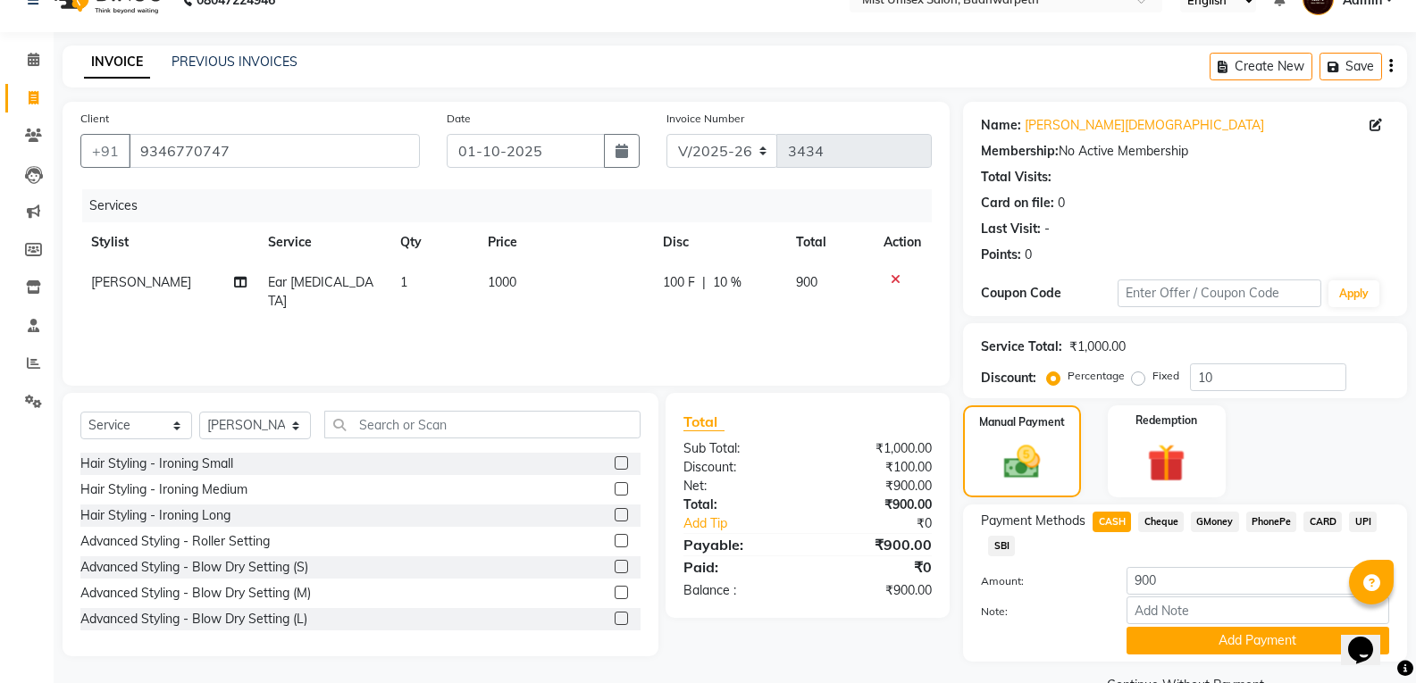
scroll to position [74, 0]
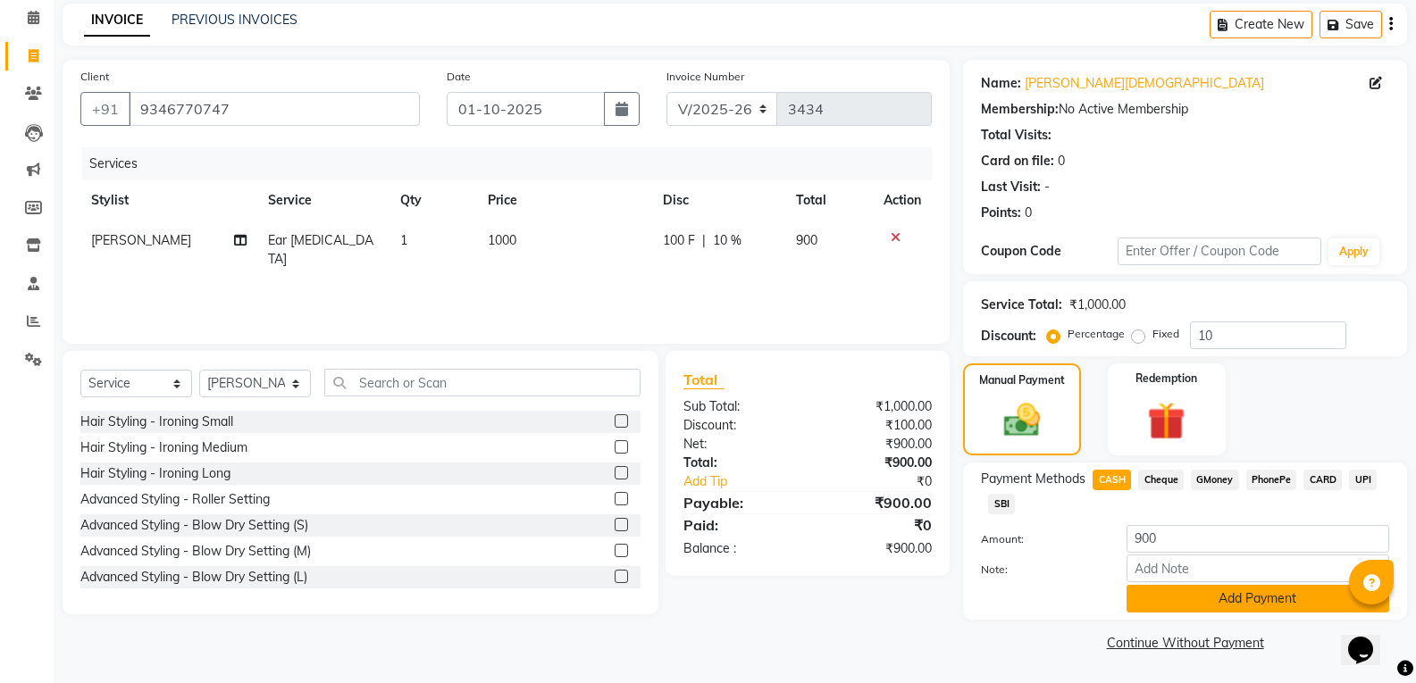
click at [1271, 606] on button "Add Payment" at bounding box center [1257, 599] width 263 height 28
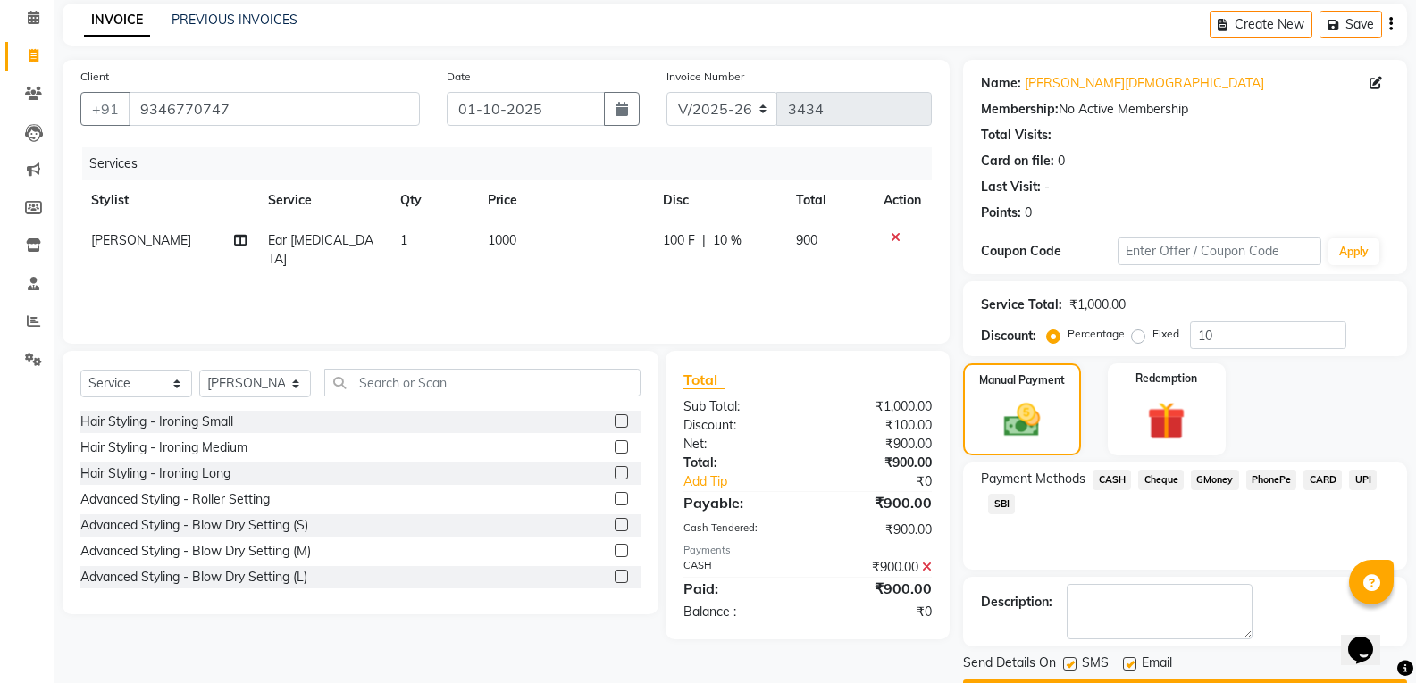
scroll to position [125, 0]
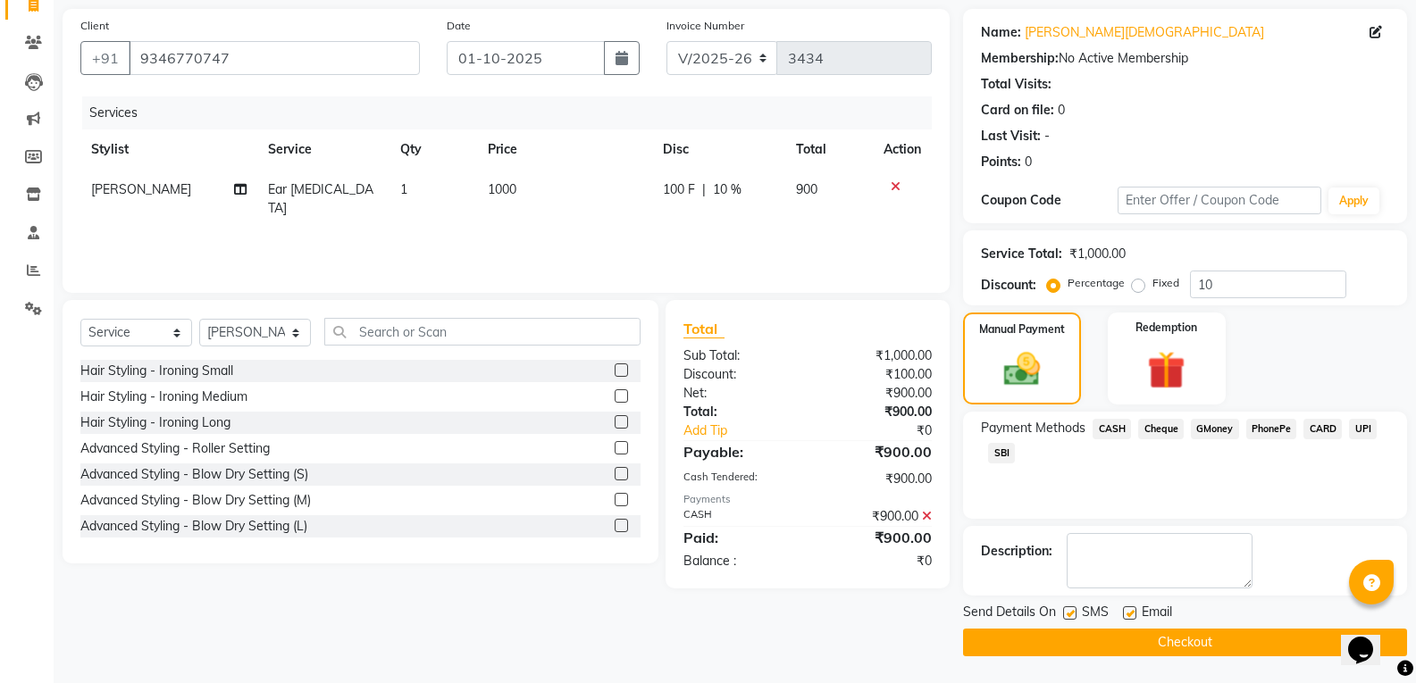
click at [1087, 639] on button "Checkout" at bounding box center [1185, 643] width 444 height 28
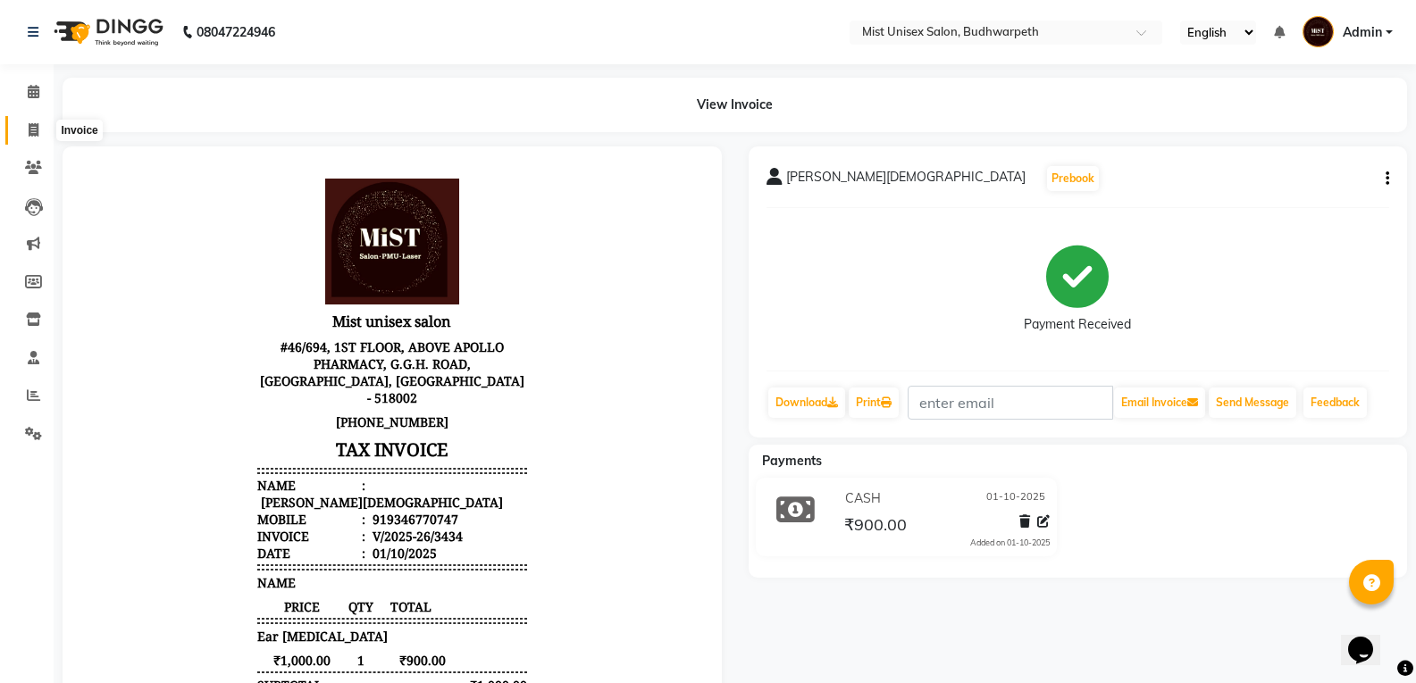
click at [38, 127] on icon at bounding box center [34, 129] width 10 height 13
select select "5227"
select select "service"
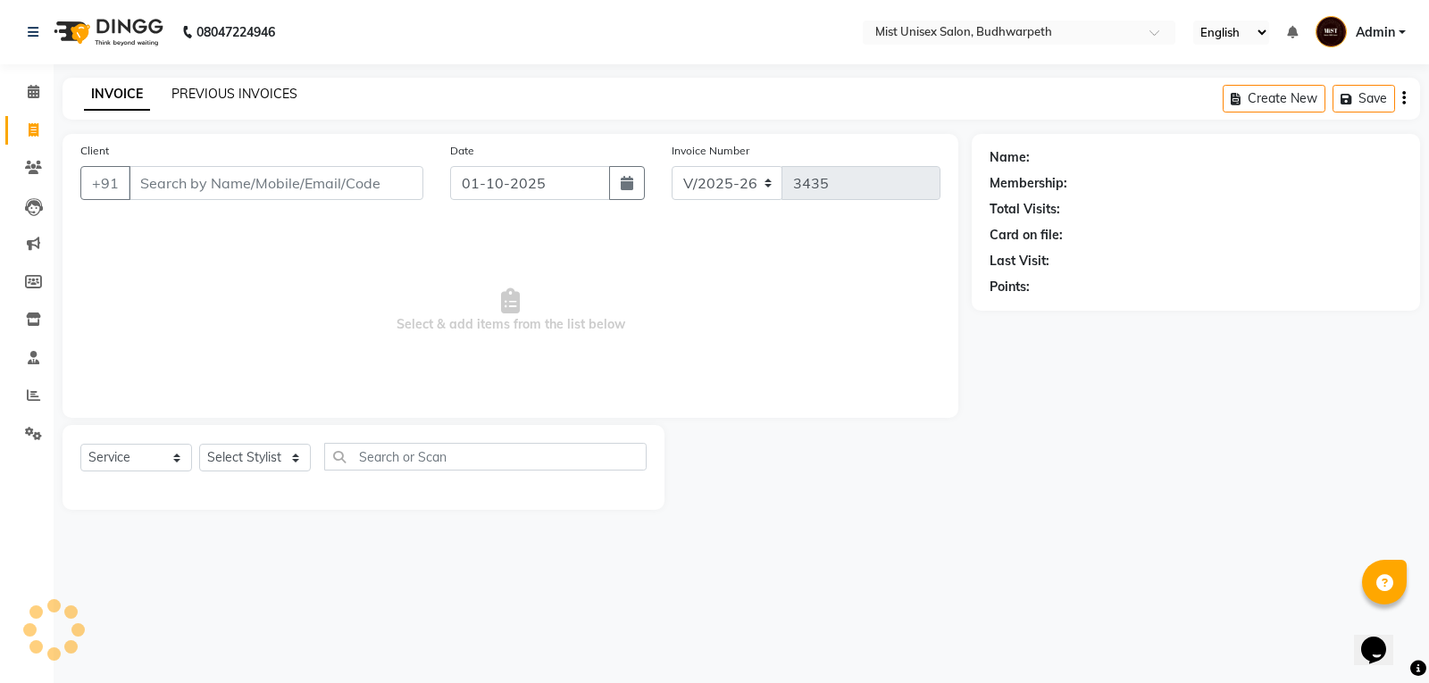
click at [192, 92] on link "PREVIOUS INVOICES" at bounding box center [235, 94] width 126 height 16
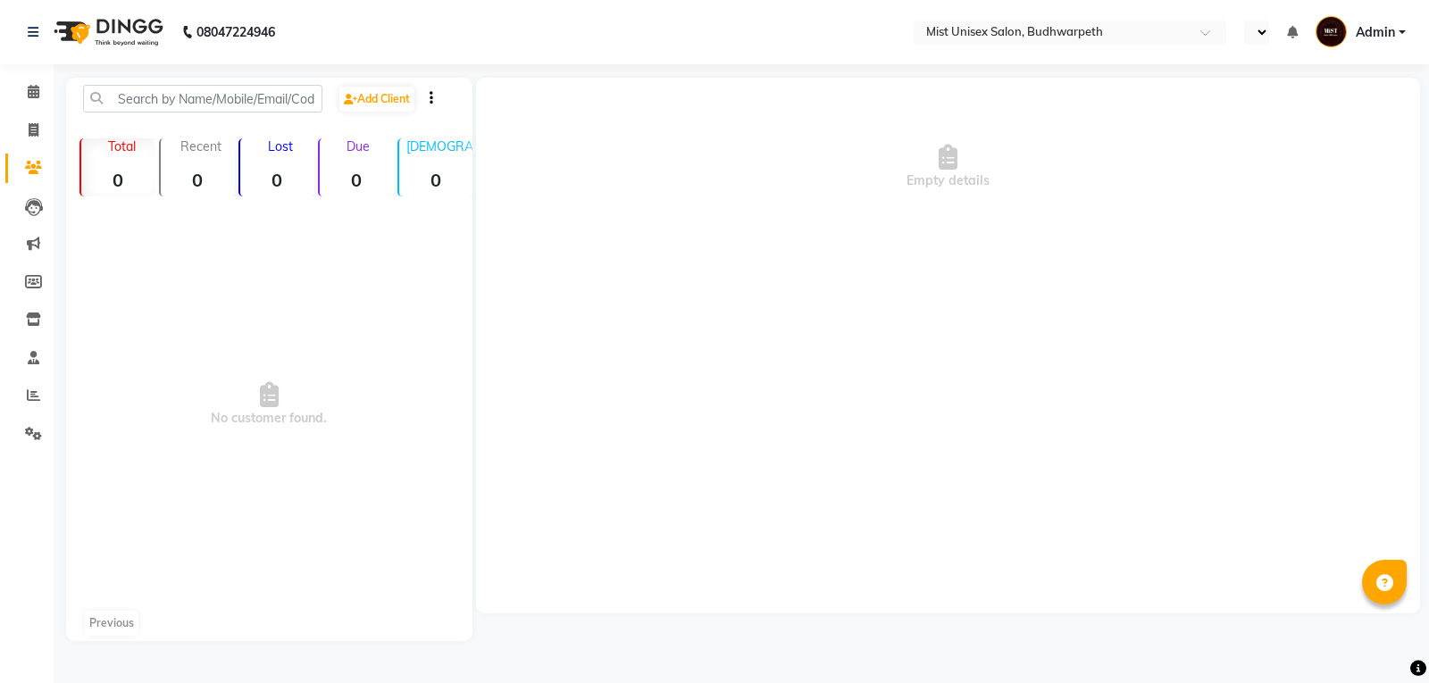
select select "en"
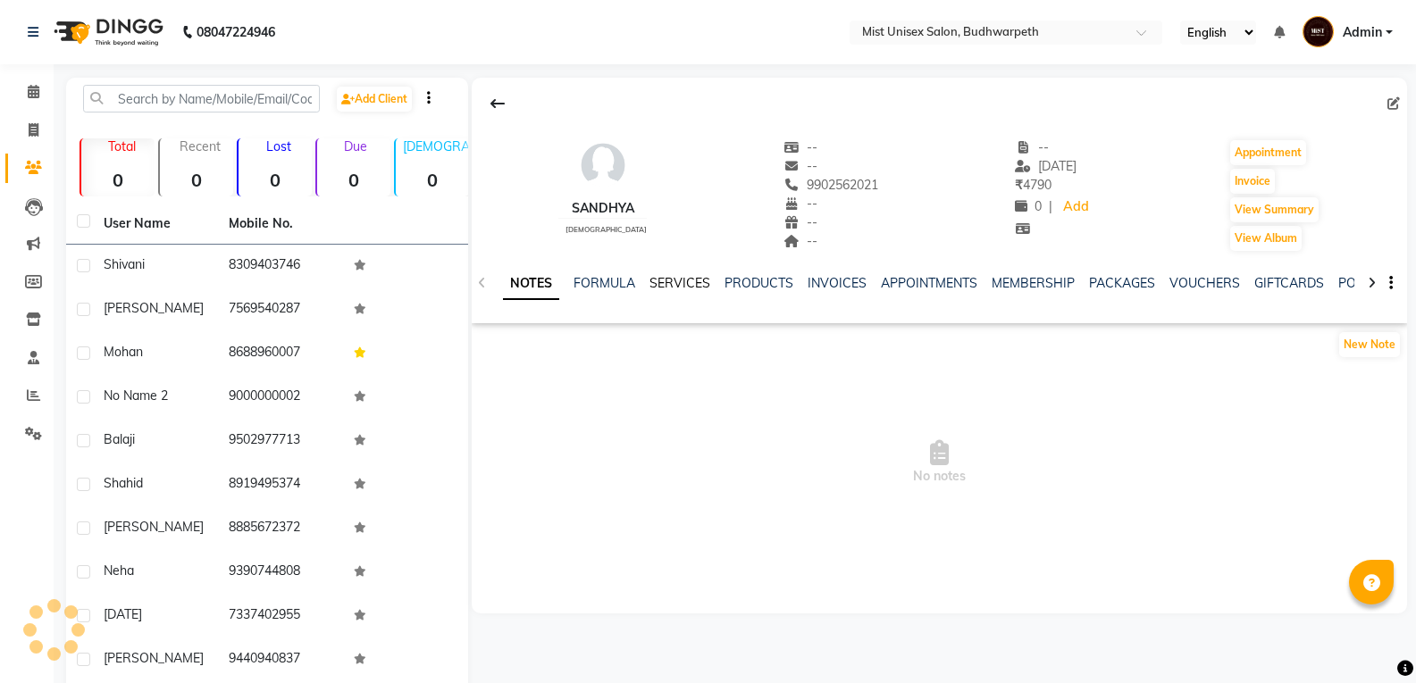
click at [695, 280] on link "SERVICES" at bounding box center [679, 283] width 61 height 16
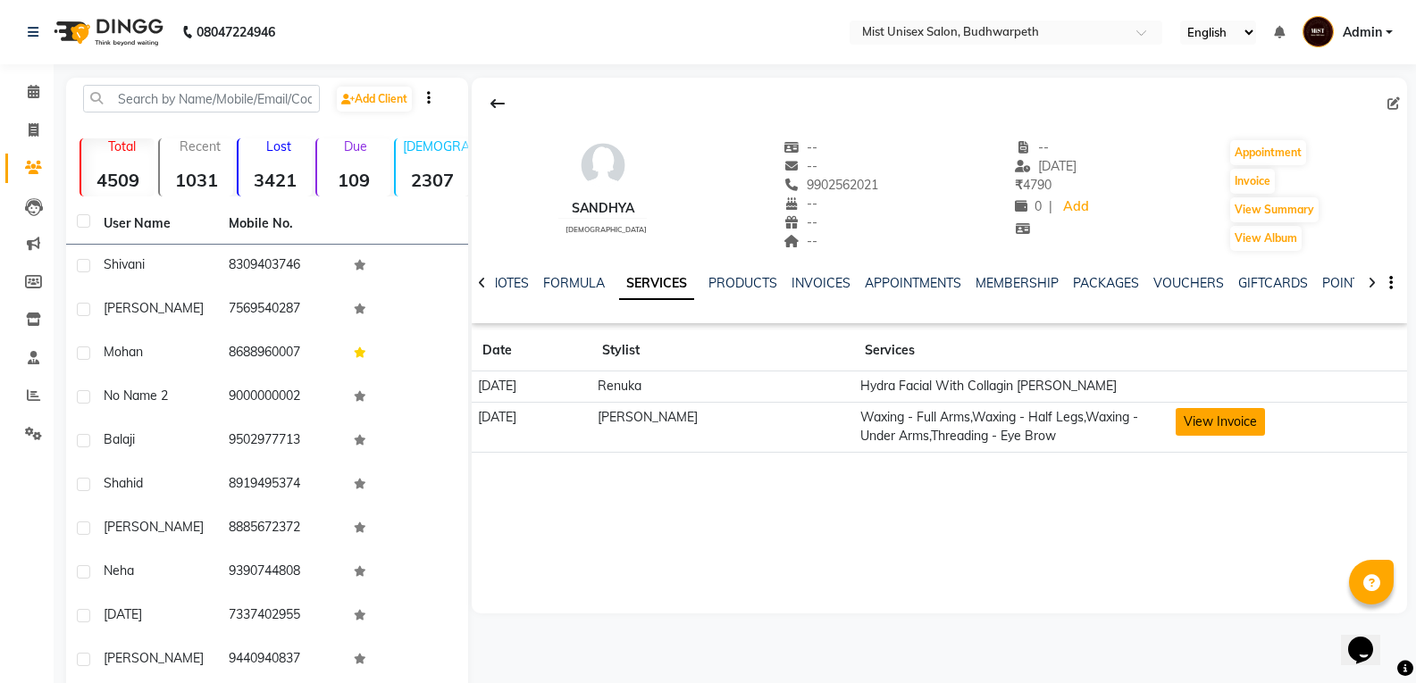
click at [1193, 418] on button "View Invoice" at bounding box center [1220, 422] width 89 height 28
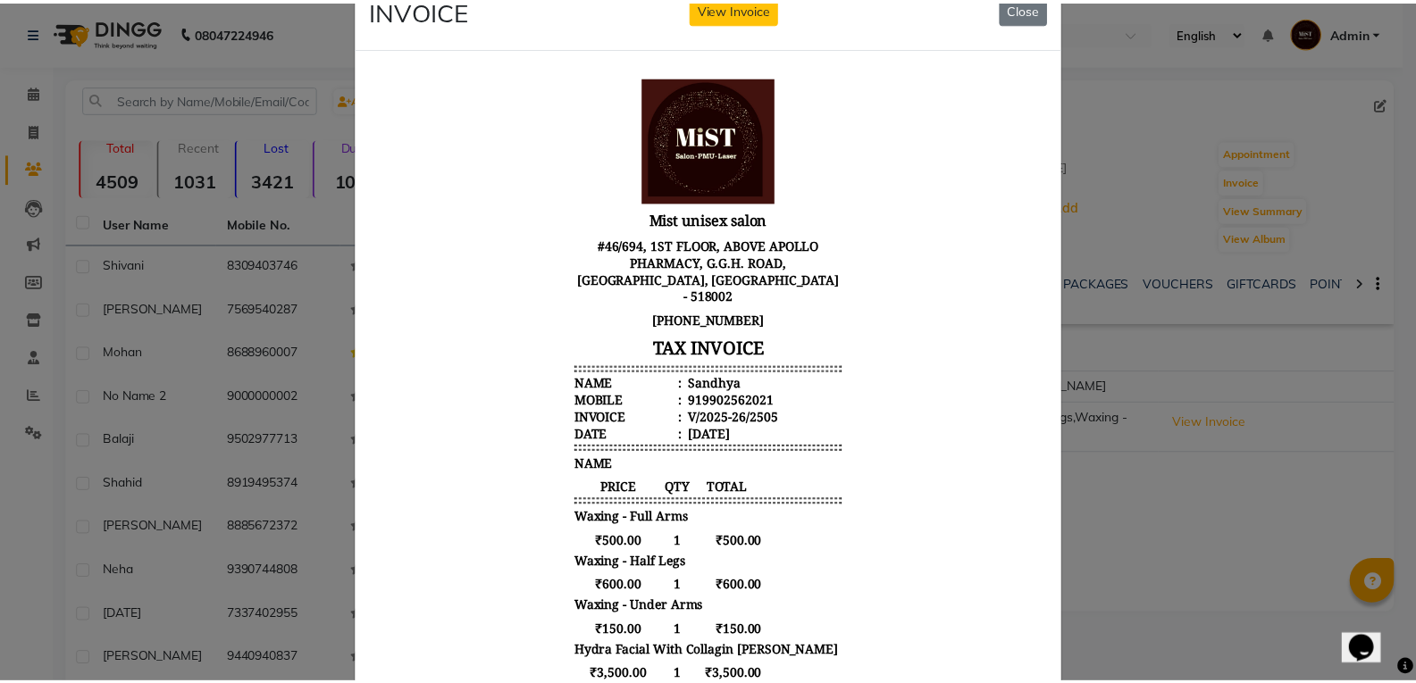
scroll to position [57, 0]
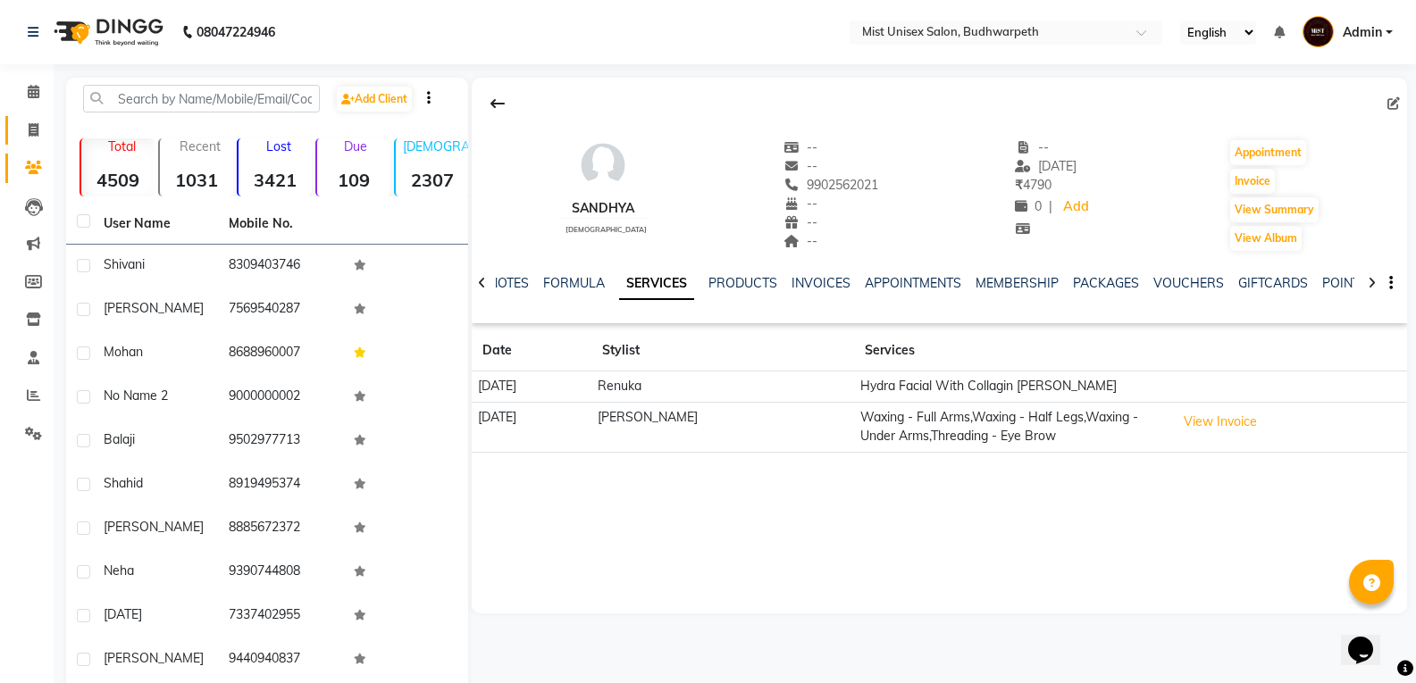
drag, startPoint x: 0, startPoint y: 0, endPoint x: 16, endPoint y: 121, distance: 121.7
click at [16, 121] on link "Invoice" at bounding box center [26, 130] width 43 height 29
select select "service"
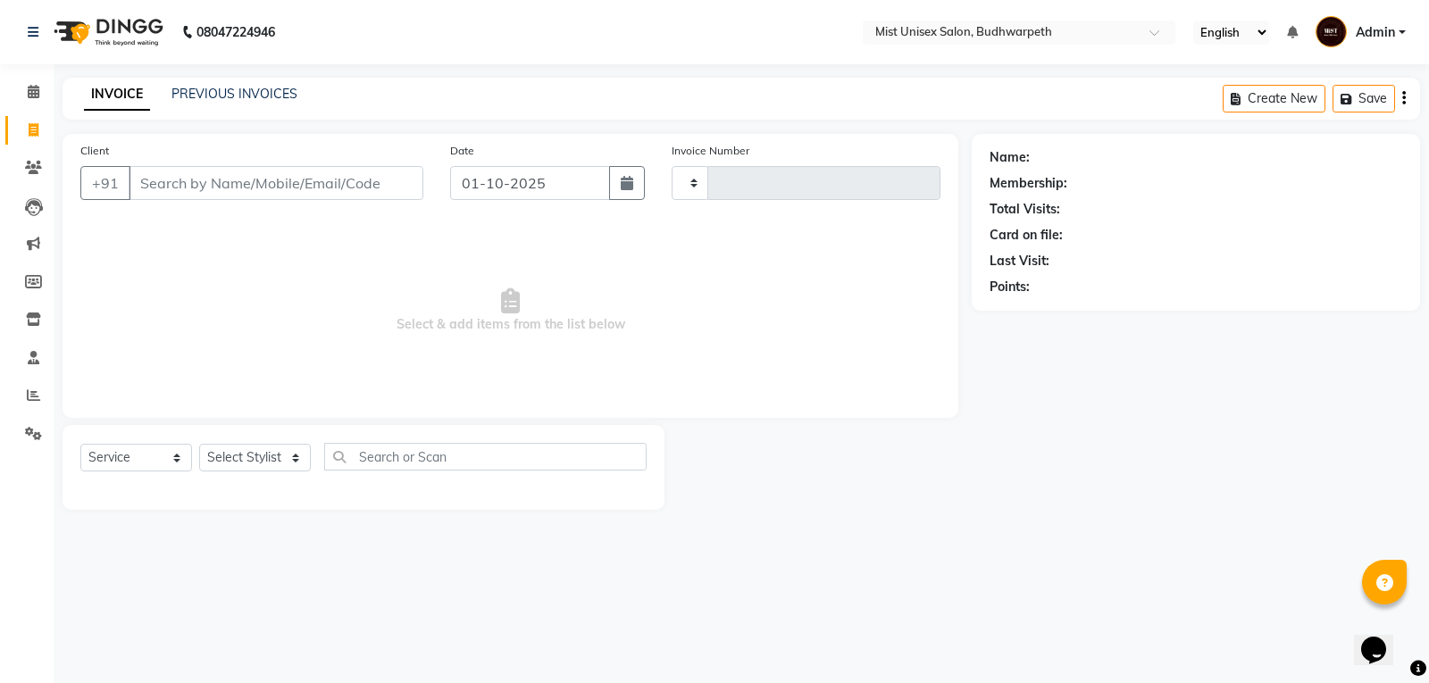
type input "3436"
select select "5227"
select select "service"
type input "3436"
select select "5227"
